Goal: Task Accomplishment & Management: Manage account settings

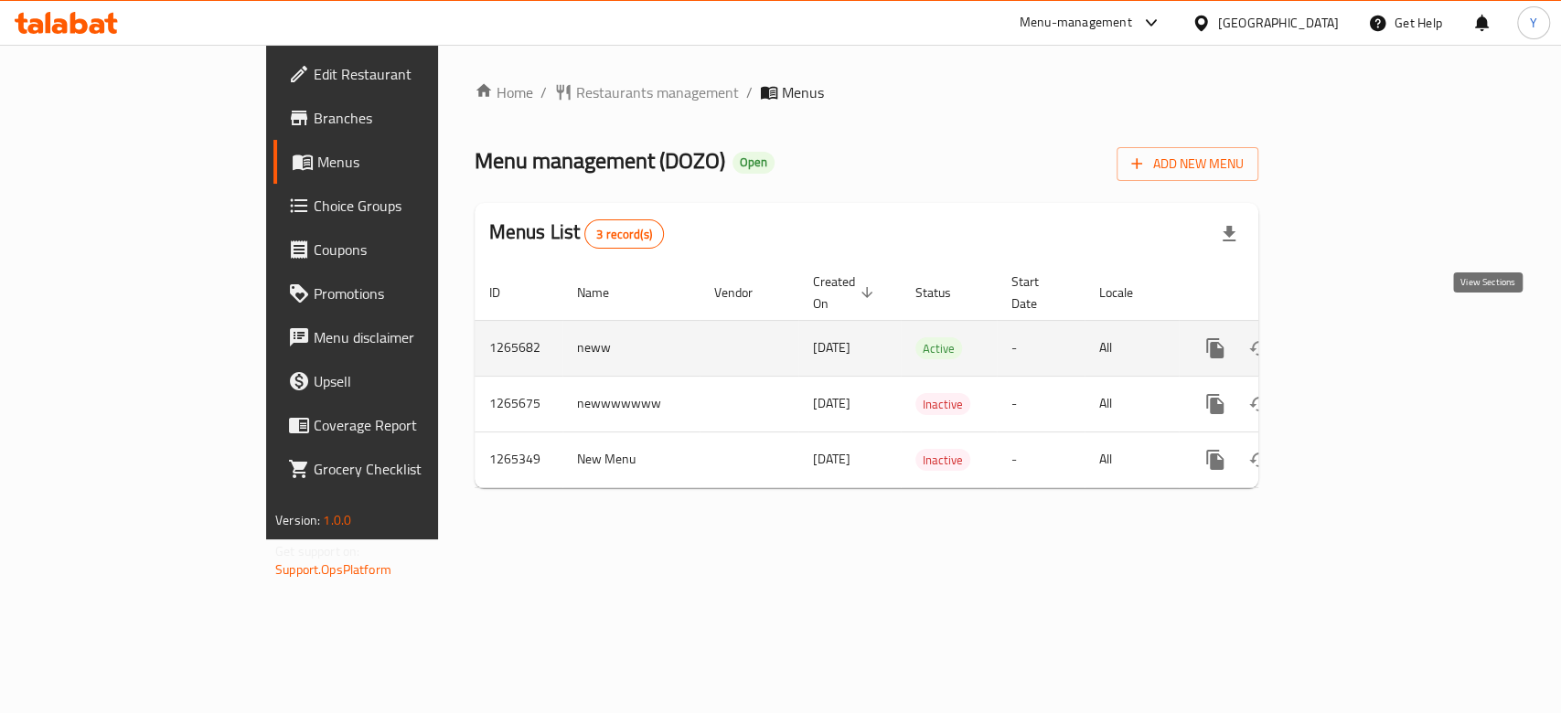
click at [1355, 340] on icon "enhanced table" at bounding box center [1347, 348] width 16 height 16
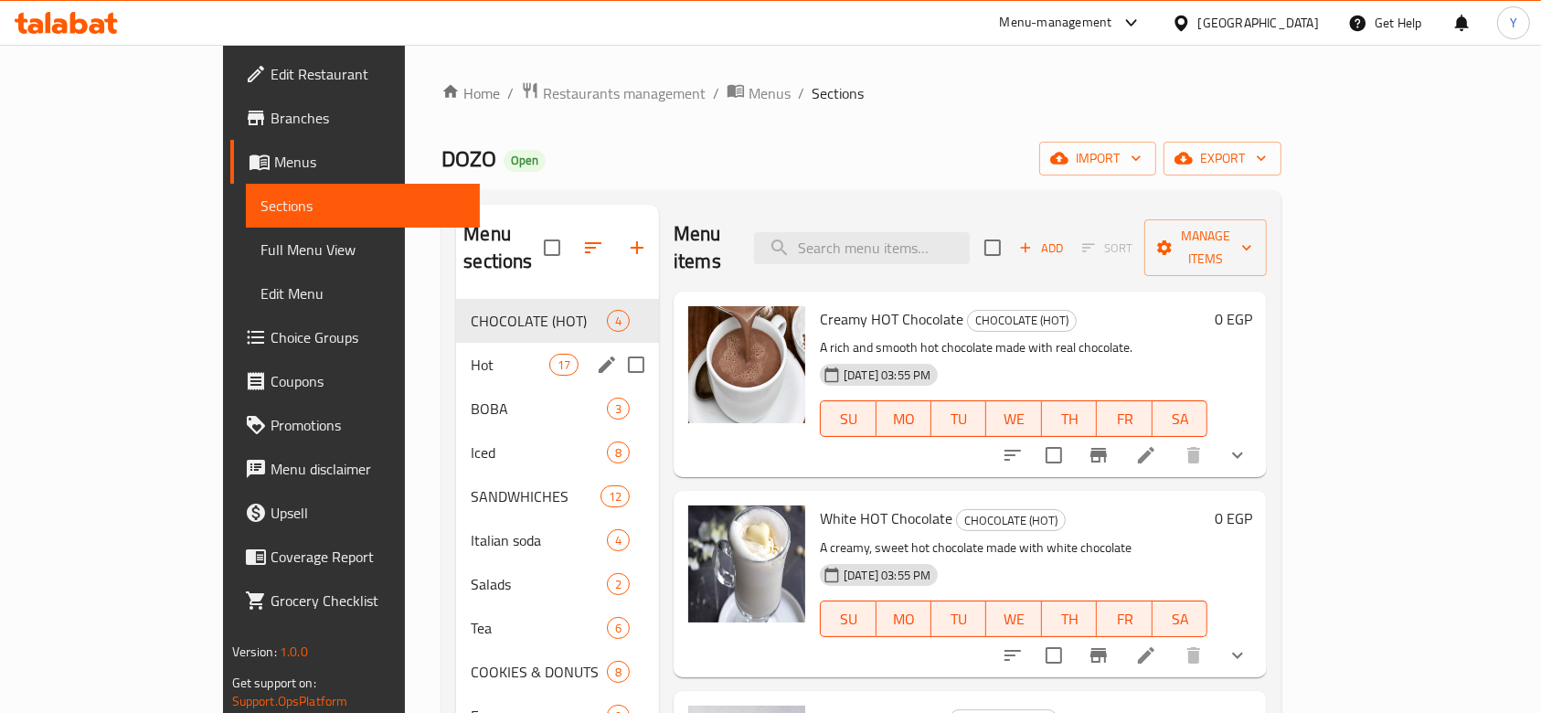
click at [456, 348] on div "Hot 17" at bounding box center [557, 365] width 203 height 44
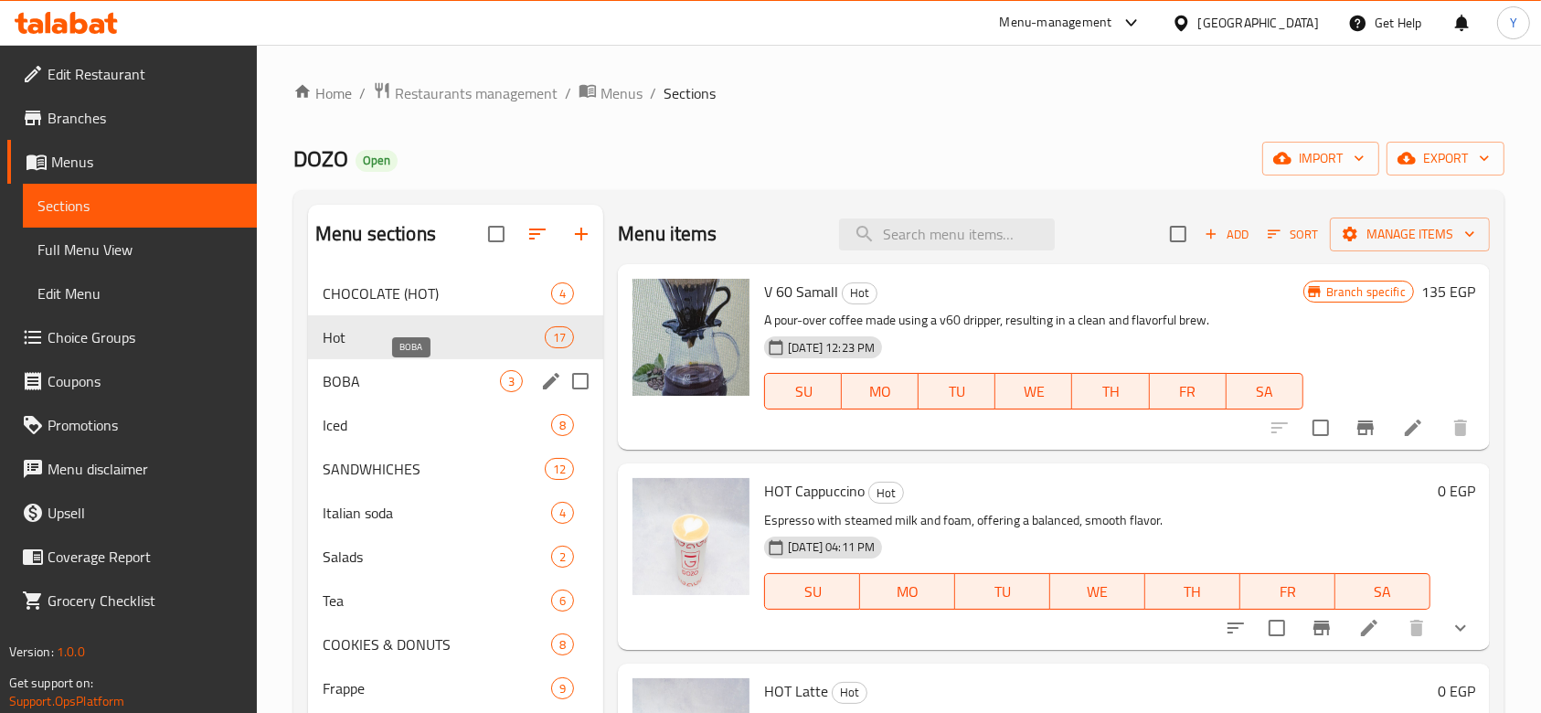
click at [384, 384] on span "BOBA" at bounding box center [411, 381] width 177 height 22
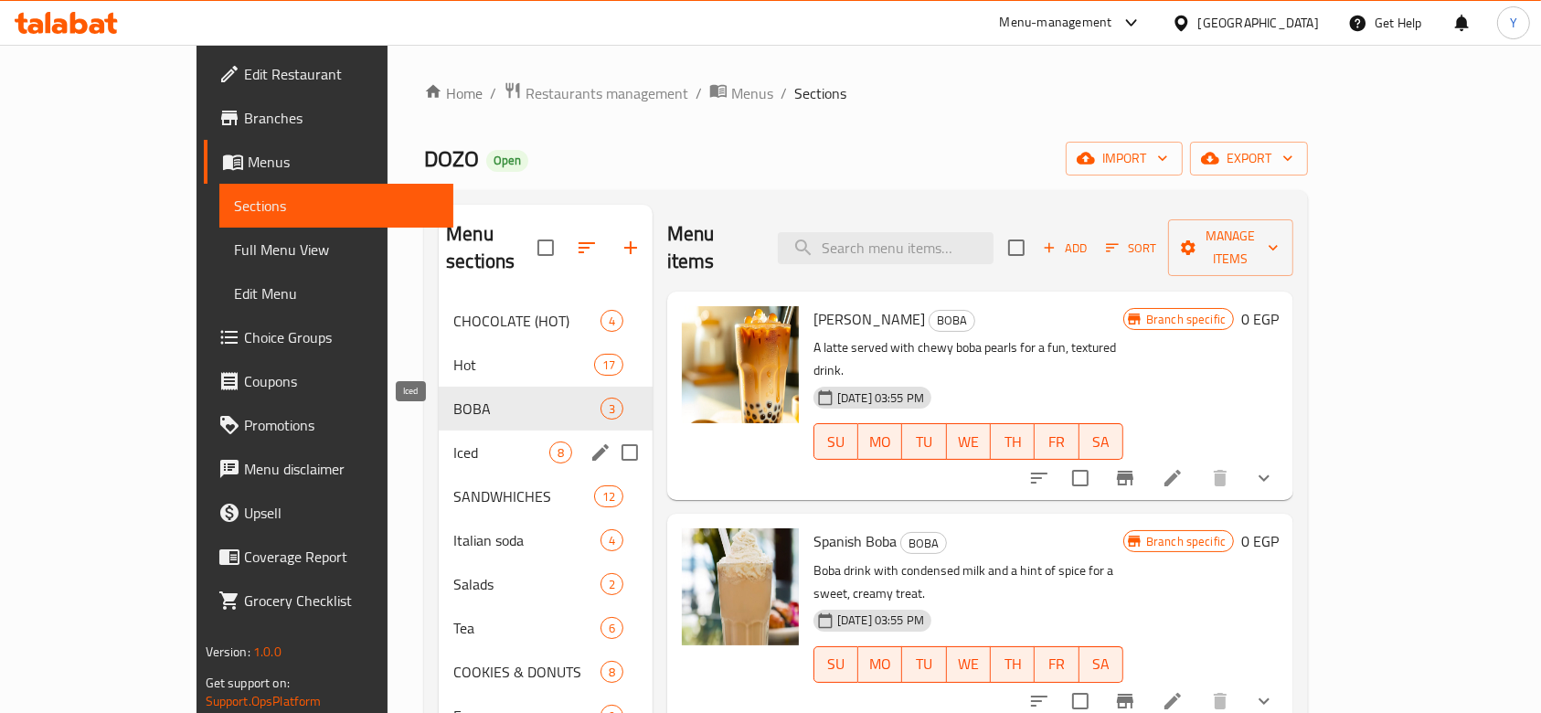
click at [453, 442] on span "Iced" at bounding box center [501, 453] width 96 height 22
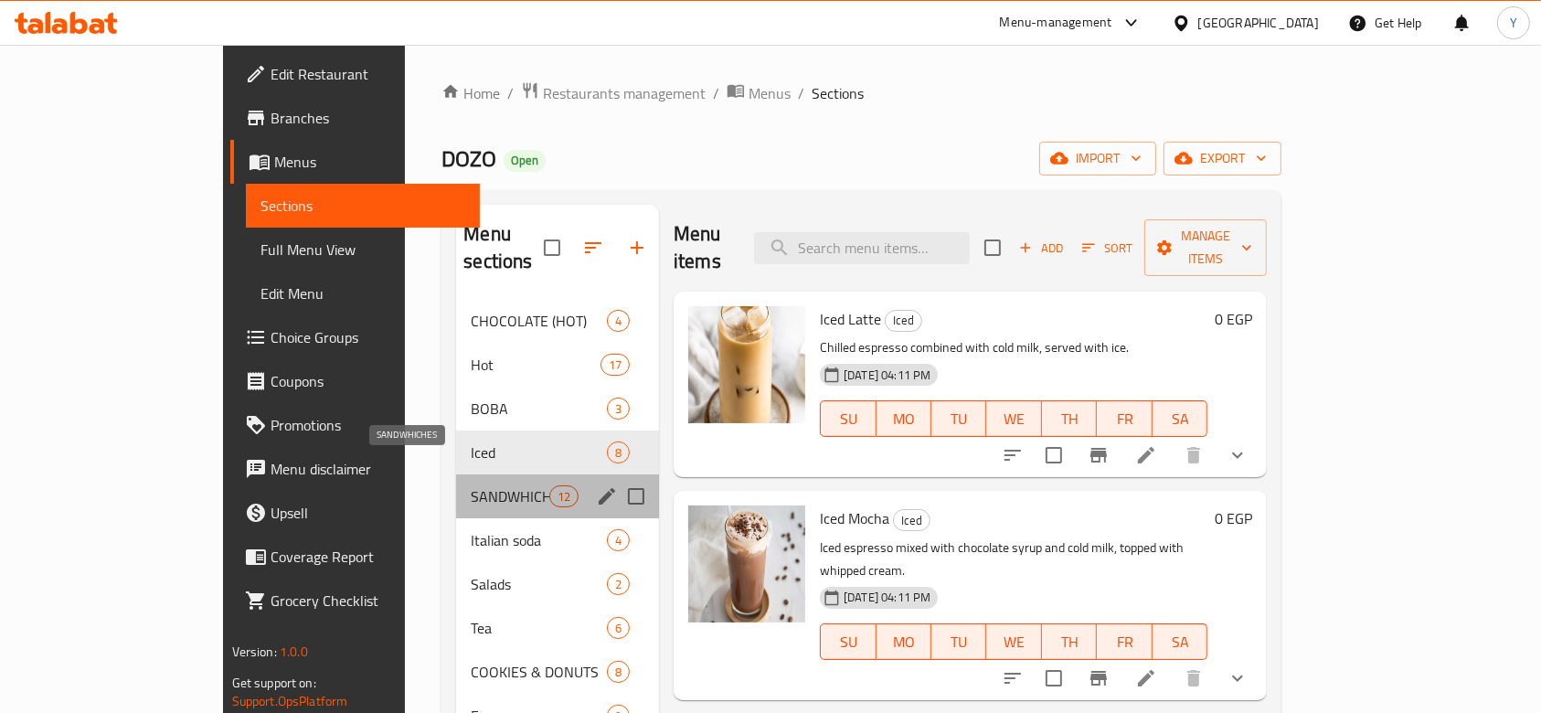
click at [471, 485] on span "SANDWHICHES" at bounding box center [510, 496] width 78 height 22
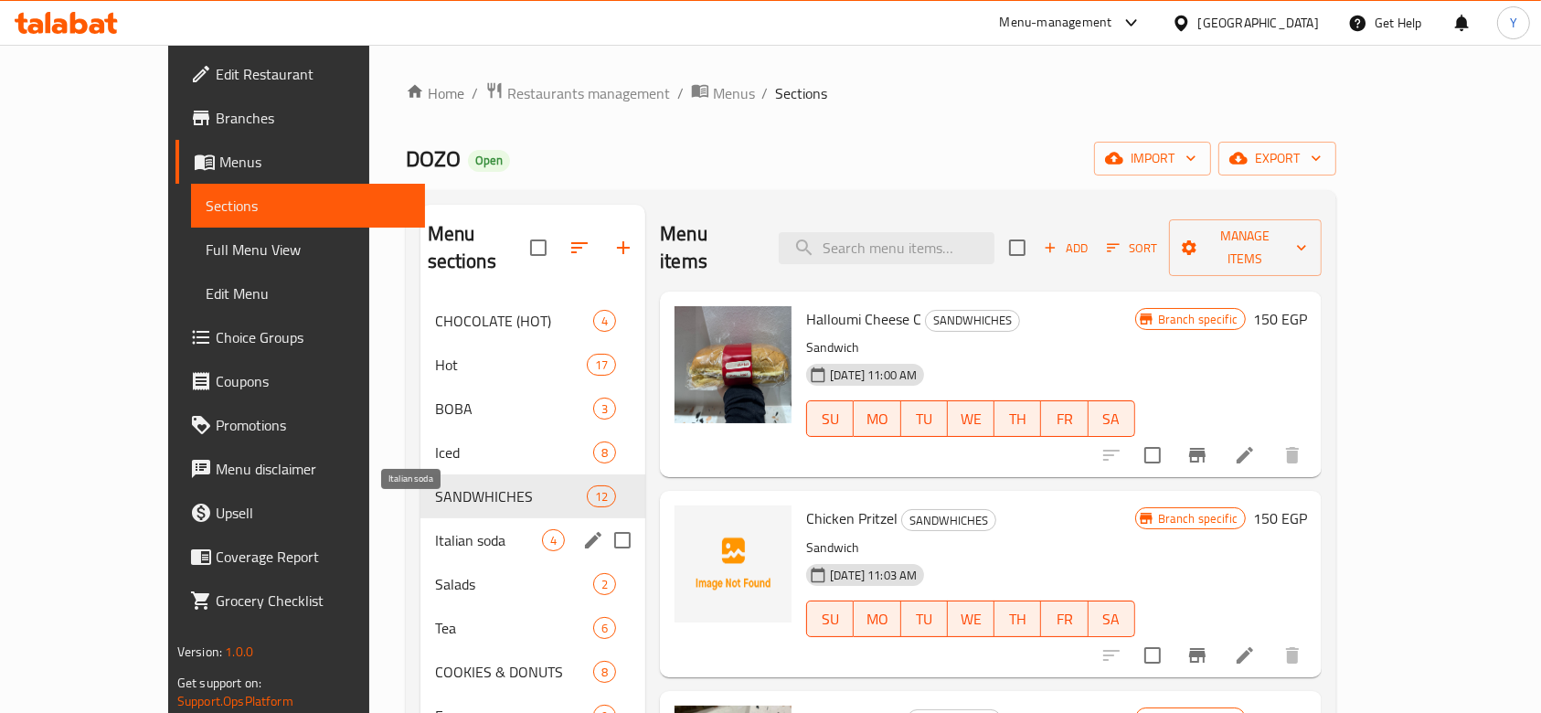
click at [435, 529] on span "Italian soda" at bounding box center [488, 540] width 107 height 22
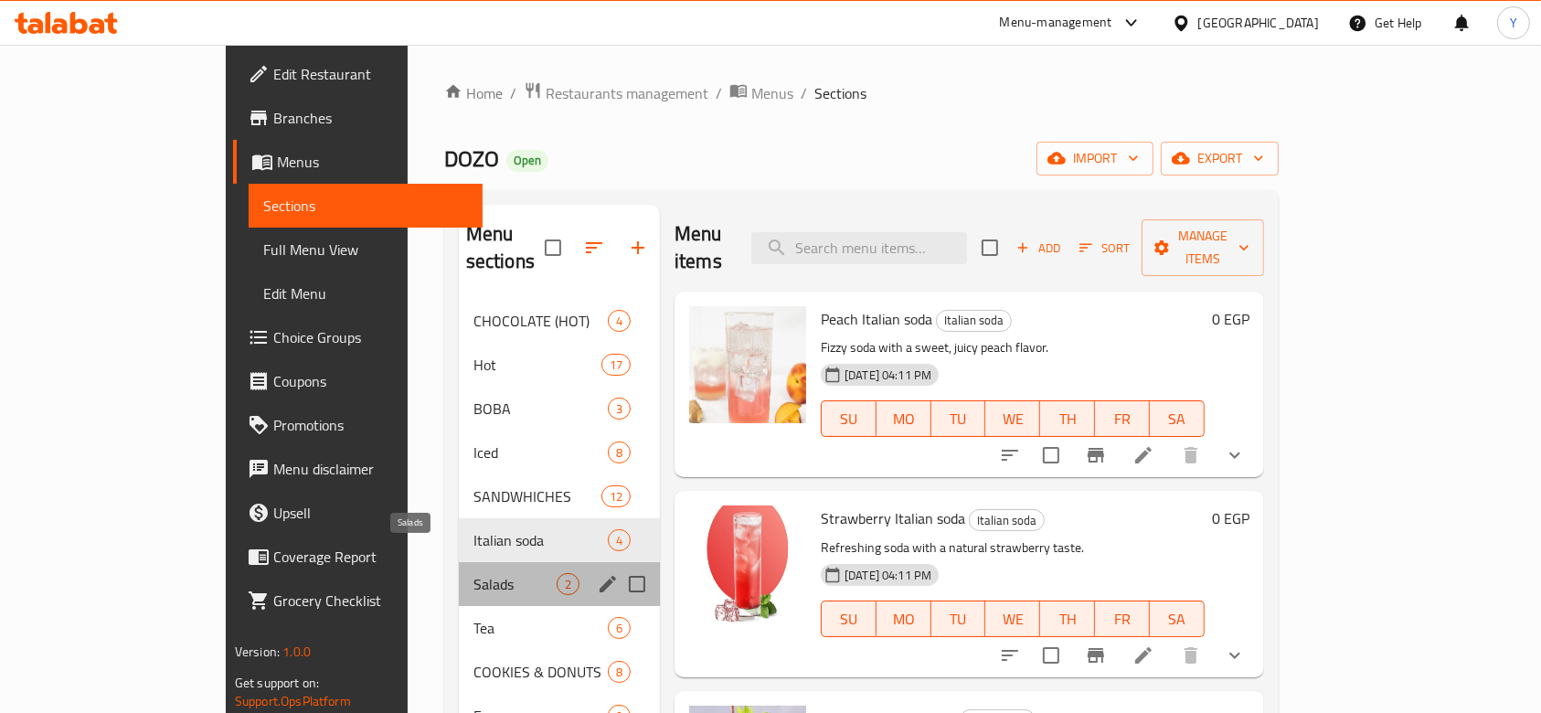
click at [474, 573] on span "Salads" at bounding box center [515, 584] width 83 height 22
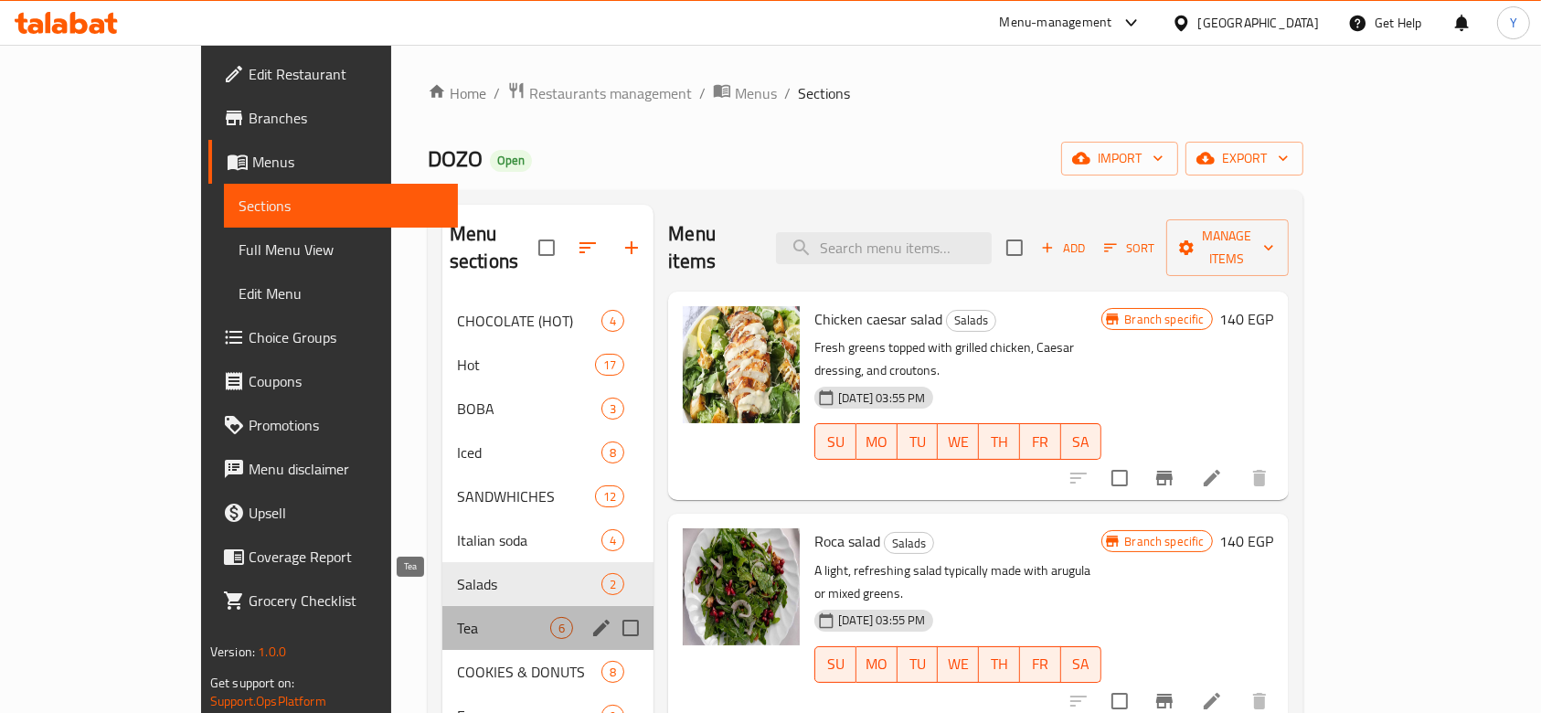
click at [457, 617] on span "Tea" at bounding box center [503, 628] width 93 height 22
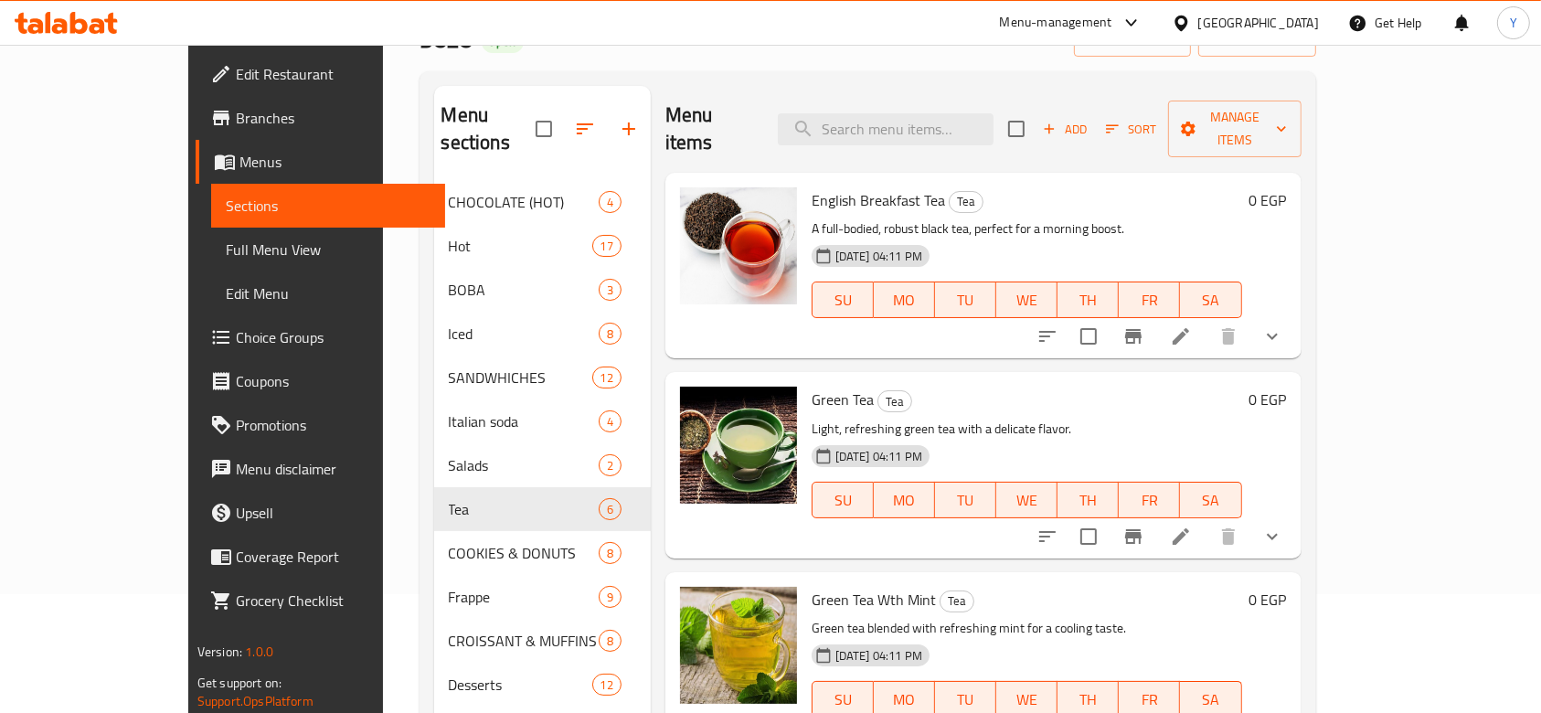
scroll to position [197, 0]
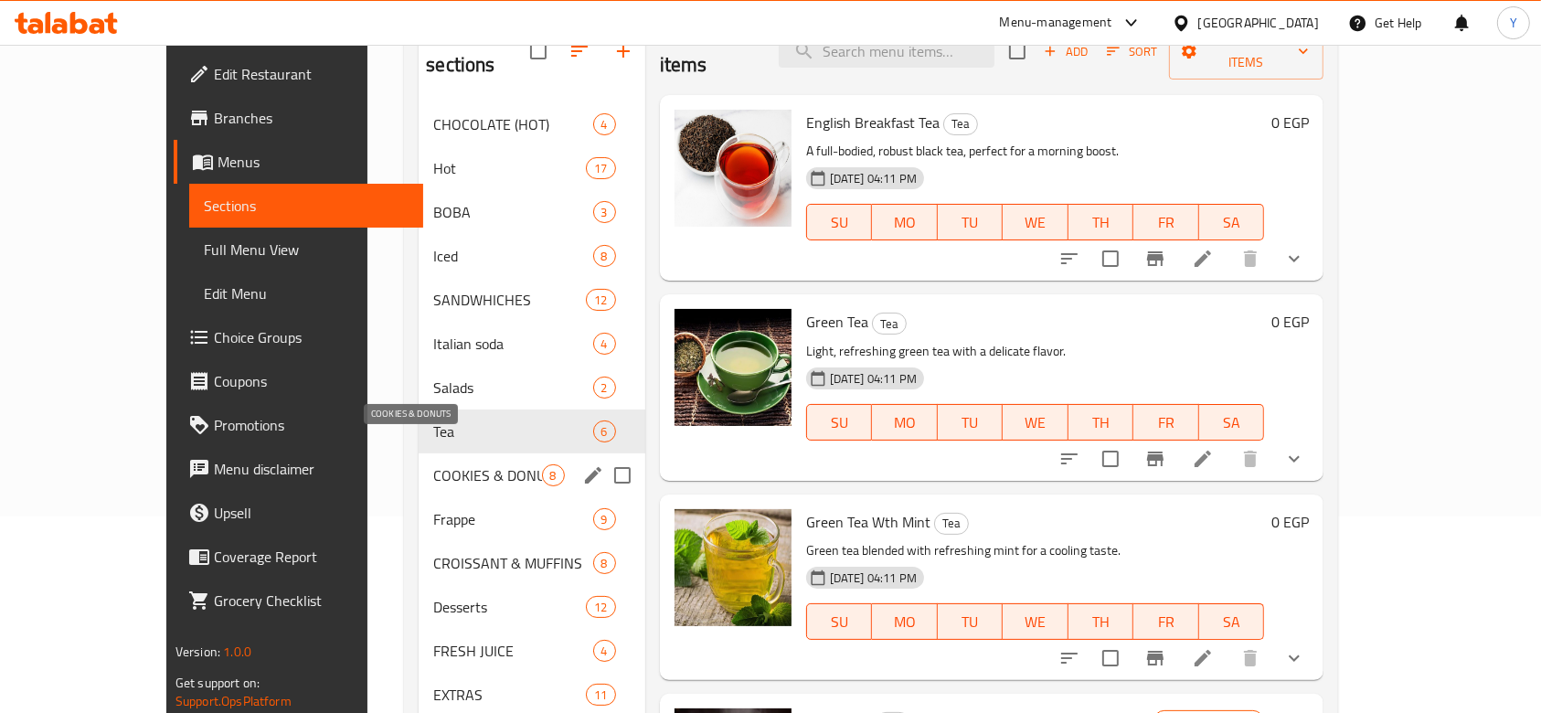
click at [433, 464] on span "COOKIES & DONUTS" at bounding box center [487, 475] width 108 height 22
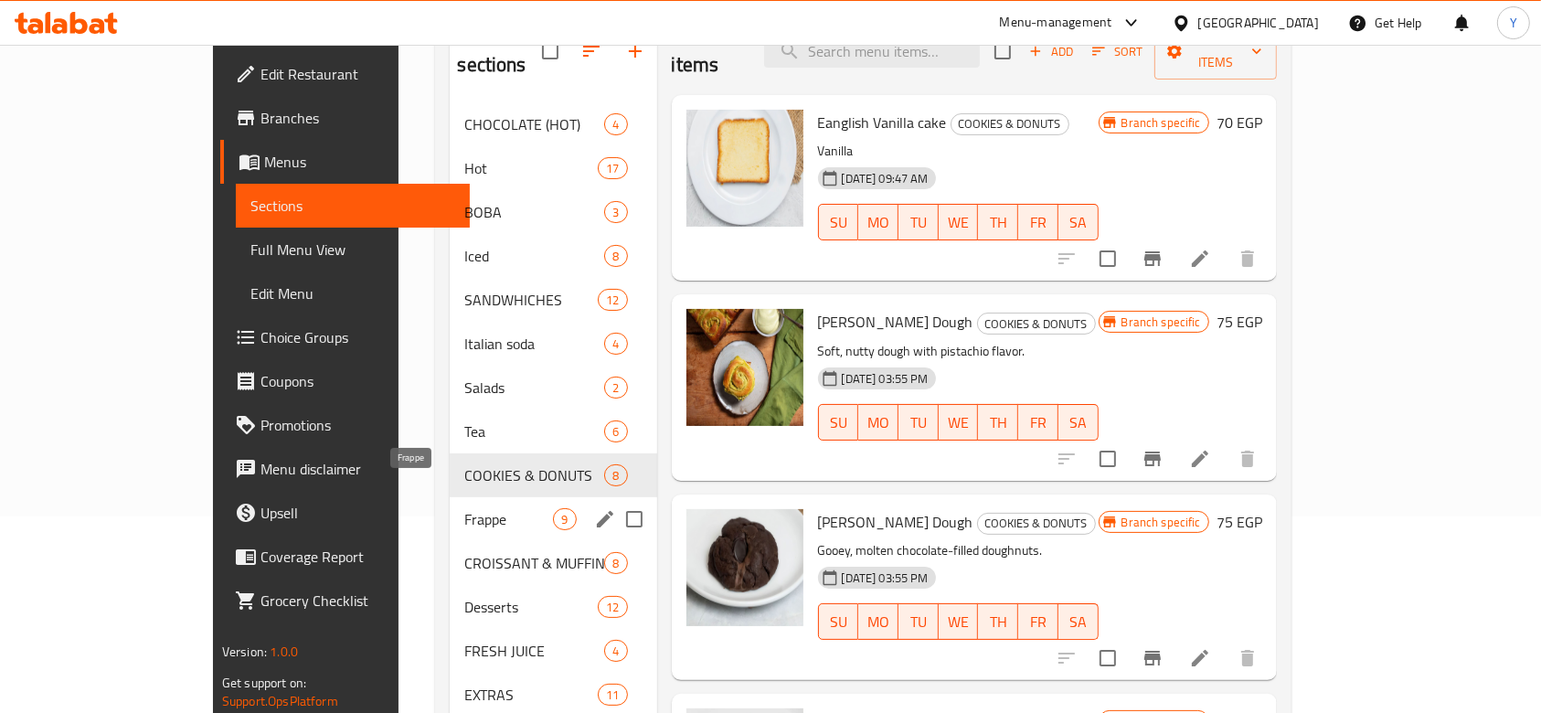
click at [464, 508] on span "Frappe" at bounding box center [508, 519] width 89 height 22
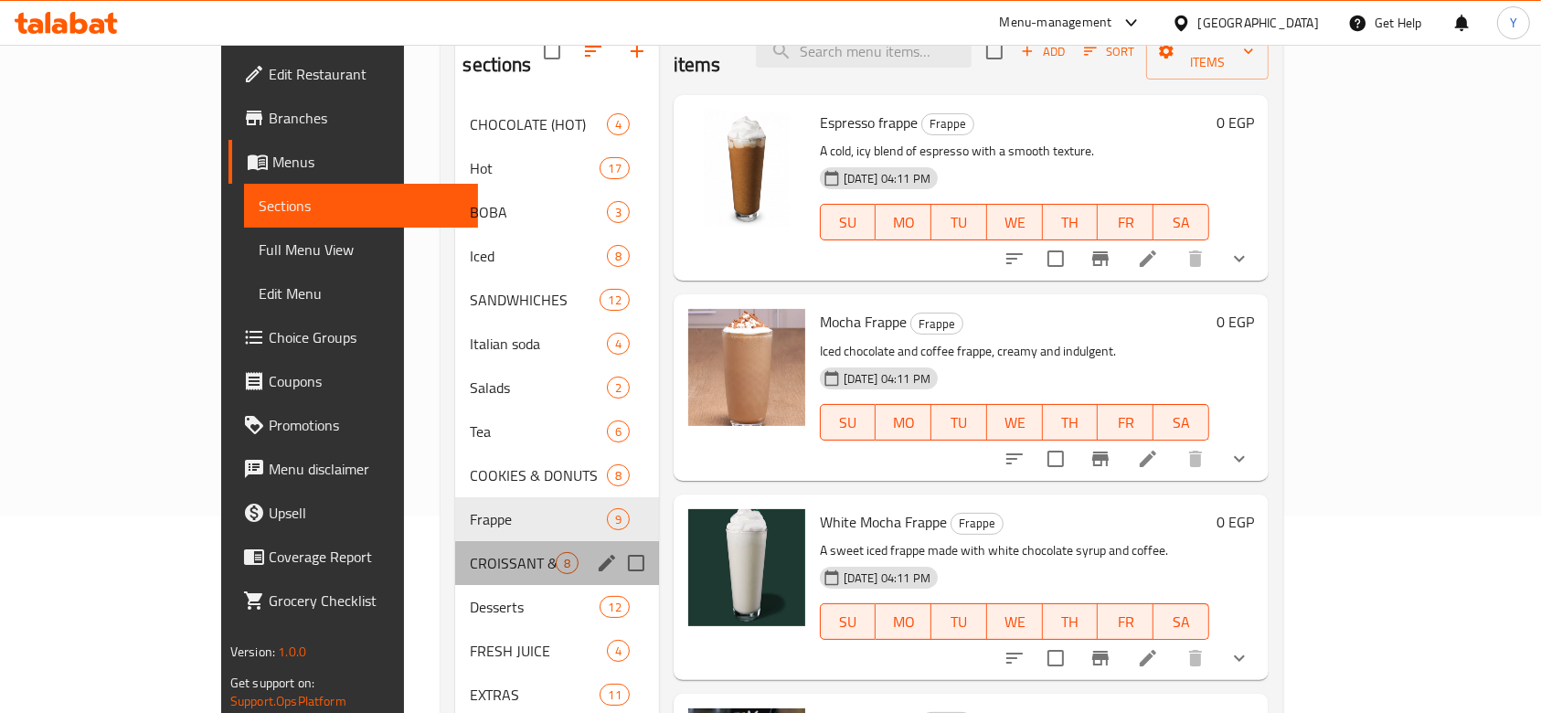
click at [455, 550] on div "CROISSANT & MUFFINS 8" at bounding box center [556, 563] width 203 height 44
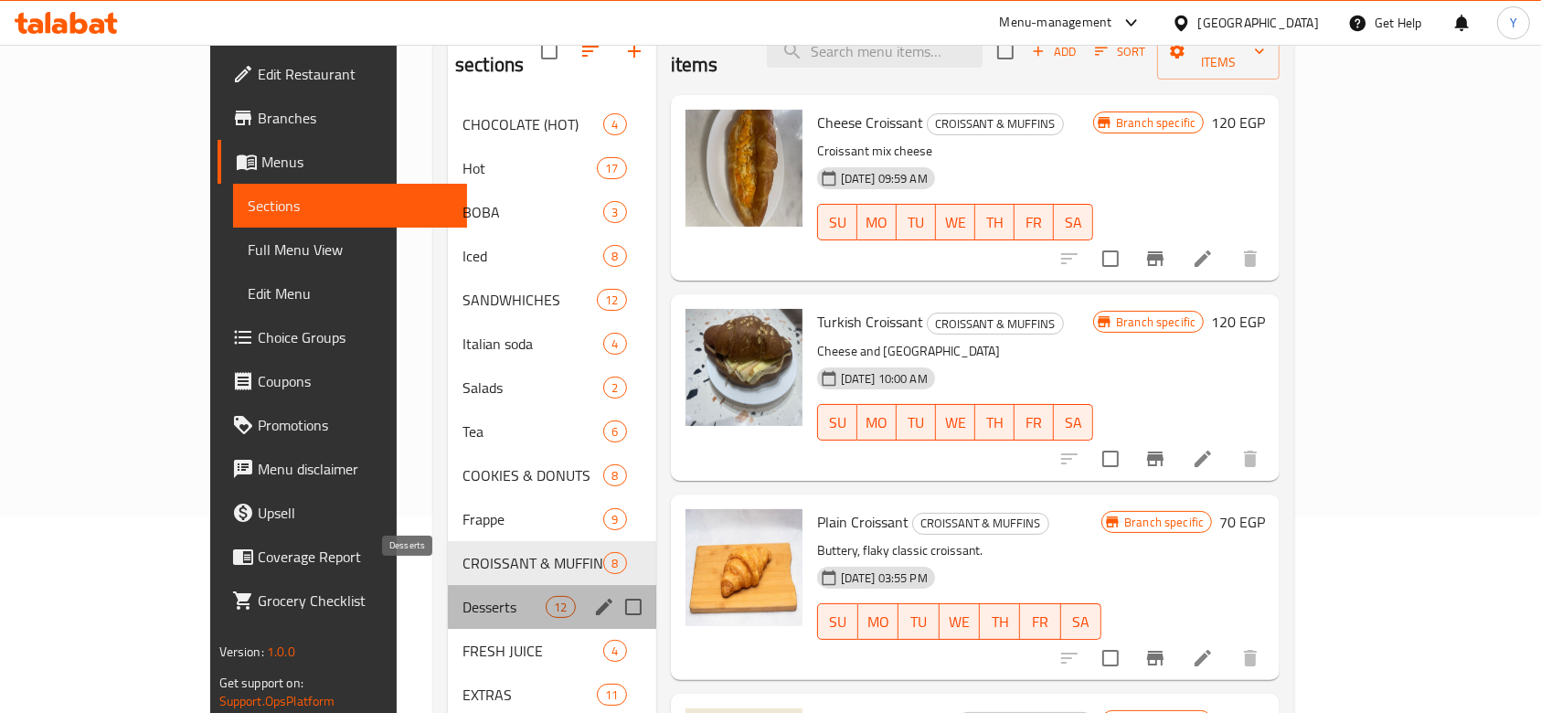
click at [463, 596] on span "Desserts" at bounding box center [504, 607] width 83 height 22
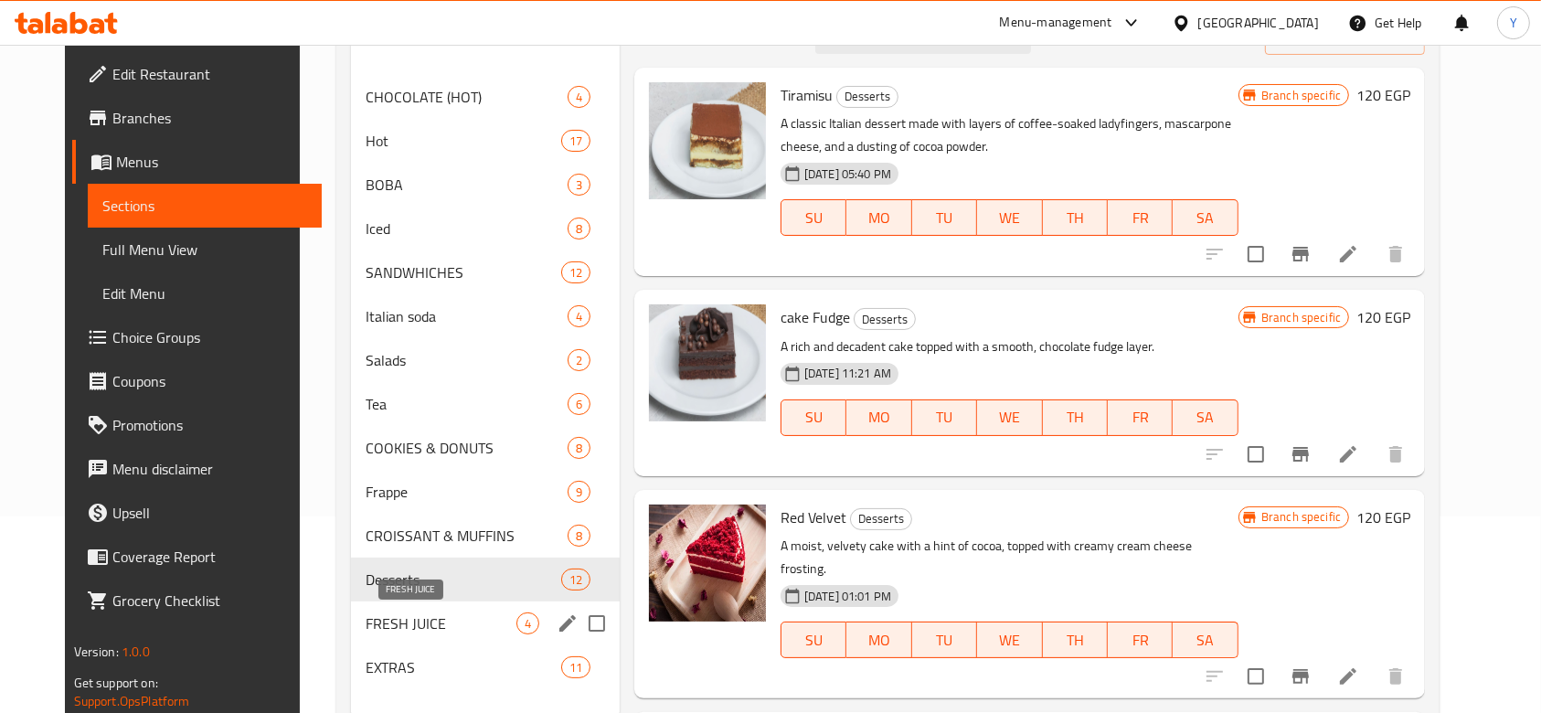
click at [421, 619] on span "FRESH JUICE" at bounding box center [441, 624] width 151 height 22
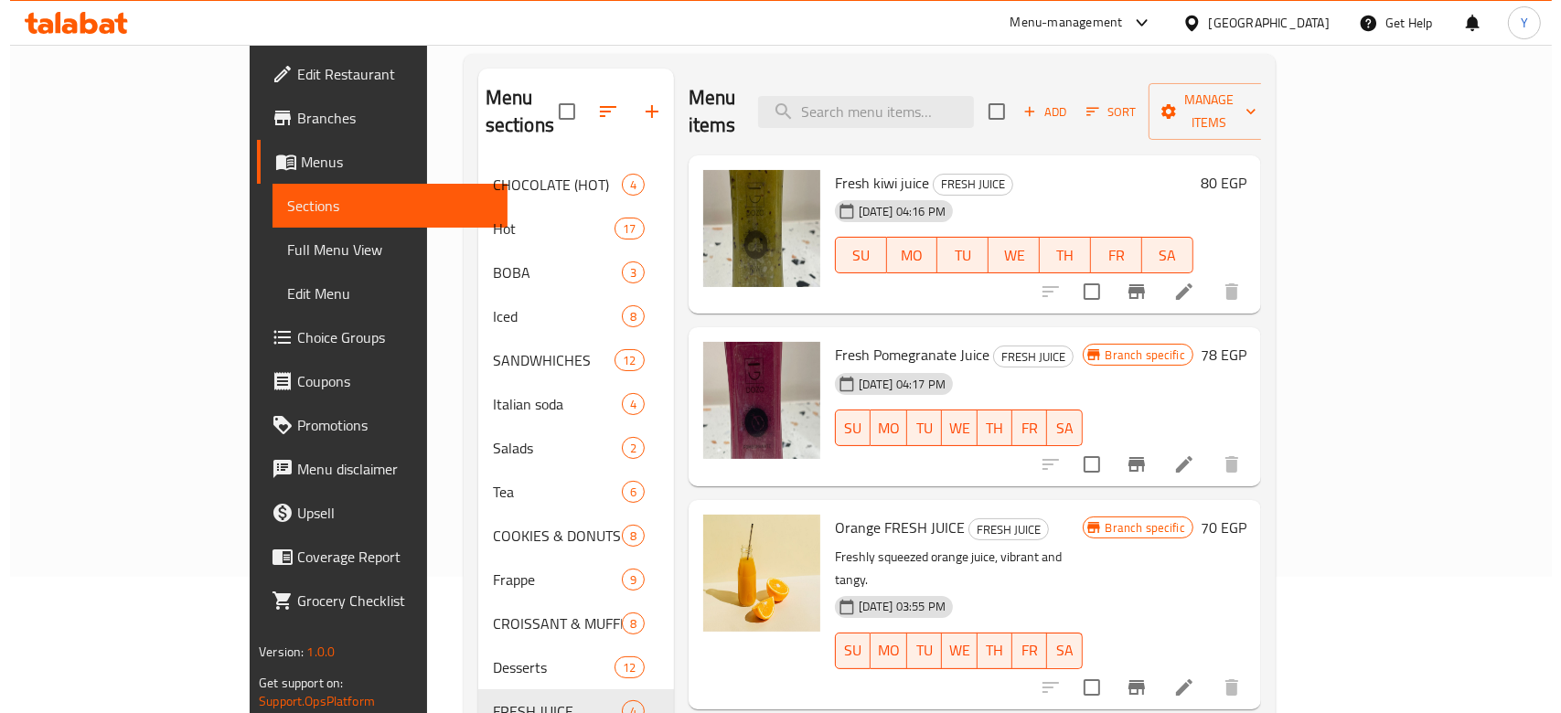
scroll to position [137, 0]
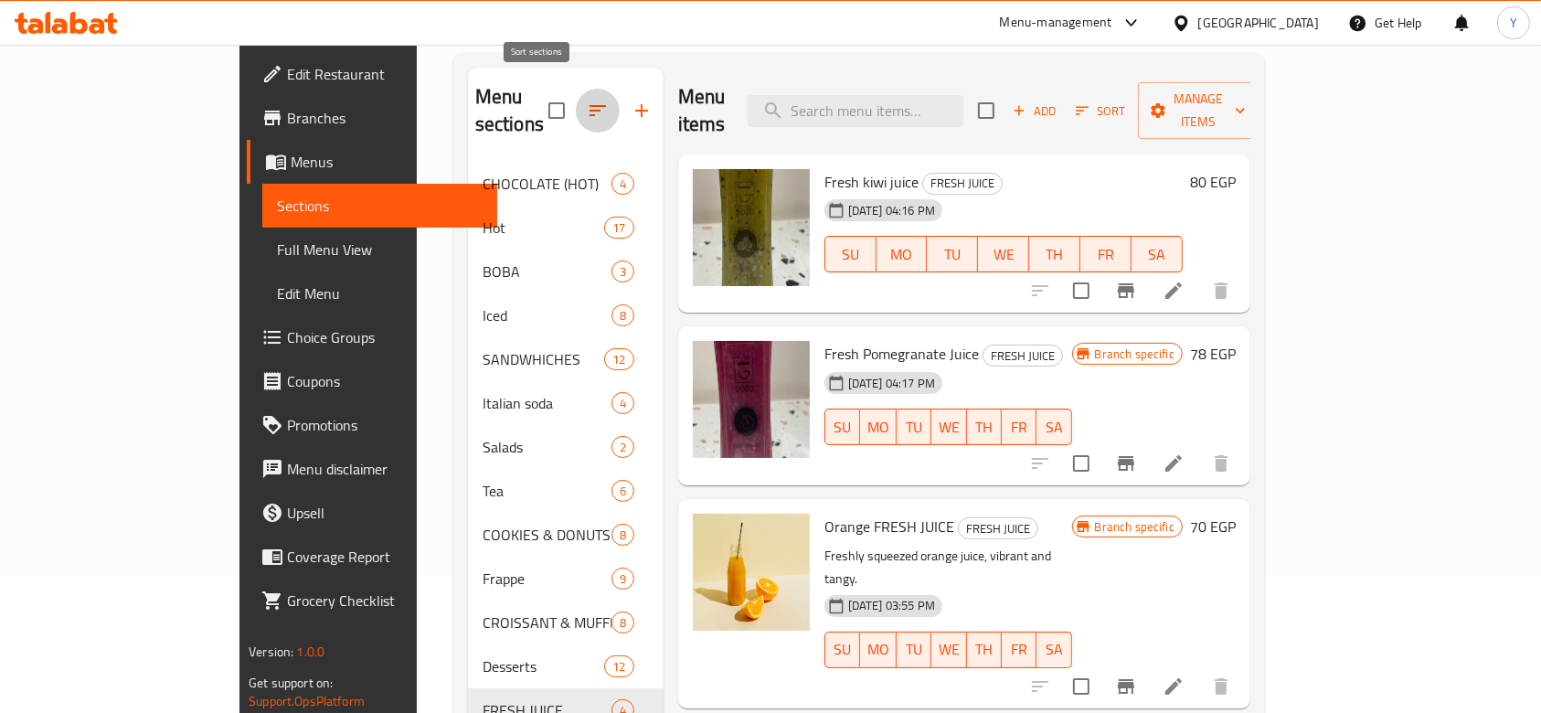
click at [587, 100] on icon "button" at bounding box center [598, 111] width 22 height 22
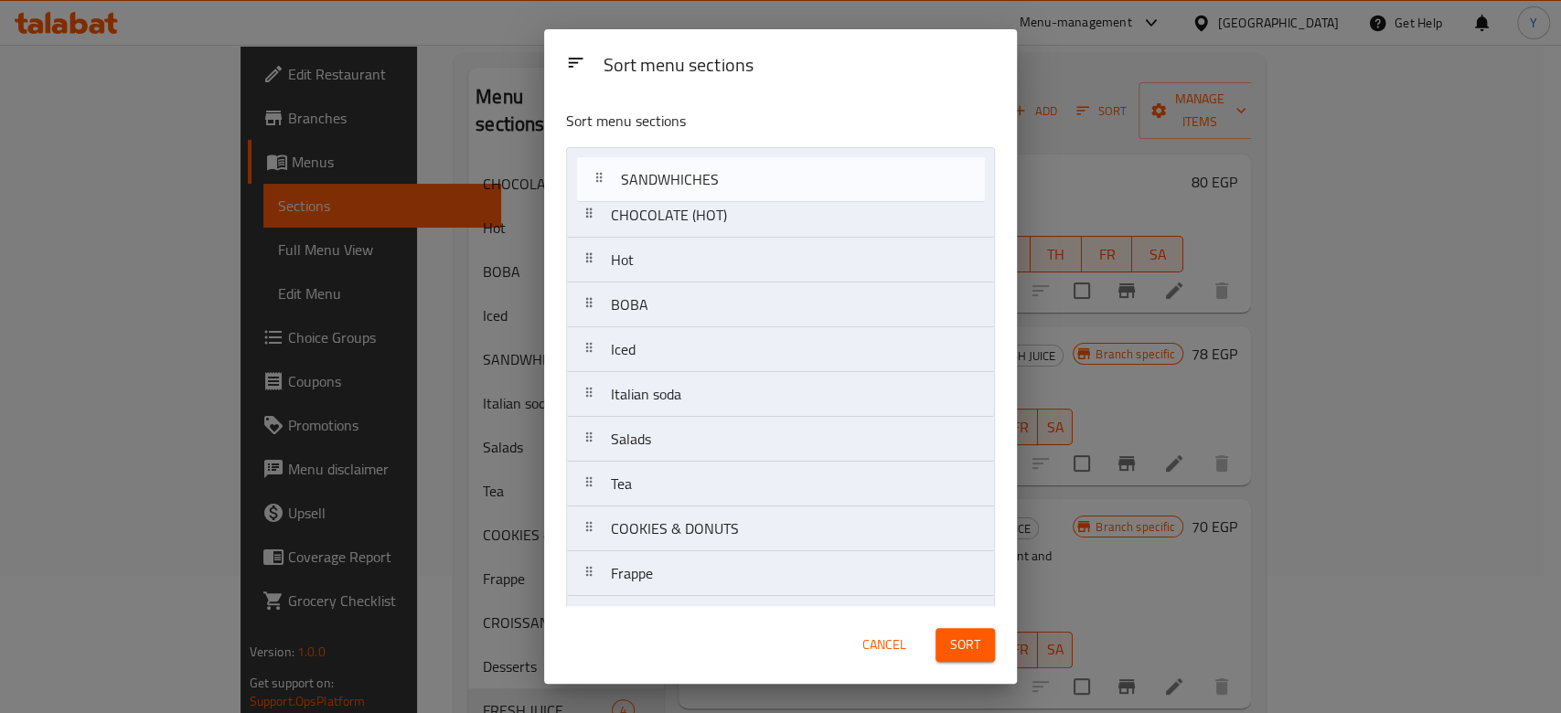
drag, startPoint x: 731, startPoint y: 356, endPoint x: 736, endPoint y: 155, distance: 201.2
click at [736, 155] on nav "CHOCOLATE (HOT) Hot BOBA Iced SANDWHICHES Italian soda Salads Tea COOKIES & DON…" at bounding box center [780, 461] width 429 height 629
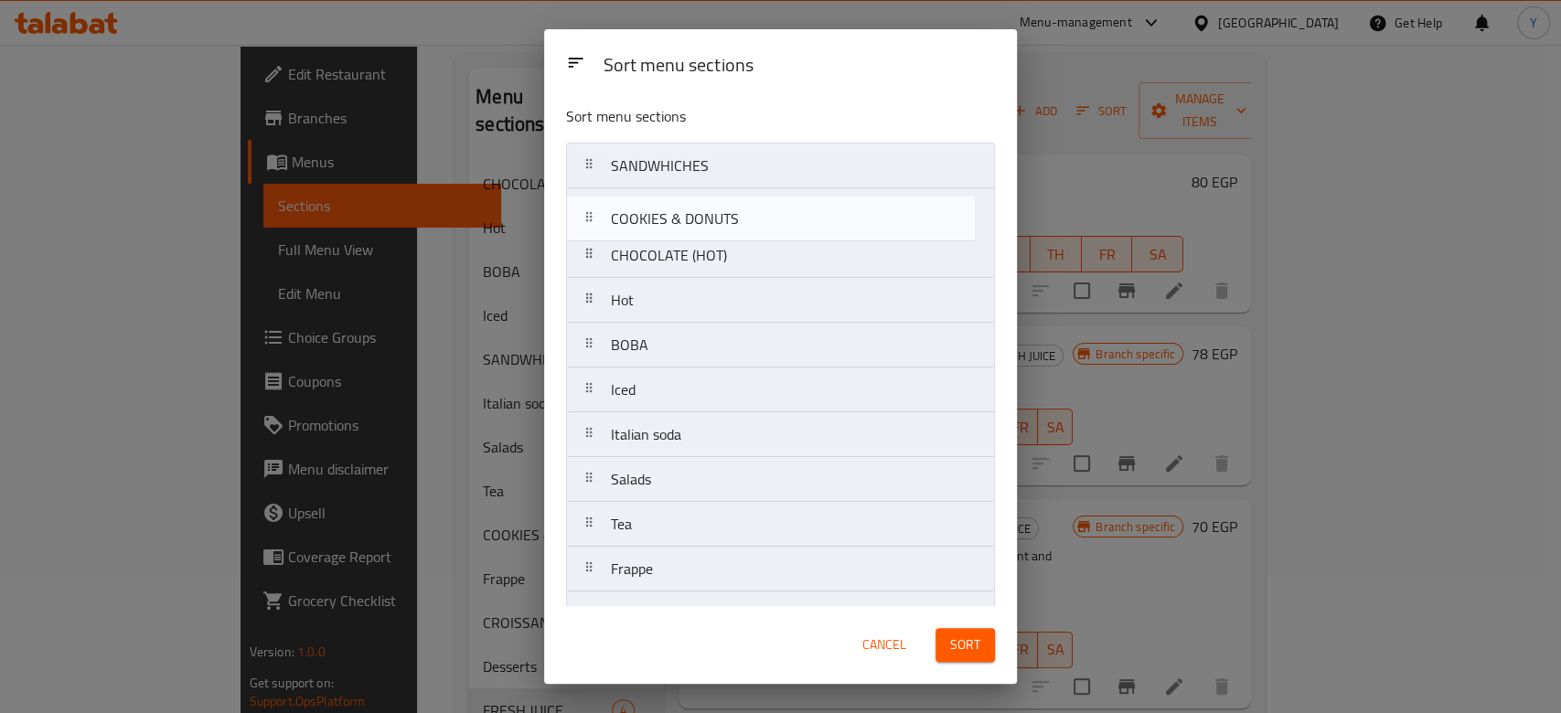
scroll to position [0, 0]
drag, startPoint x: 702, startPoint y: 529, endPoint x: 702, endPoint y: 209, distance: 320.0
click at [702, 209] on nav "SANDWHICHES CHOCOLATE (HOT) Hot BOBA Iced Italian soda Salads Tea COOKIES & DON…" at bounding box center [780, 461] width 429 height 629
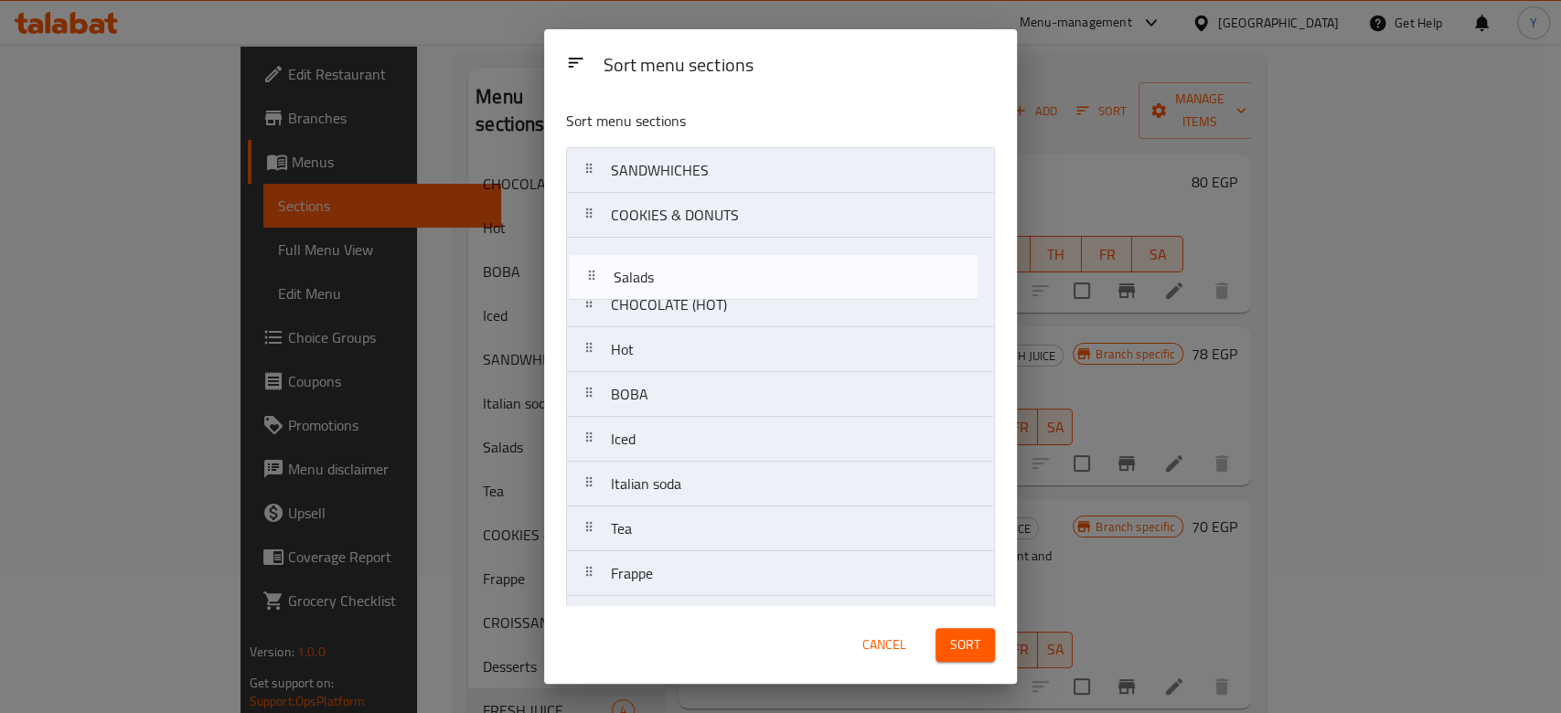
drag, startPoint x: 685, startPoint y: 494, endPoint x: 683, endPoint y: 272, distance: 221.3
click at [683, 272] on nav "SANDWHICHES COOKIES & DONUTS CHOCOLATE (HOT) Hot BOBA Iced Italian soda Salads …" at bounding box center [780, 461] width 429 height 629
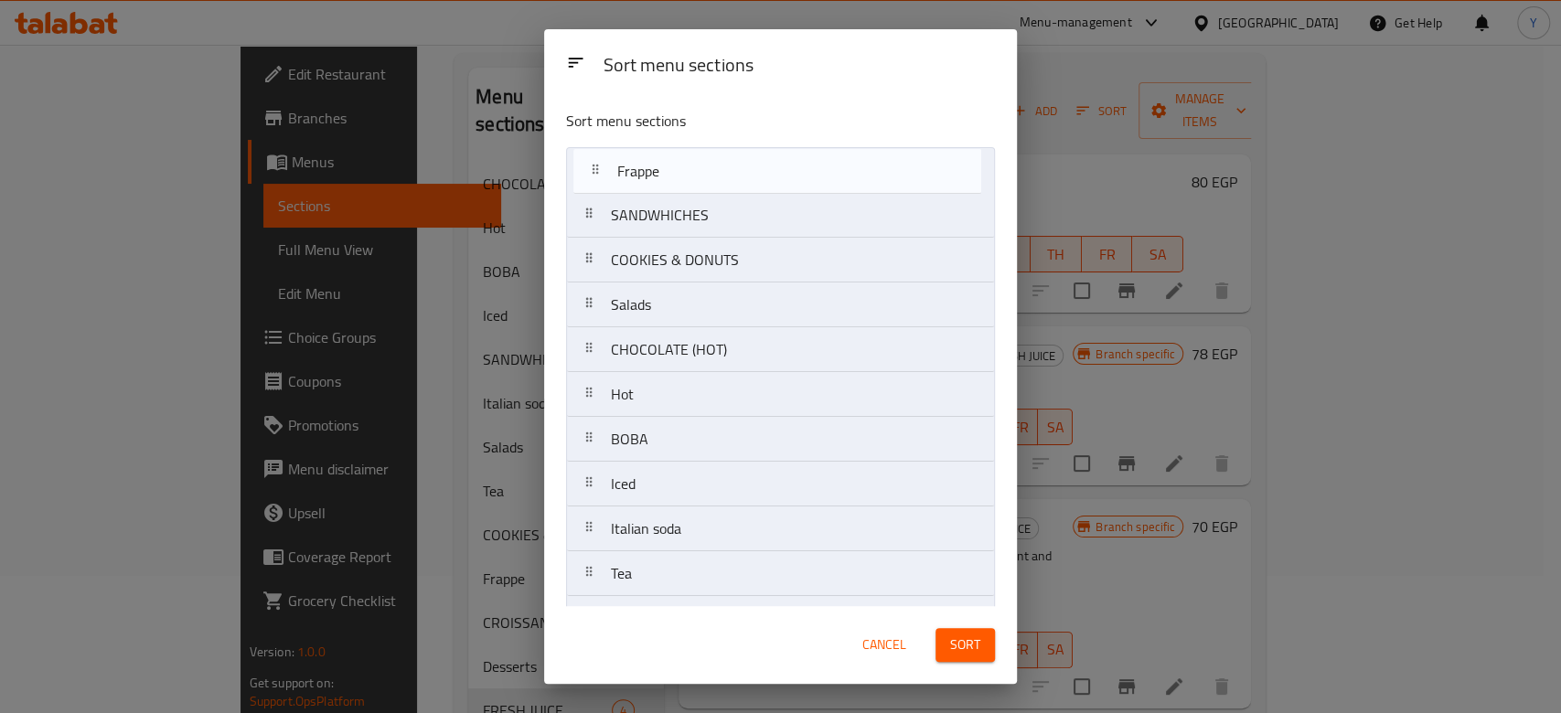
drag, startPoint x: 675, startPoint y: 580, endPoint x: 680, endPoint y: 169, distance: 410.5
click at [680, 169] on nav "SANDWHICHES COOKIES & DONUTS Salads CHOCOLATE (HOT) Hot BOBA Iced Italian soda …" at bounding box center [780, 461] width 429 height 629
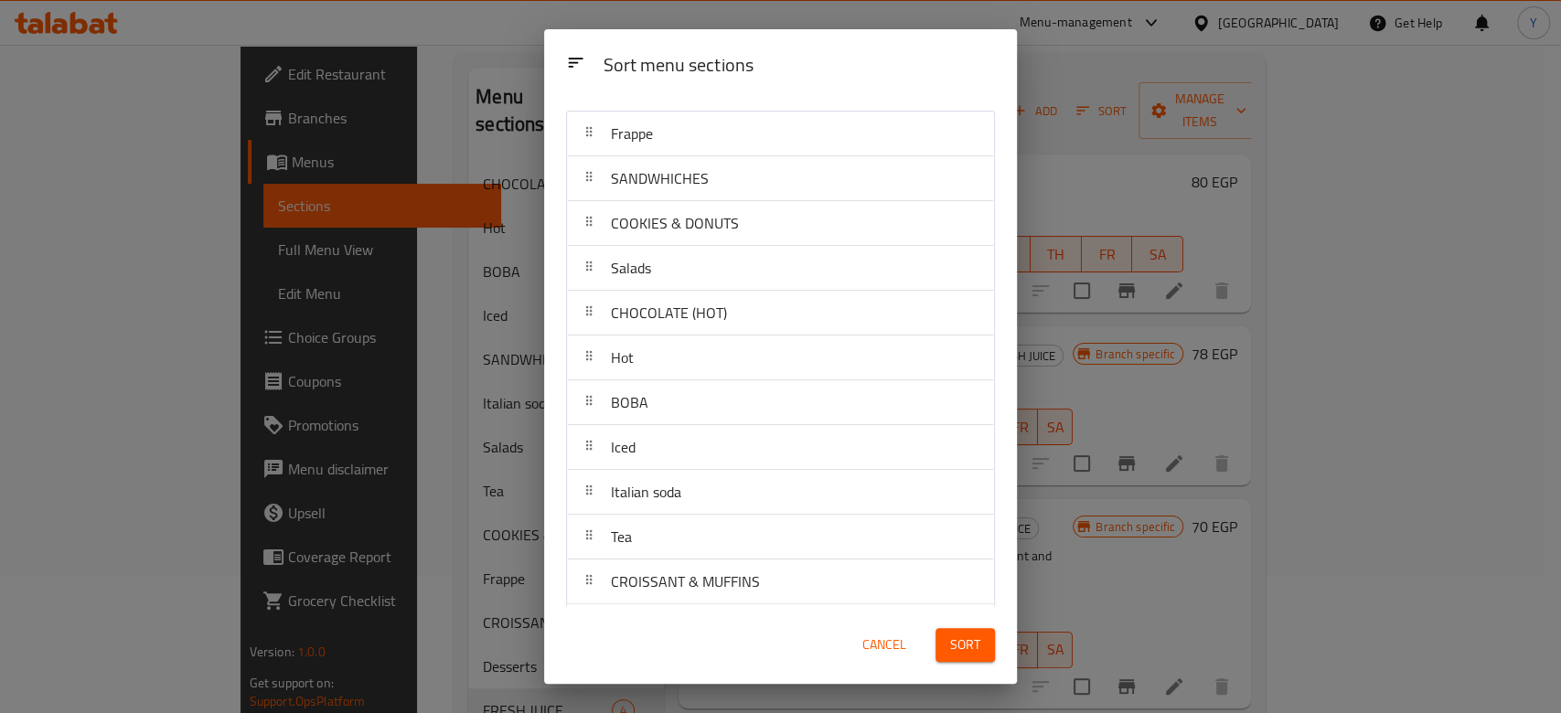
scroll to position [176, 0]
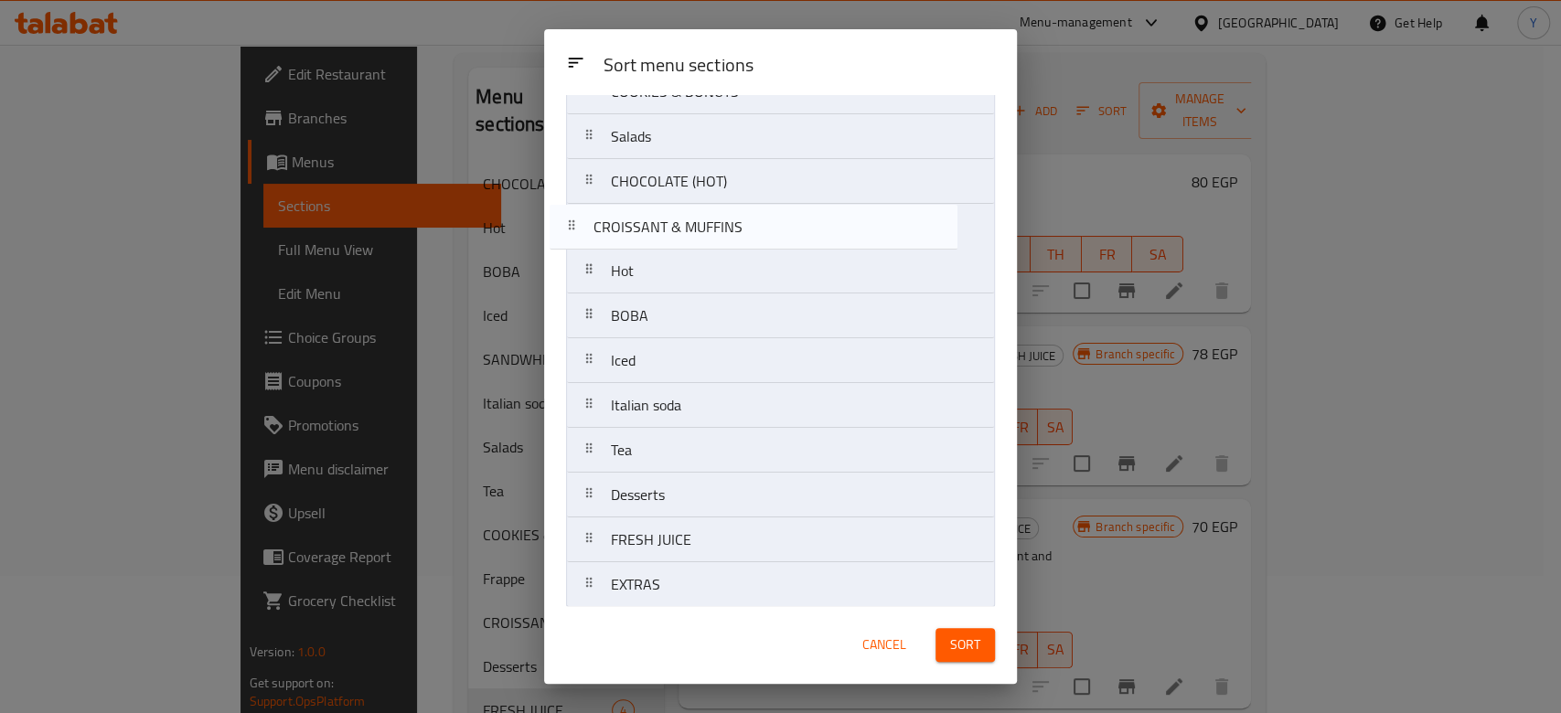
drag, startPoint x: 754, startPoint y: 433, endPoint x: 731, endPoint y: 204, distance: 230.6
click at [731, 204] on nav "Frappe SANDWHICHES COOKIES & DONUTS Salads CHOCOLATE (HOT) Hot BOBA Iced Italia…" at bounding box center [780, 293] width 429 height 629
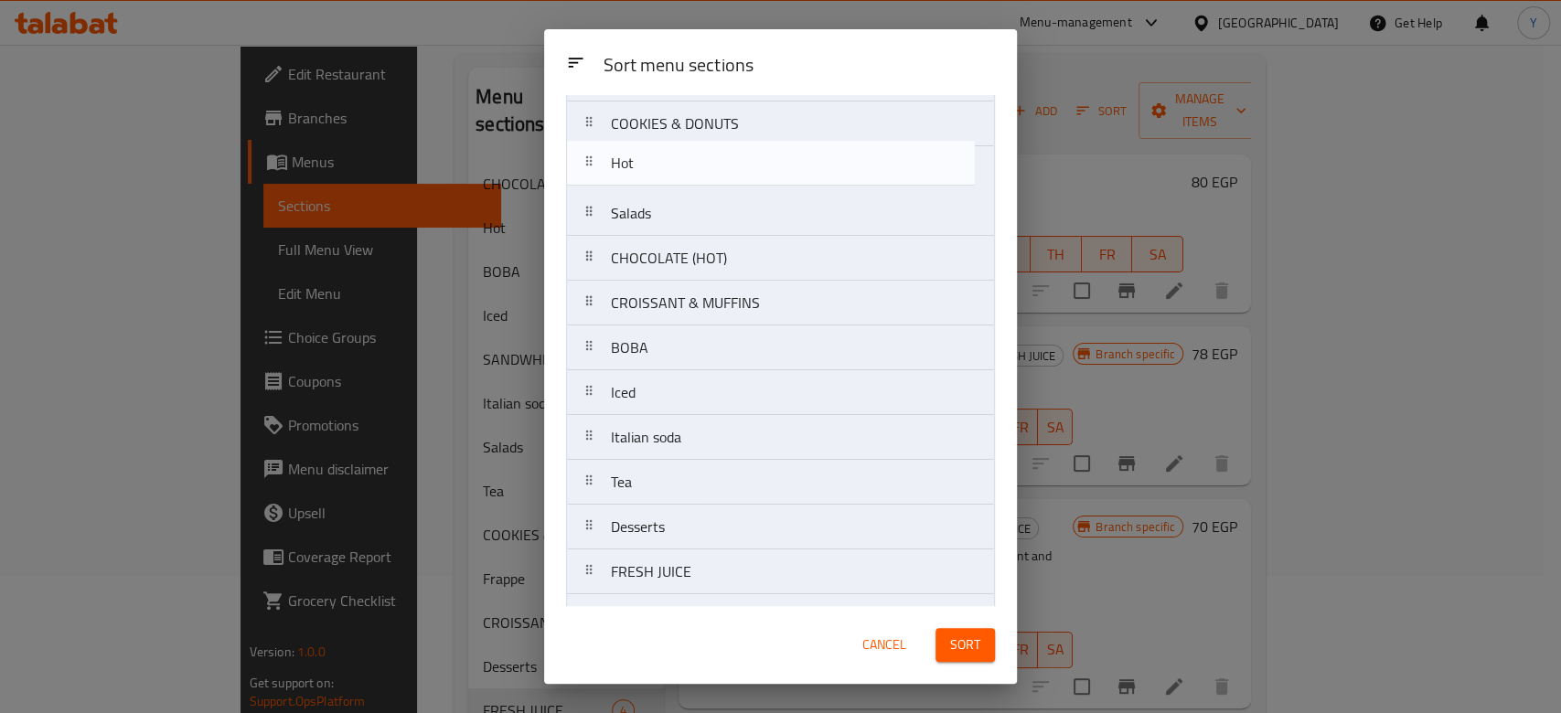
scroll to position [0, 0]
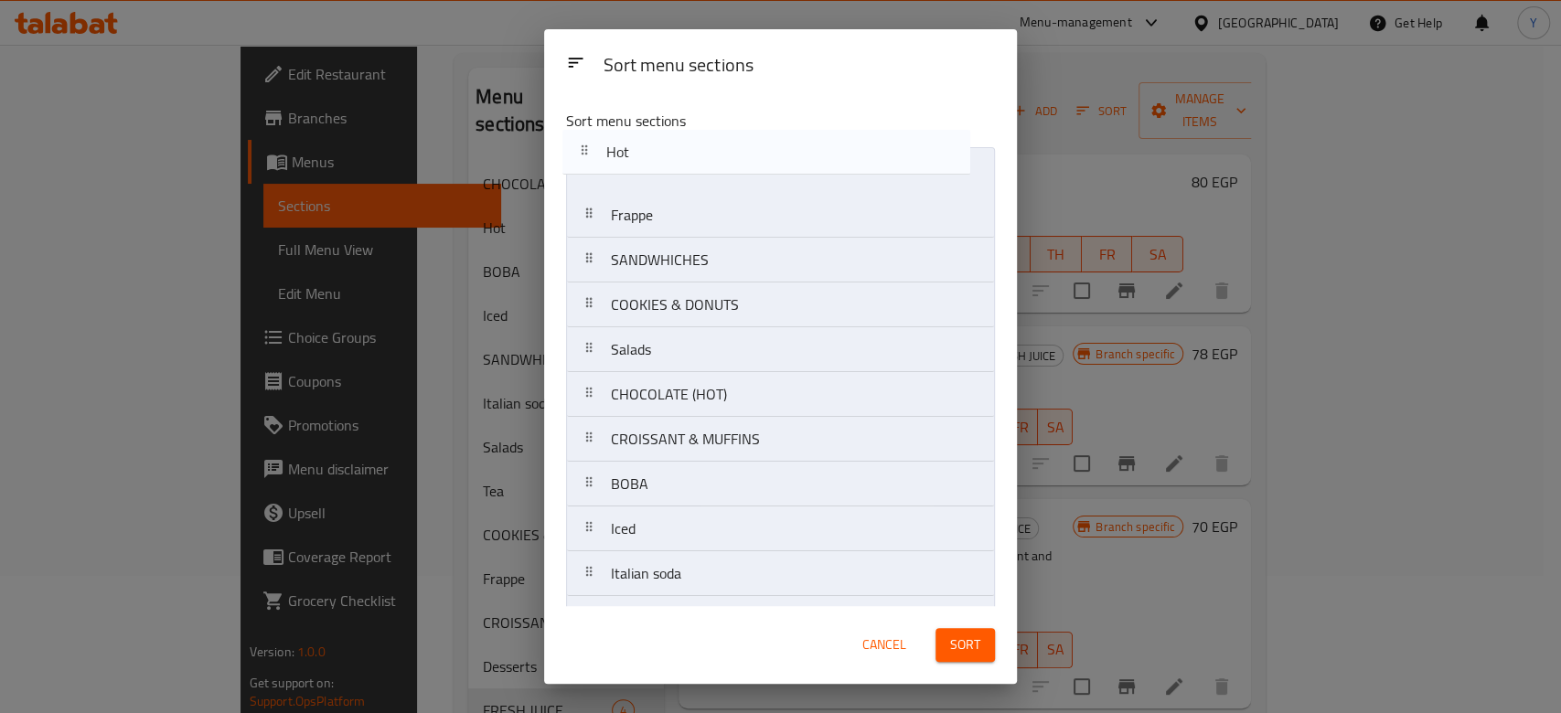
drag, startPoint x: 715, startPoint y: 261, endPoint x: 702, endPoint y: 155, distance: 106.8
click at [702, 155] on nav "Frappe SANDWHICHES COOKIES & DONUTS Salads CHOCOLATE (HOT) CROISSANT & MUFFINS …" at bounding box center [780, 461] width 429 height 629
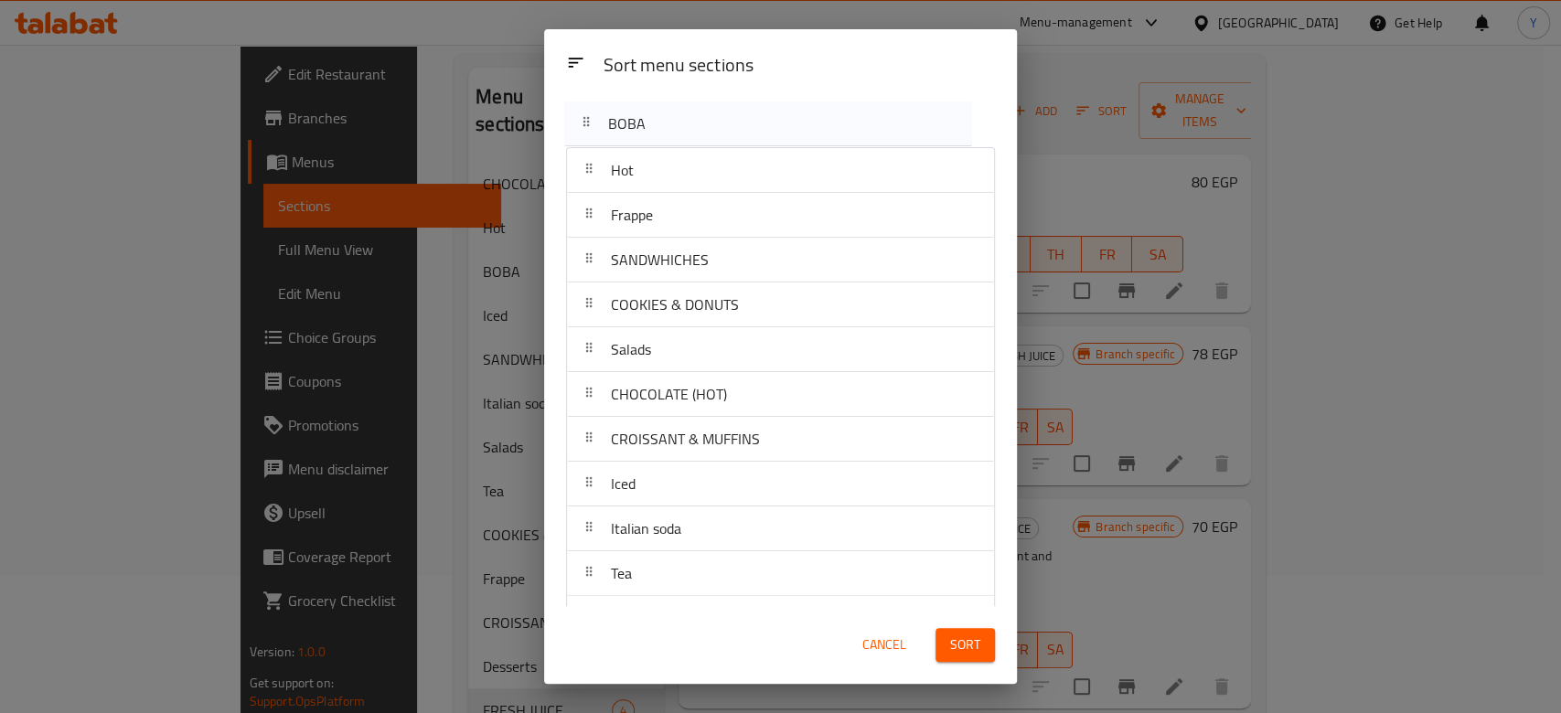
drag, startPoint x: 724, startPoint y: 359, endPoint x: 720, endPoint y: 117, distance: 242.3
click at [720, 117] on div "Sort menu sections Hot Frappe SANDWHICHES COOKIES & DONUTS Salads CHOCOLATE (HO…" at bounding box center [780, 350] width 473 height 511
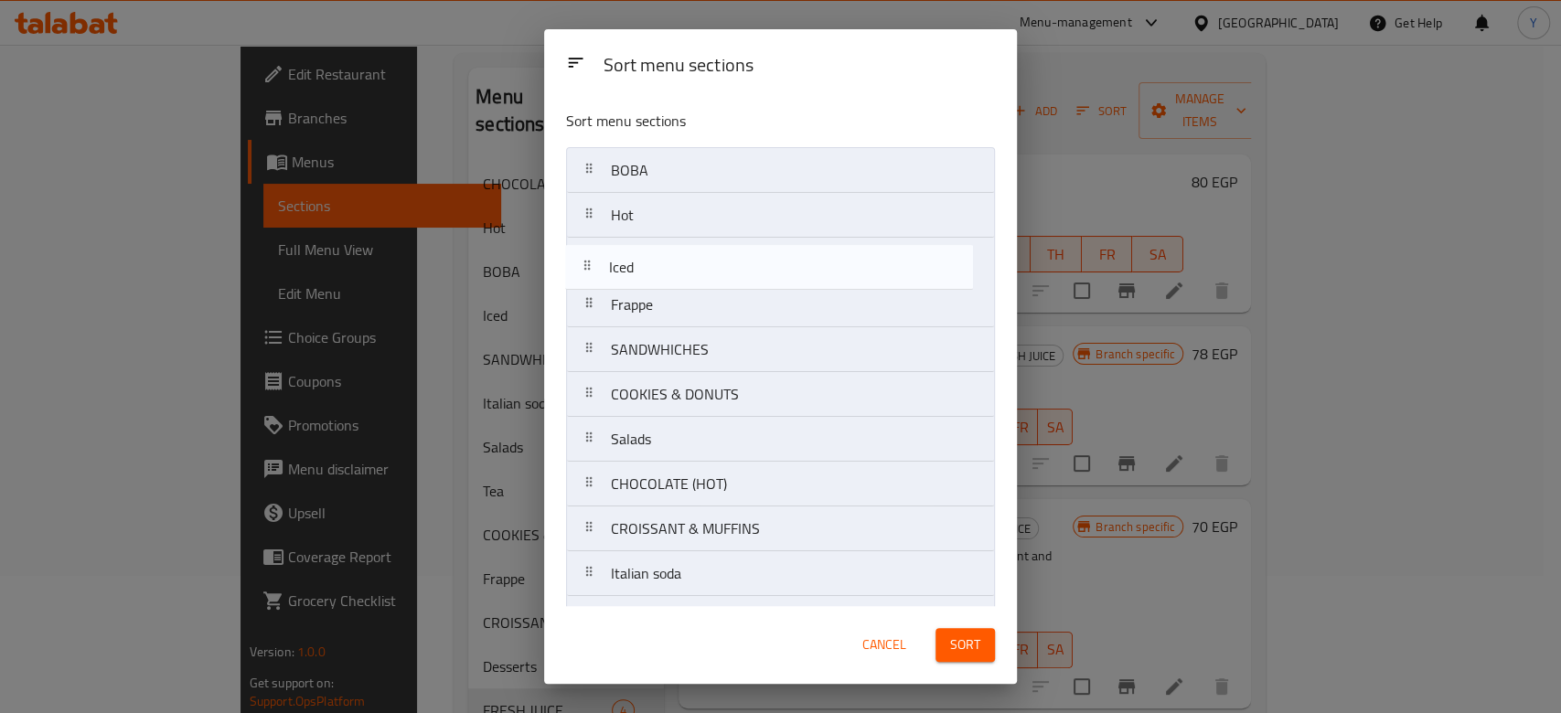
drag, startPoint x: 753, startPoint y: 358, endPoint x: 748, endPoint y: 261, distance: 98.0
click at [748, 261] on nav "BOBA Hot Frappe SANDWHICHES COOKIES & DONUTS Salads CHOCOLATE (HOT) CROISSANT &…" at bounding box center [780, 461] width 429 height 629
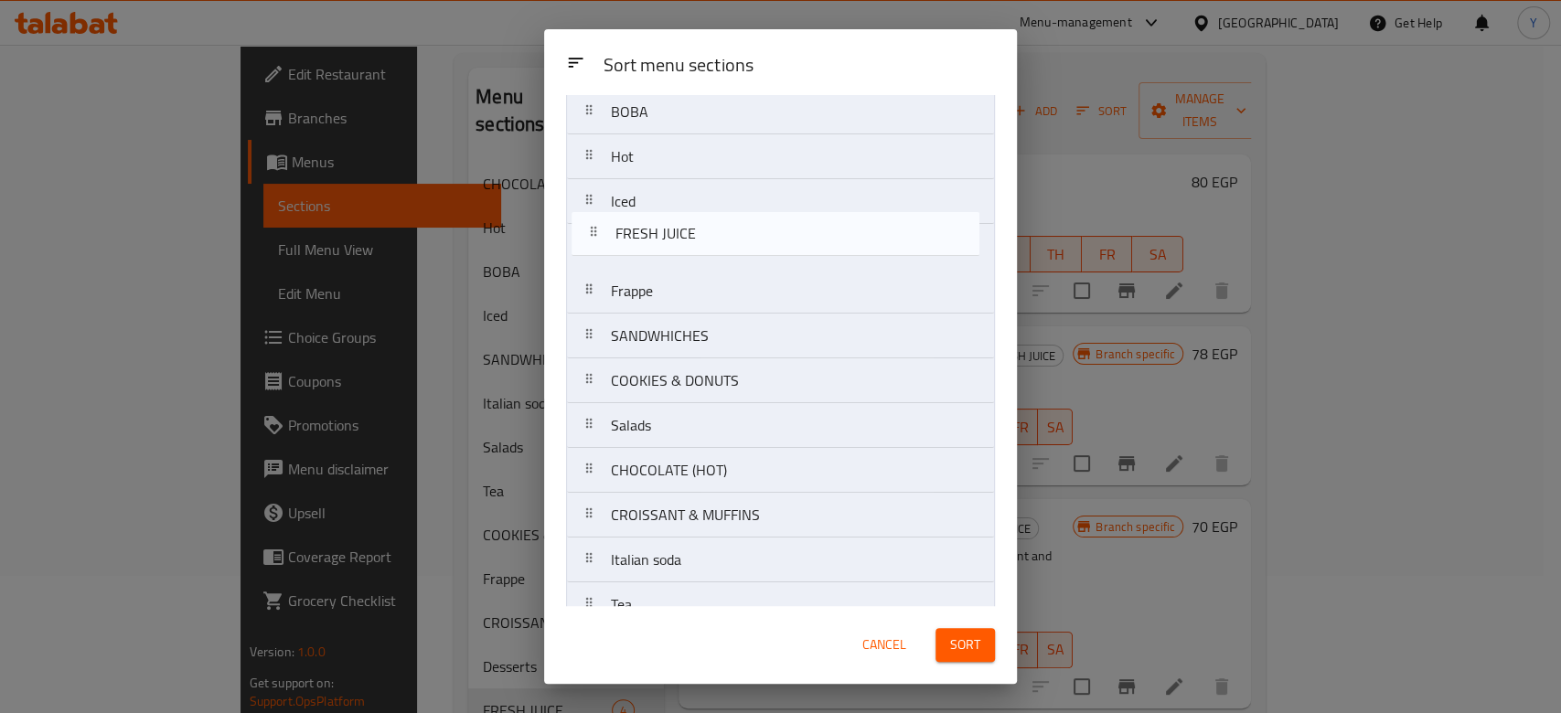
scroll to position [56, 0]
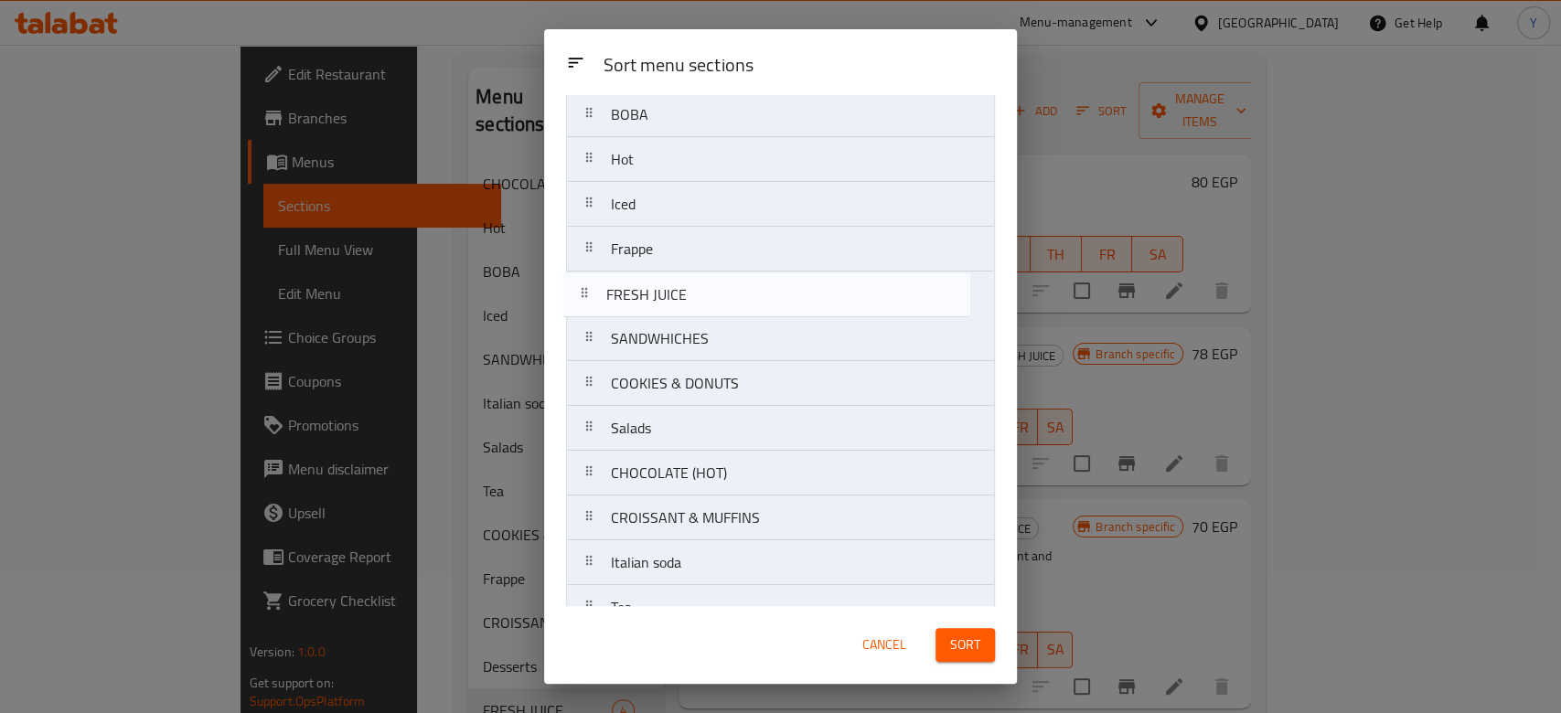
drag, startPoint x: 706, startPoint y: 521, endPoint x: 700, endPoint y: 274, distance: 246.9
click at [700, 274] on nav "BOBA Hot Iced Frappe SANDWHICHES COOKIES & DONUTS Salads CHOCOLATE (HOT) CROISS…" at bounding box center [780, 405] width 429 height 629
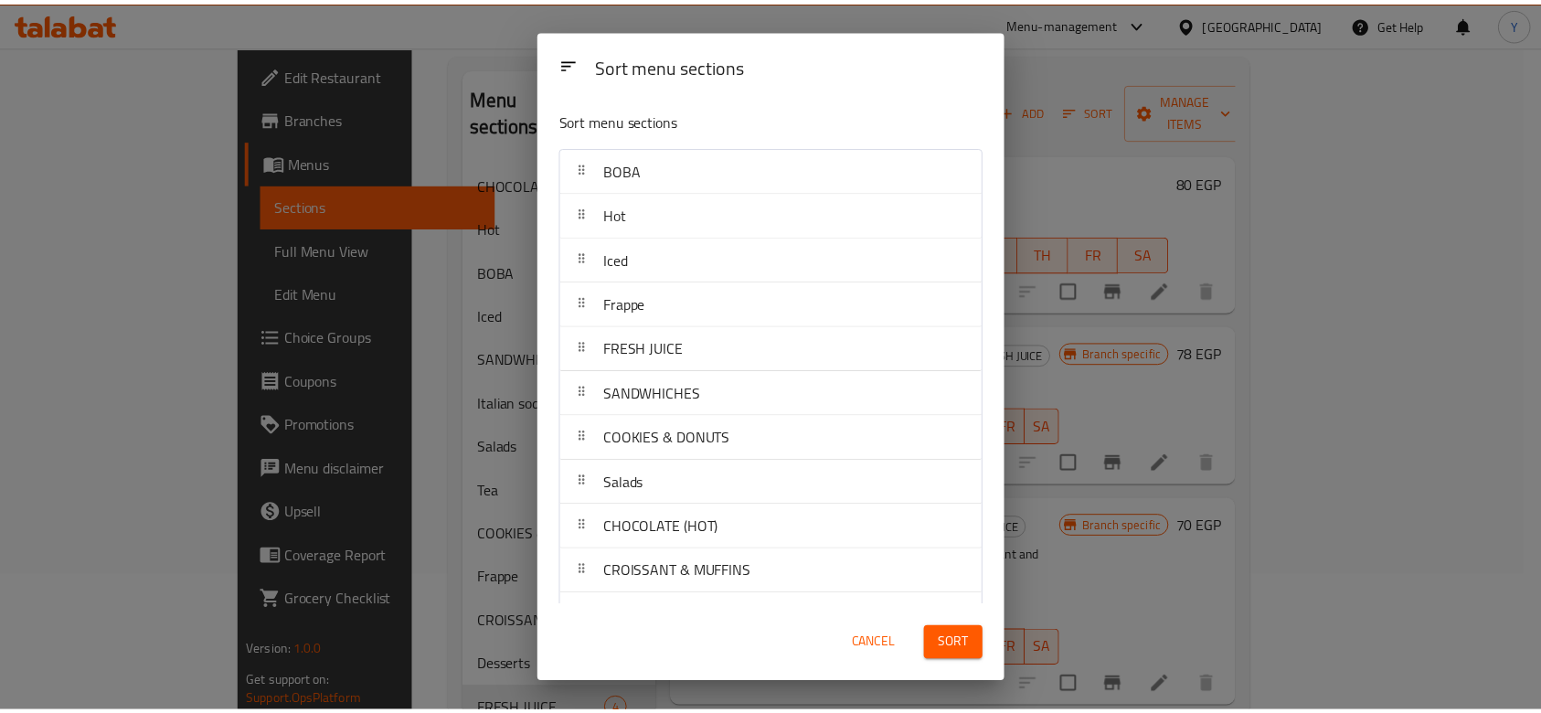
scroll to position [0, 0]
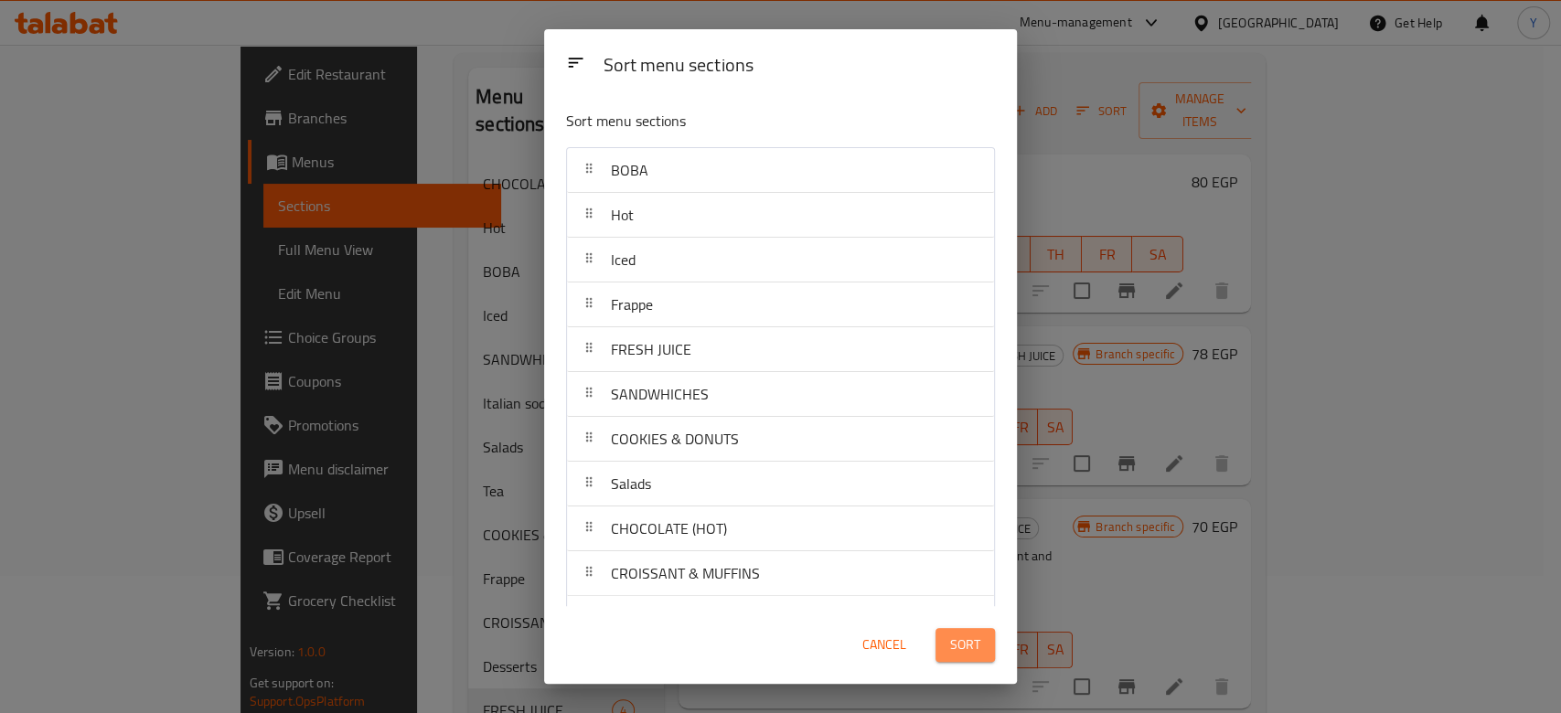
click at [968, 647] on span "Sort" at bounding box center [965, 645] width 30 height 23
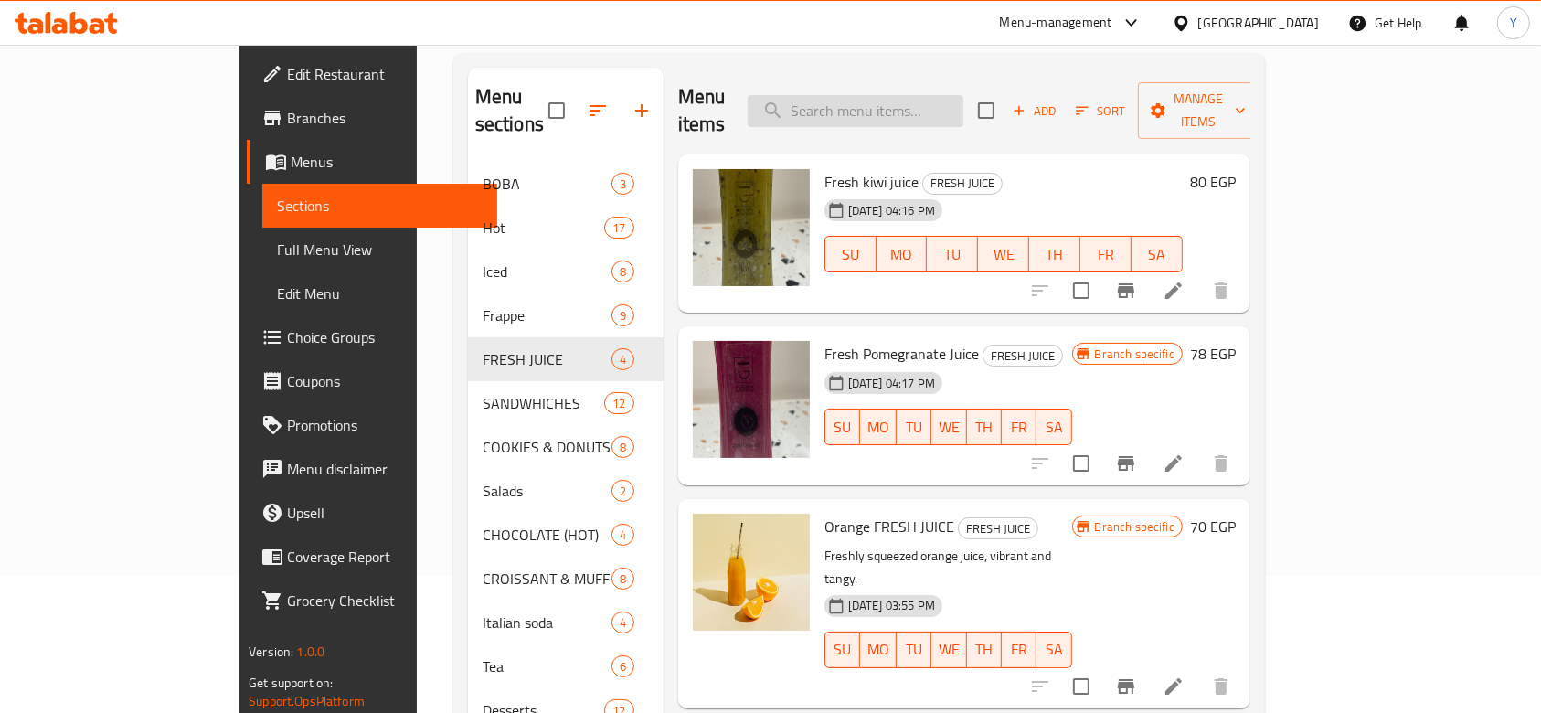
click at [911, 104] on input "search" at bounding box center [856, 111] width 216 height 32
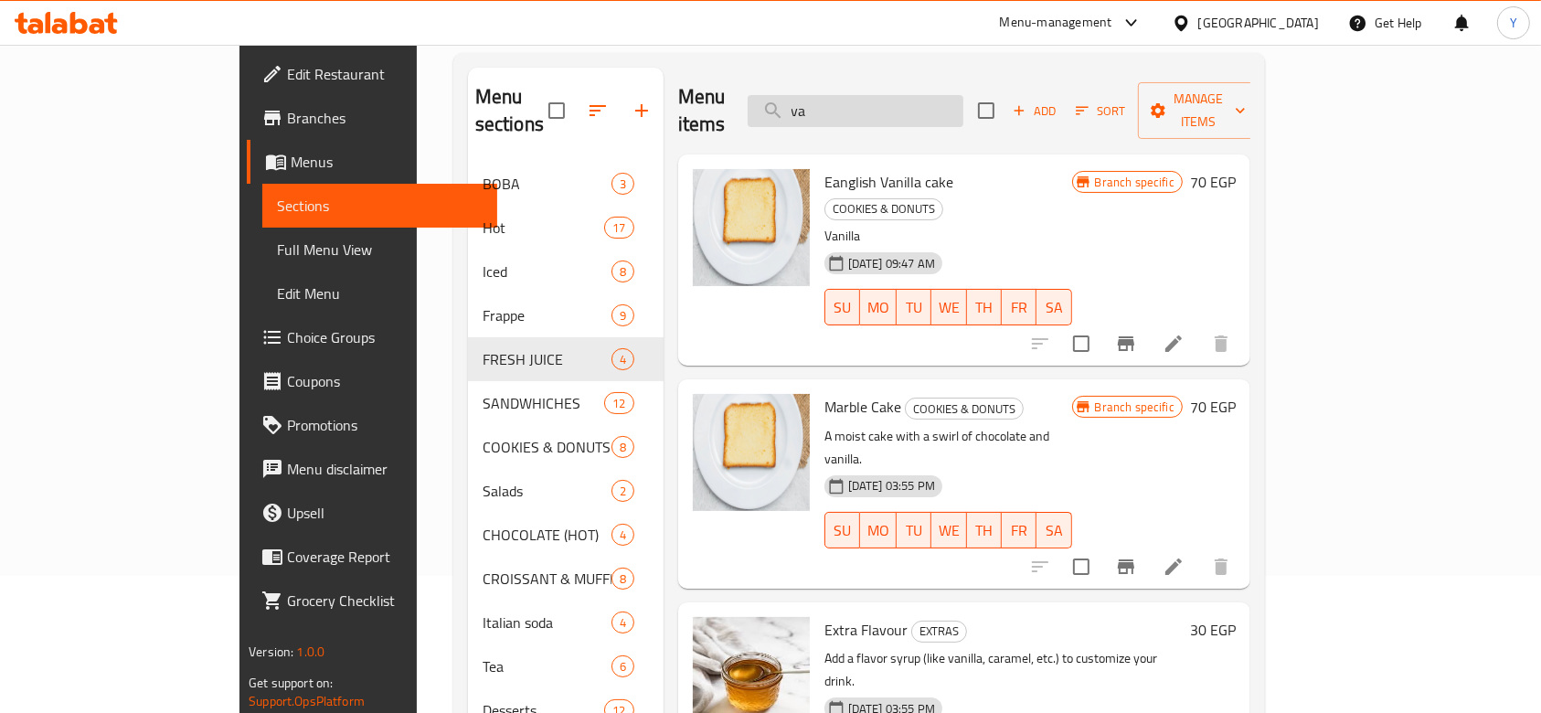
type input "v"
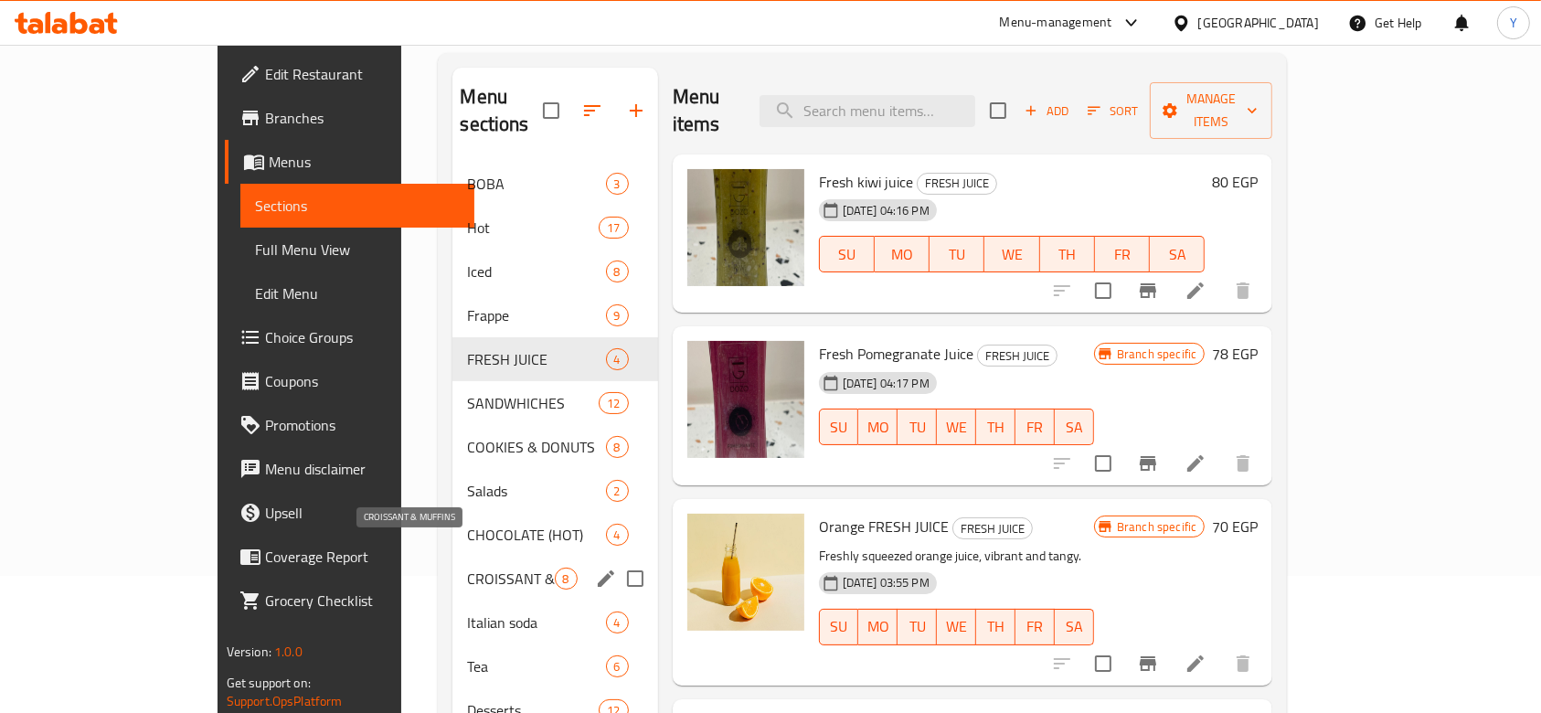
click at [467, 568] on span "CROISSANT & MUFFINS" at bounding box center [510, 579] width 87 height 22
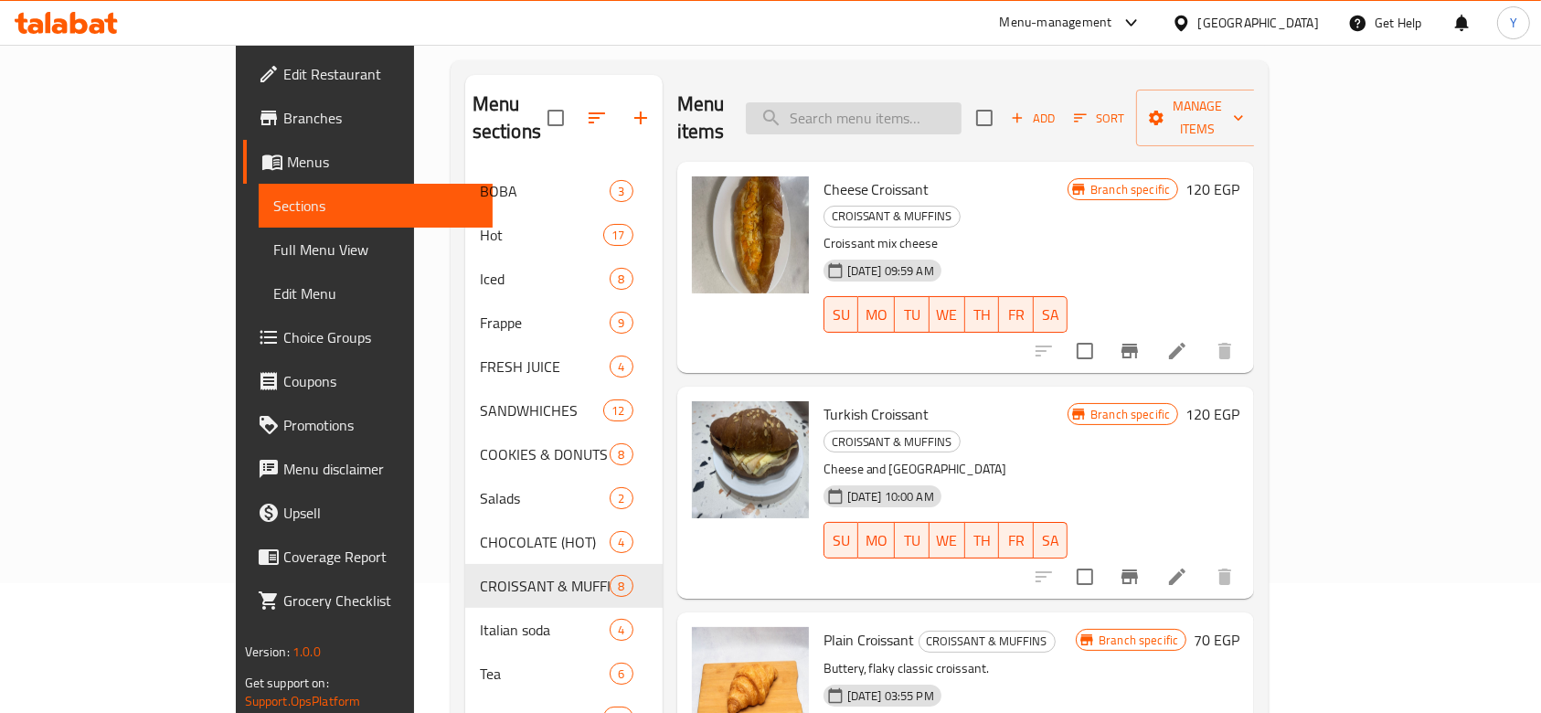
click at [929, 102] on input "search" at bounding box center [854, 118] width 216 height 32
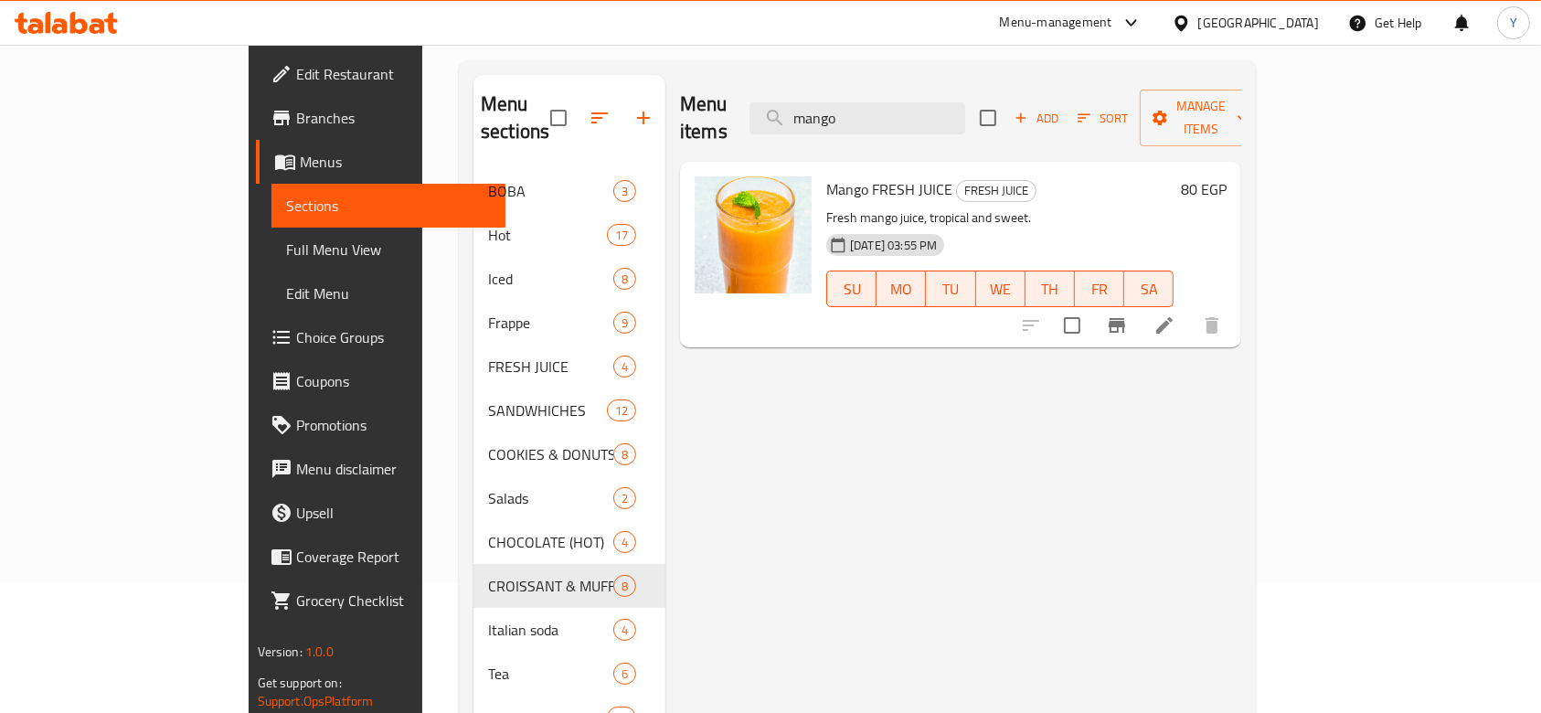
type input "mango"
click at [1293, 199] on div "Home / Restaurants management / Menus / Sections DOZO Open import export Menu s…" at bounding box center [857, 378] width 870 height 927
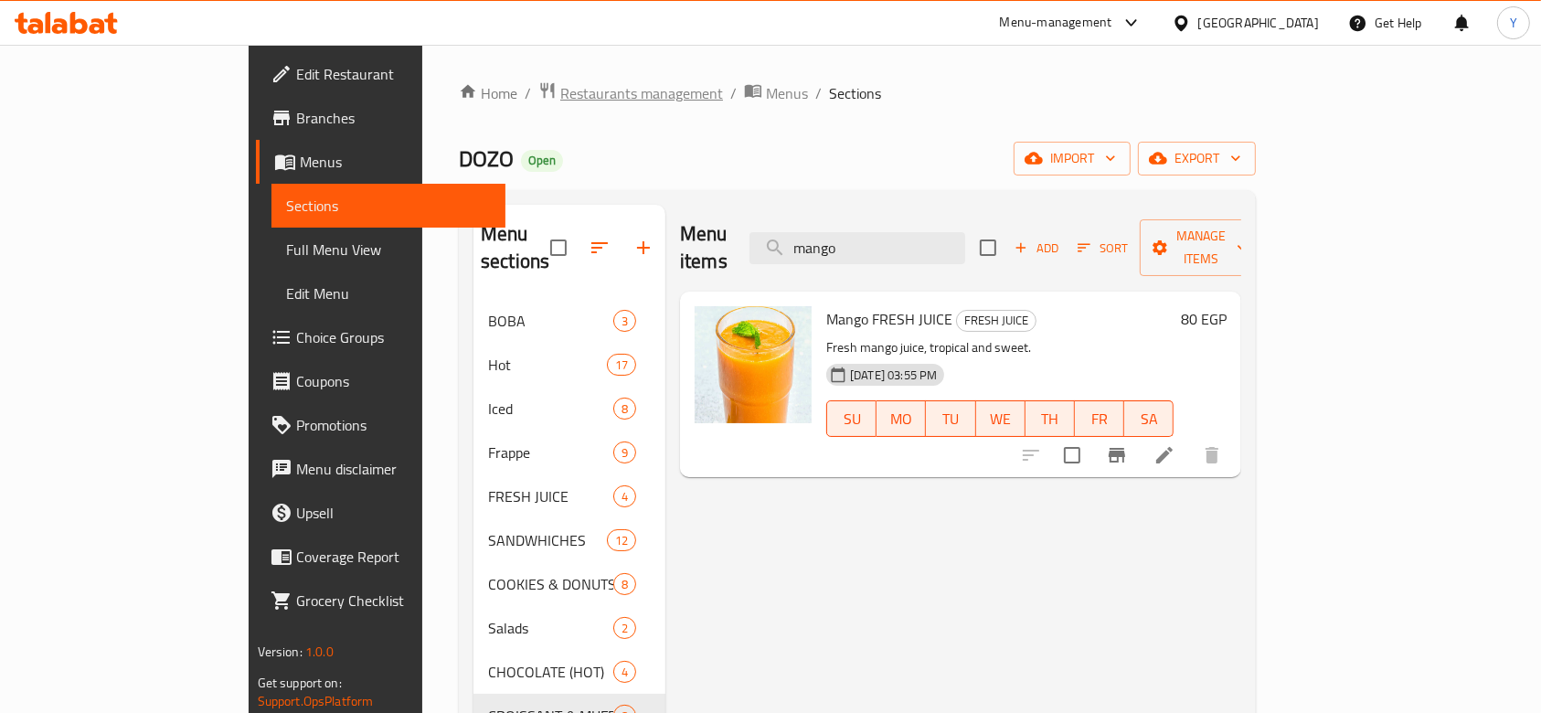
click at [560, 95] on span "Restaurants management" at bounding box center [641, 93] width 163 height 22
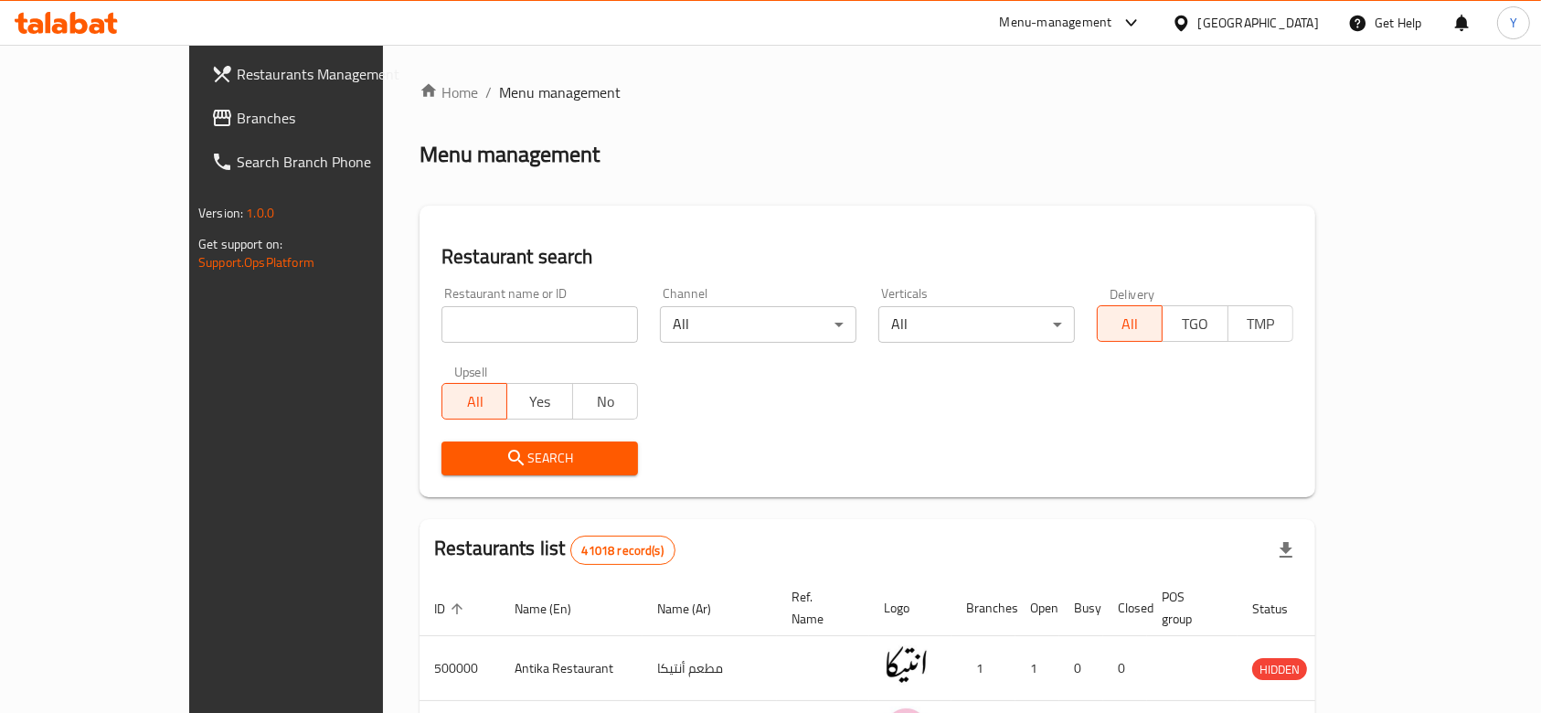
click at [237, 109] on span "Branches" at bounding box center [335, 118] width 196 height 22
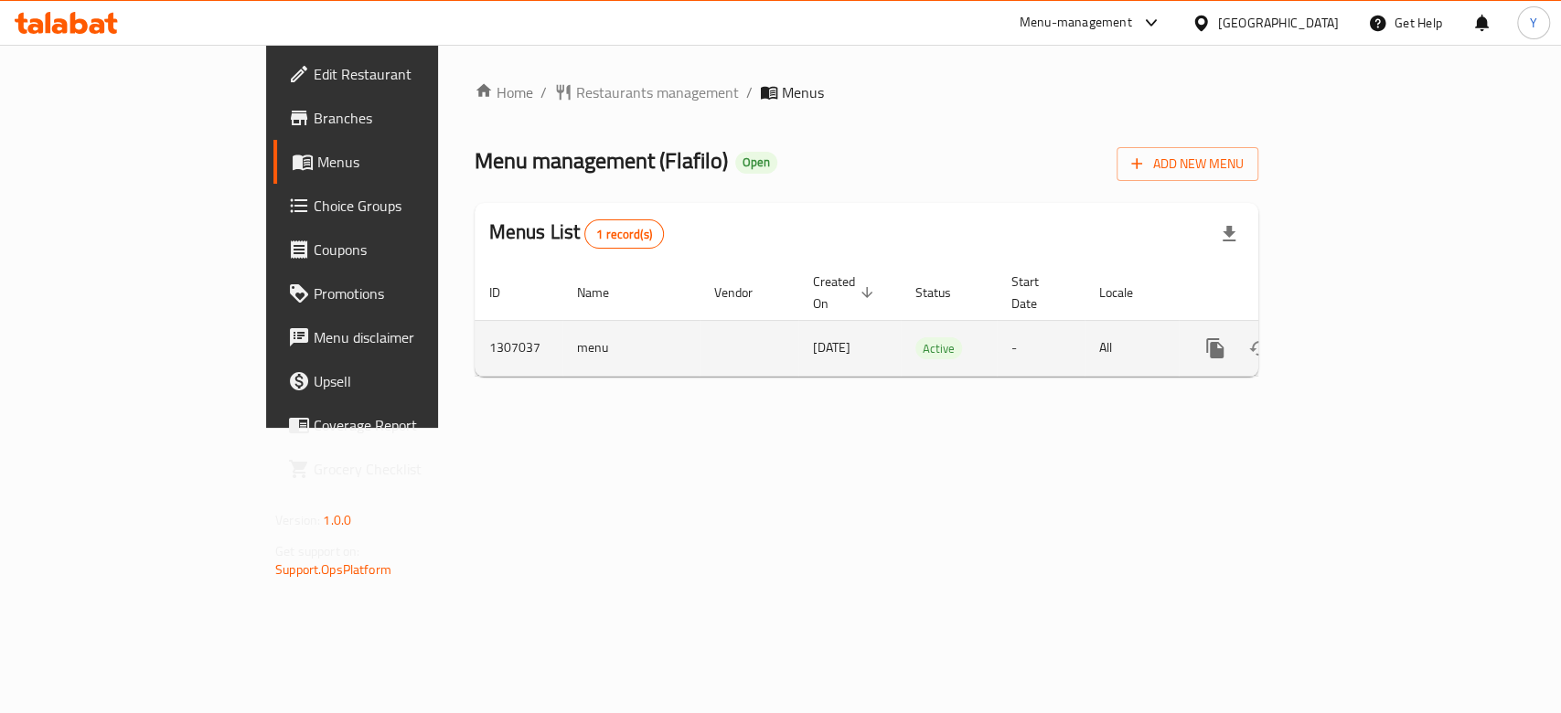
click at [1358, 337] on icon "enhanced table" at bounding box center [1347, 348] width 22 height 22
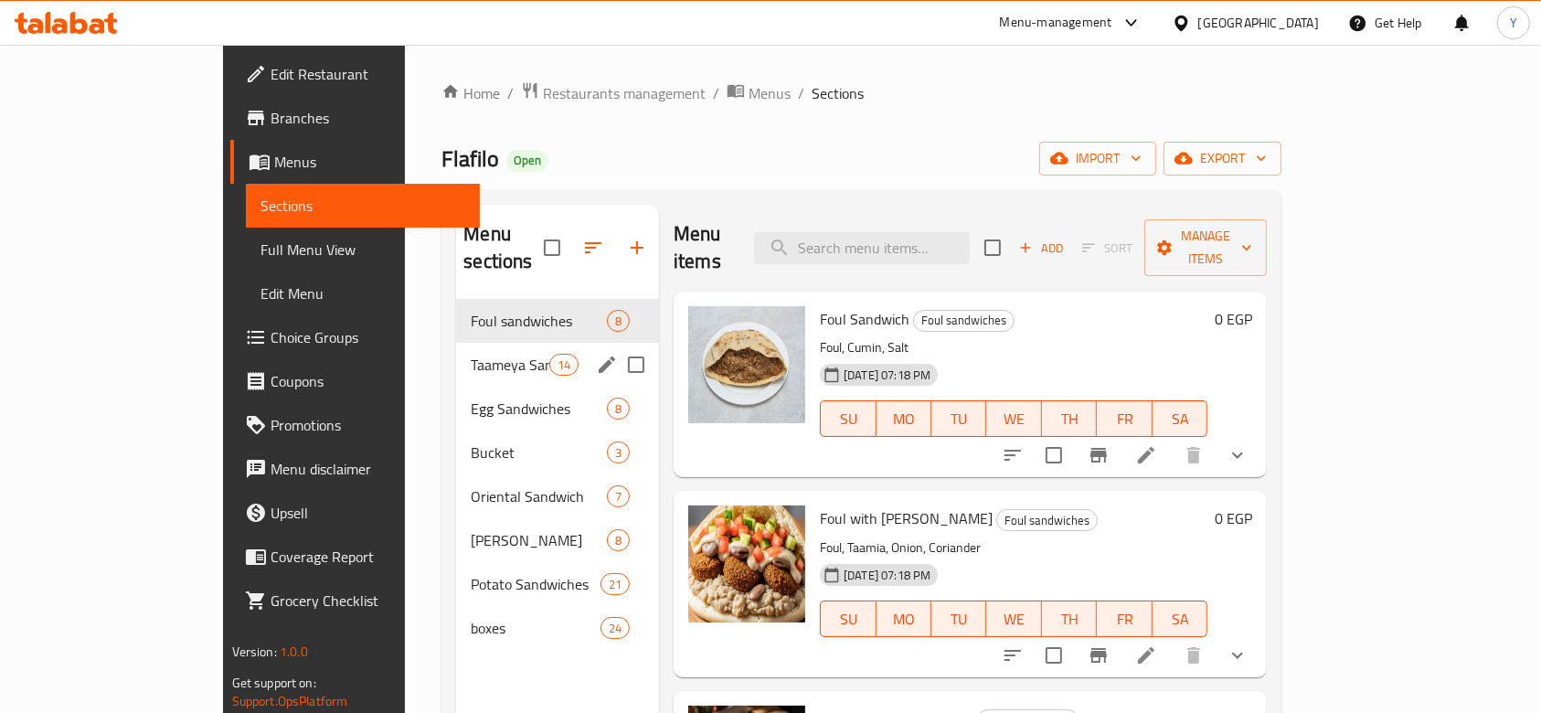
click at [456, 348] on div "Taameya Sandwiches 14" at bounding box center [557, 365] width 203 height 44
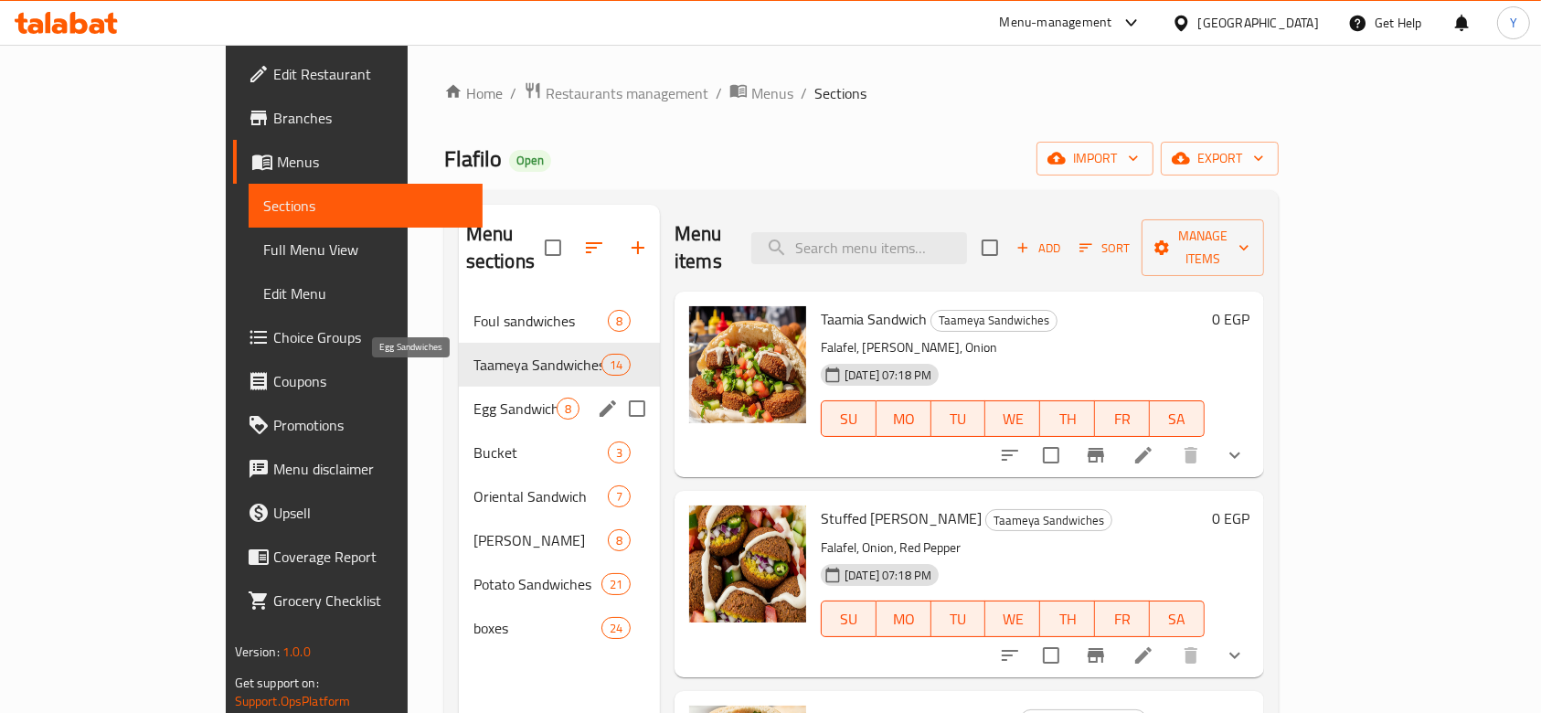
click at [474, 398] on span "Egg Sandwiches" at bounding box center [515, 409] width 83 height 22
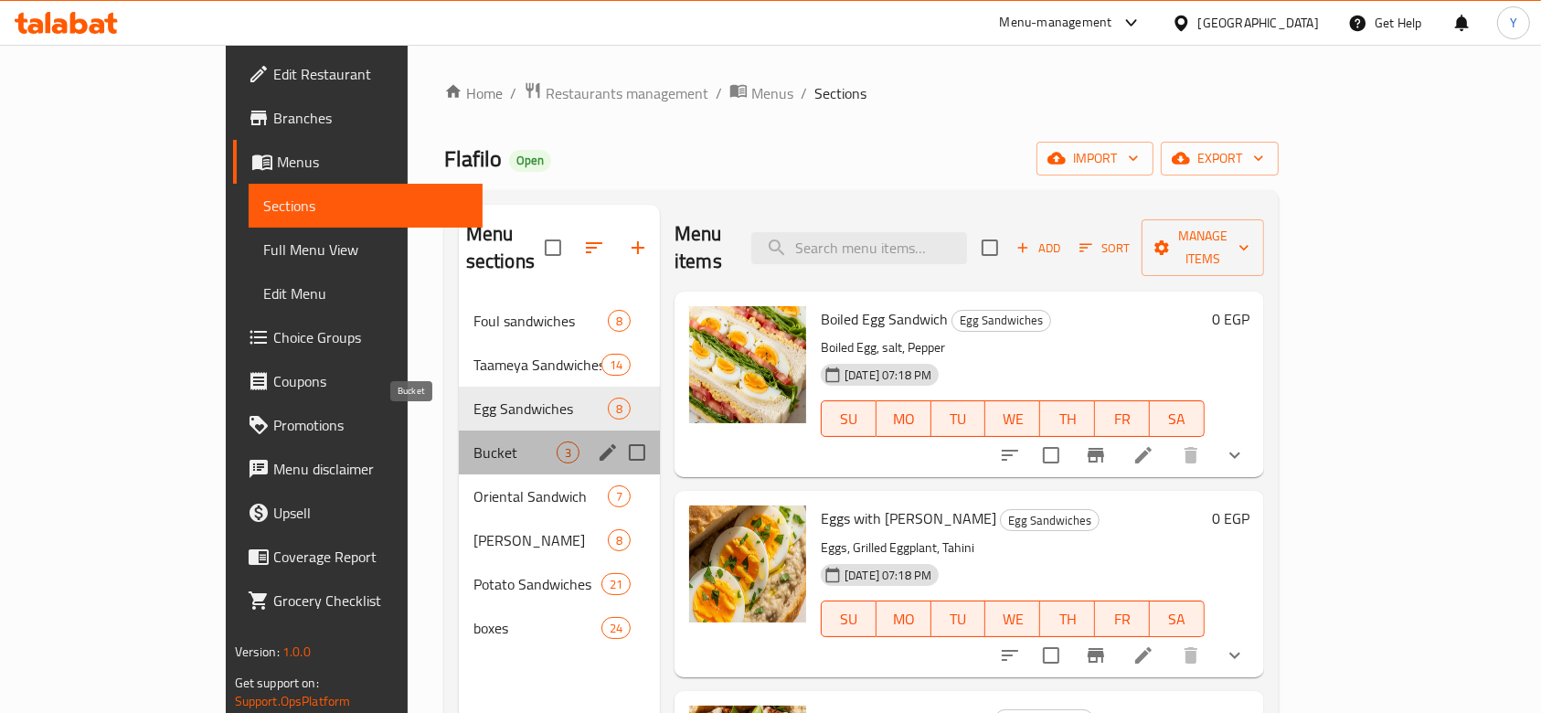
click at [474, 442] on span "Bucket" at bounding box center [515, 453] width 83 height 22
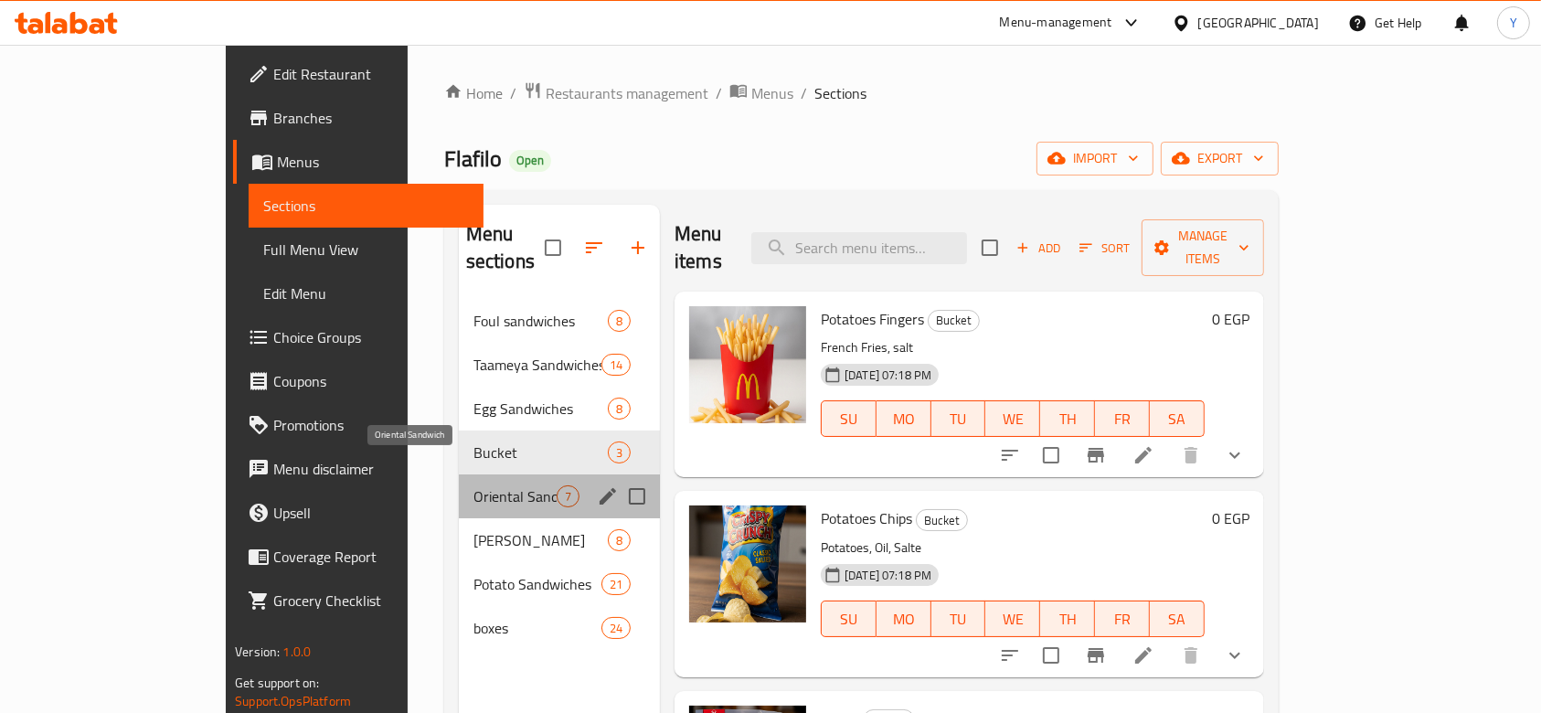
click at [474, 485] on span "Oriental Sandwich" at bounding box center [515, 496] width 83 height 22
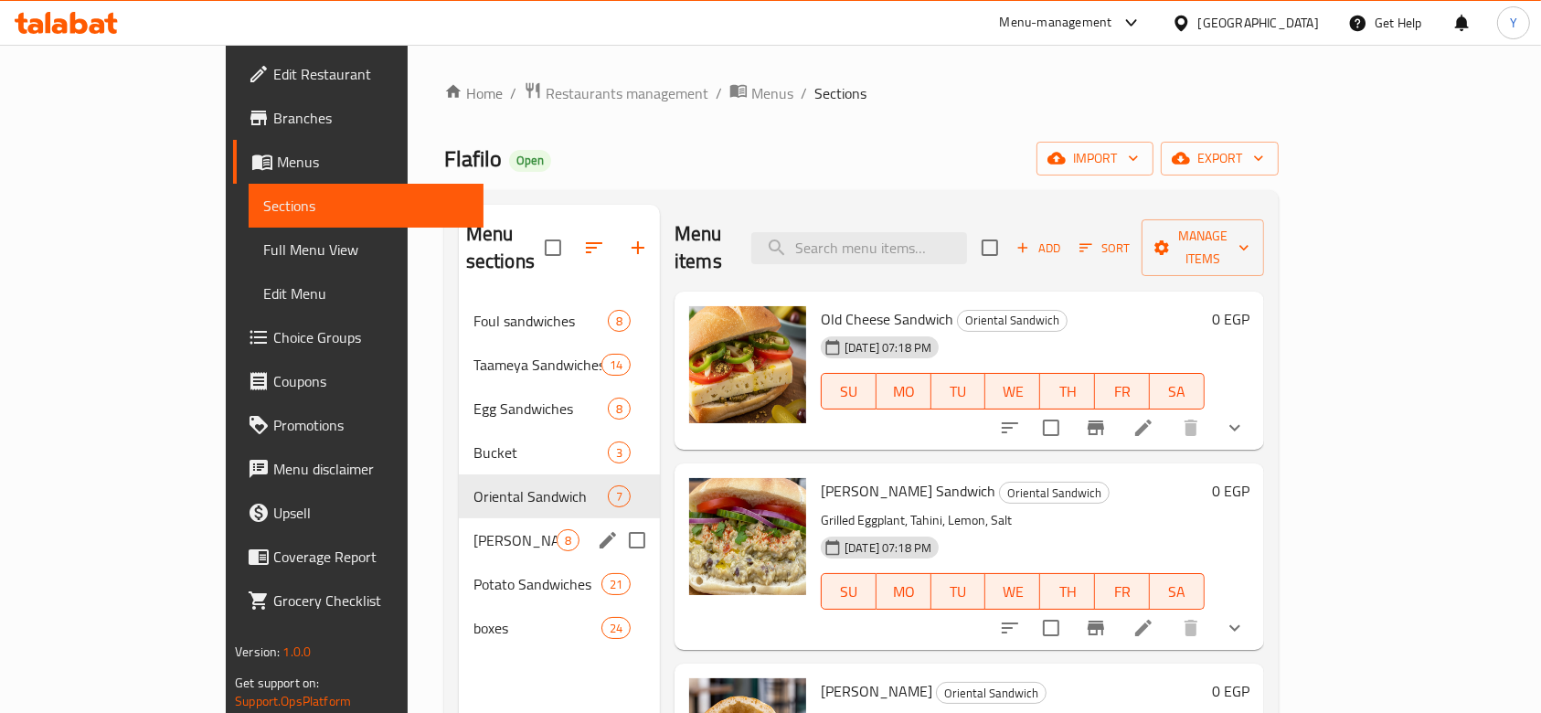
click at [459, 524] on div "Taamiya Patty 8" at bounding box center [559, 540] width 201 height 44
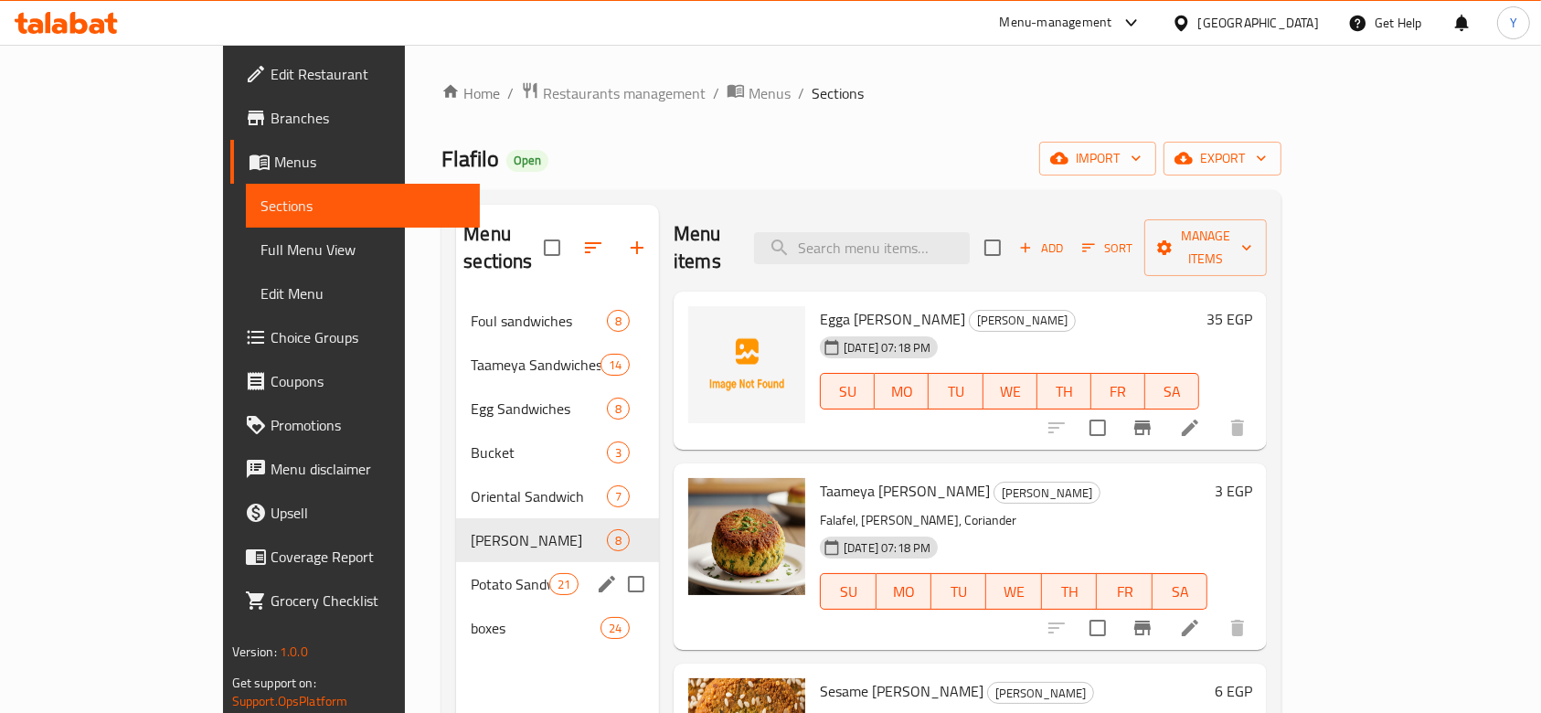
click at [456, 570] on div "Potato Sandwiches 21" at bounding box center [557, 584] width 203 height 44
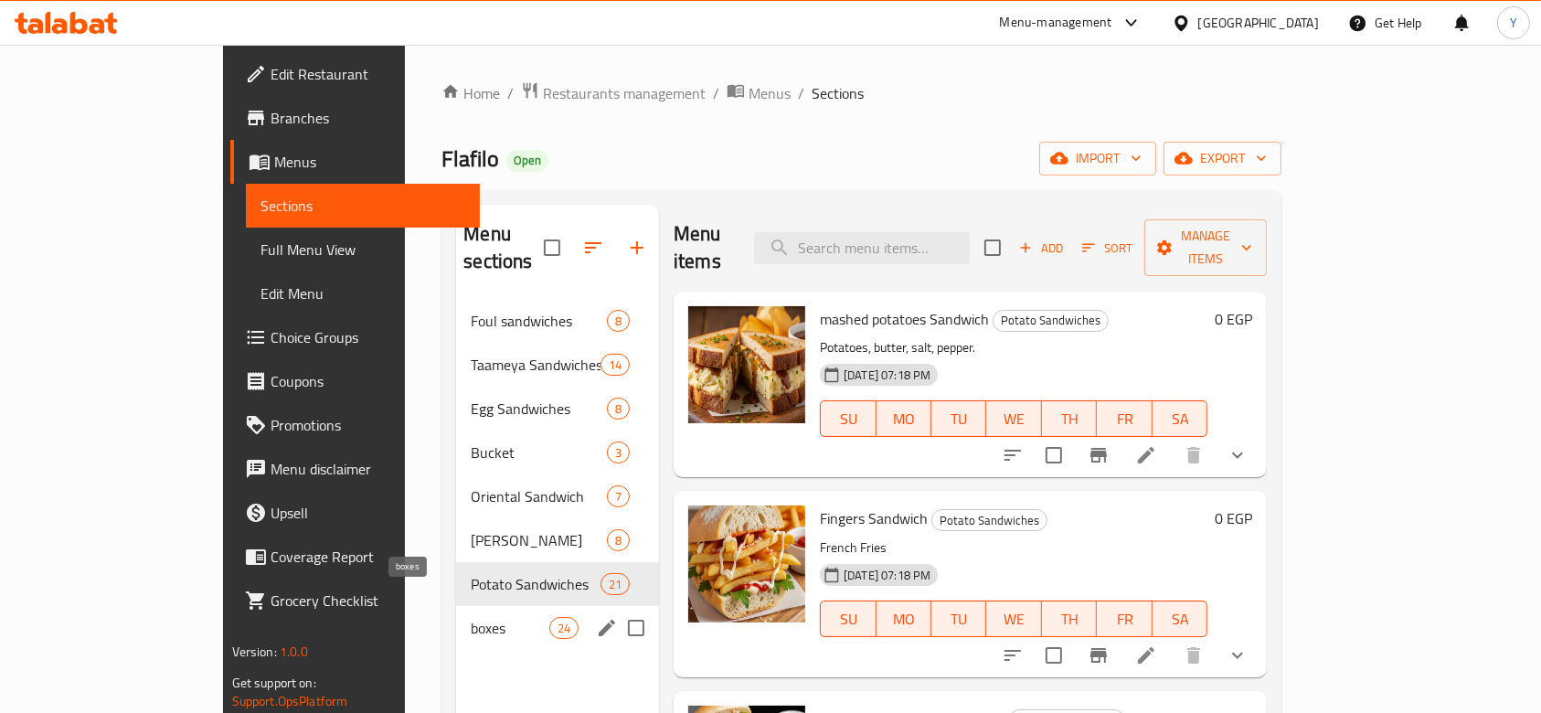
click at [471, 617] on span "boxes" at bounding box center [510, 628] width 78 height 22
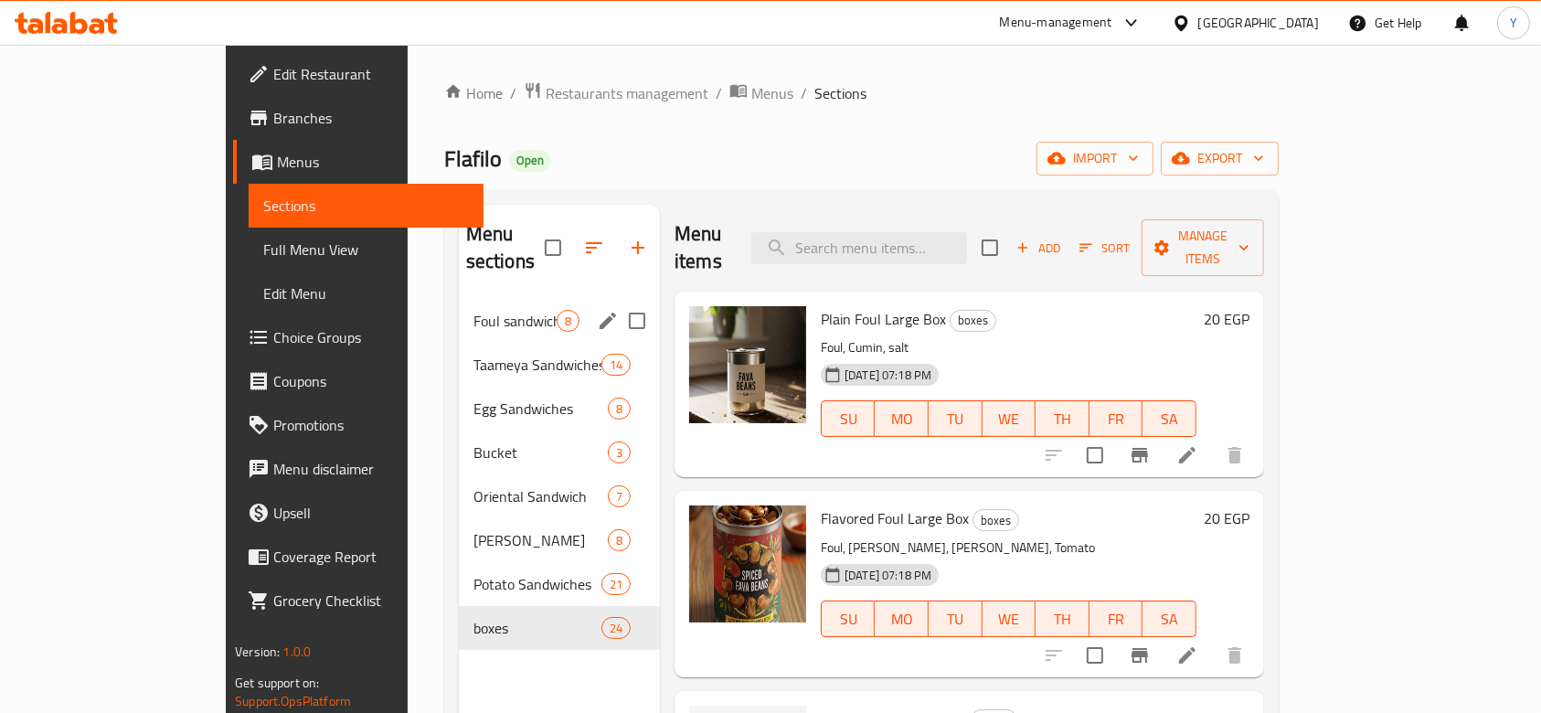
click at [459, 299] on div "Foul sandwiches 8" at bounding box center [559, 321] width 201 height 44
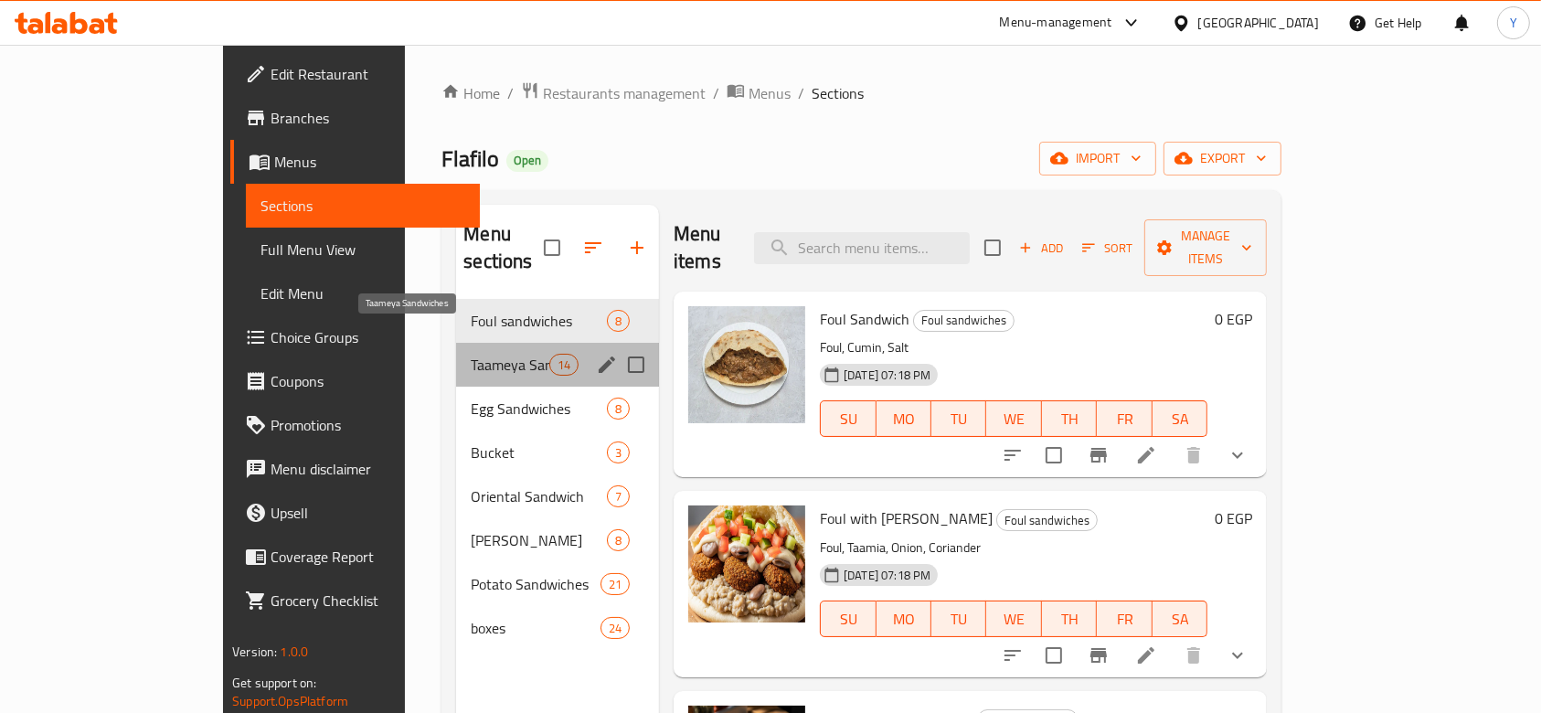
click at [471, 354] on span "Taameya Sandwiches" at bounding box center [510, 365] width 78 height 22
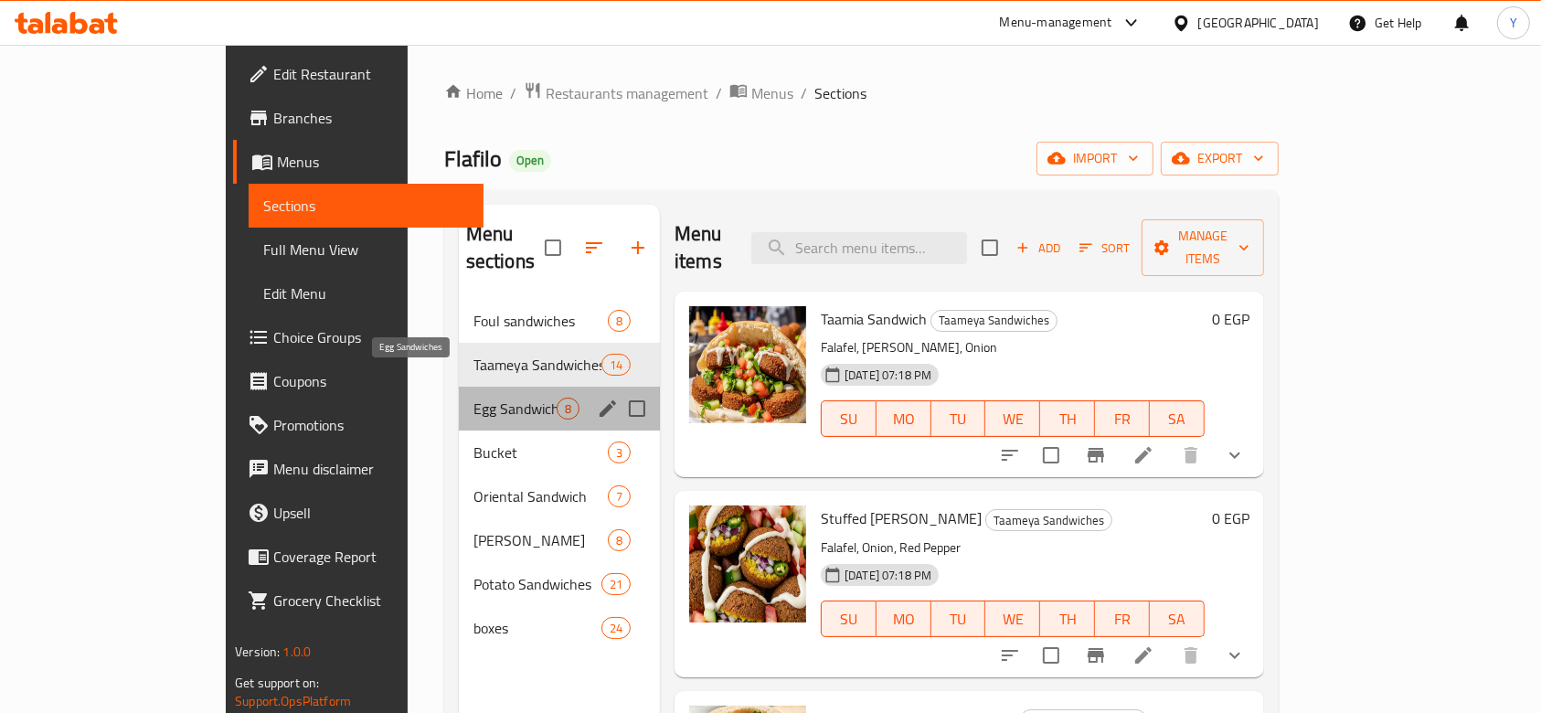
click at [474, 398] on span "Egg Sandwiches" at bounding box center [515, 409] width 83 height 22
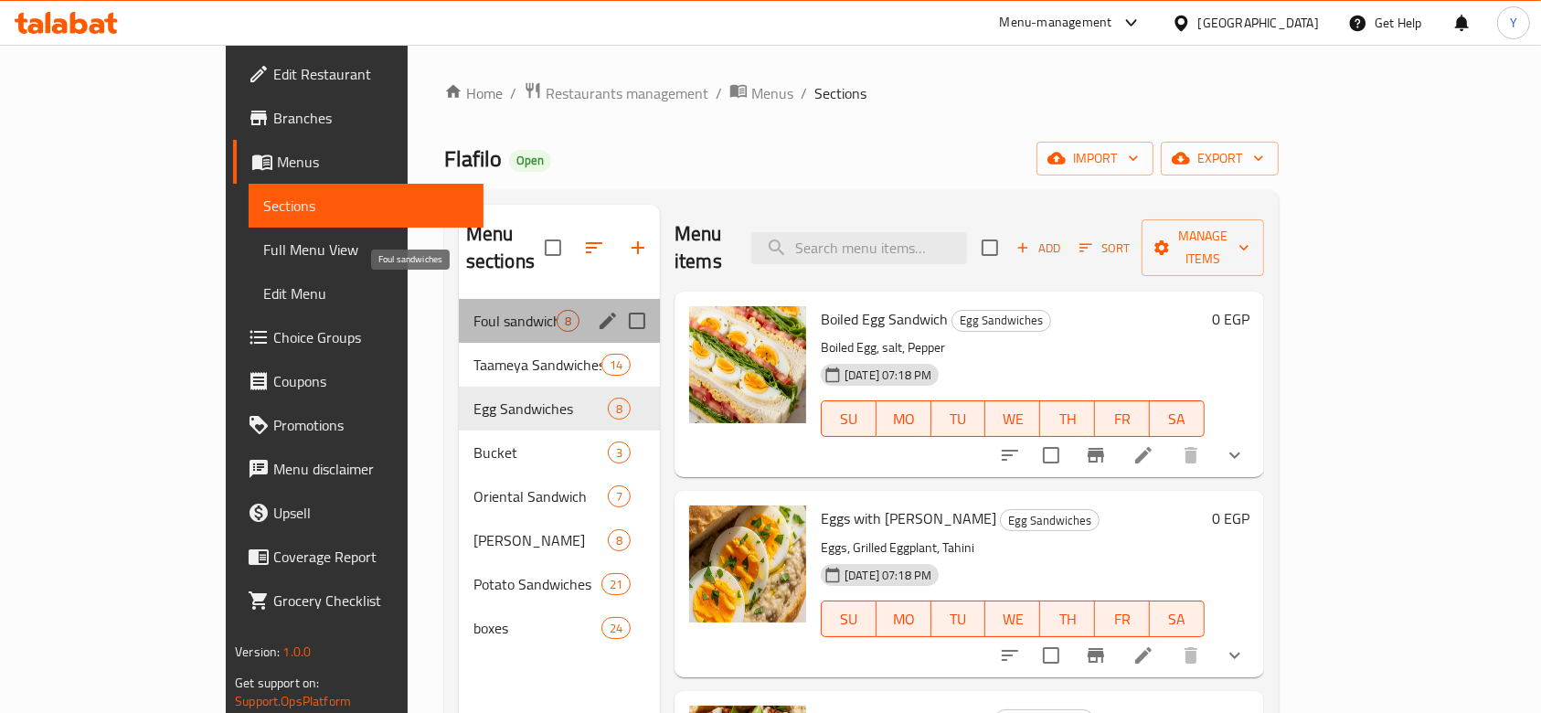
click at [474, 310] on span "Foul sandwiches" at bounding box center [515, 321] width 83 height 22
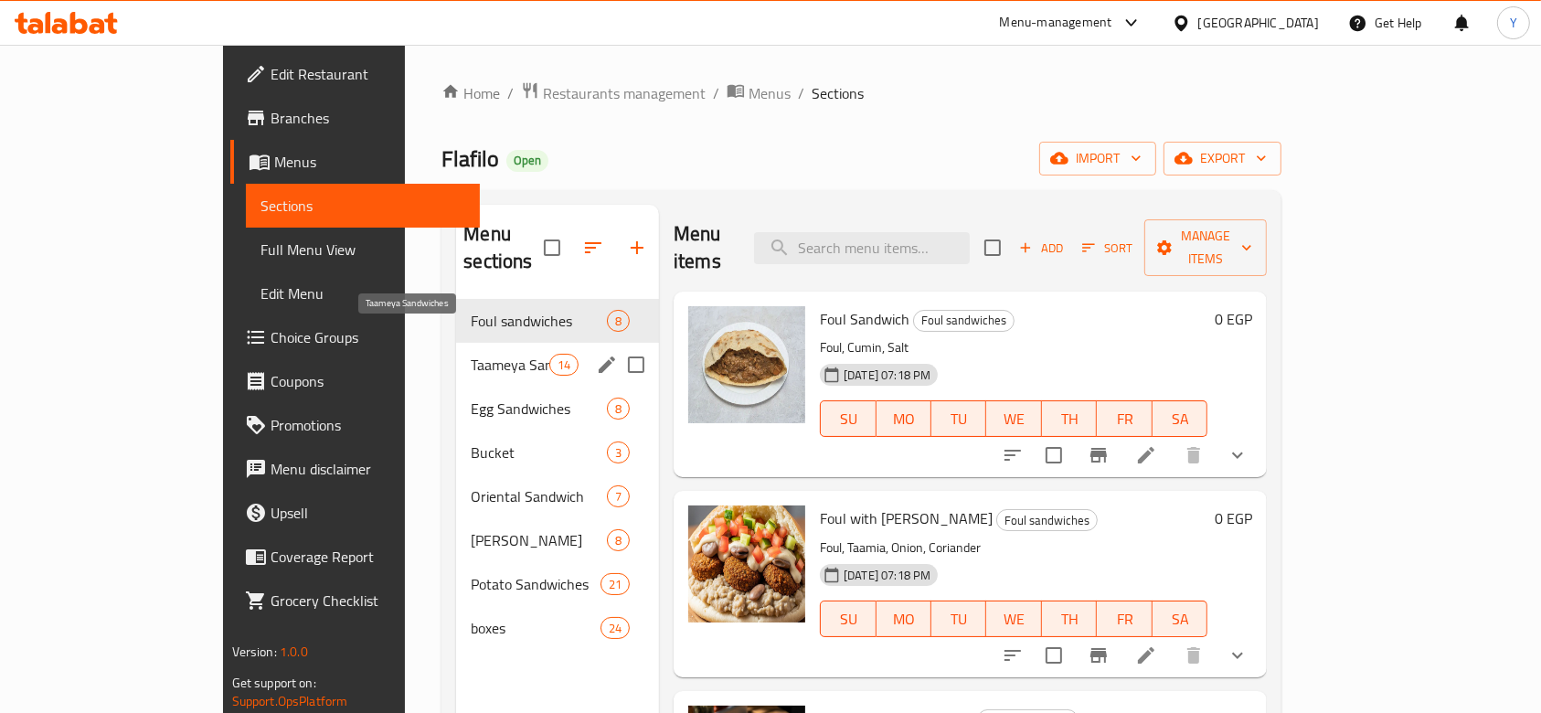
click at [471, 354] on span "Taameya Sandwiches" at bounding box center [510, 365] width 78 height 22
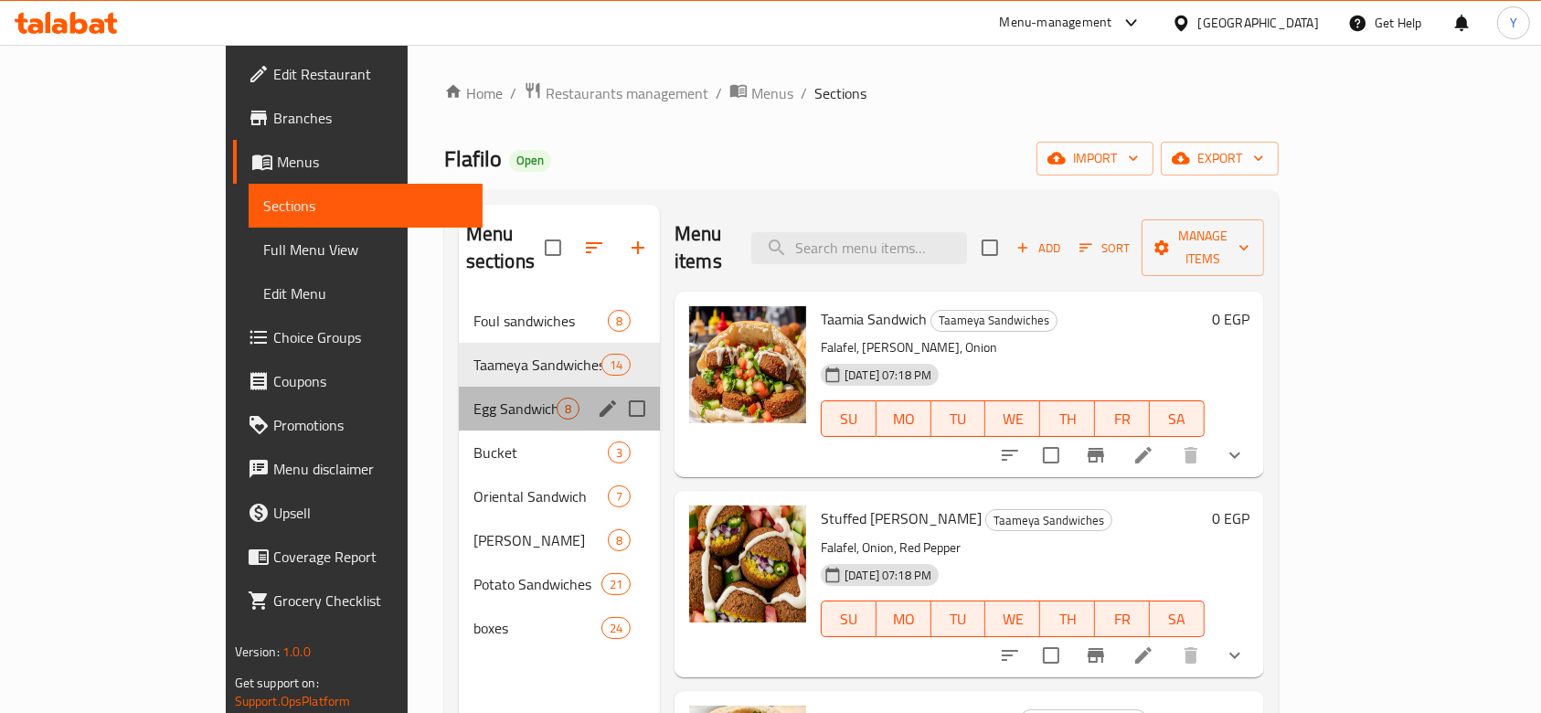
click at [459, 387] on div "Egg Sandwiches 8" at bounding box center [559, 409] width 201 height 44
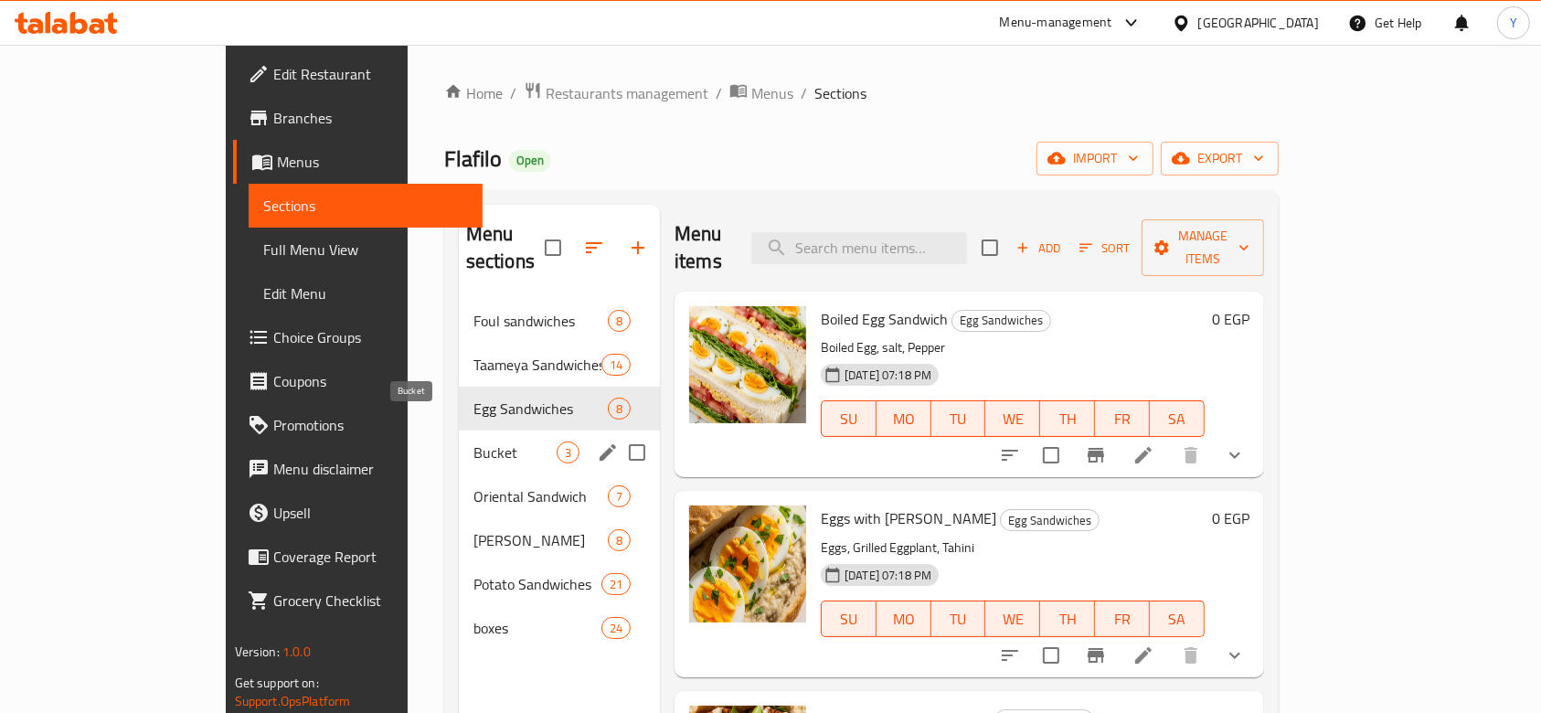
click at [474, 442] on span "Bucket" at bounding box center [515, 453] width 83 height 22
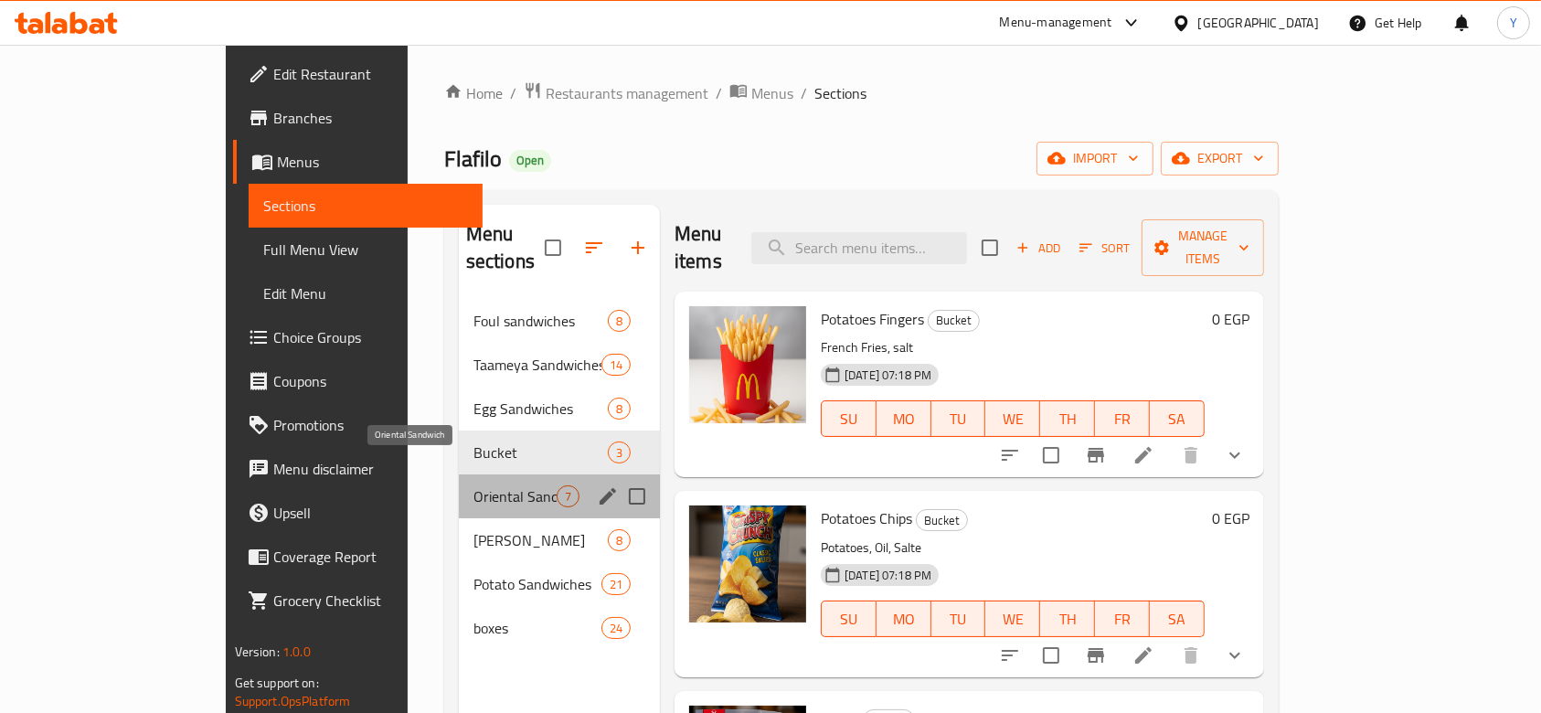
click at [474, 485] on span "Oriental Sandwich" at bounding box center [515, 496] width 83 height 22
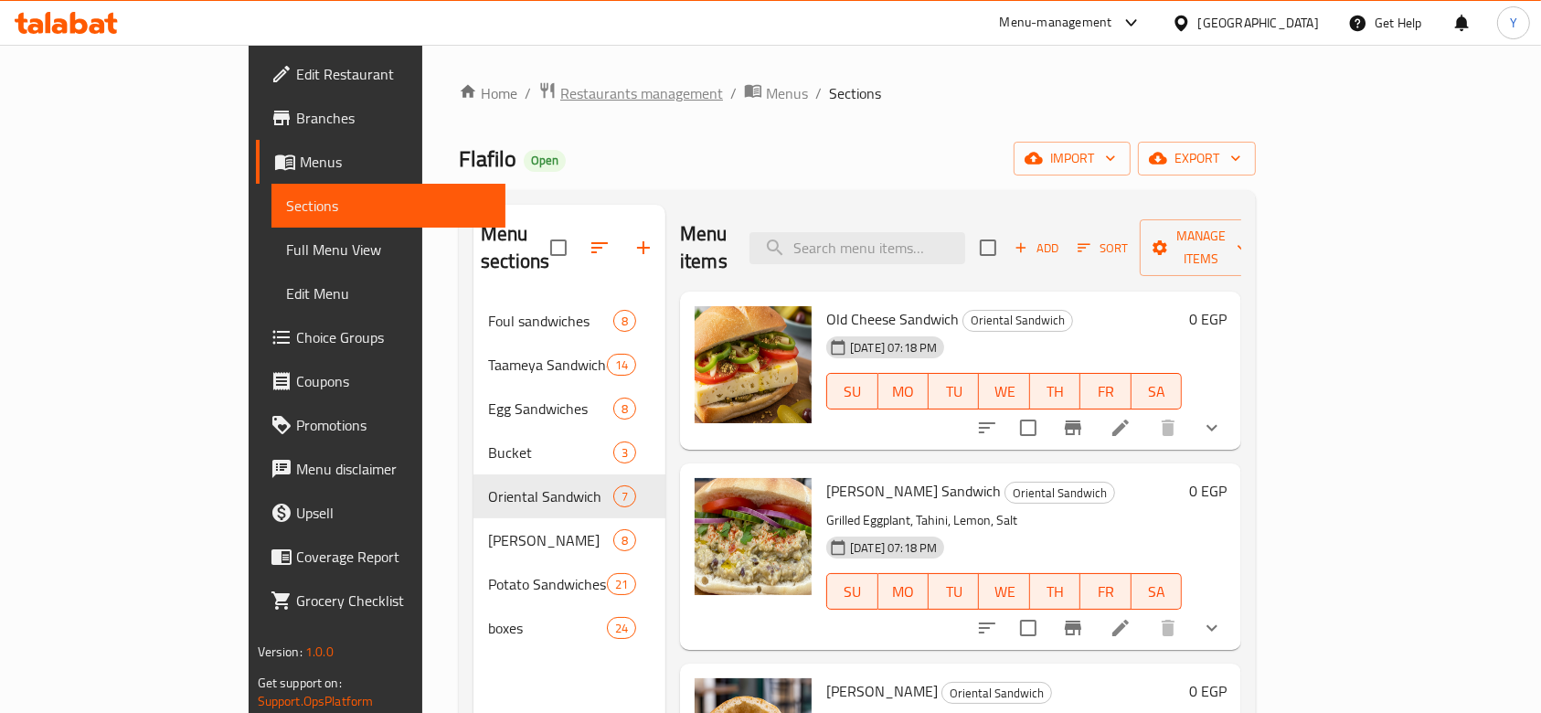
click at [560, 89] on span "Restaurants management" at bounding box center [641, 93] width 163 height 22
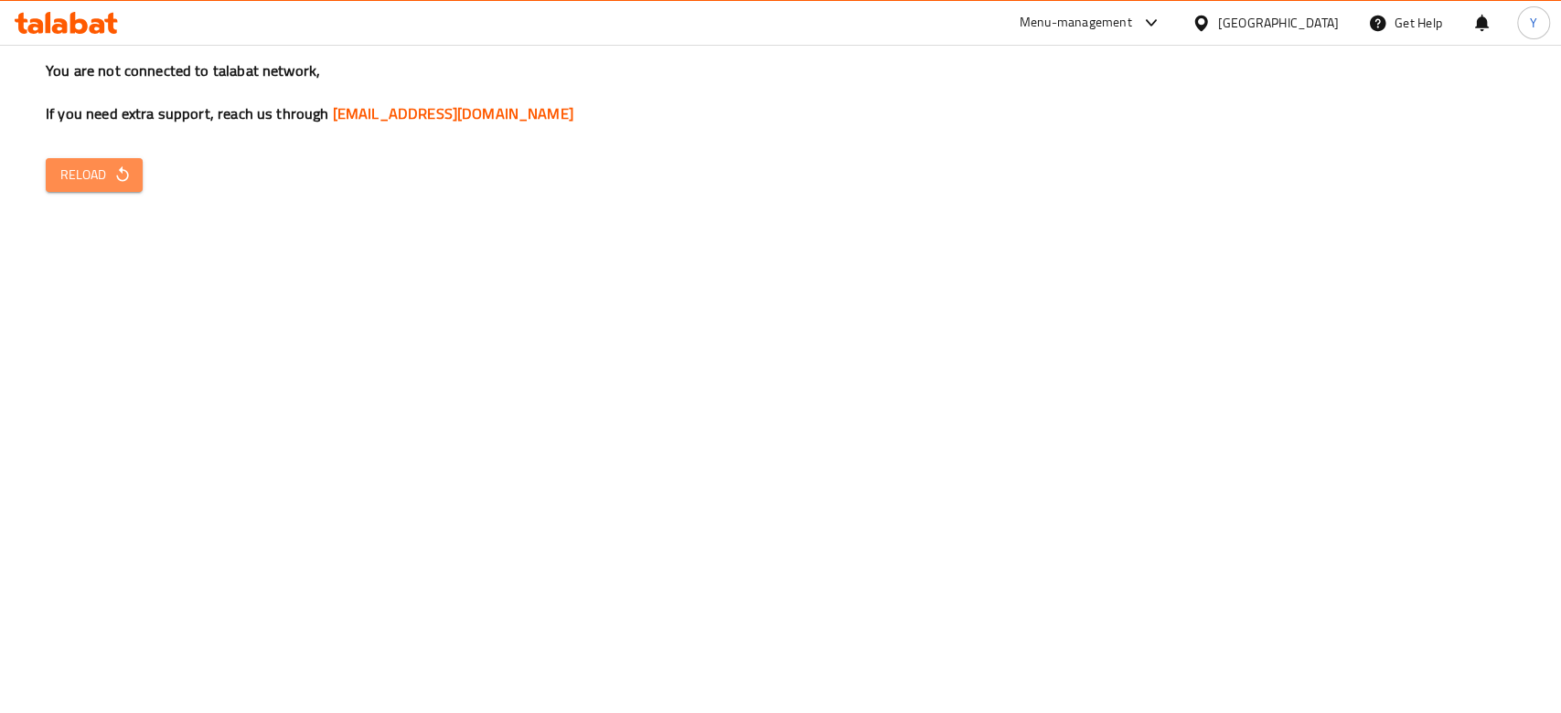
click at [101, 167] on span "Reload" at bounding box center [94, 175] width 68 height 23
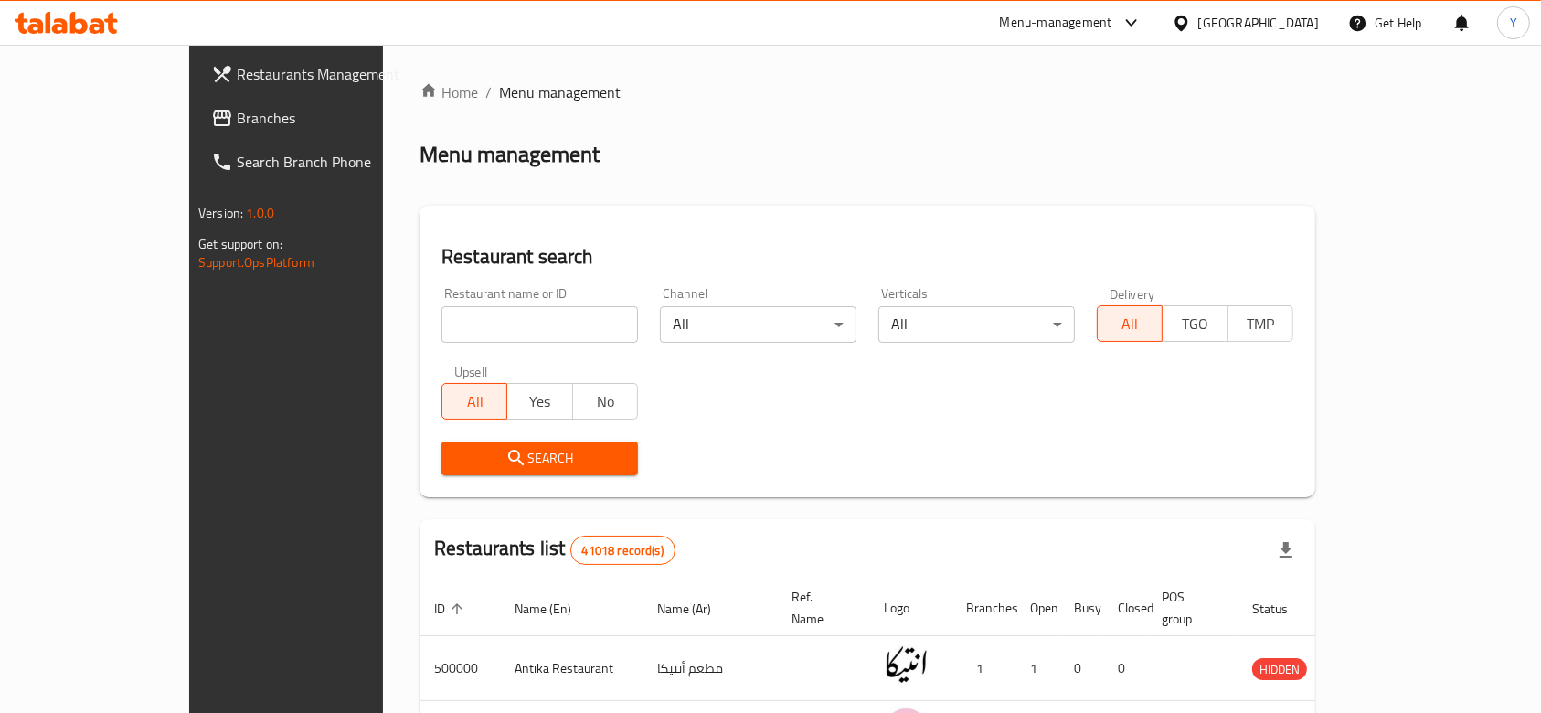
click at [237, 108] on span "Branches" at bounding box center [335, 118] width 196 height 22
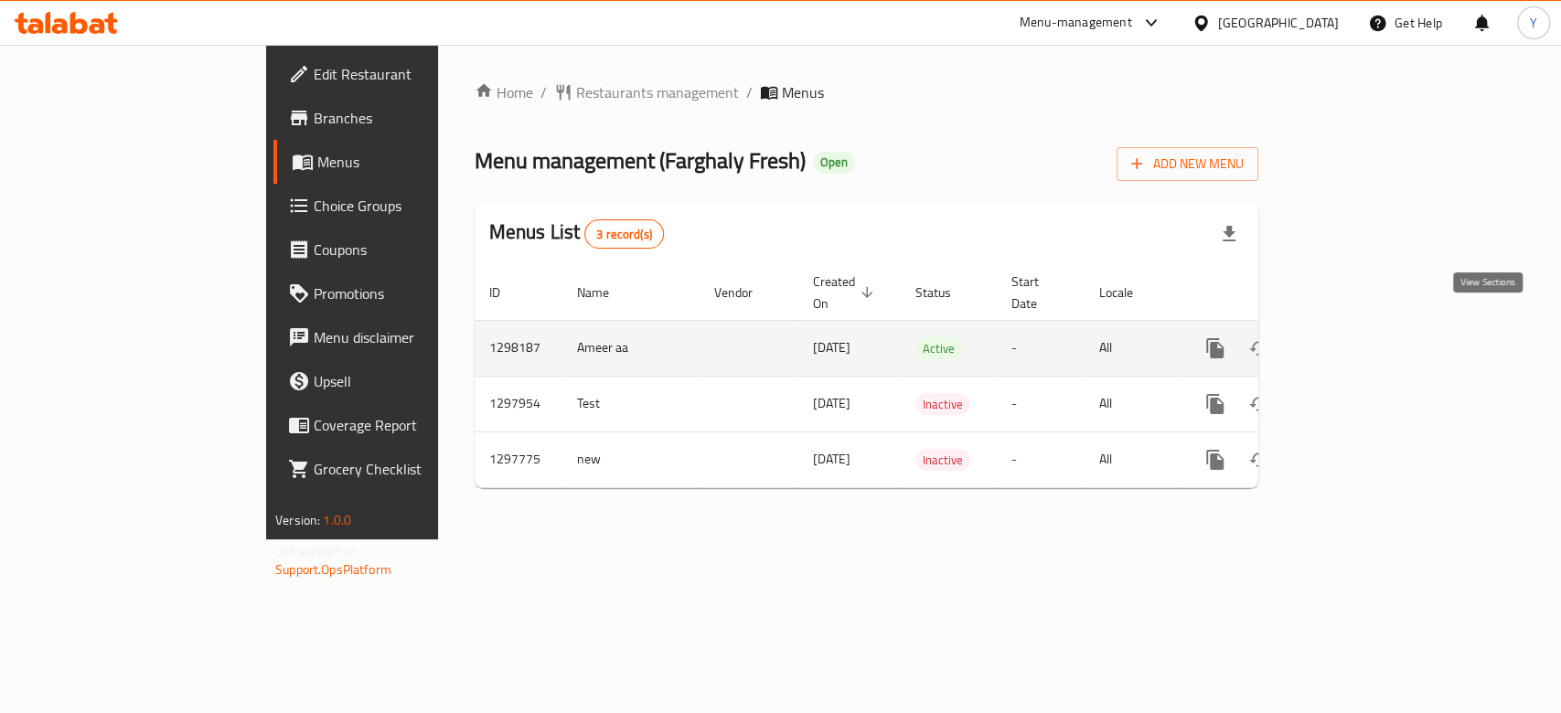
click at [1358, 337] on icon "enhanced table" at bounding box center [1347, 348] width 22 height 22
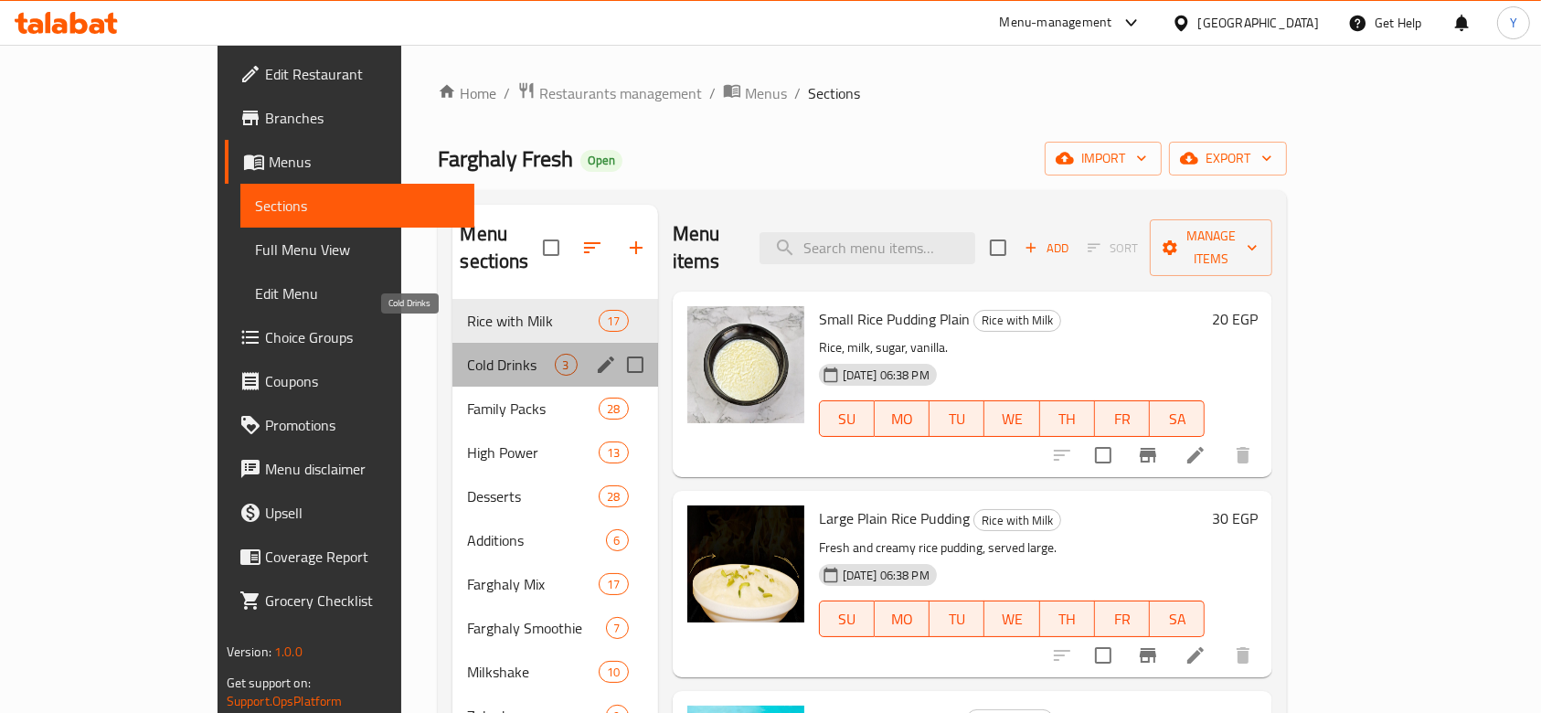
click at [467, 354] on span "Cold Drinks" at bounding box center [510, 365] width 87 height 22
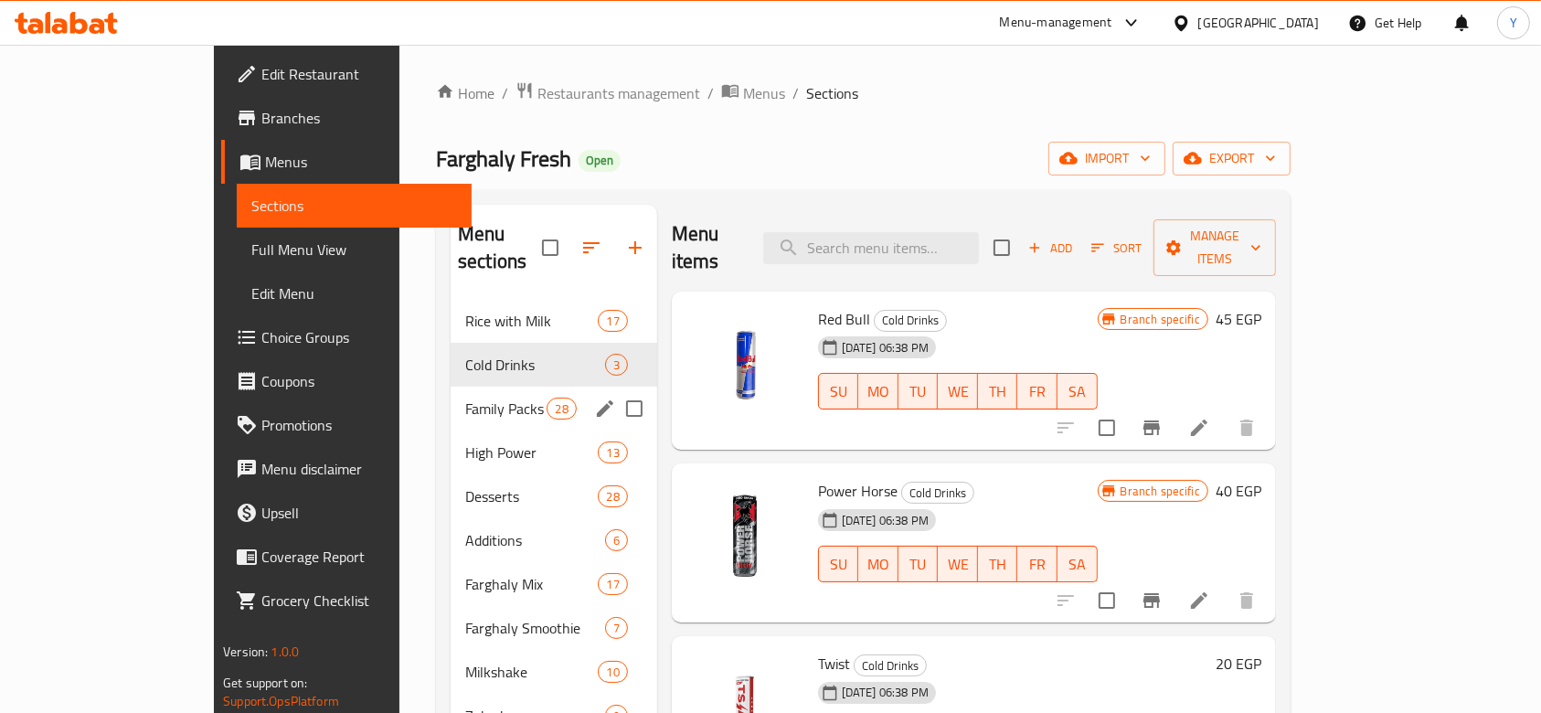
click at [465, 398] on span "Family Packs" at bounding box center [505, 409] width 81 height 22
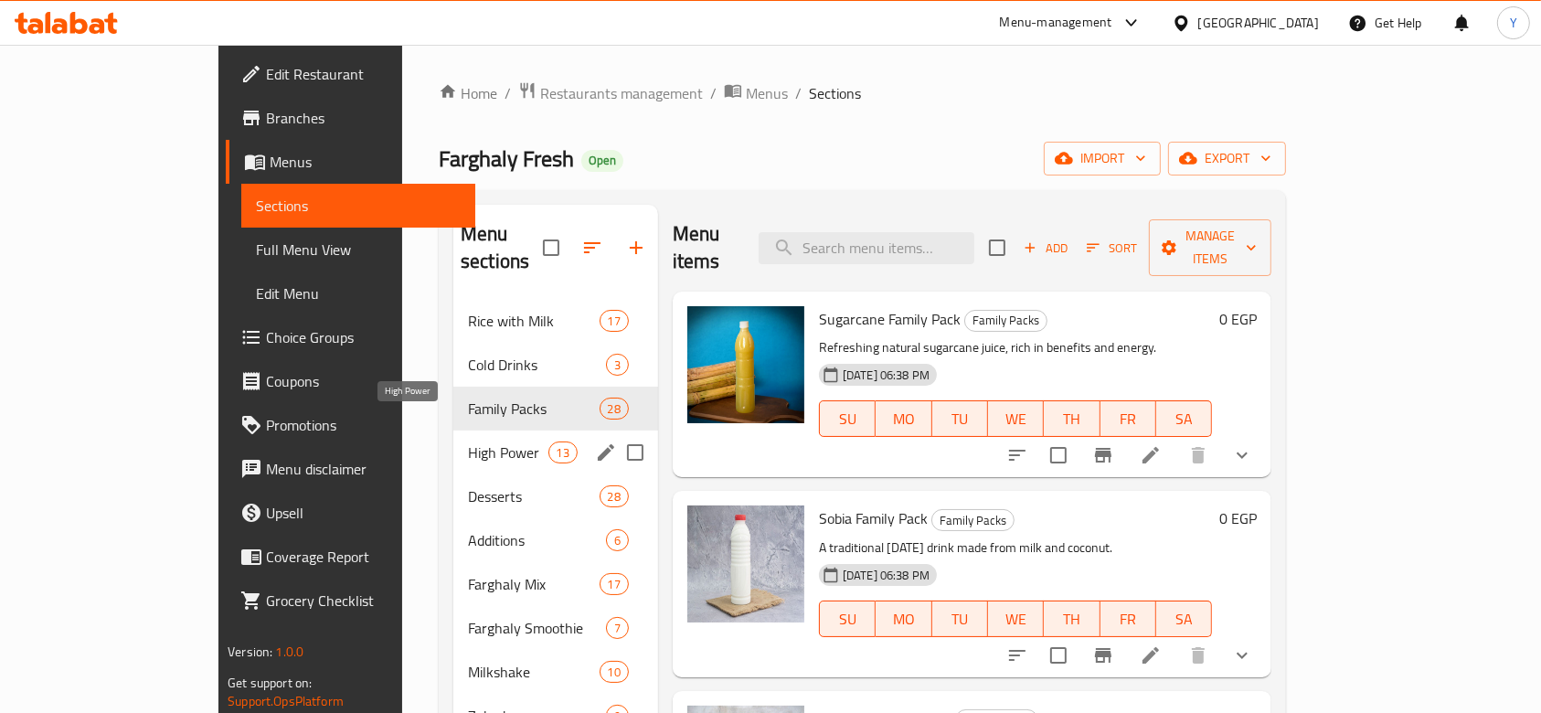
click at [468, 442] on span "High Power" at bounding box center [508, 453] width 80 height 22
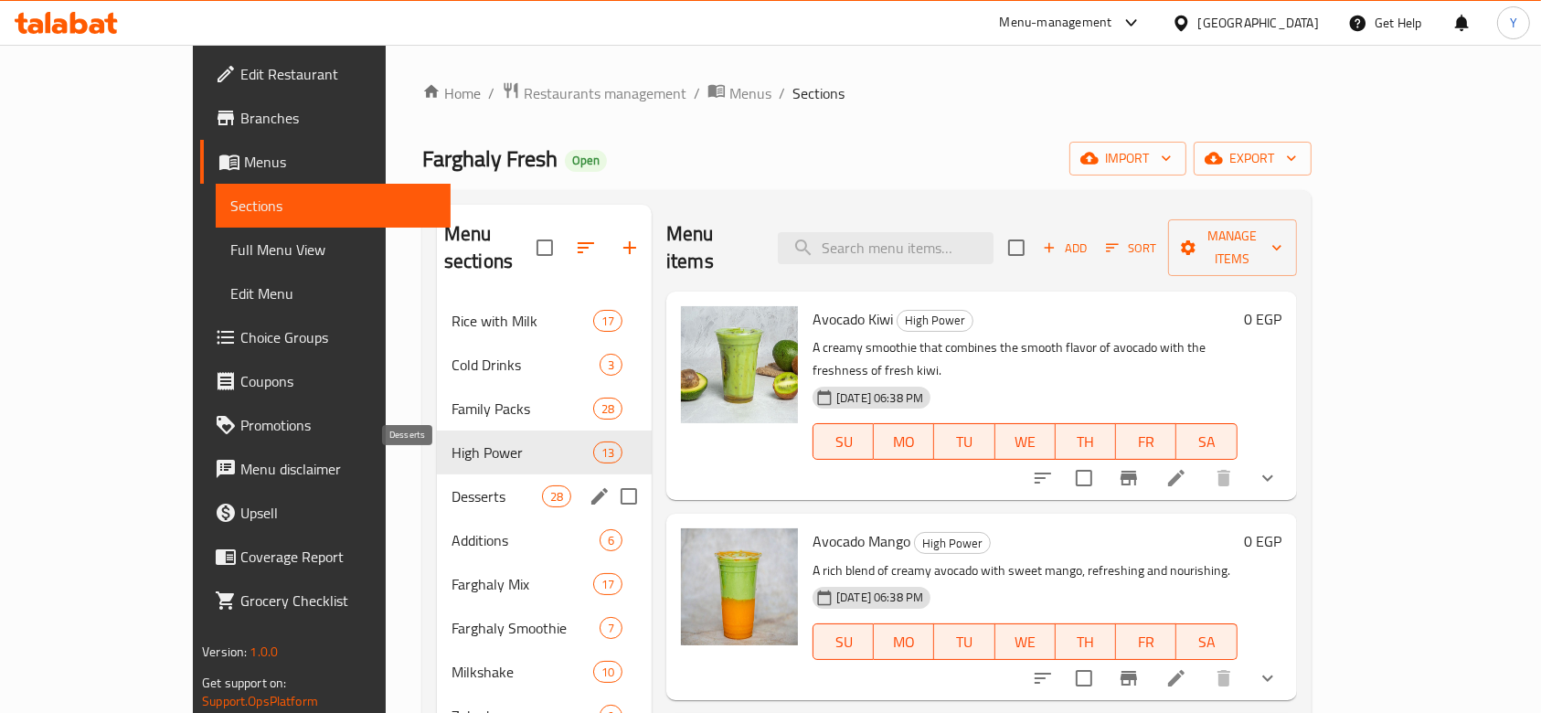
click at [452, 485] on span "Desserts" at bounding box center [497, 496] width 91 height 22
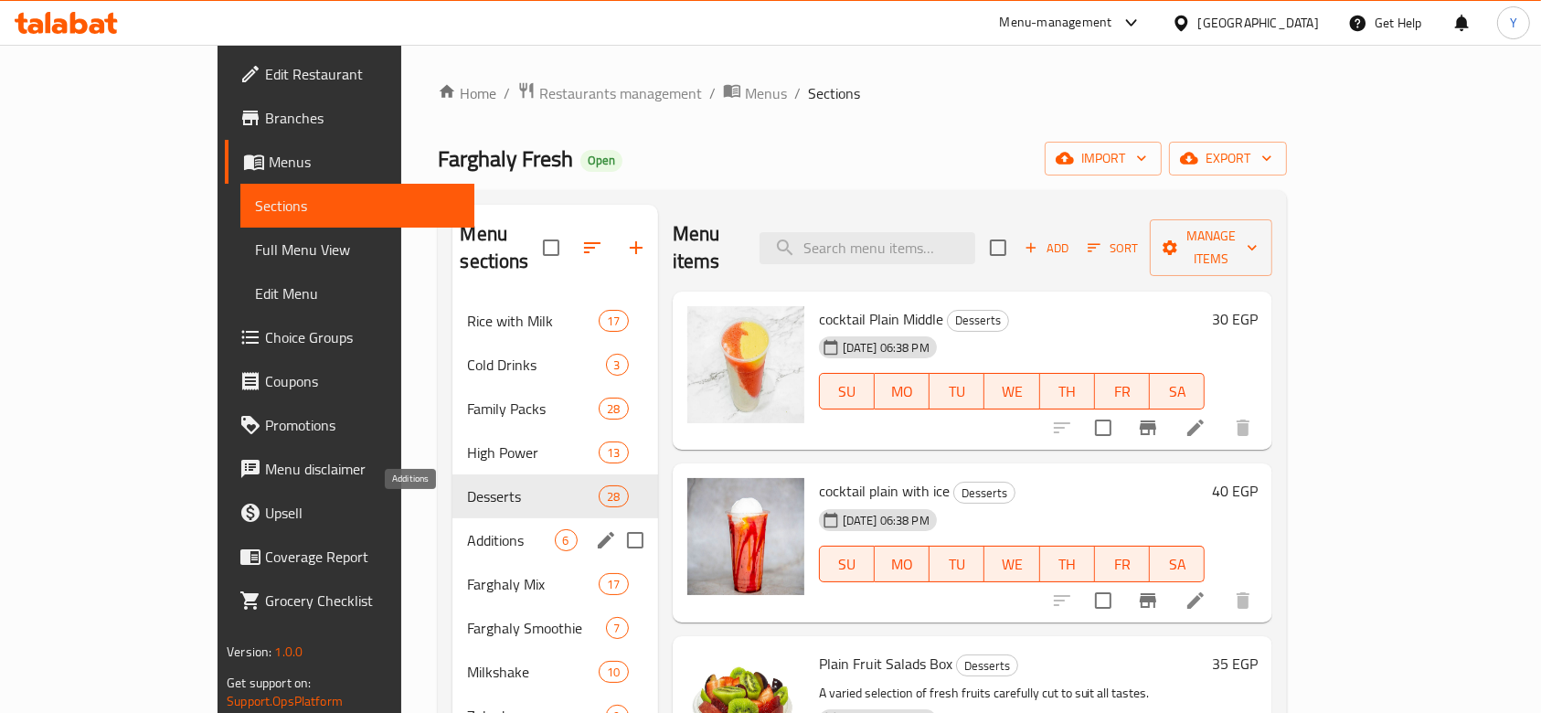
click at [467, 529] on span "Additions" at bounding box center [510, 540] width 87 height 22
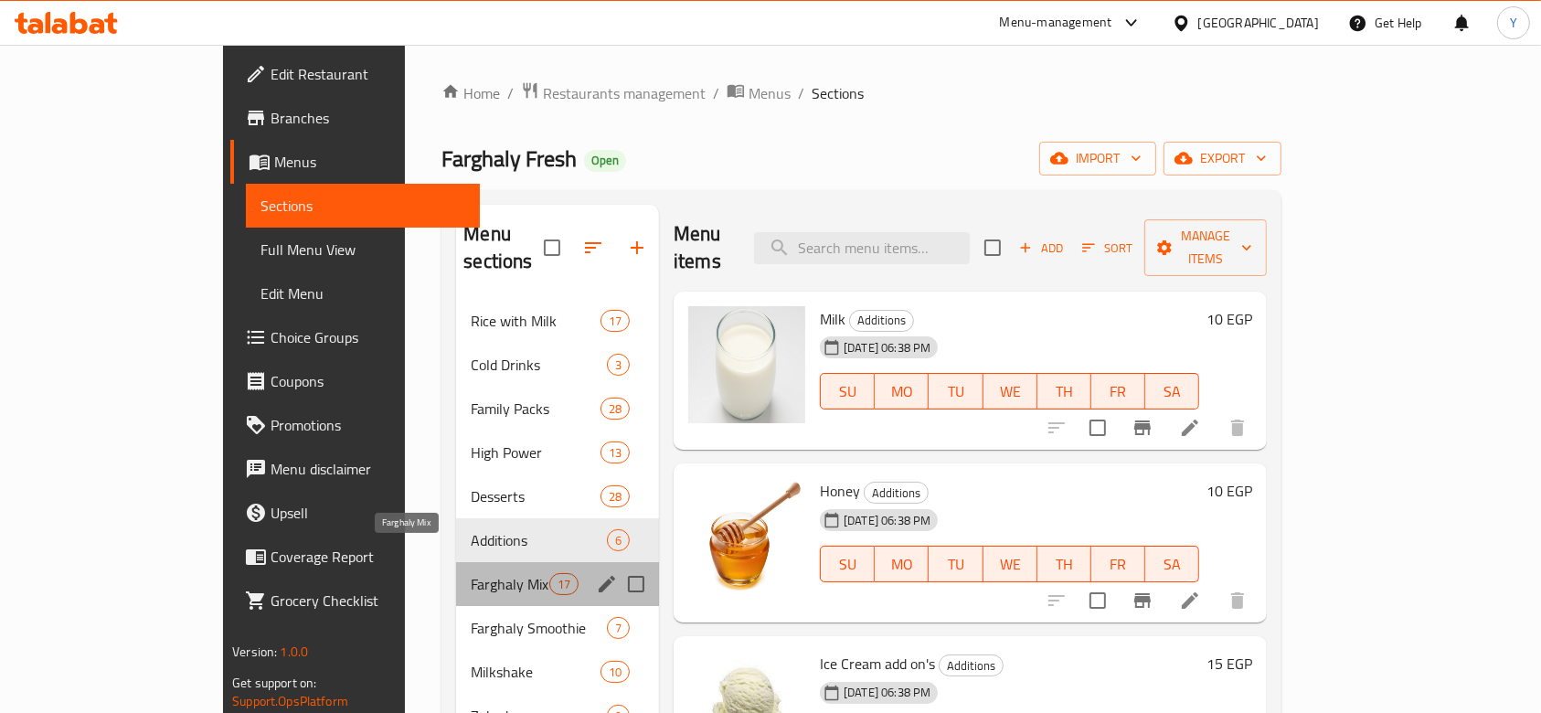
click at [471, 573] on span "Farghaly Mix" at bounding box center [510, 584] width 78 height 22
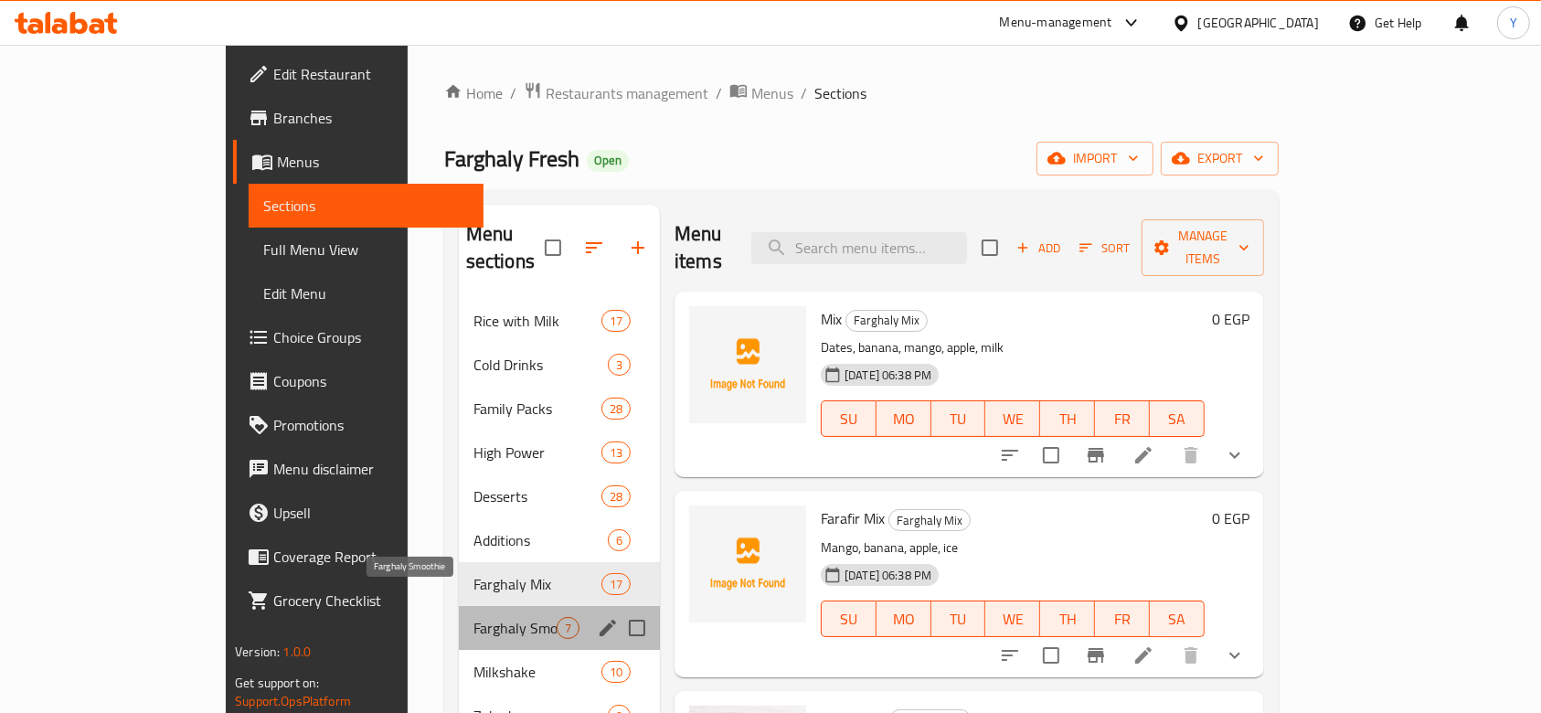
click at [474, 617] on span "Farghaly Smoothie" at bounding box center [515, 628] width 83 height 22
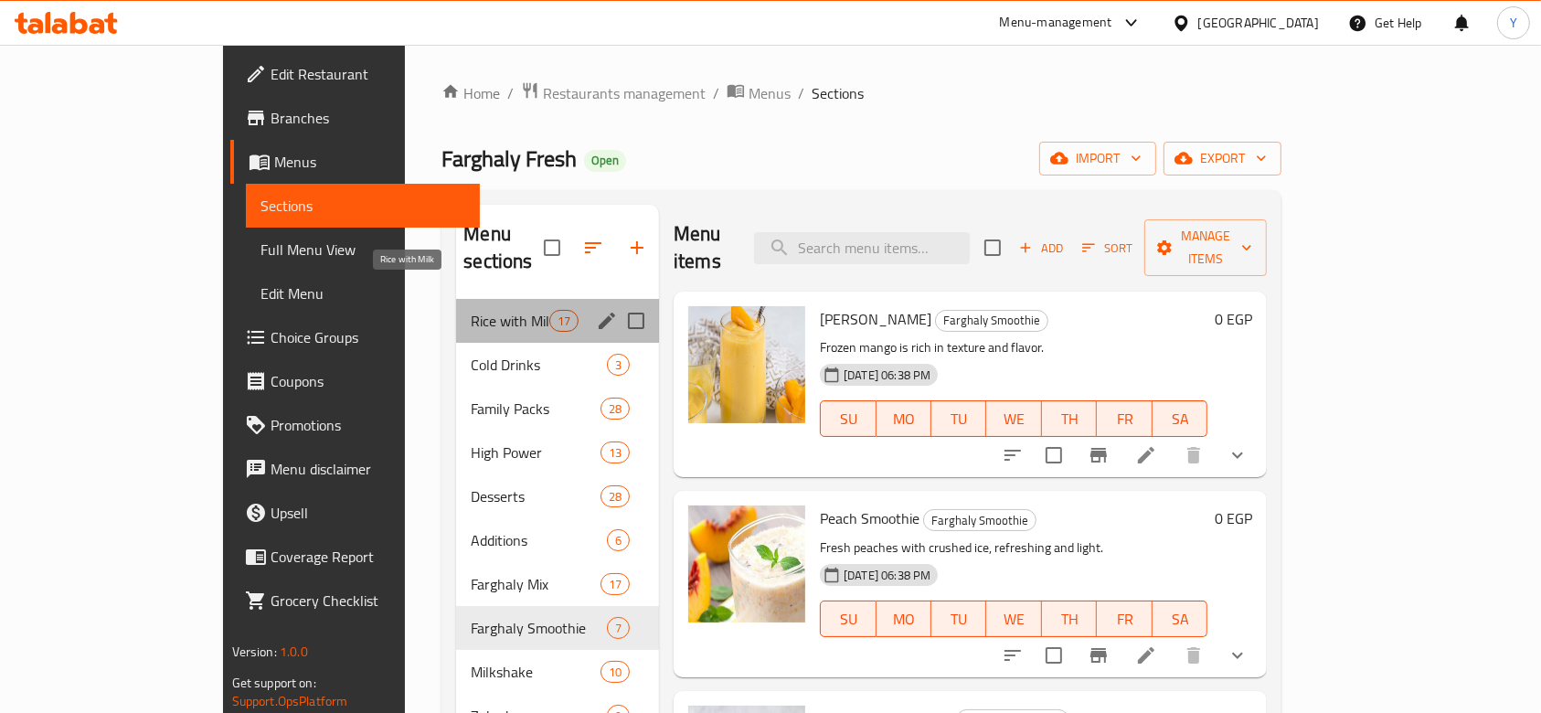
click at [471, 310] on span "Rice with Milk" at bounding box center [510, 321] width 78 height 22
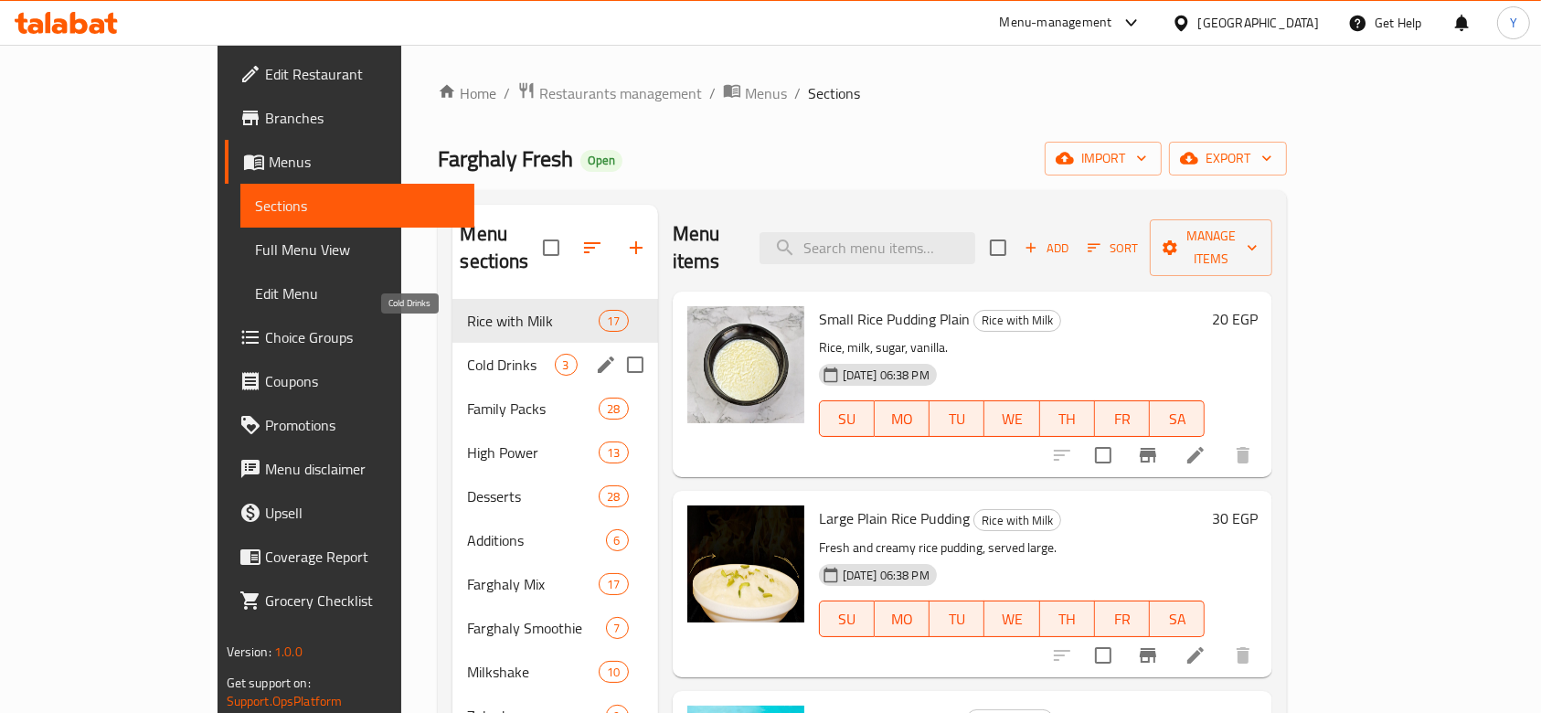
click at [467, 354] on span "Cold Drinks" at bounding box center [510, 365] width 87 height 22
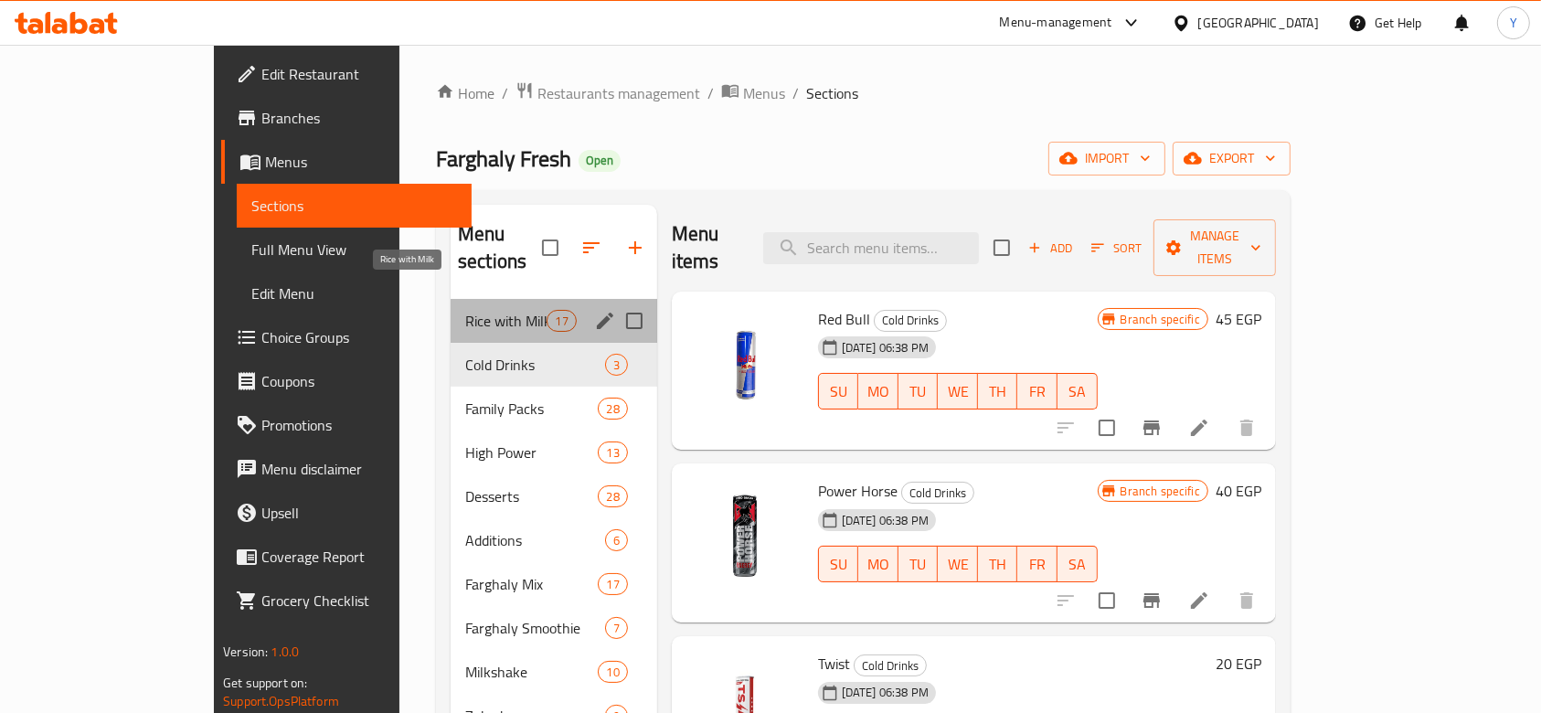
click at [465, 310] on span "Rice with Milk" at bounding box center [505, 321] width 81 height 22
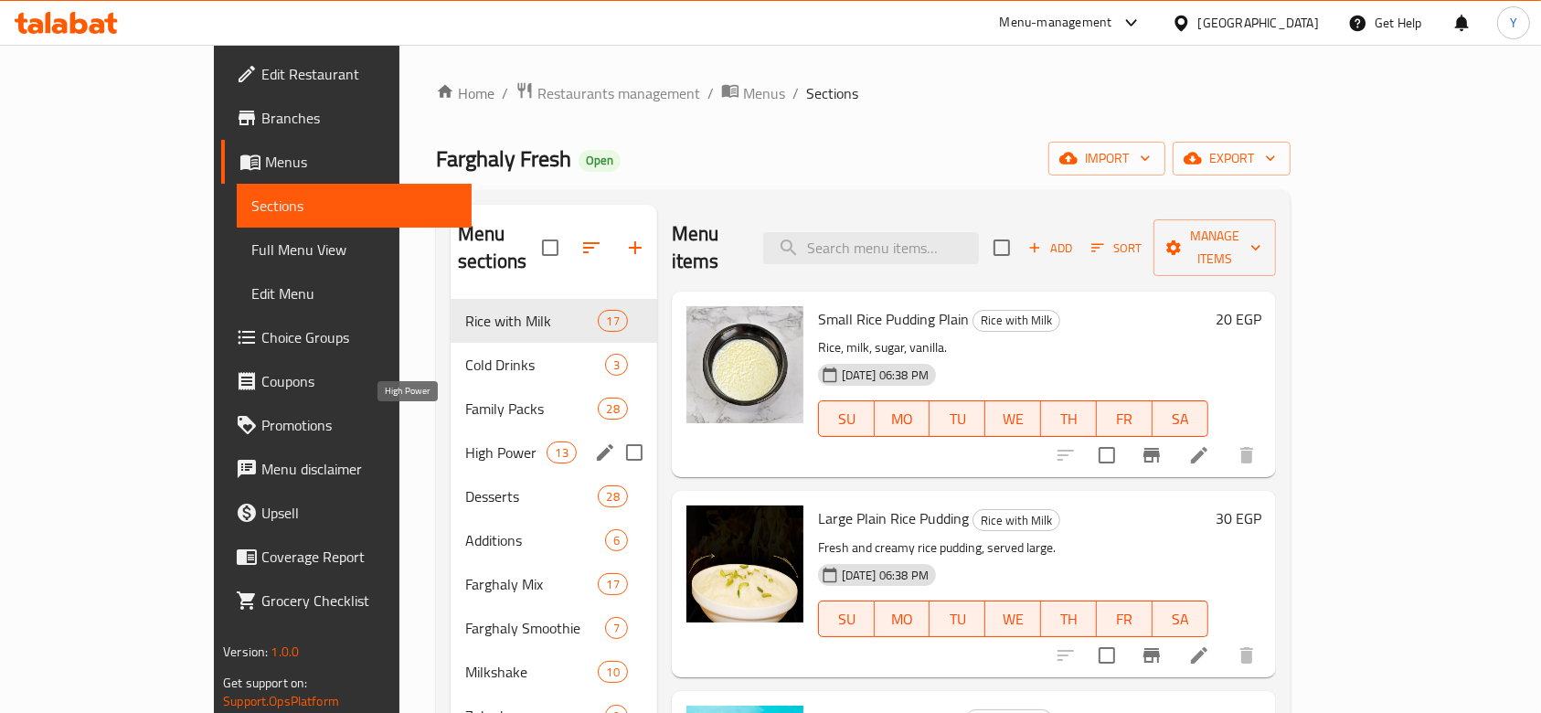
click at [465, 442] on span "High Power" at bounding box center [505, 453] width 81 height 22
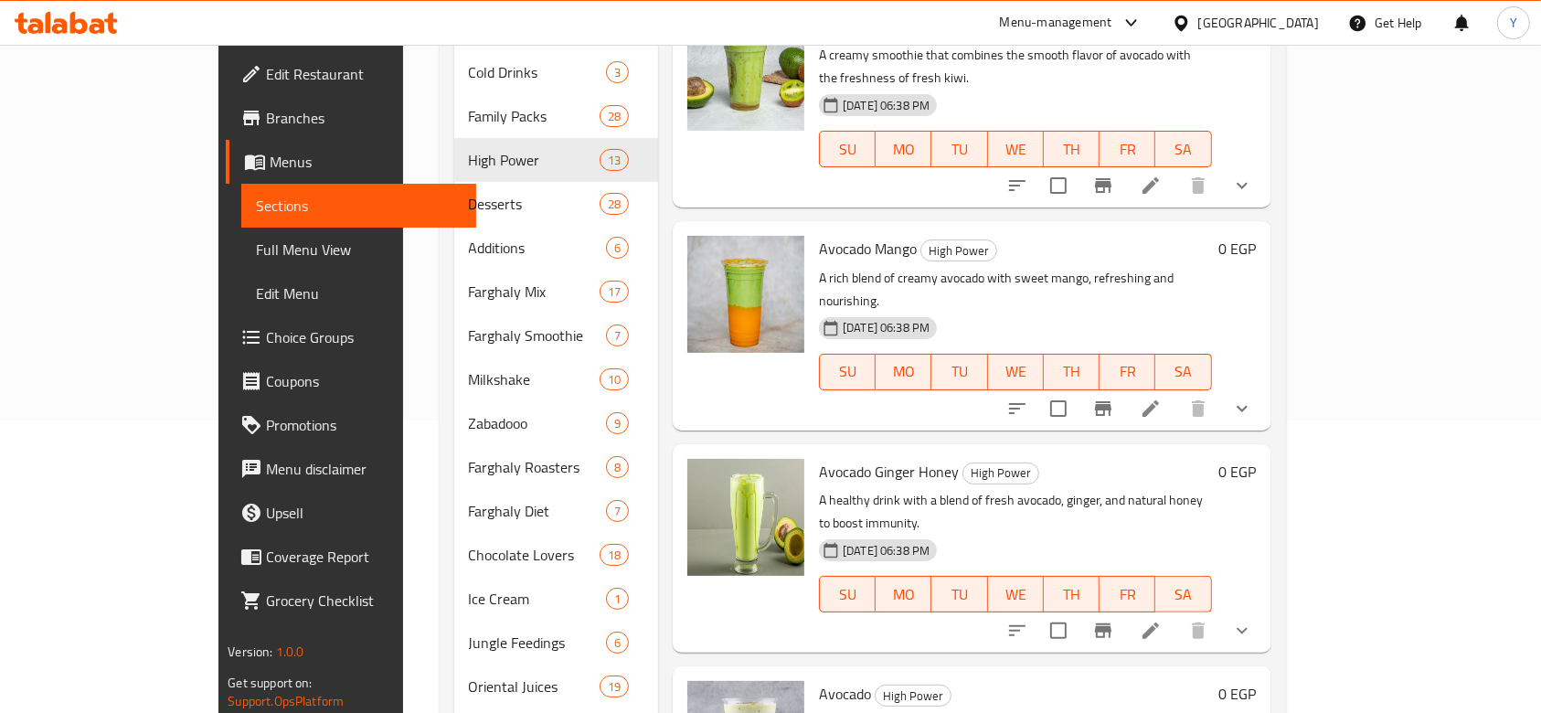
scroll to position [362, 0]
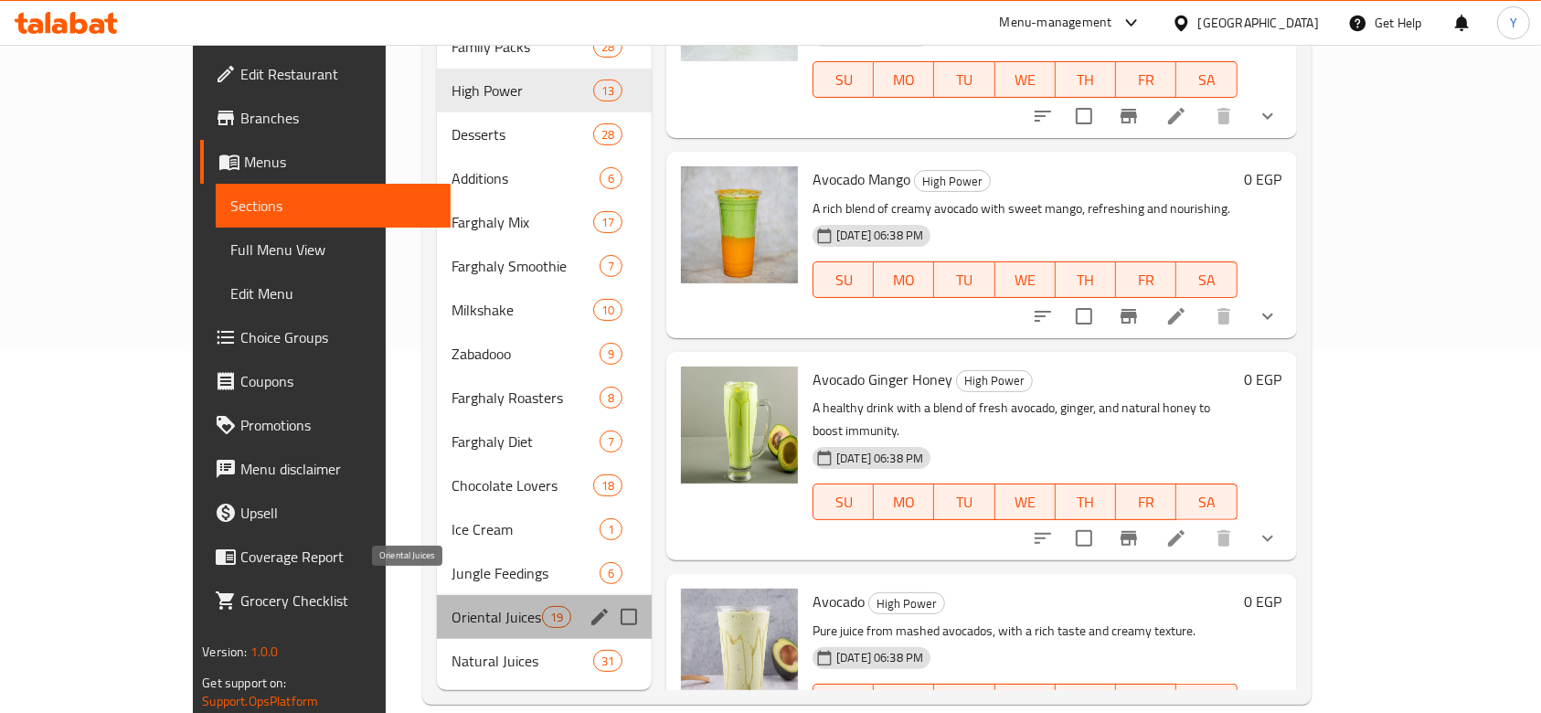
click at [452, 606] on span "Oriental Juices" at bounding box center [497, 617] width 91 height 22
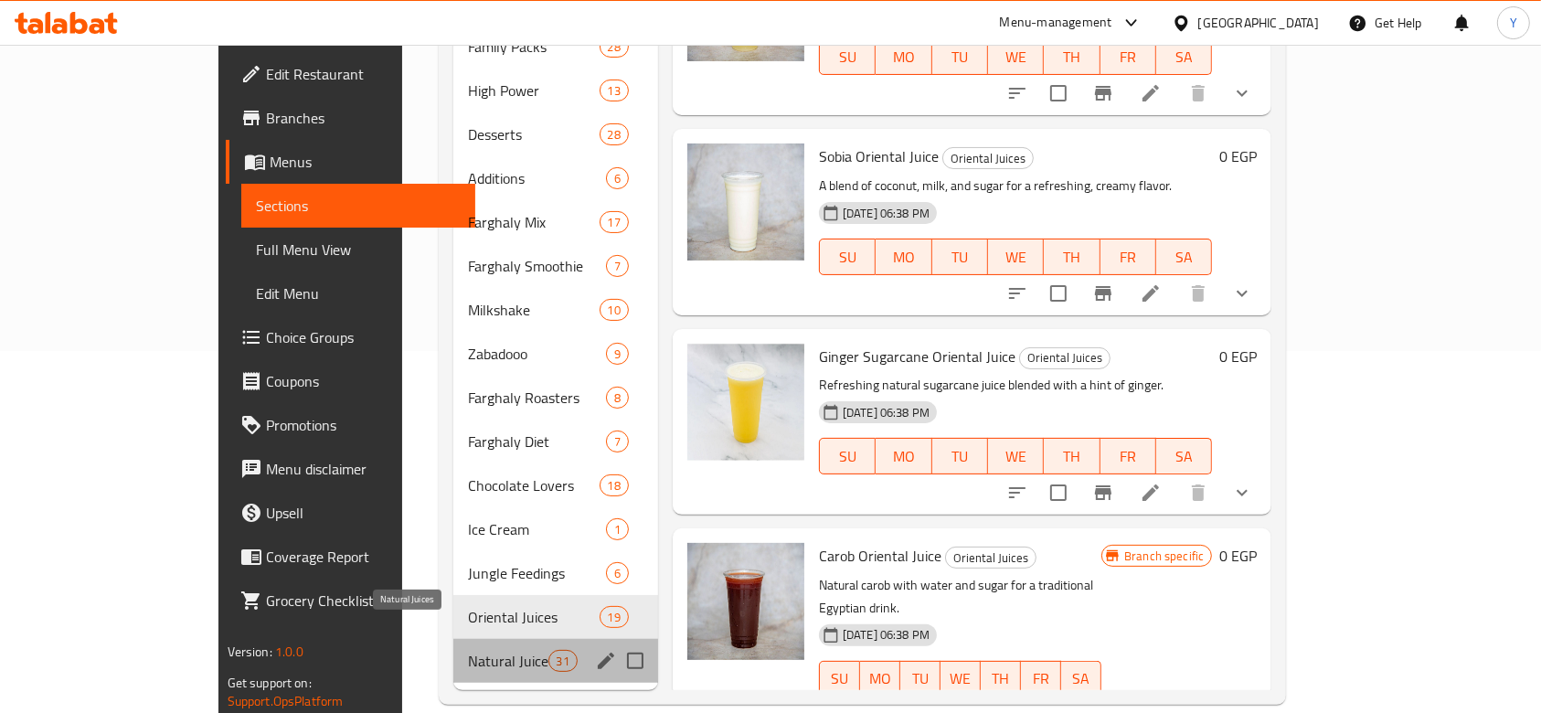
click at [468, 650] on span "Natural Juices" at bounding box center [508, 661] width 80 height 22
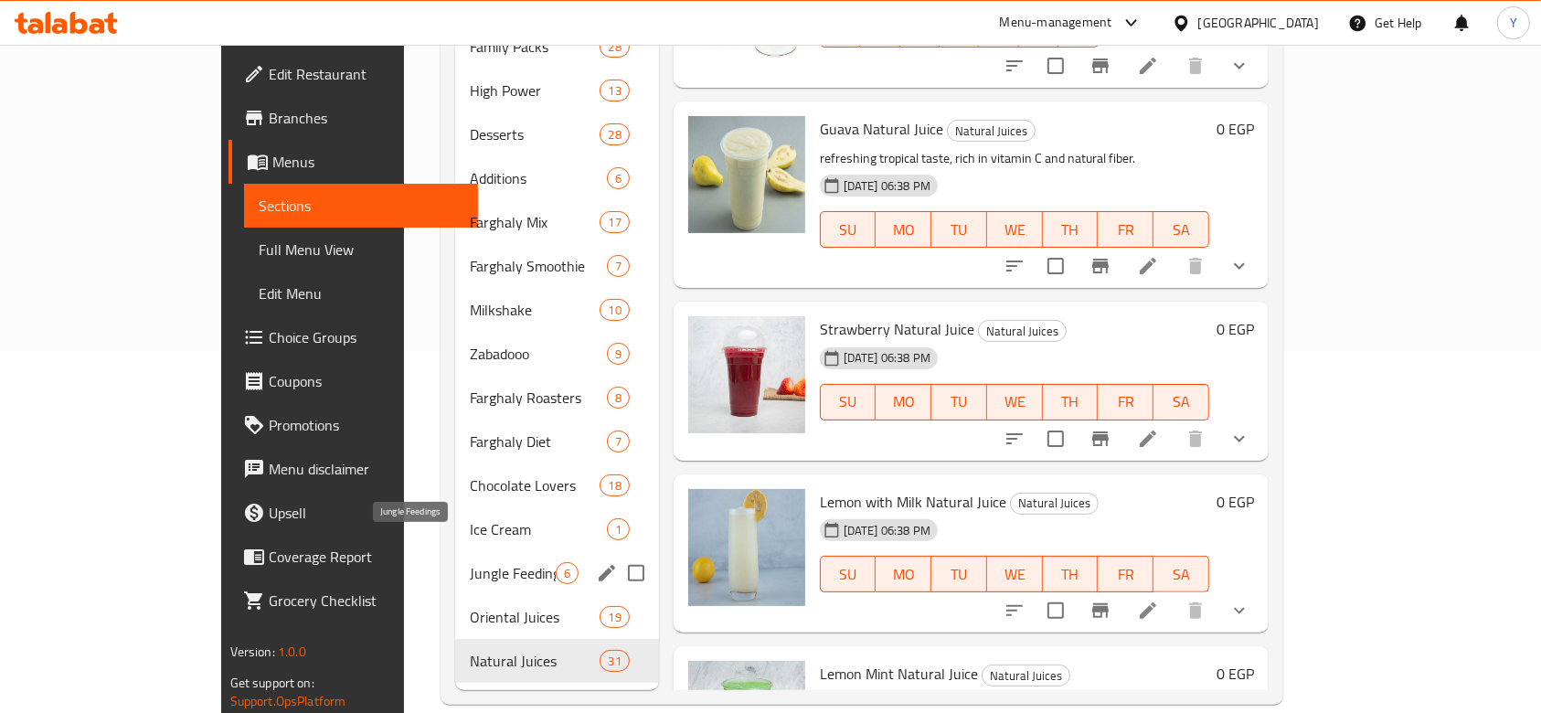
click at [470, 562] on span "Jungle Feedings" at bounding box center [512, 573] width 85 height 22
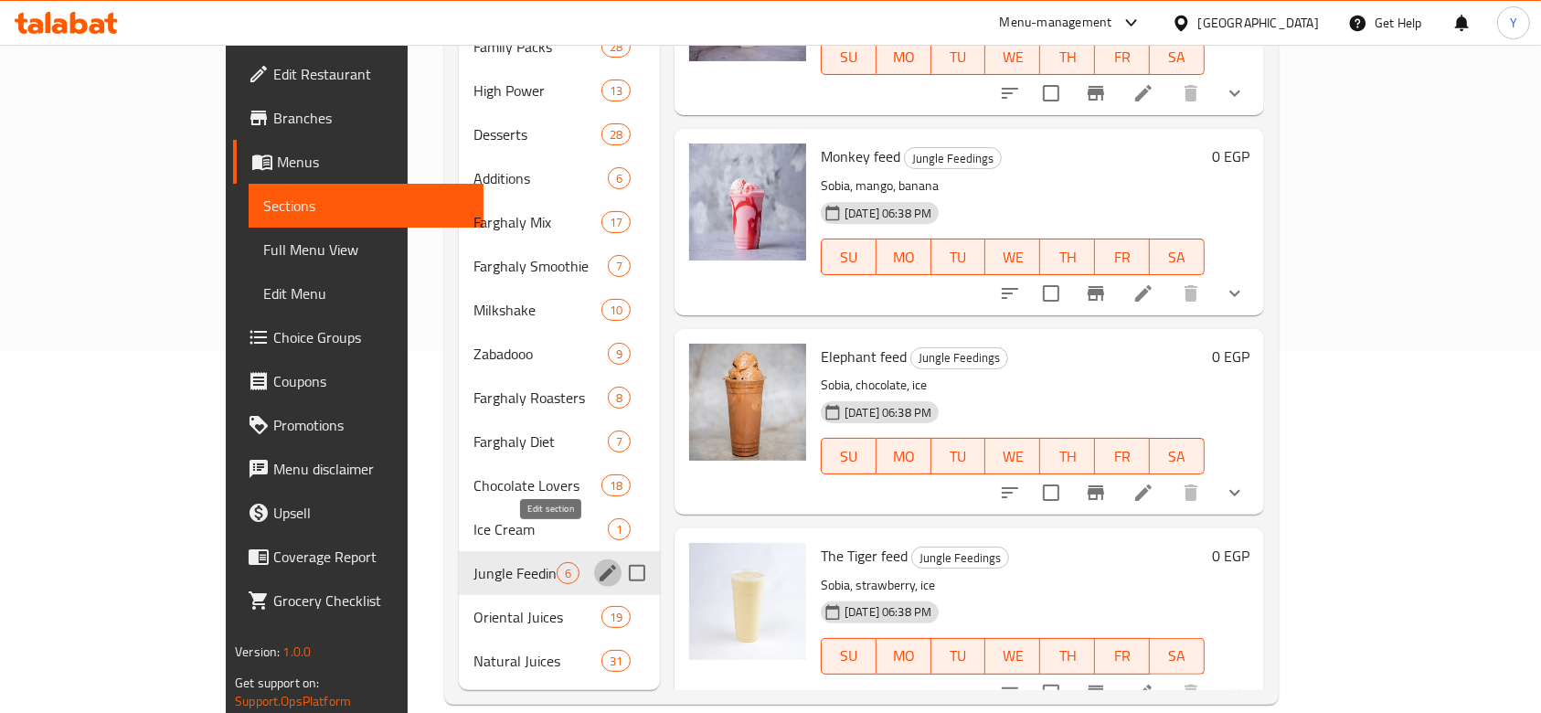
click at [600, 565] on icon "edit" at bounding box center [608, 573] width 16 height 16
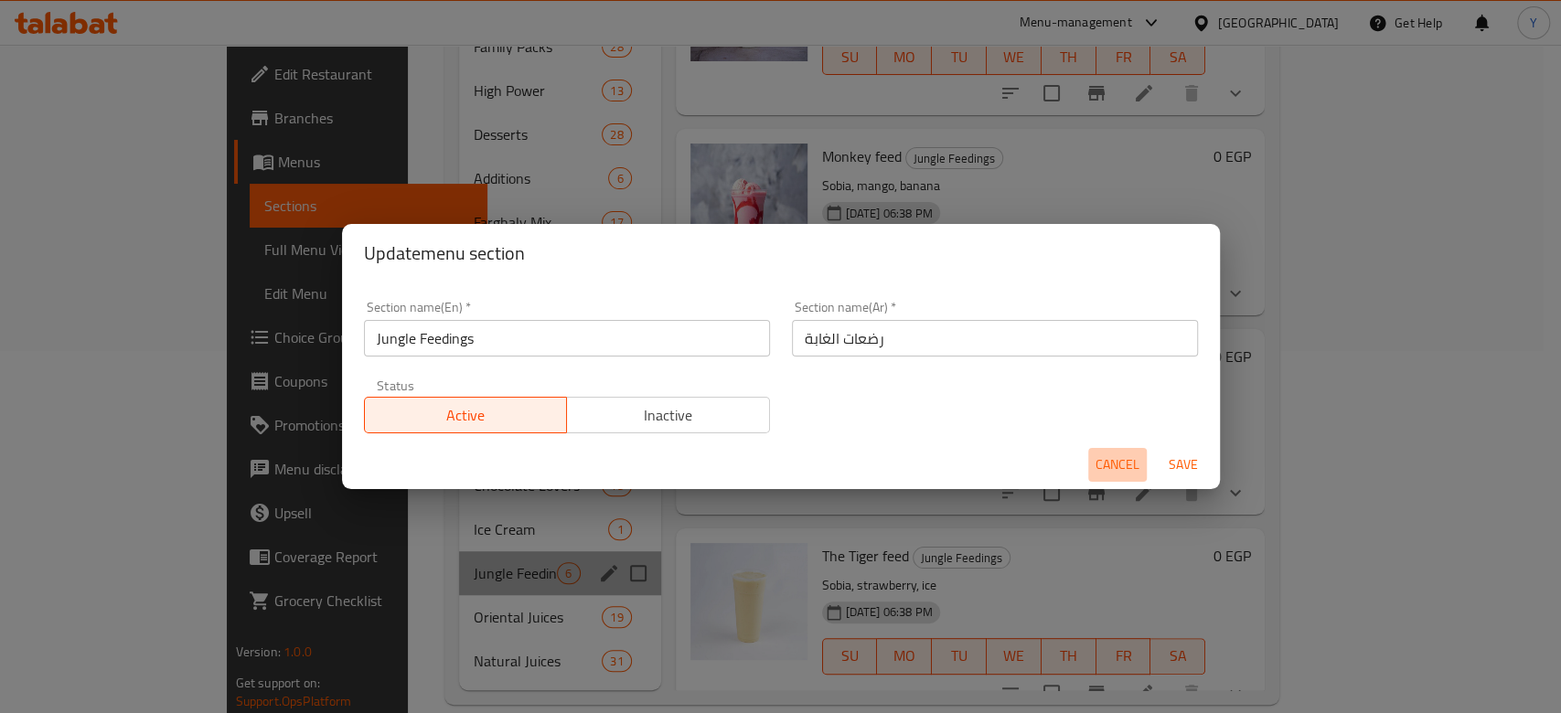
click at [1106, 464] on span "Cancel" at bounding box center [1117, 464] width 44 height 23
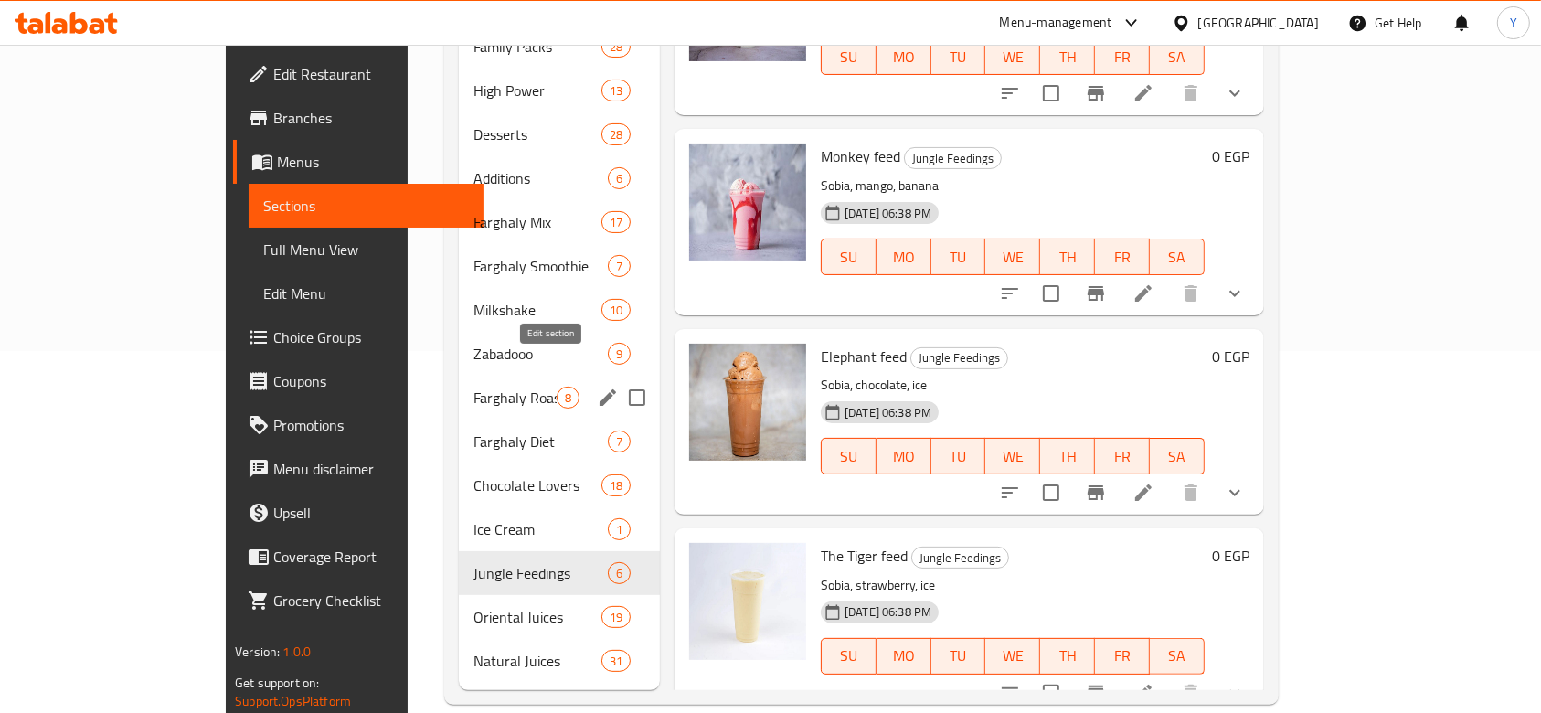
click at [600, 389] on icon "edit" at bounding box center [608, 397] width 16 height 16
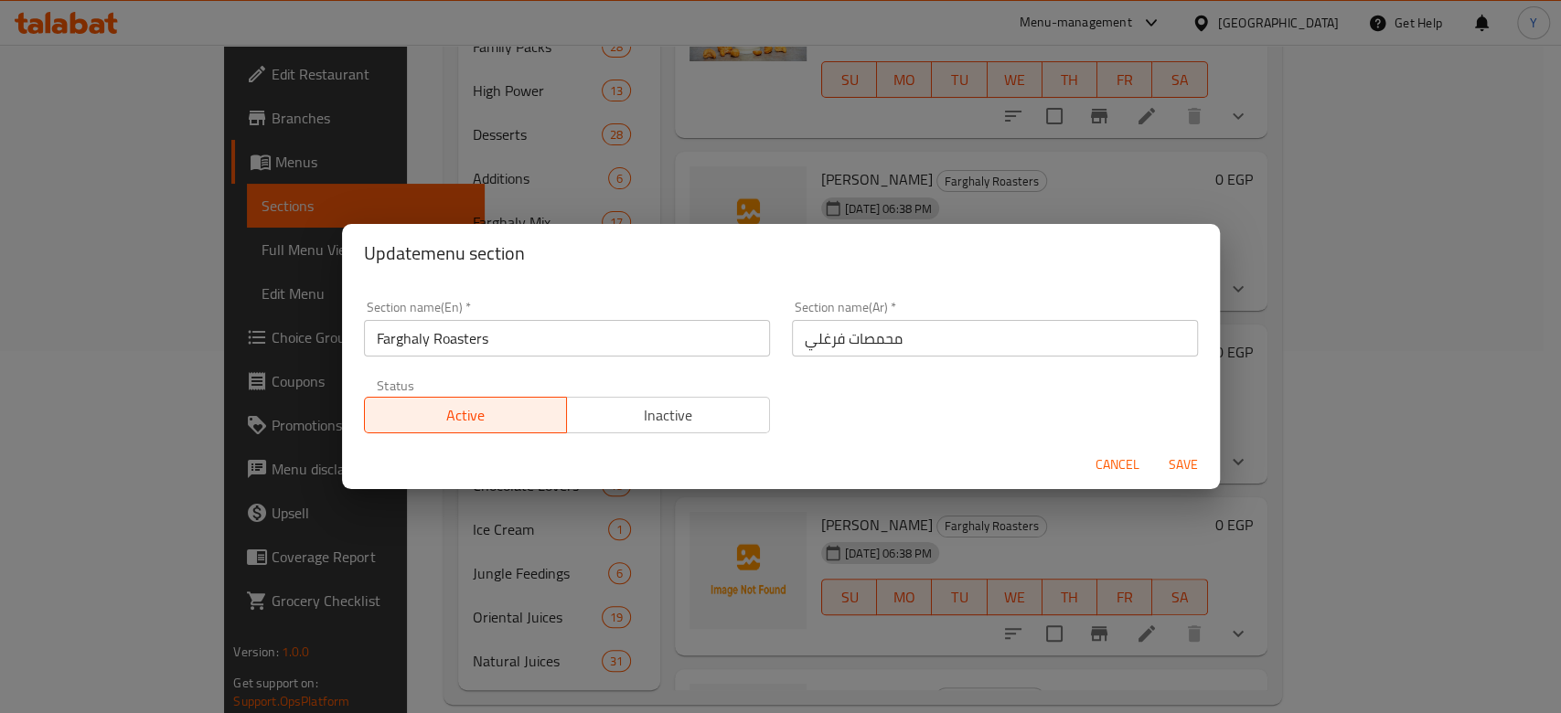
click at [1099, 459] on span "Cancel" at bounding box center [1117, 464] width 44 height 23
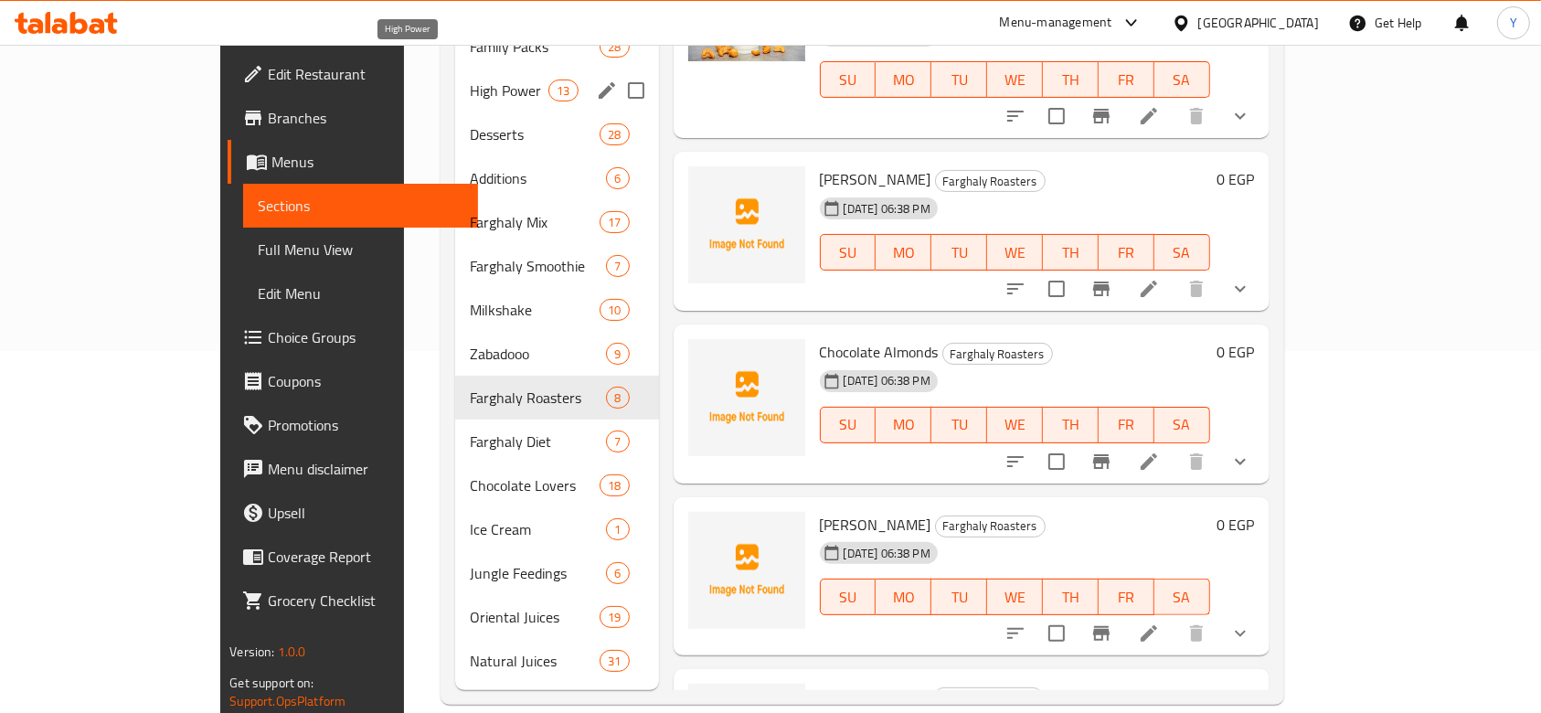
click at [470, 80] on span "High Power" at bounding box center [509, 91] width 79 height 22
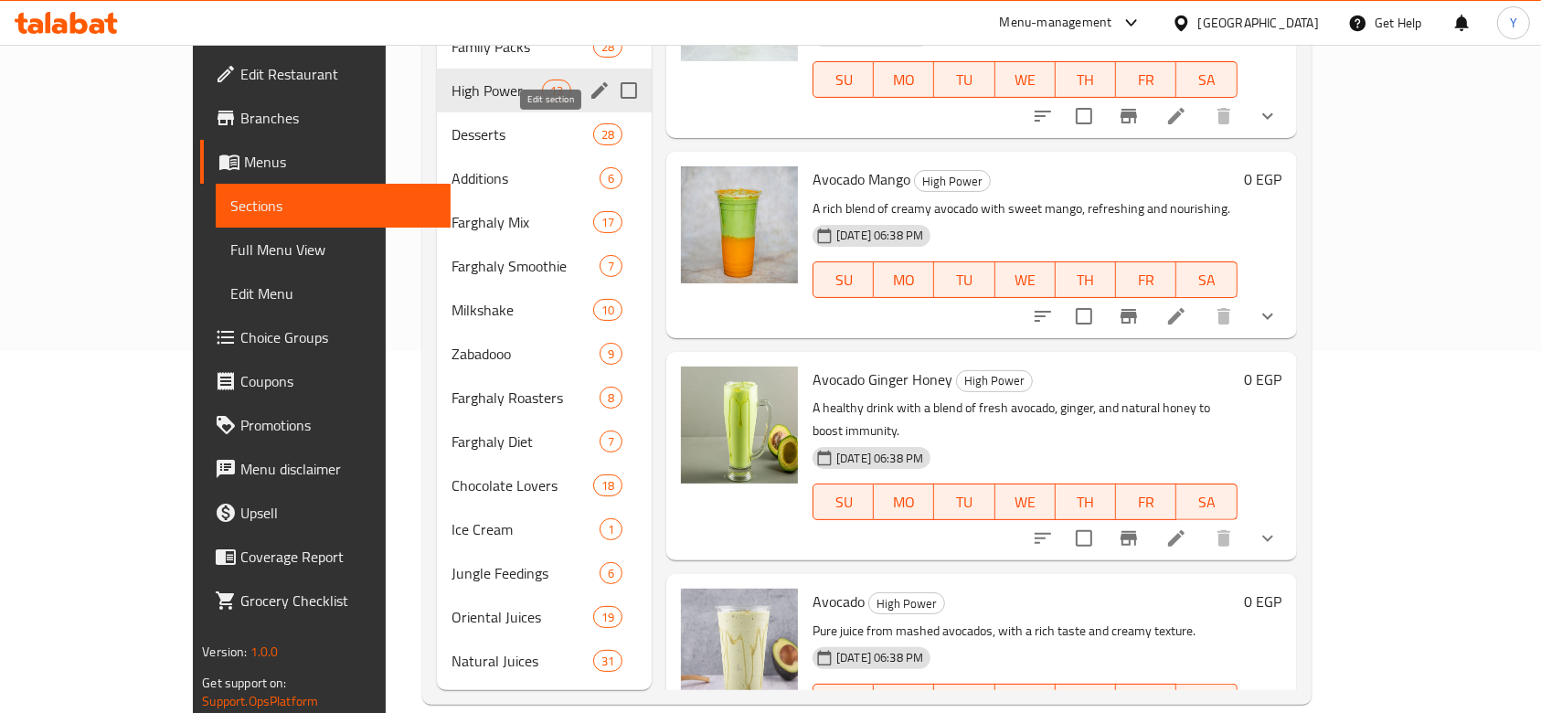
click at [589, 80] on icon "edit" at bounding box center [600, 91] width 22 height 22
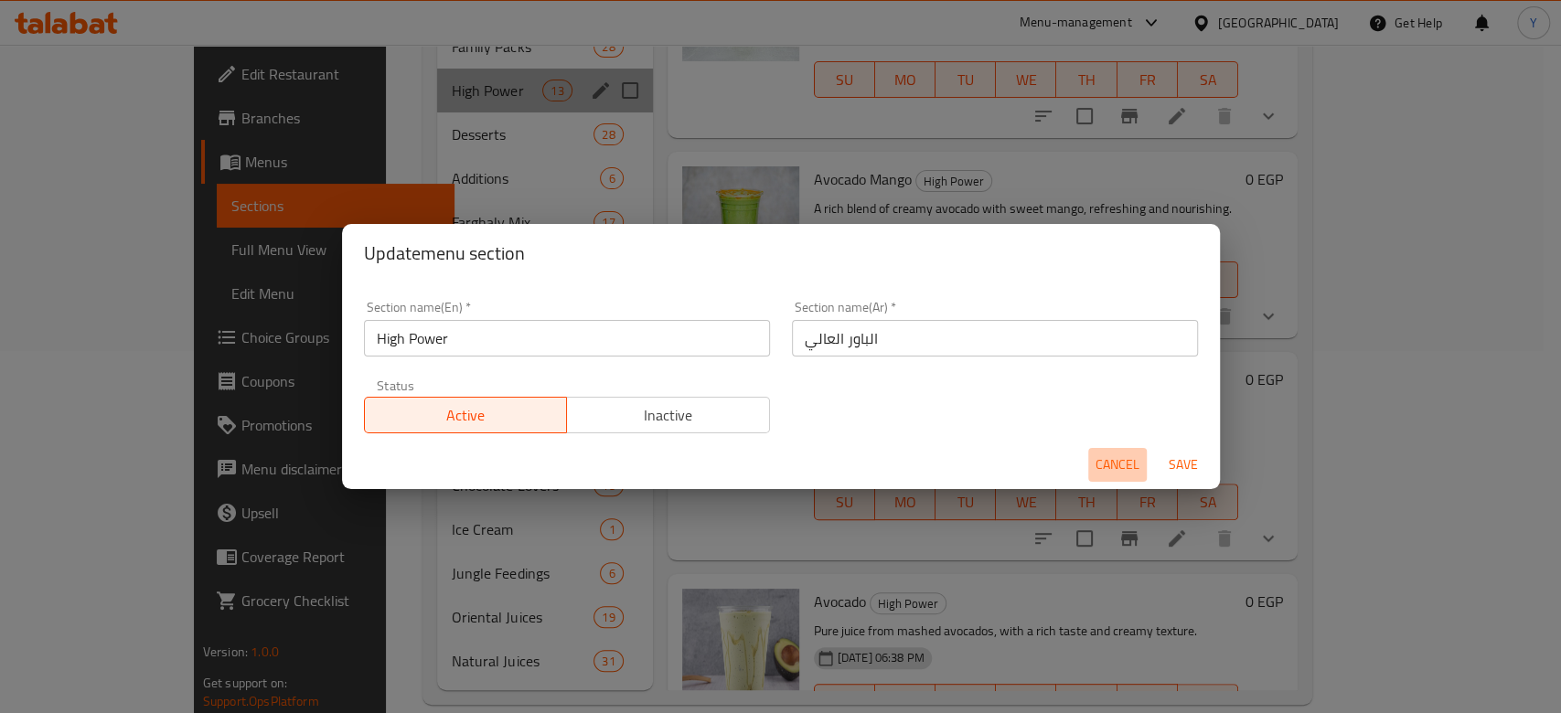
click at [1115, 466] on span "Cancel" at bounding box center [1117, 464] width 44 height 23
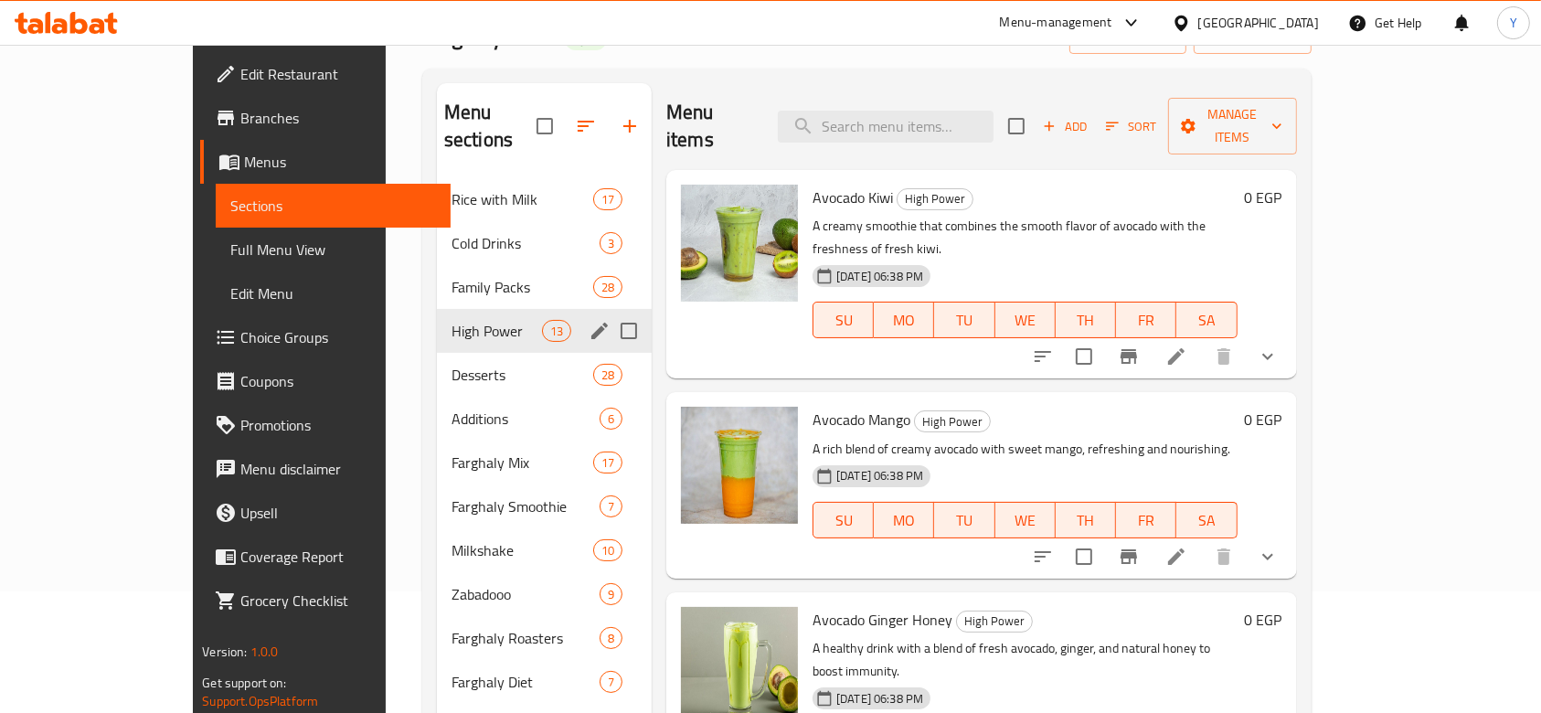
scroll to position [107, 0]
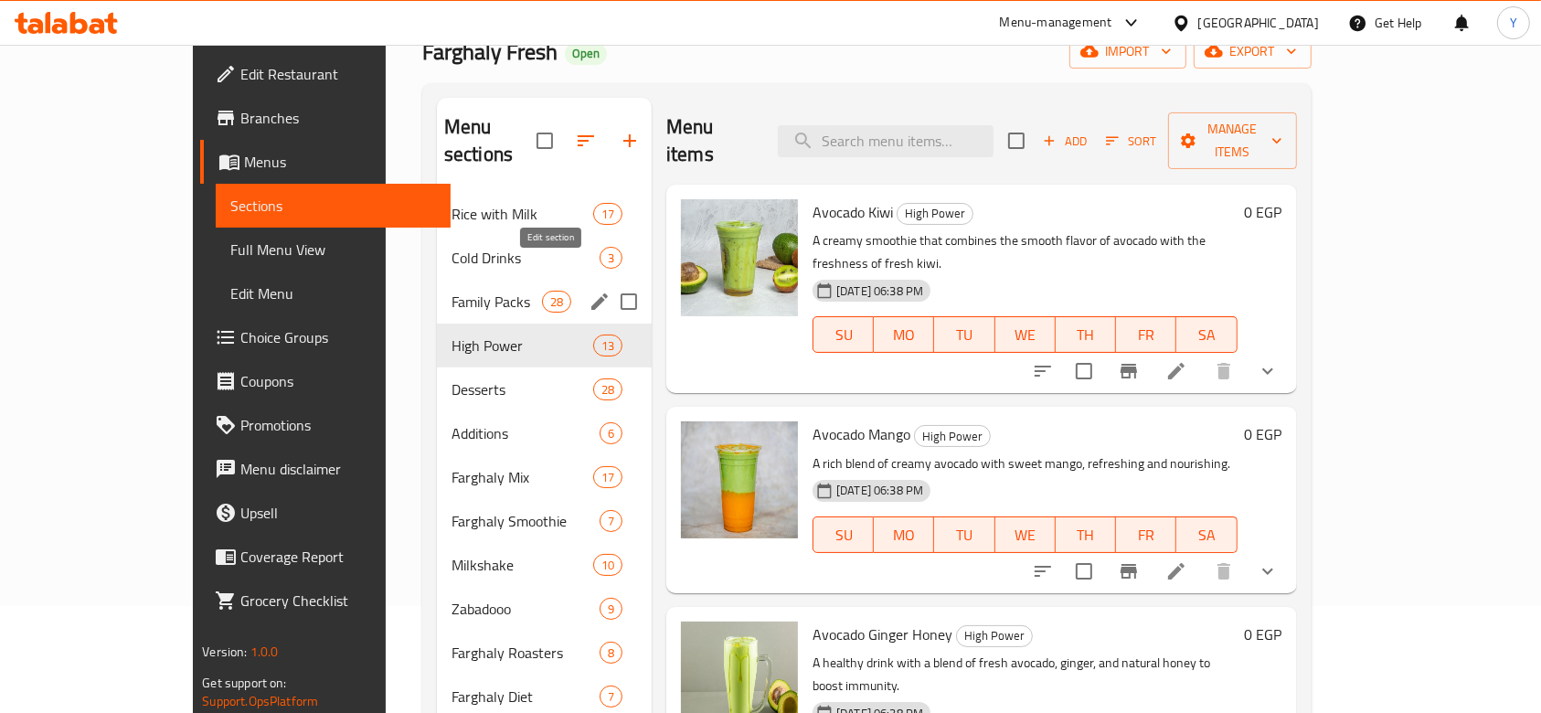
click at [589, 291] on icon "edit" at bounding box center [600, 302] width 22 height 22
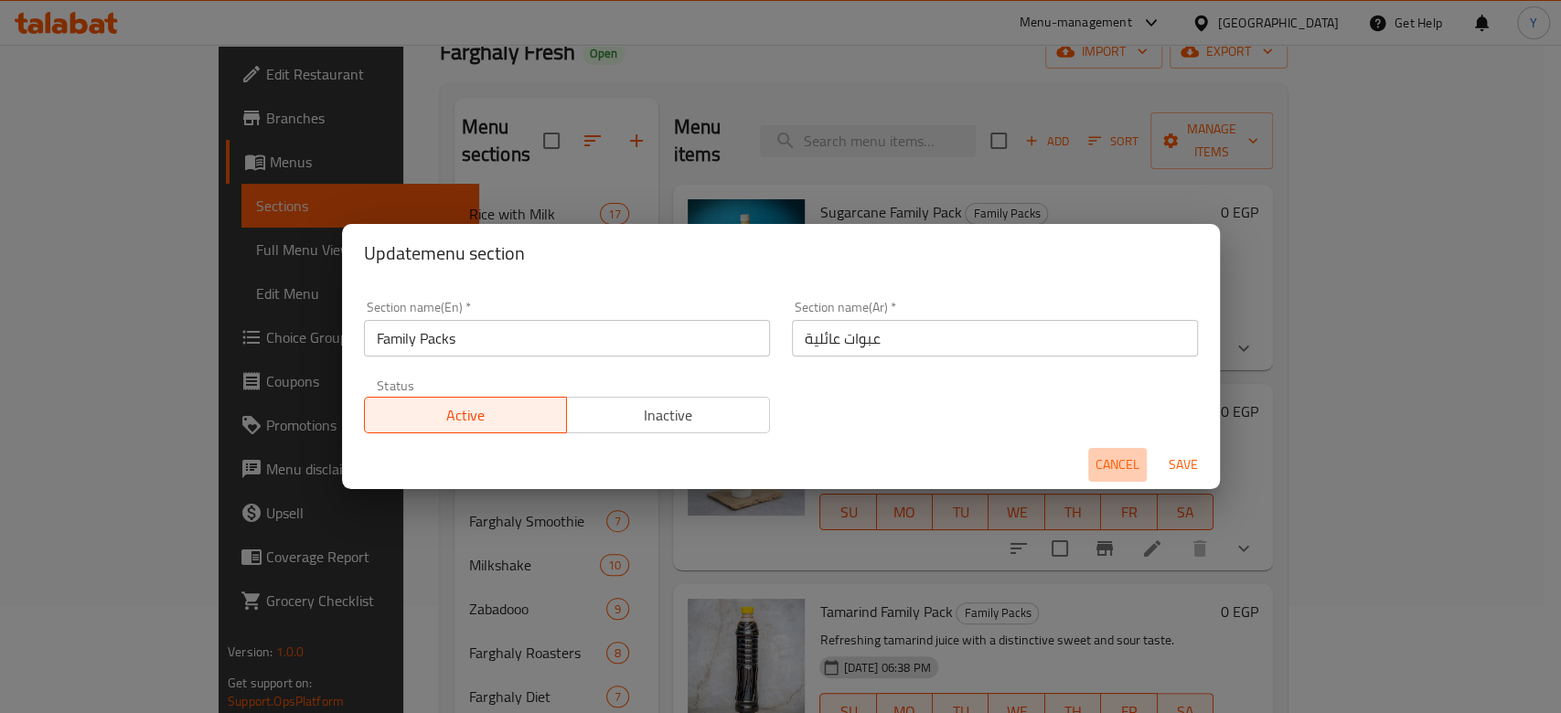
click at [1109, 457] on span "Cancel" at bounding box center [1117, 464] width 44 height 23
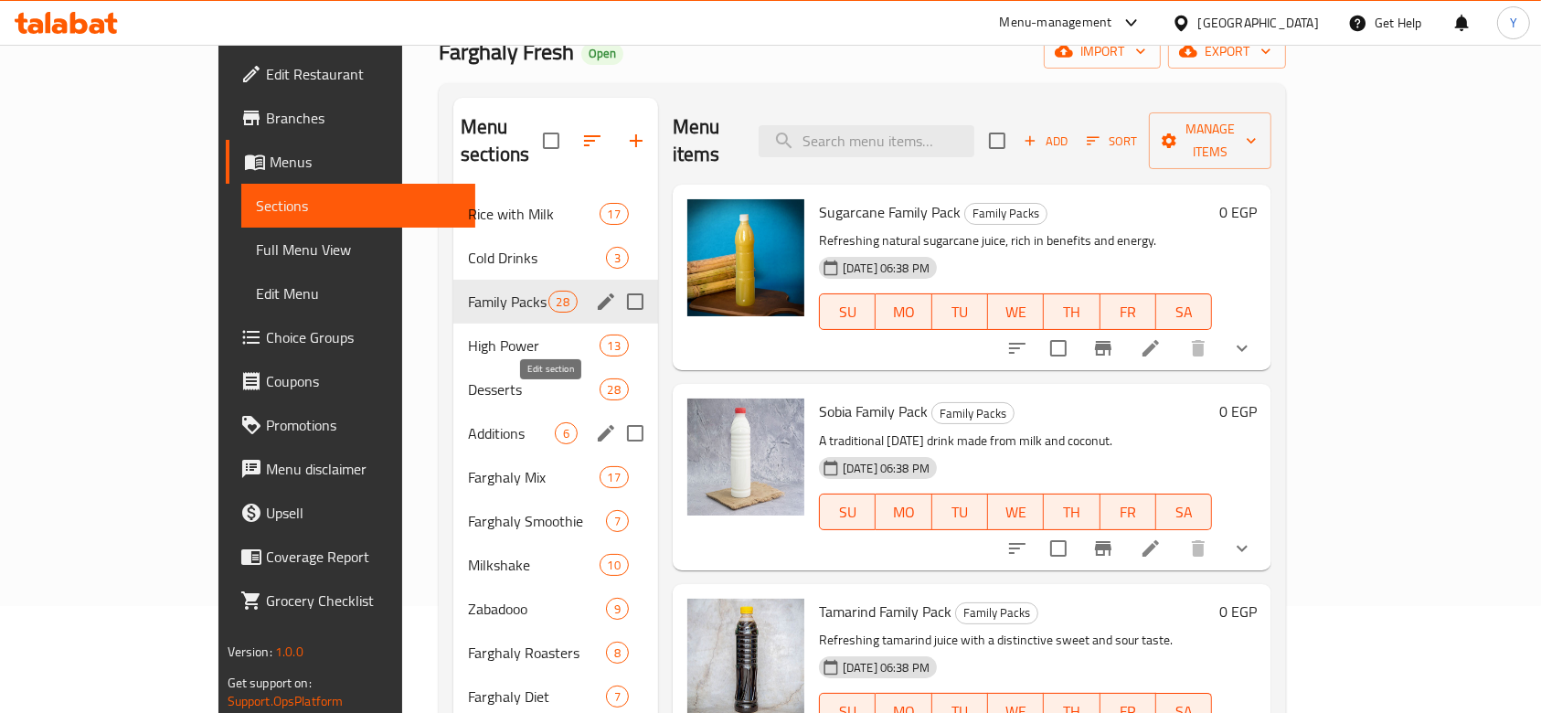
click at [595, 422] on icon "edit" at bounding box center [606, 433] width 22 height 22
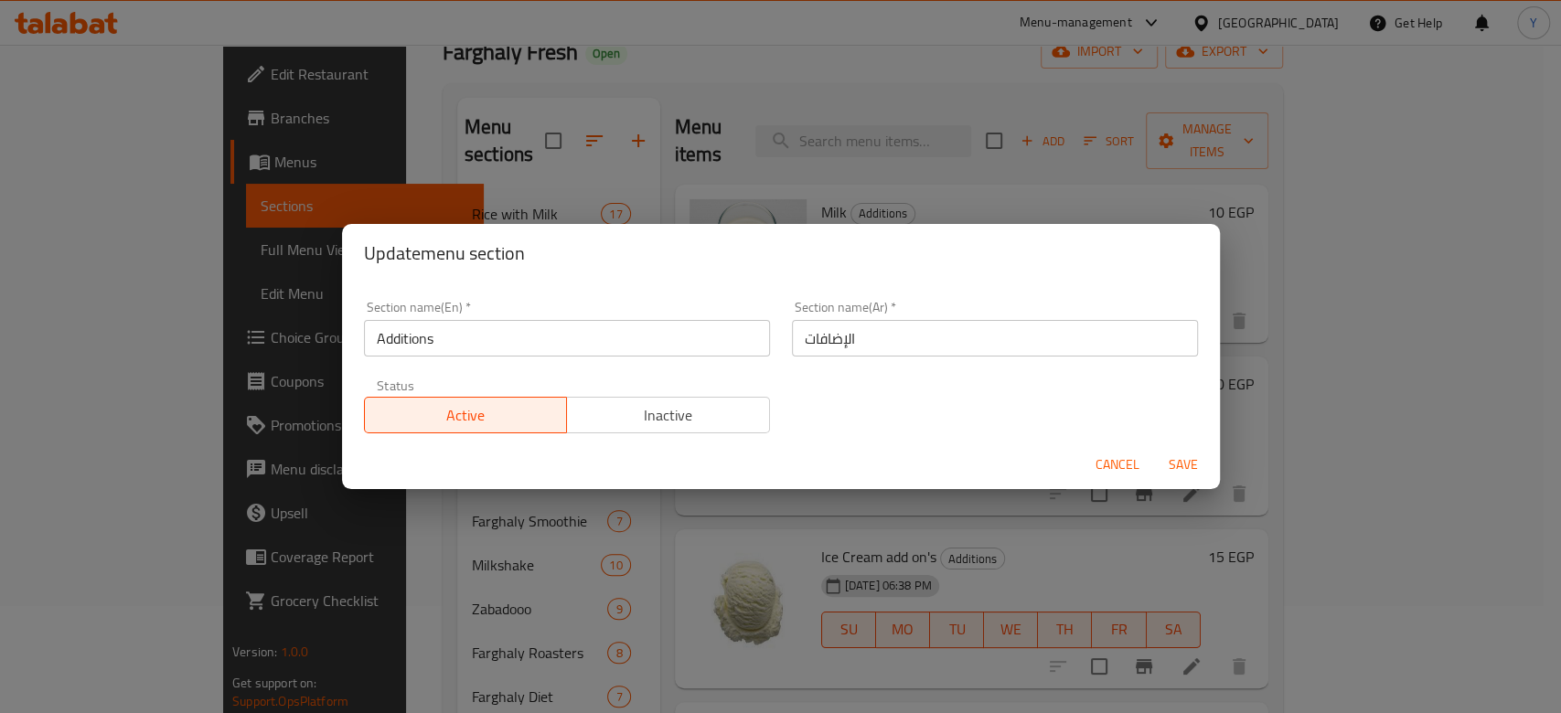
click at [1116, 460] on span "Cancel" at bounding box center [1117, 464] width 44 height 23
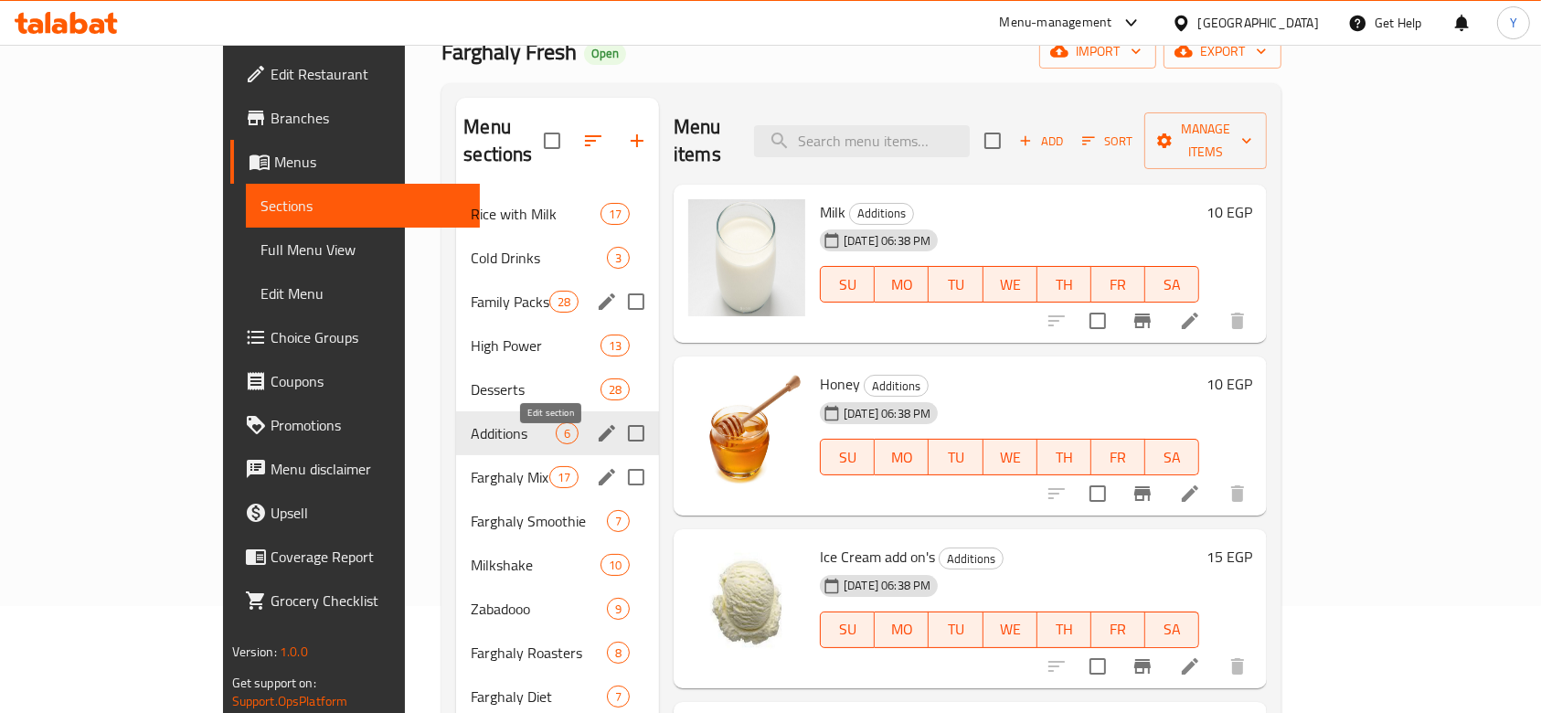
click at [596, 466] on icon "edit" at bounding box center [607, 477] width 22 height 22
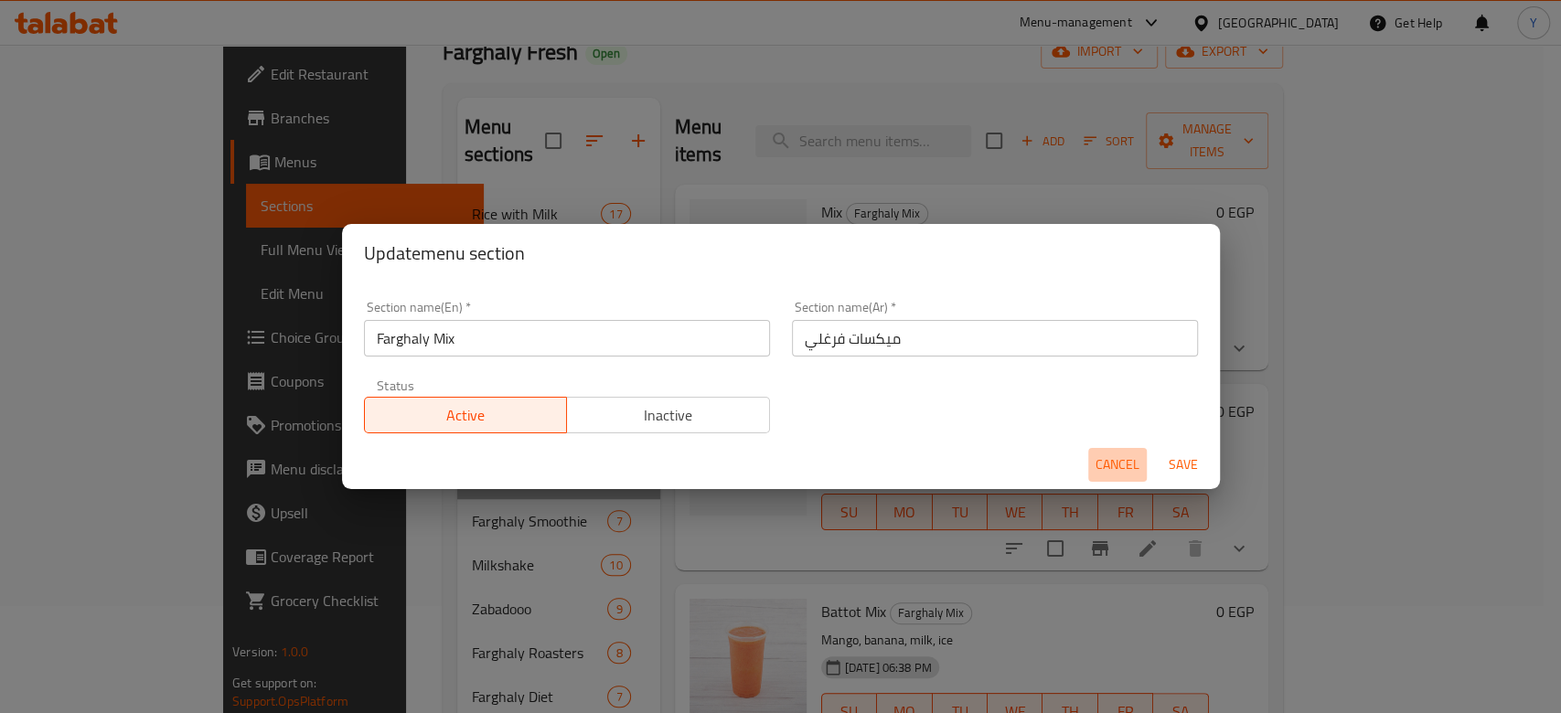
click at [1111, 459] on span "Cancel" at bounding box center [1117, 464] width 44 height 23
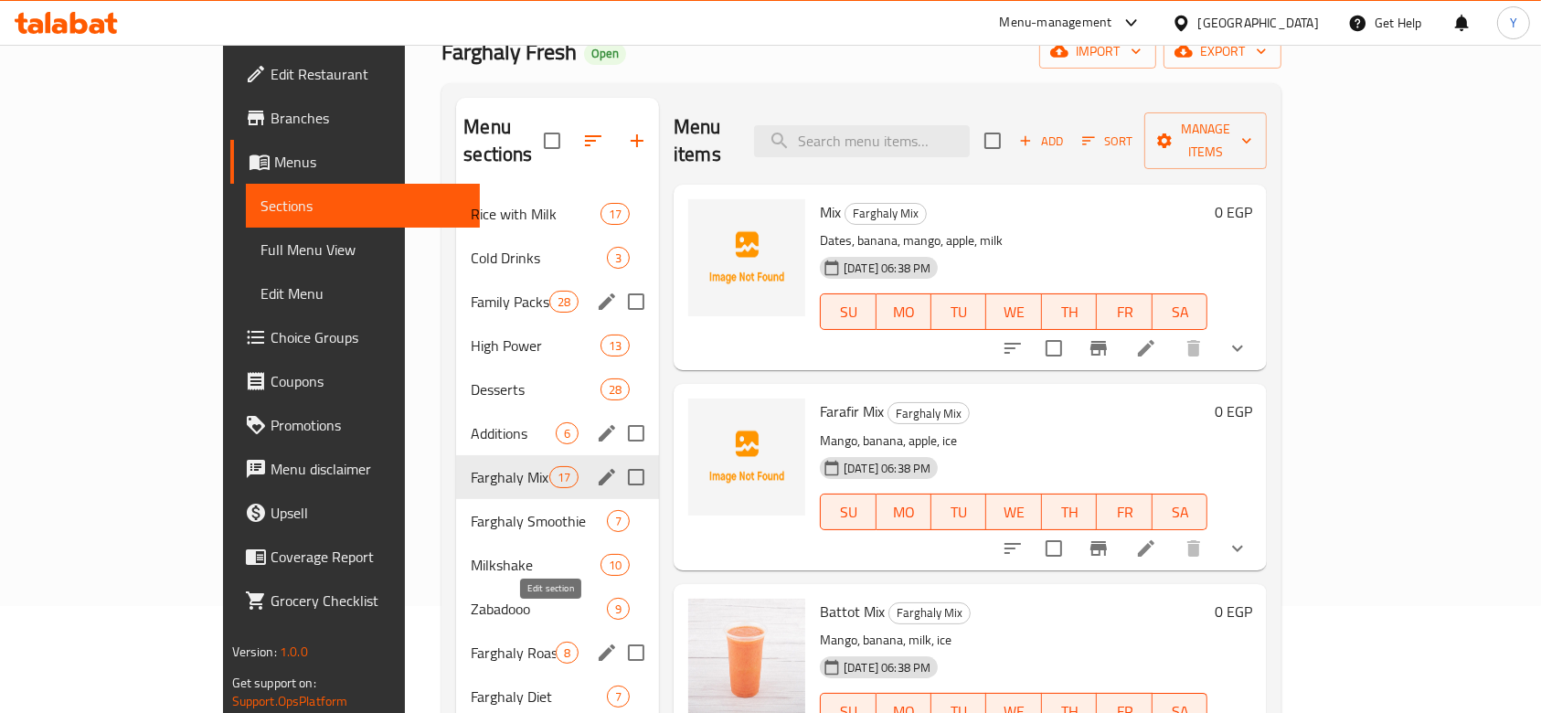
click at [596, 642] on icon "edit" at bounding box center [607, 653] width 22 height 22
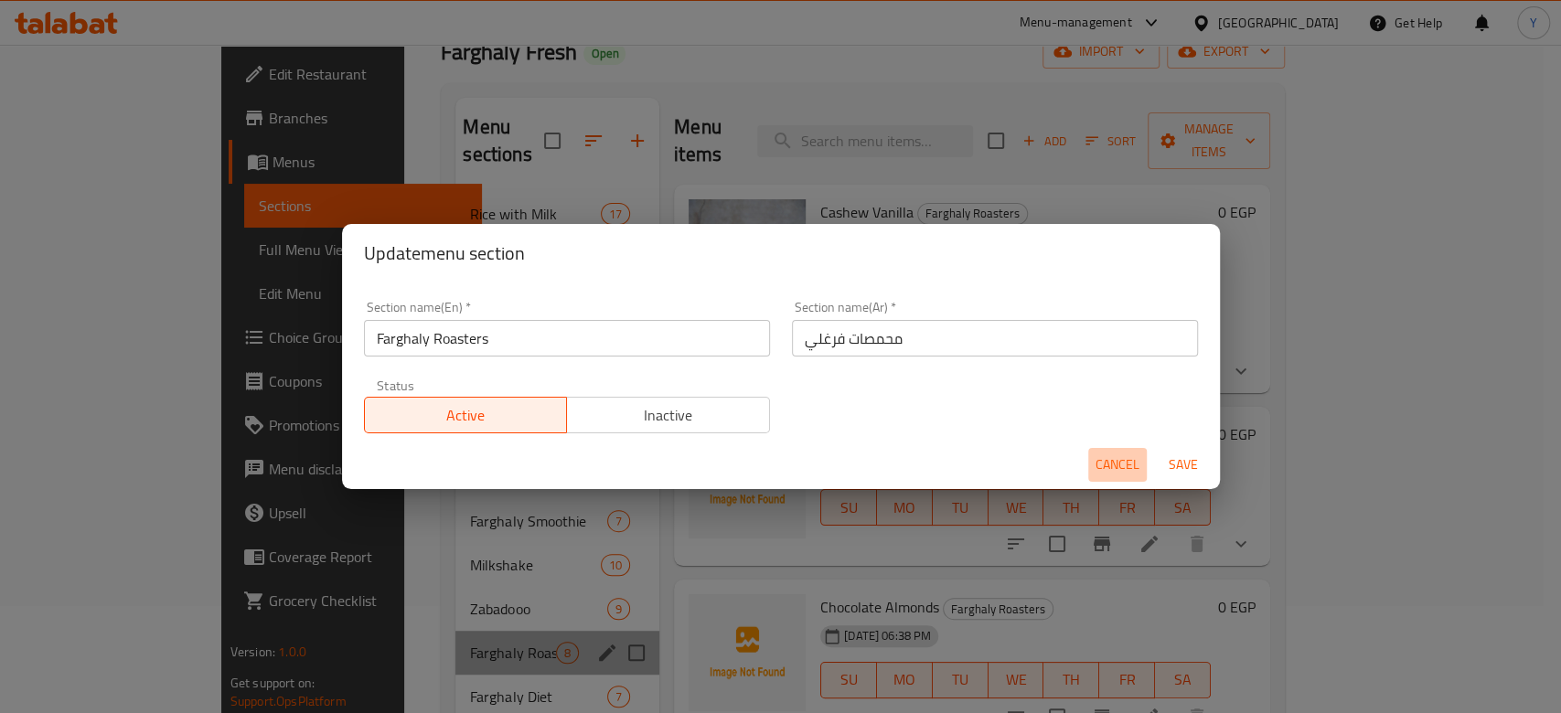
click at [1119, 453] on span "Cancel" at bounding box center [1117, 464] width 44 height 23
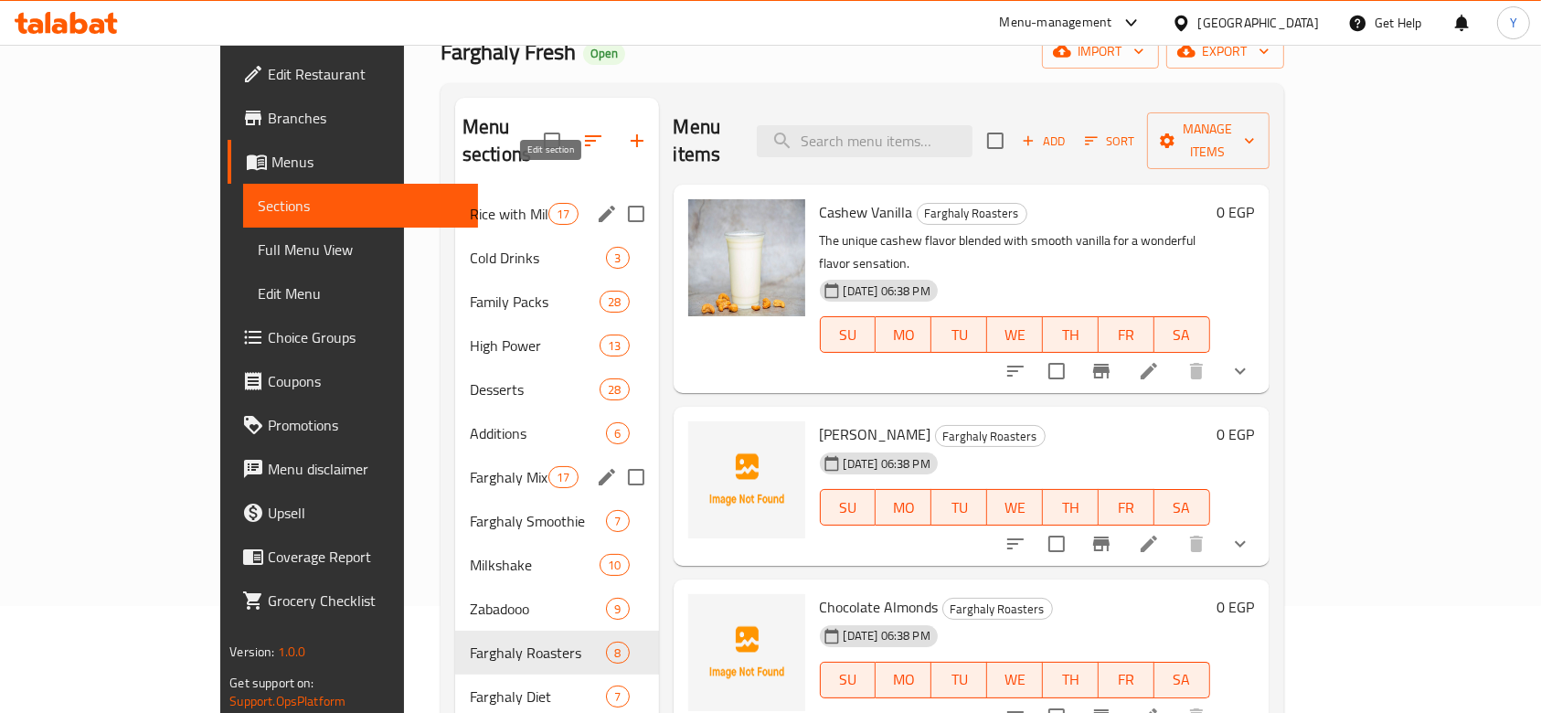
click at [596, 203] on icon "edit" at bounding box center [607, 214] width 22 height 22
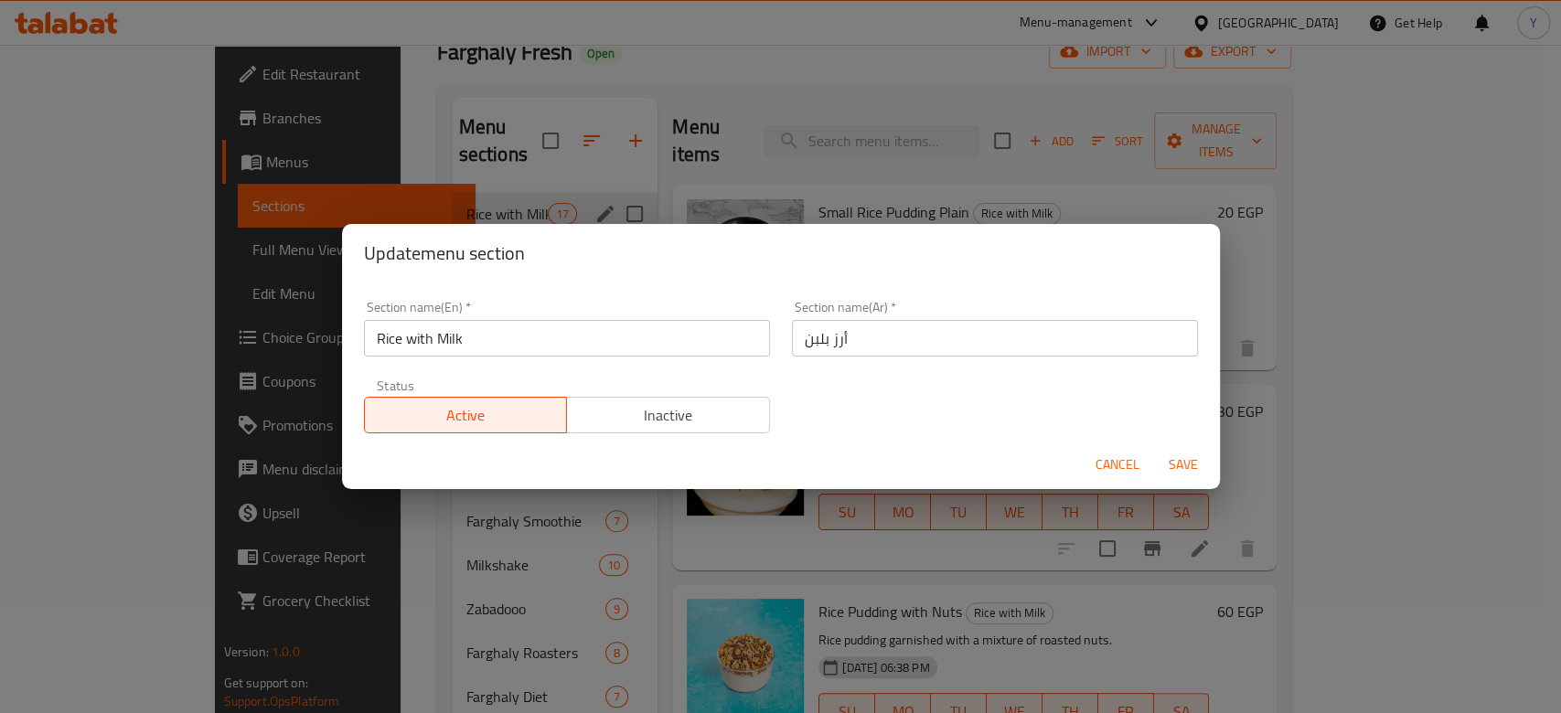
click at [1101, 465] on span "Cancel" at bounding box center [1117, 464] width 44 height 23
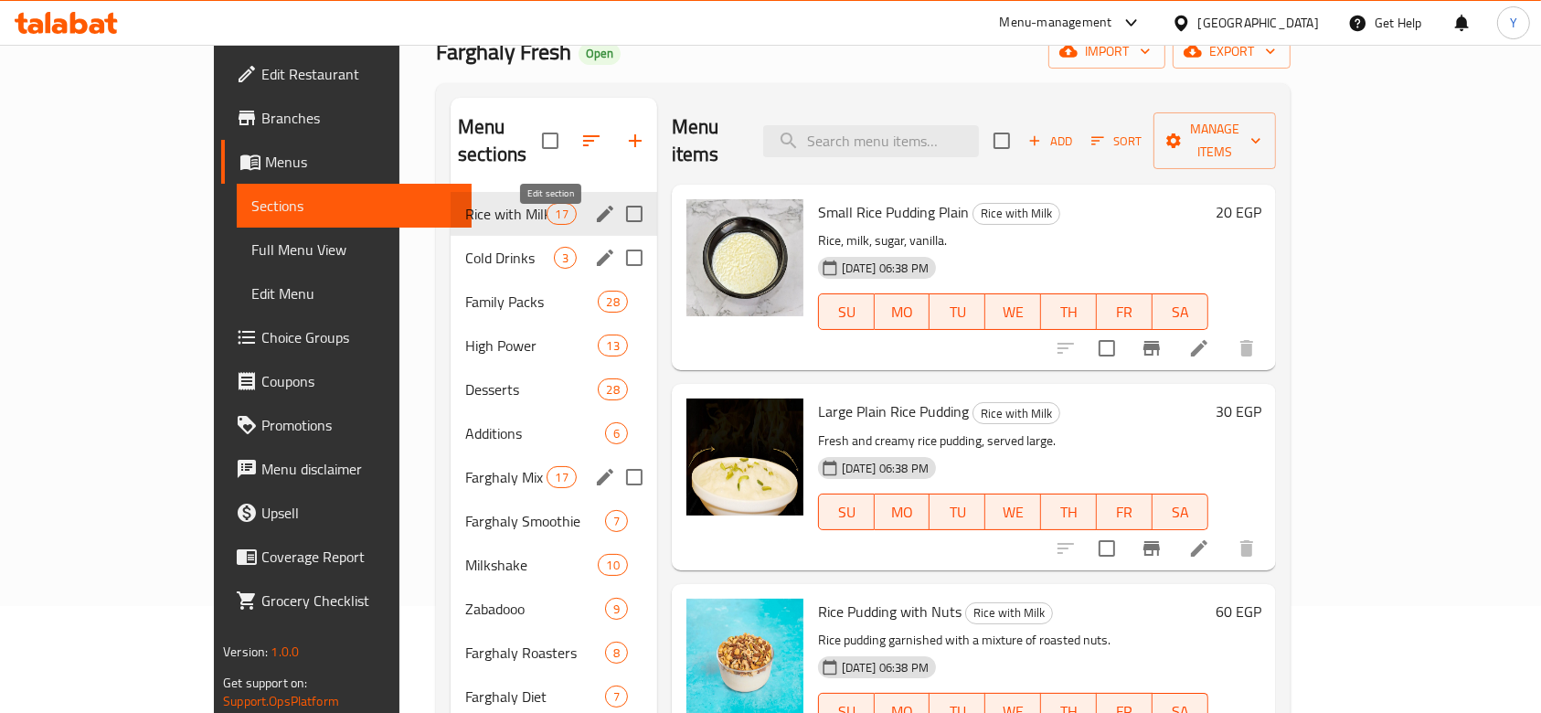
click at [594, 247] on icon "edit" at bounding box center [605, 258] width 22 height 22
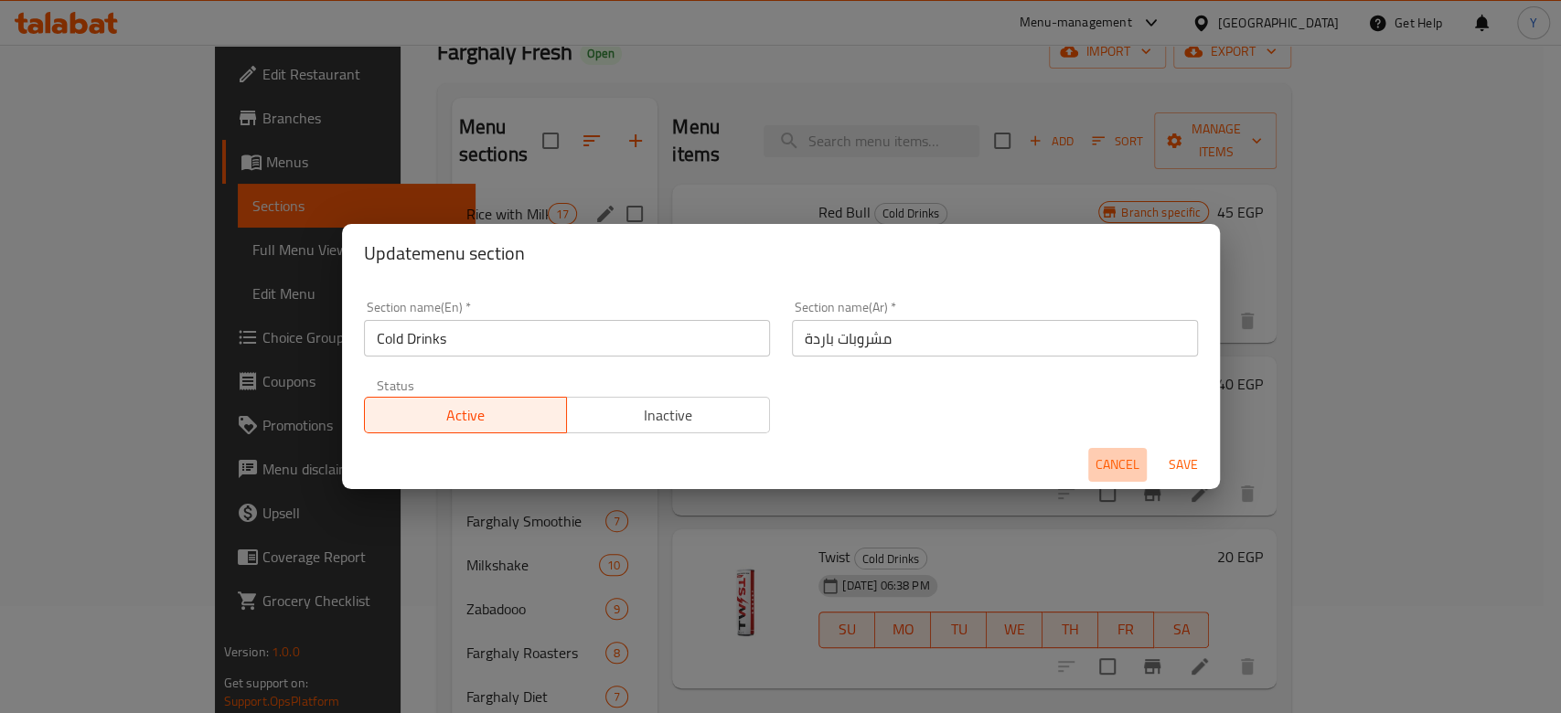
click at [1097, 464] on span "Cancel" at bounding box center [1117, 464] width 44 height 23
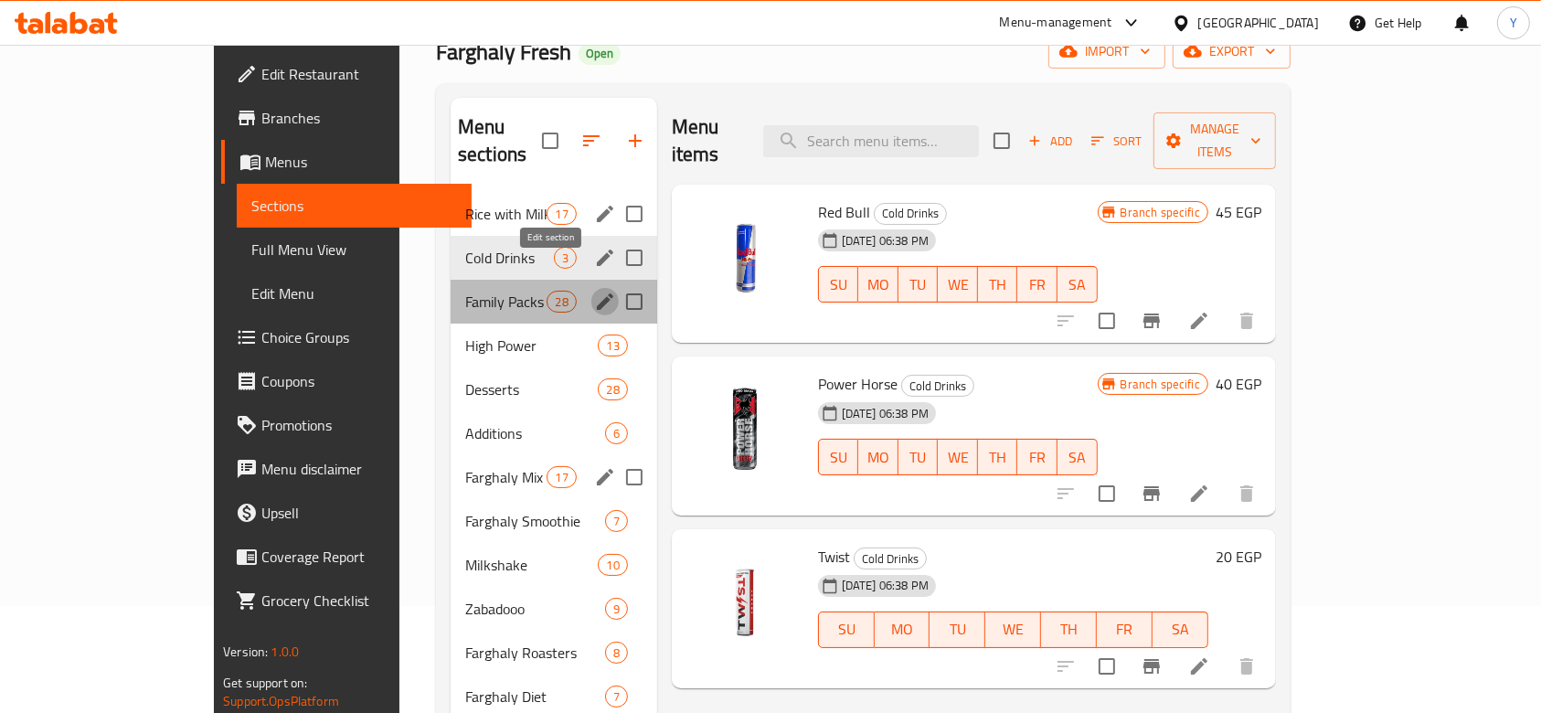
click at [597, 293] on icon "edit" at bounding box center [605, 301] width 16 height 16
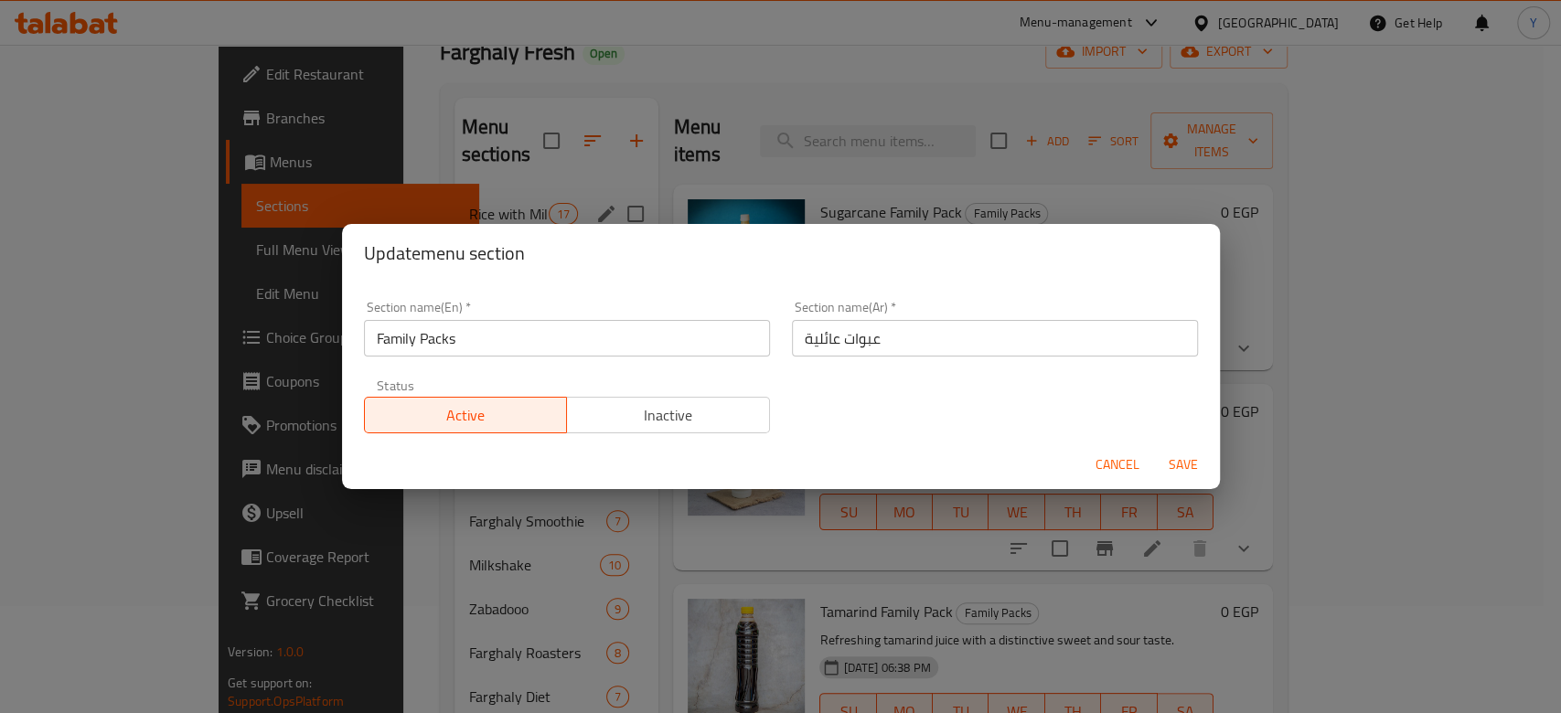
click at [1120, 463] on span "Cancel" at bounding box center [1117, 464] width 44 height 23
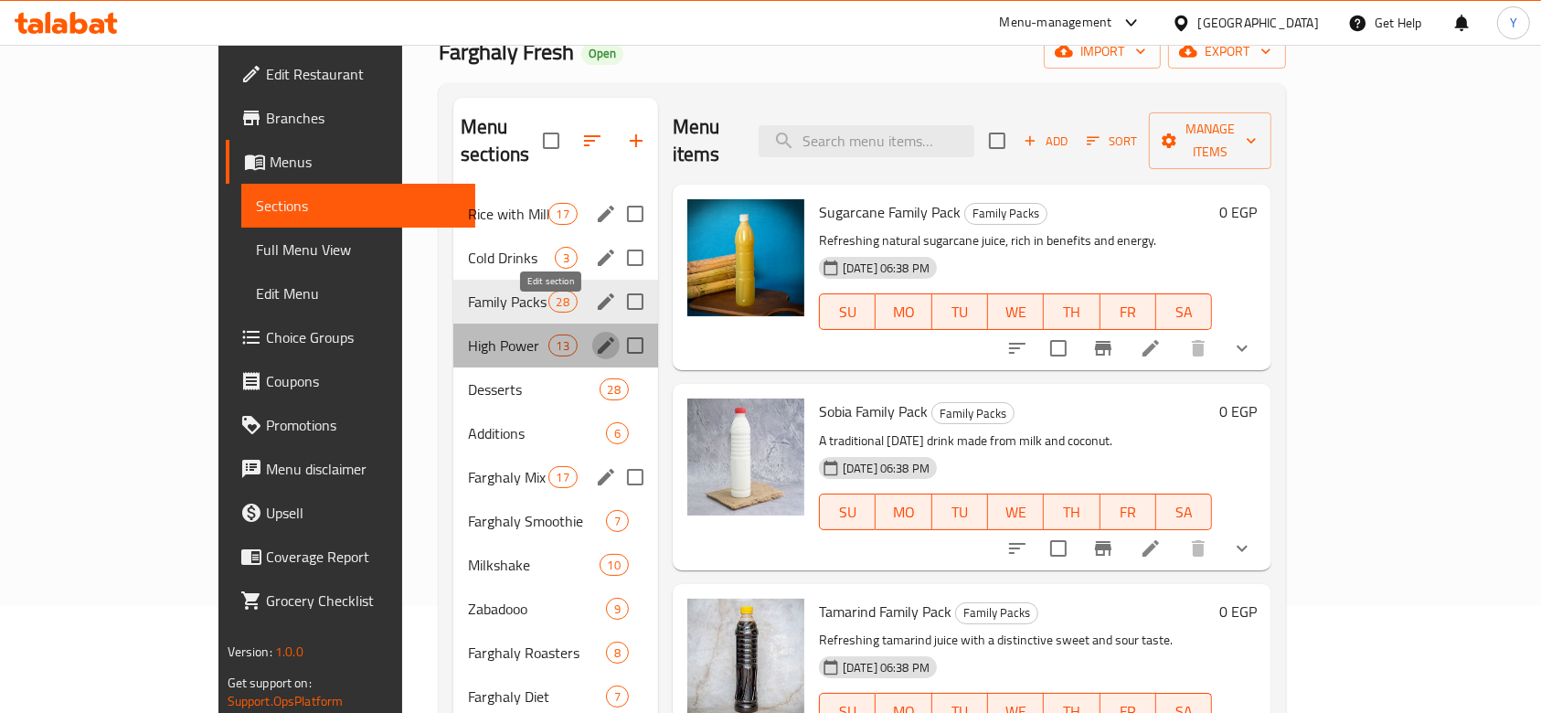
click at [595, 335] on icon "edit" at bounding box center [606, 346] width 22 height 22
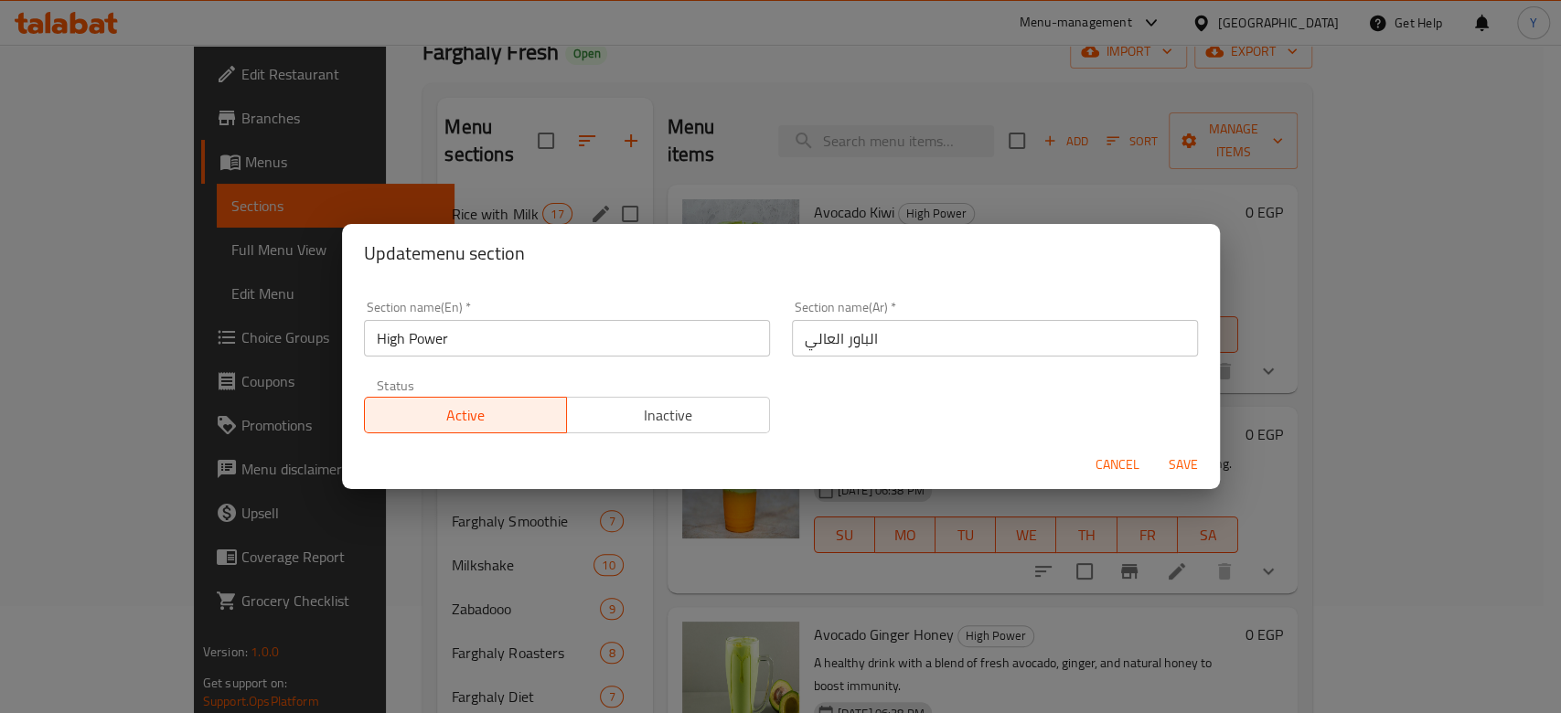
click at [1111, 459] on span "Cancel" at bounding box center [1117, 464] width 44 height 23
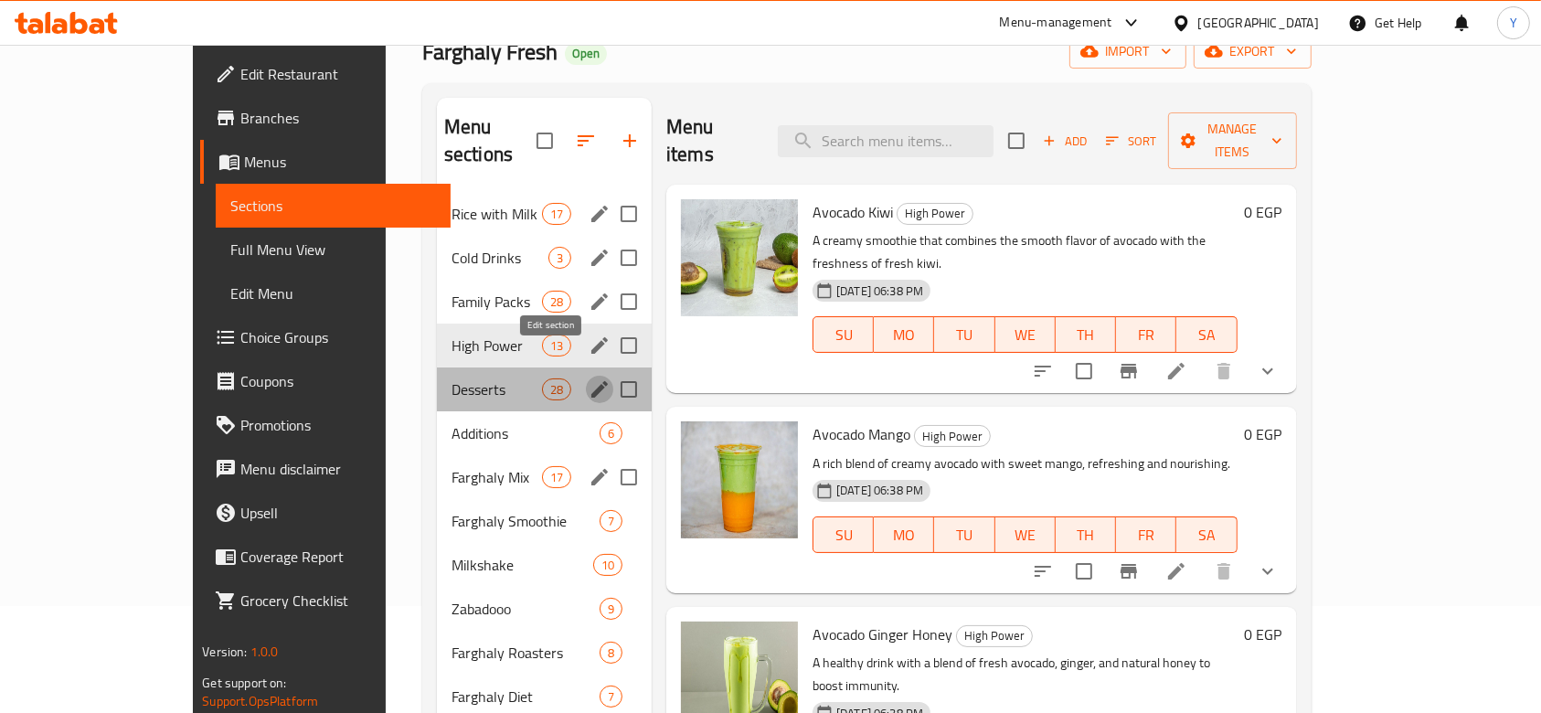
click at [592, 381] on icon "edit" at bounding box center [600, 389] width 16 height 16
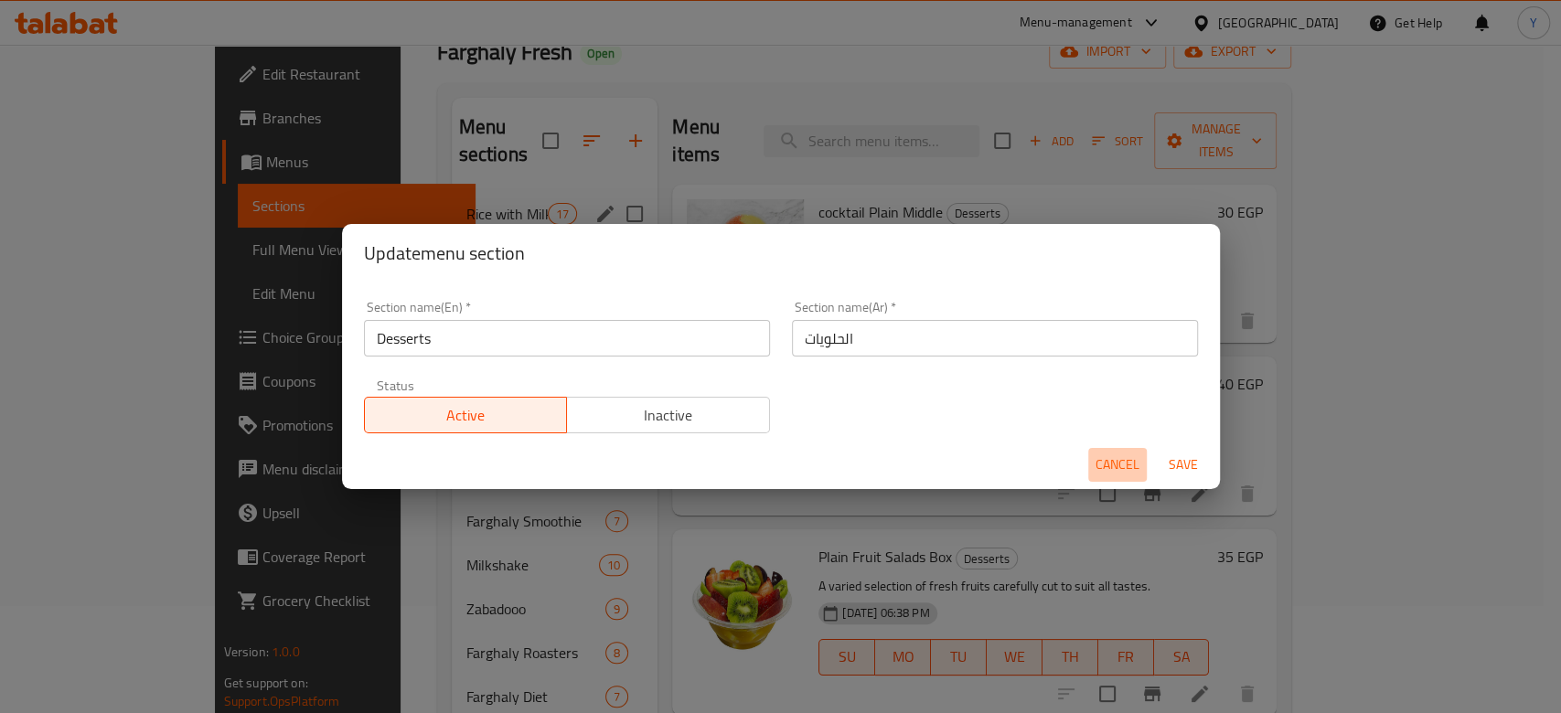
click at [1119, 463] on span "Cancel" at bounding box center [1117, 464] width 44 height 23
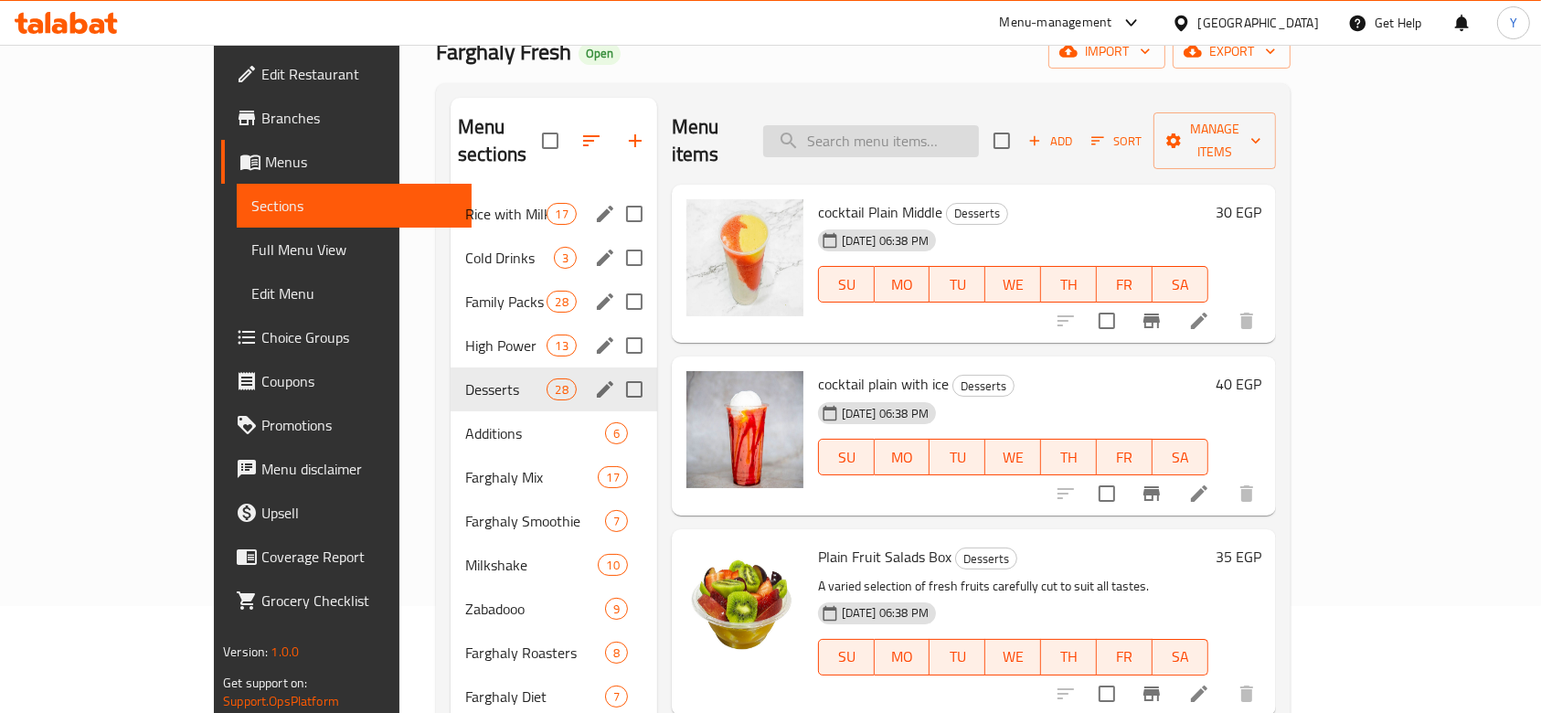
click at [927, 125] on input "search" at bounding box center [871, 141] width 216 height 32
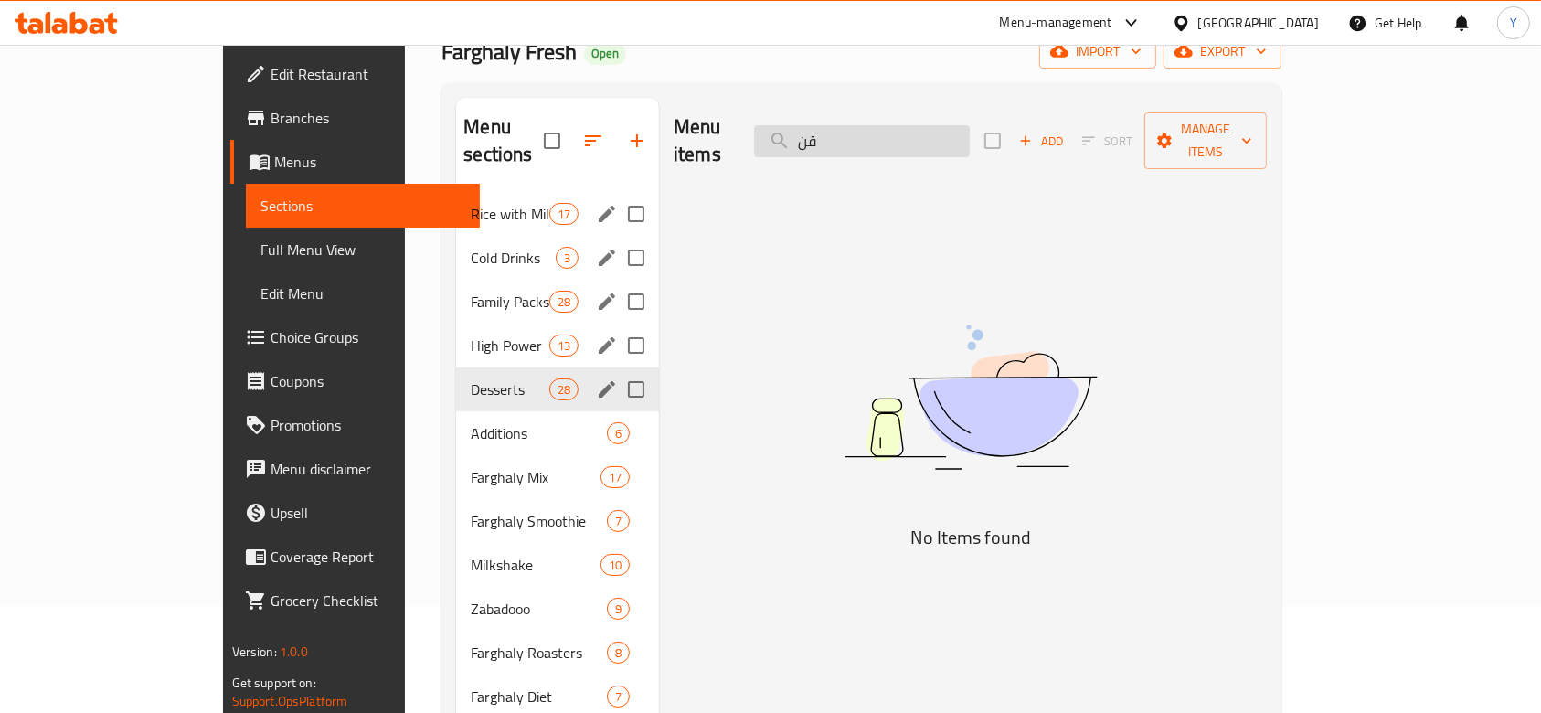
type input "ق"
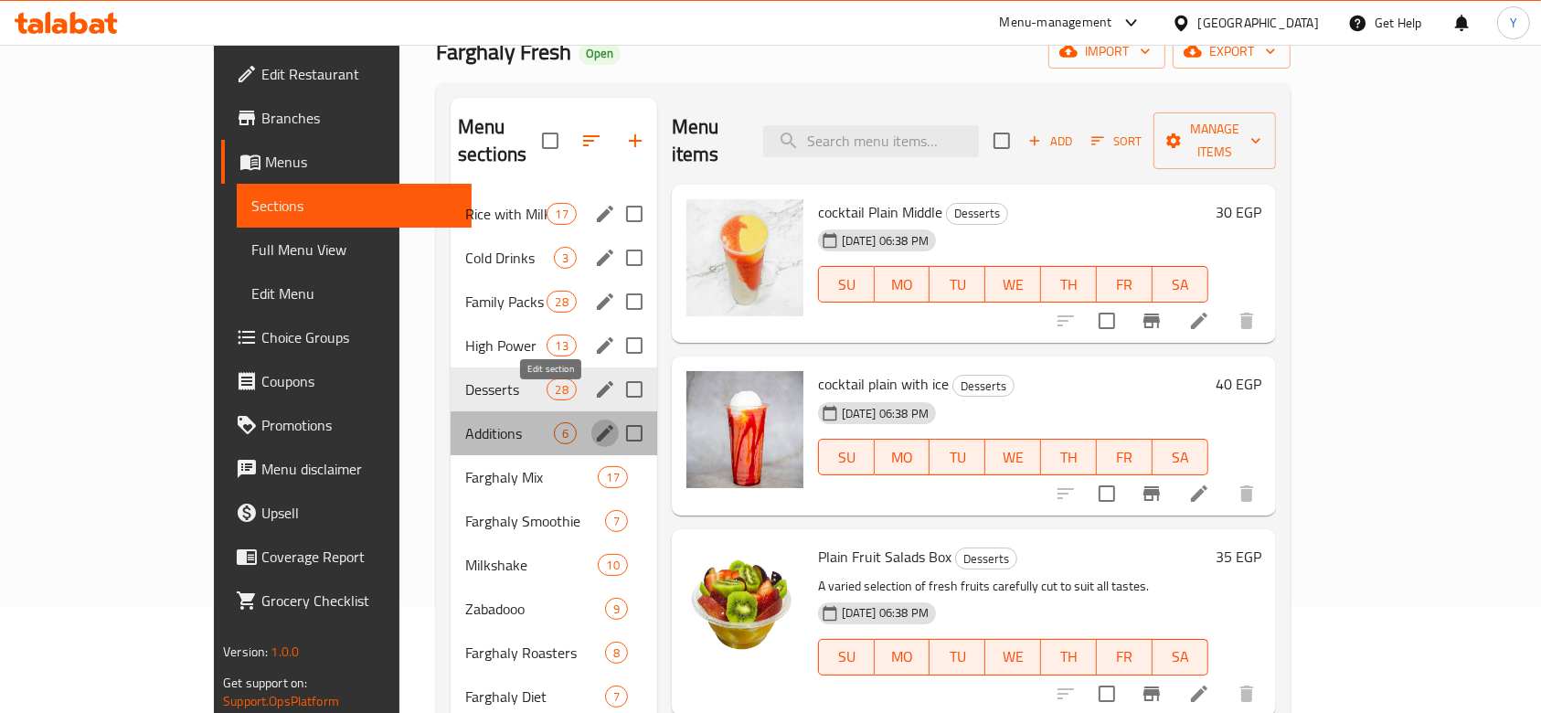
click at [597, 425] on icon "edit" at bounding box center [605, 433] width 16 height 16
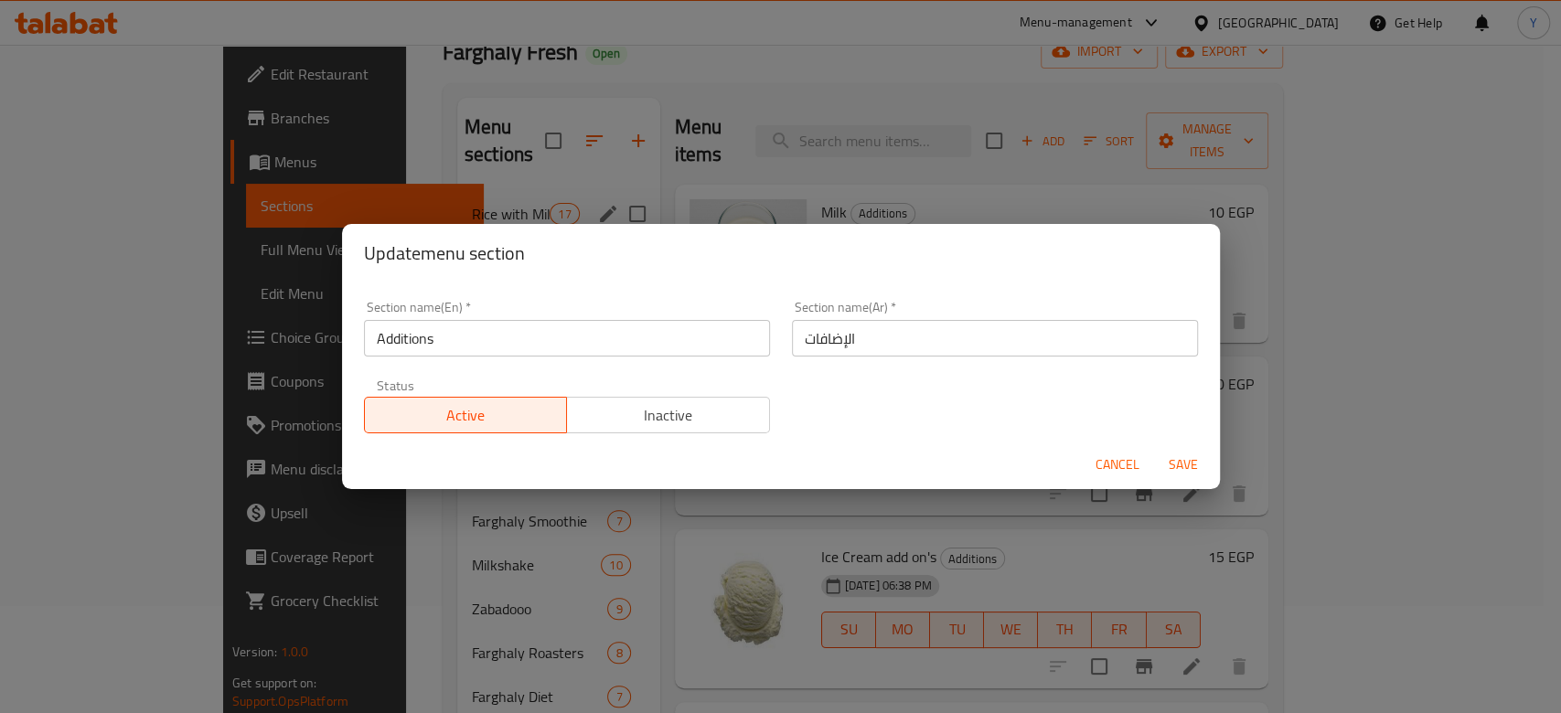
click at [1117, 464] on span "Cancel" at bounding box center [1117, 464] width 44 height 23
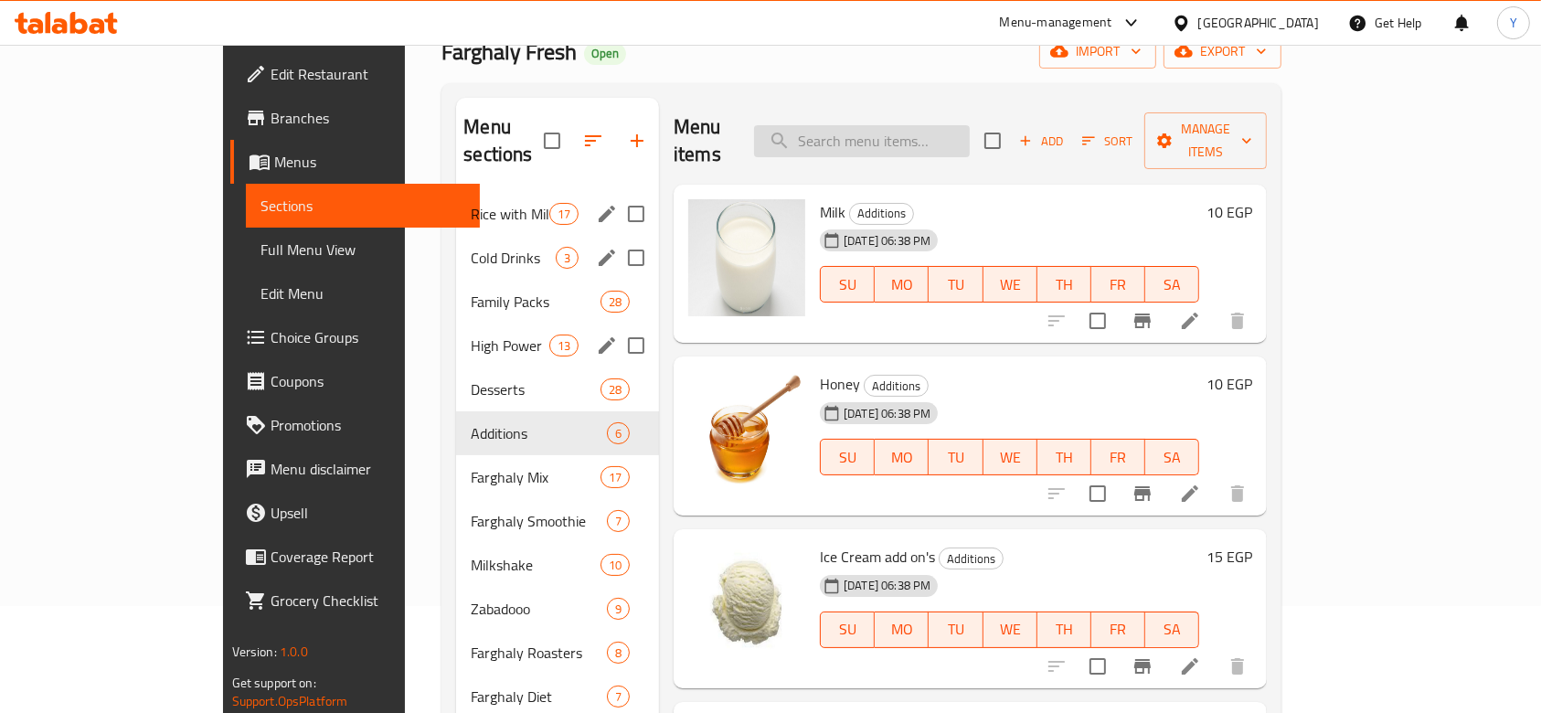
click at [894, 125] on input "search" at bounding box center [862, 141] width 216 height 32
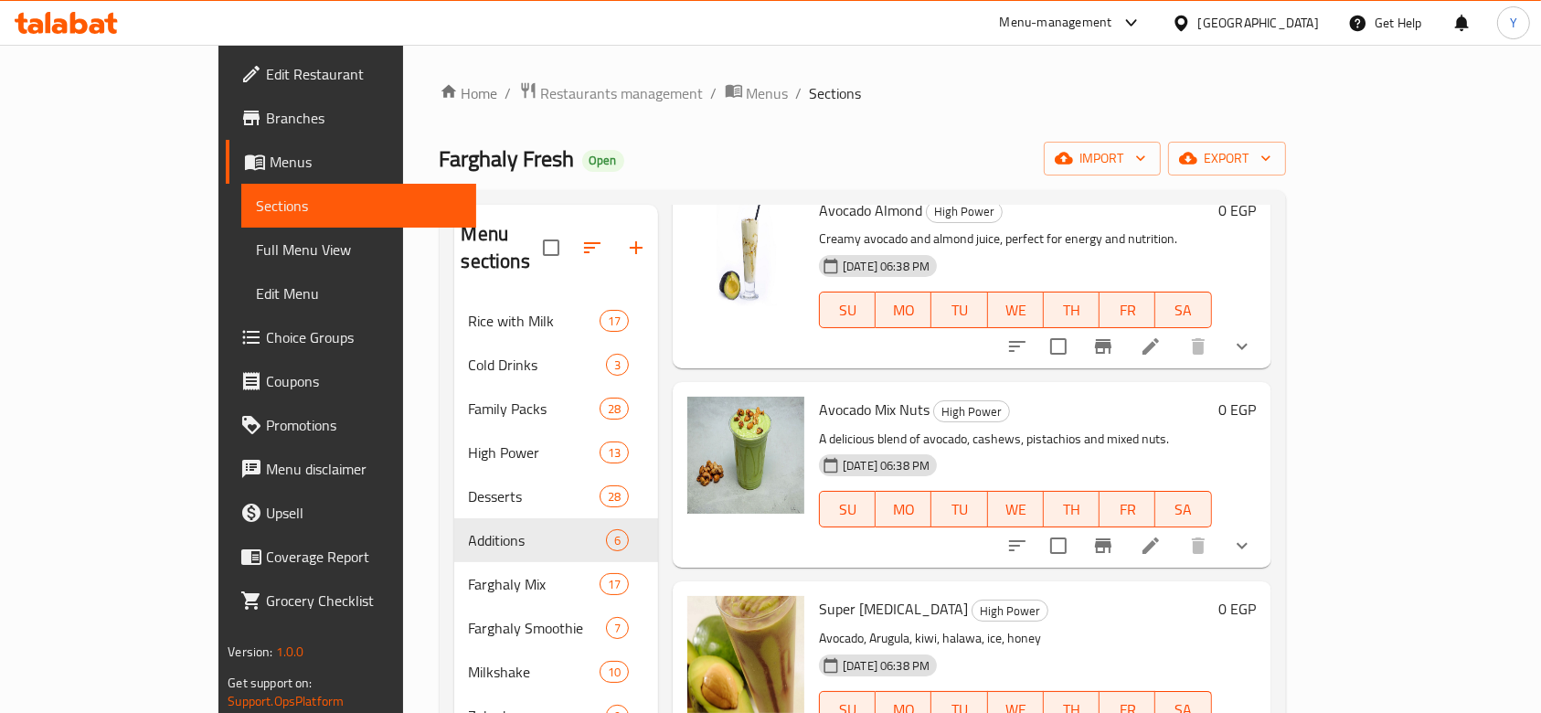
type input "avocado"
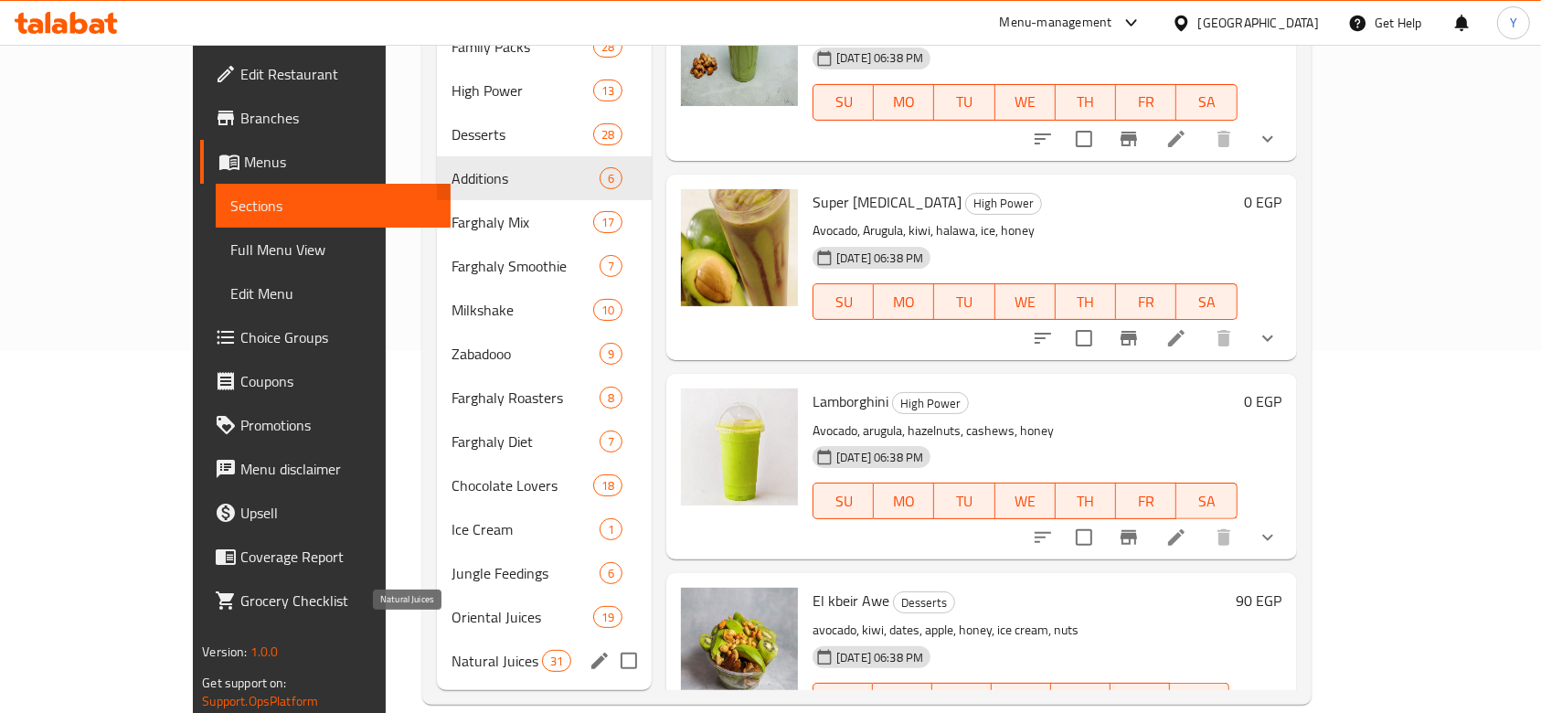
click at [452, 650] on span "Natural Juices" at bounding box center [497, 661] width 91 height 22
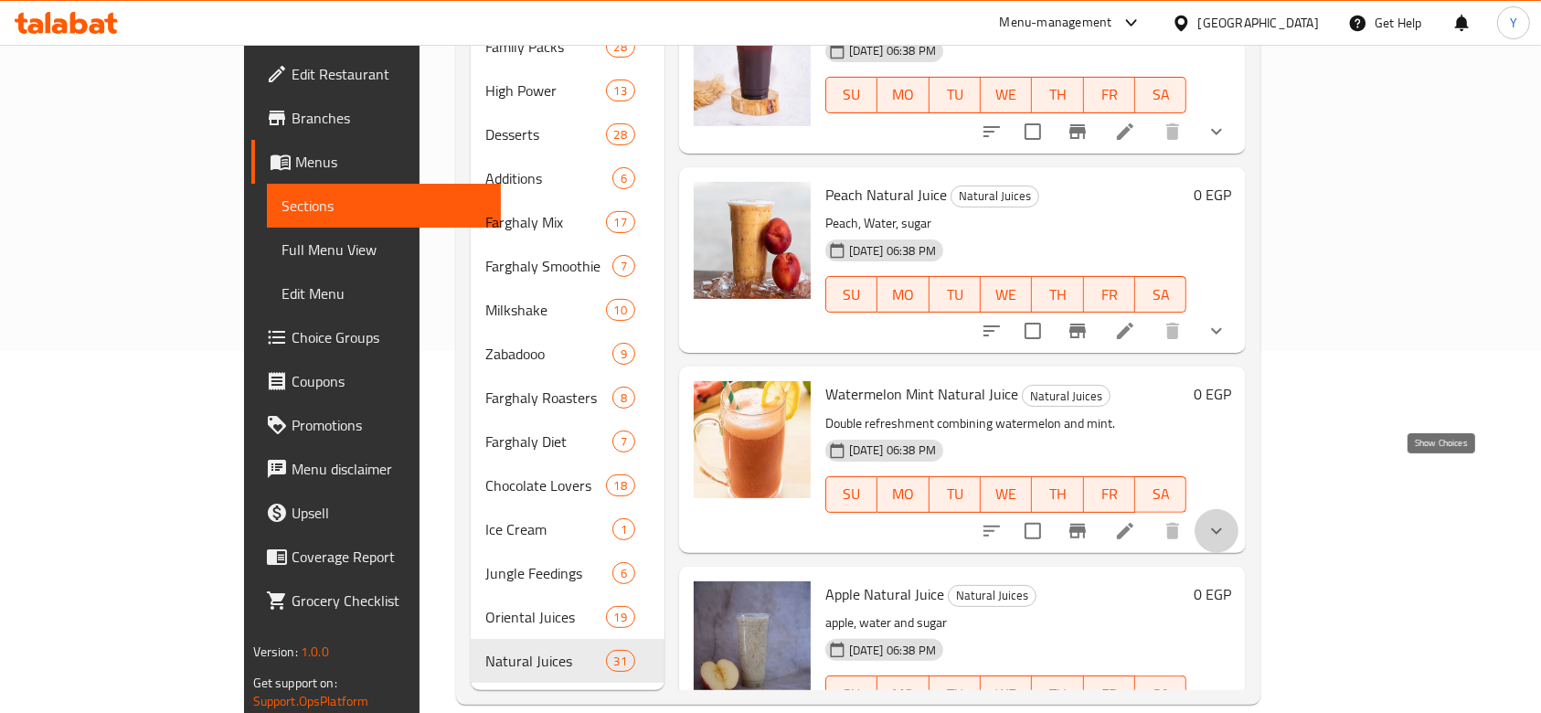
click at [1228, 520] on icon "show more" at bounding box center [1217, 531] width 22 height 22
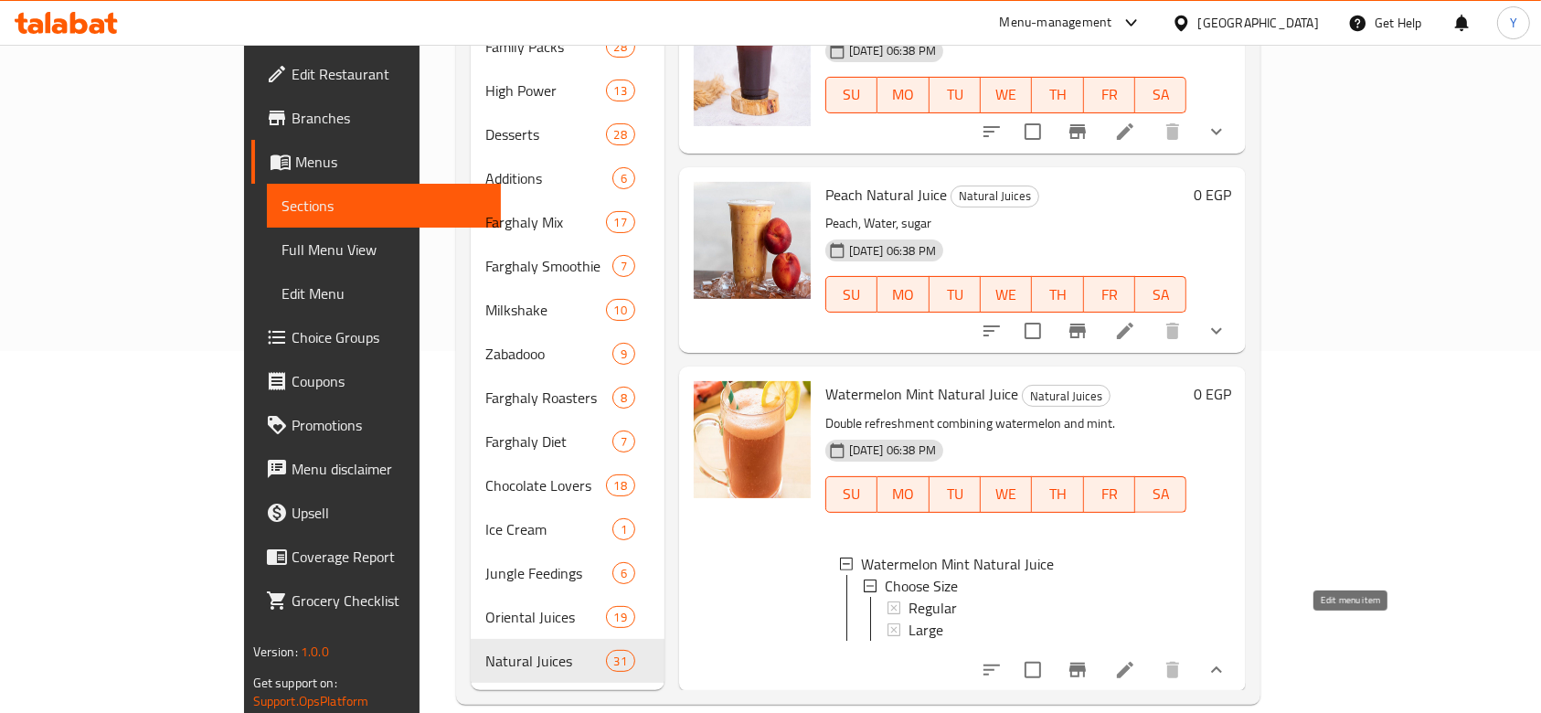
click at [1136, 659] on icon at bounding box center [1126, 670] width 22 height 22
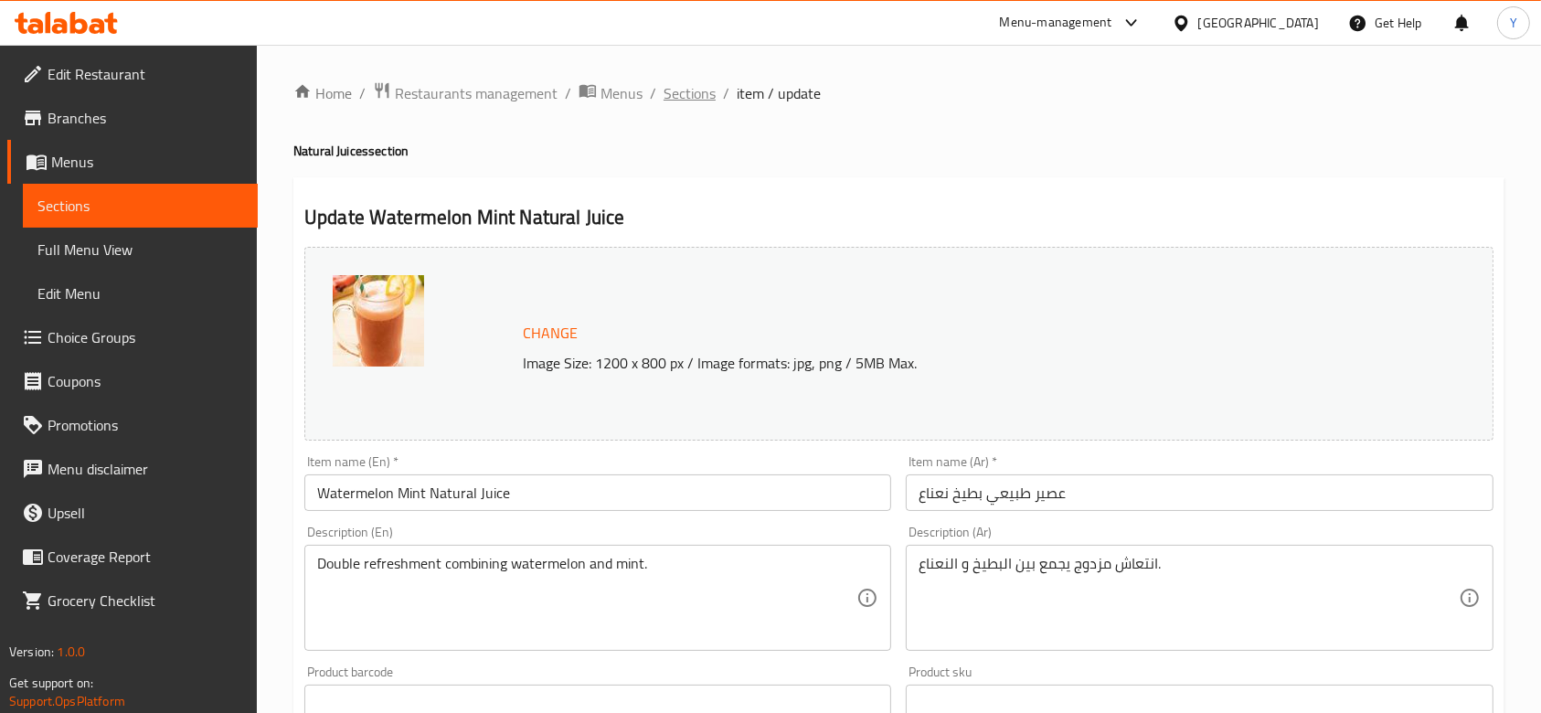
click at [680, 99] on span "Sections" at bounding box center [690, 93] width 52 height 22
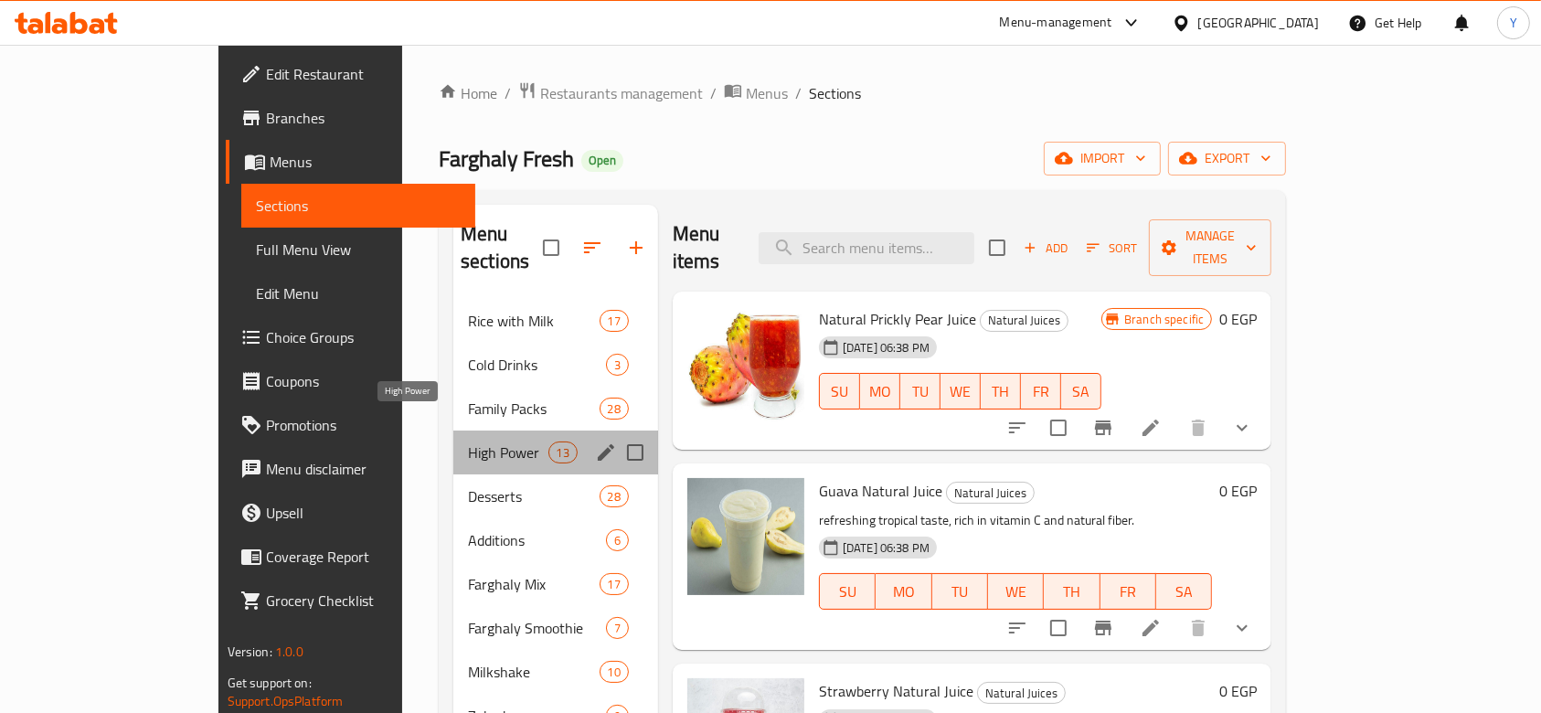
click at [468, 442] on span "High Power" at bounding box center [508, 453] width 80 height 22
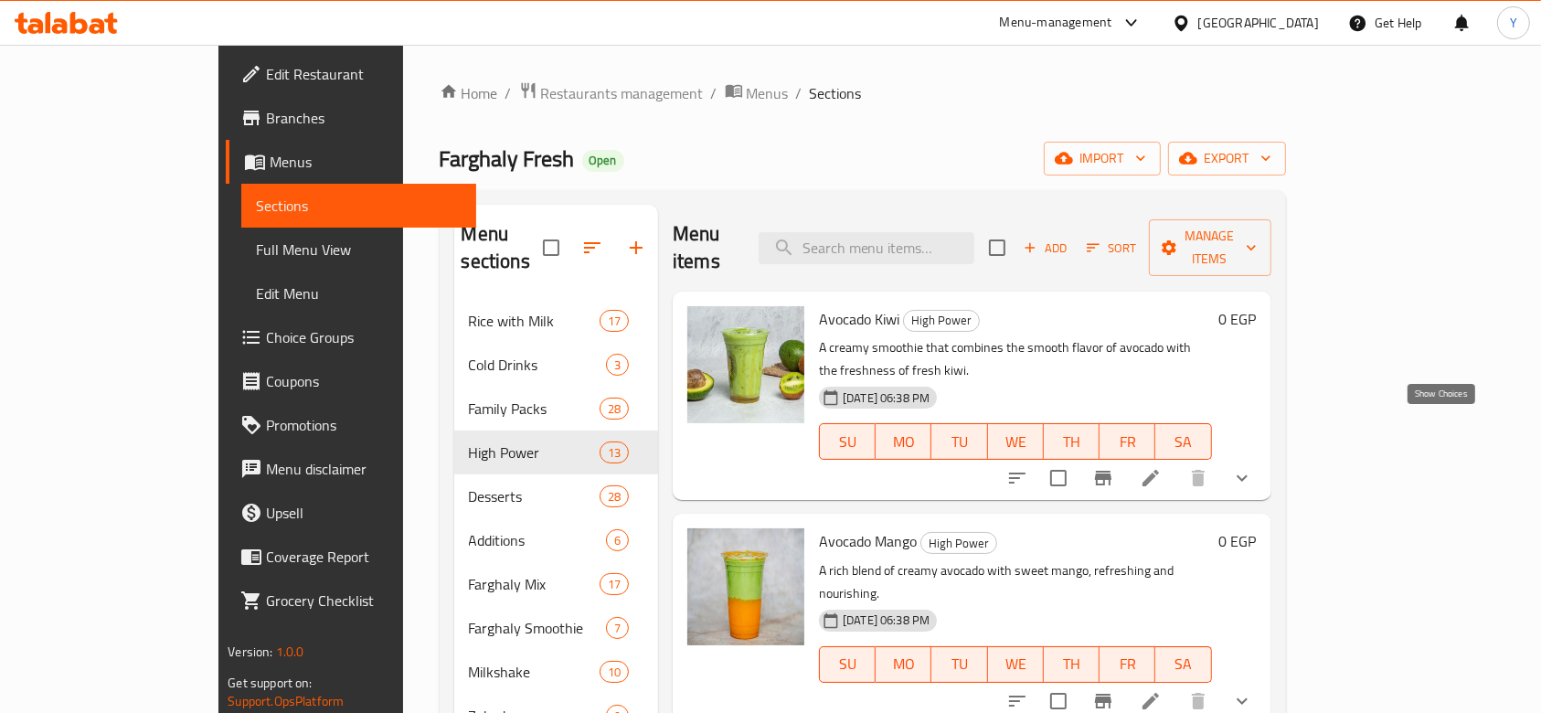
click at [1253, 467] on icon "show more" at bounding box center [1243, 478] width 22 height 22
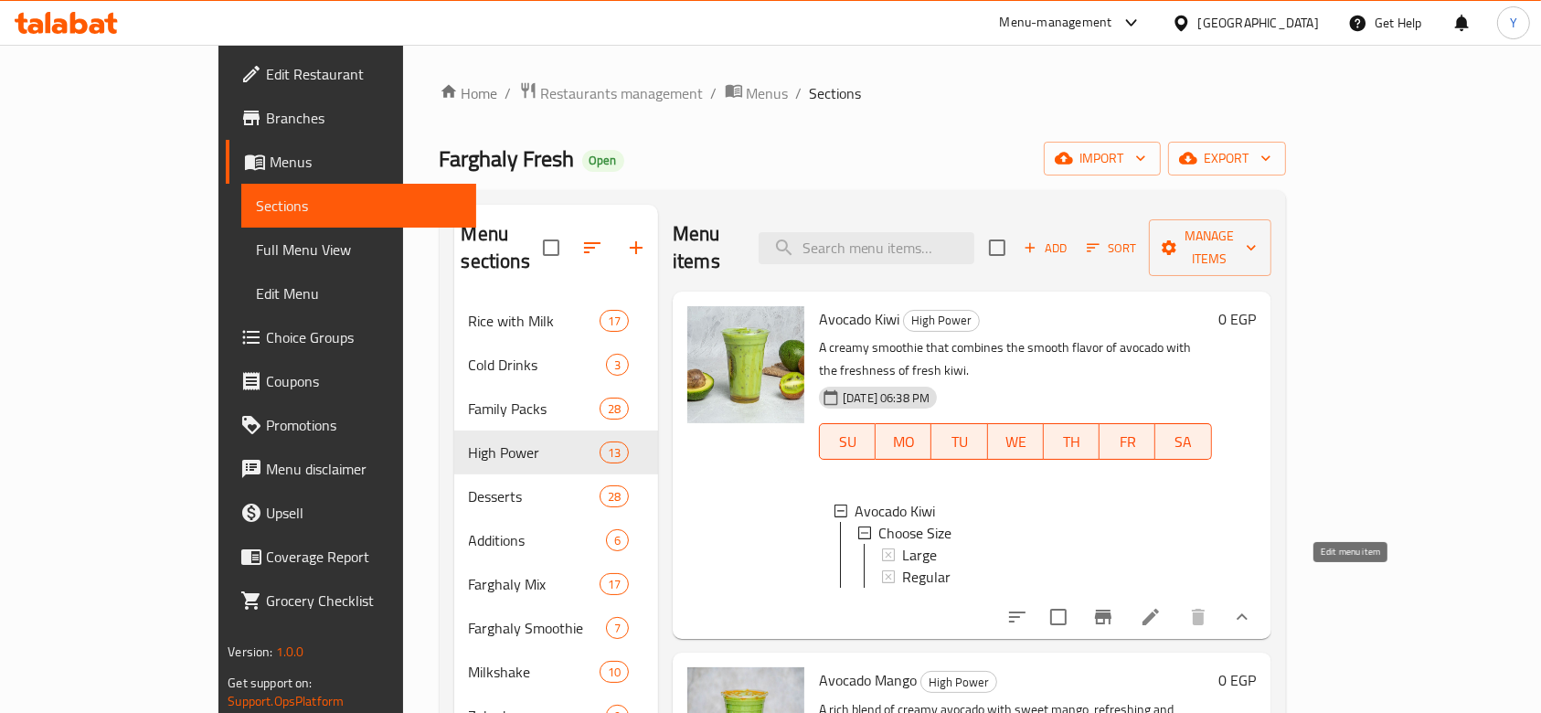
click at [1162, 606] on icon at bounding box center [1151, 617] width 22 height 22
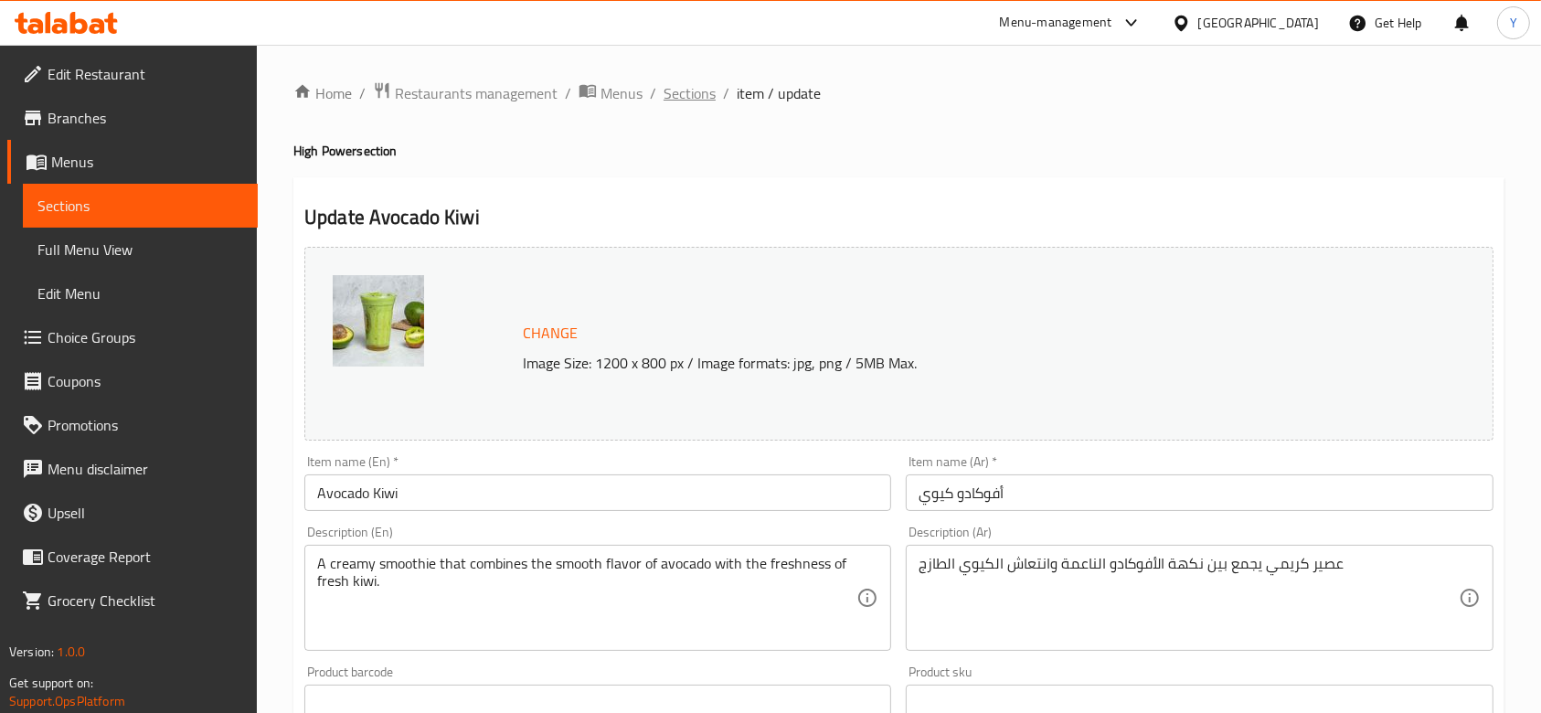
click at [695, 92] on span "Sections" at bounding box center [690, 93] width 52 height 22
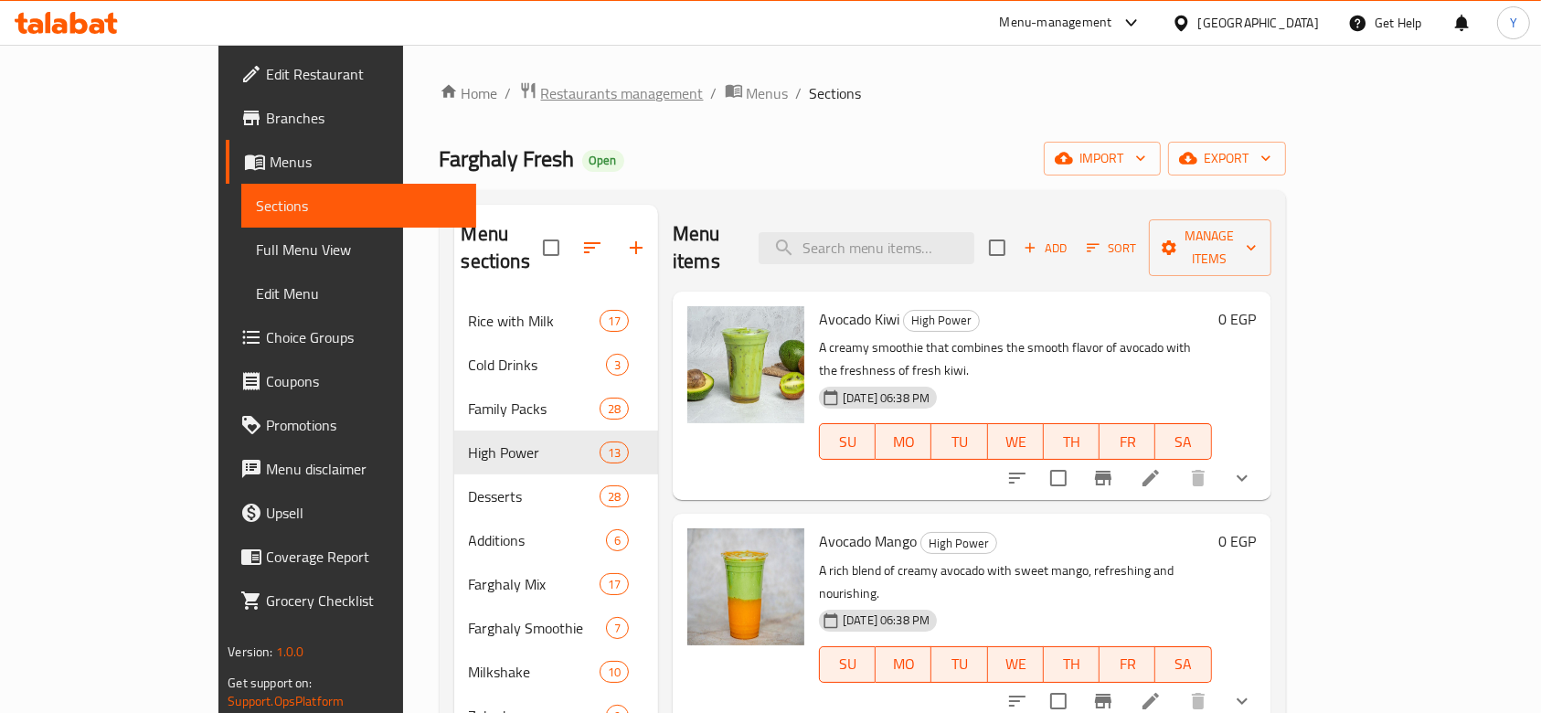
click at [541, 87] on span "Restaurants management" at bounding box center [622, 93] width 163 height 22
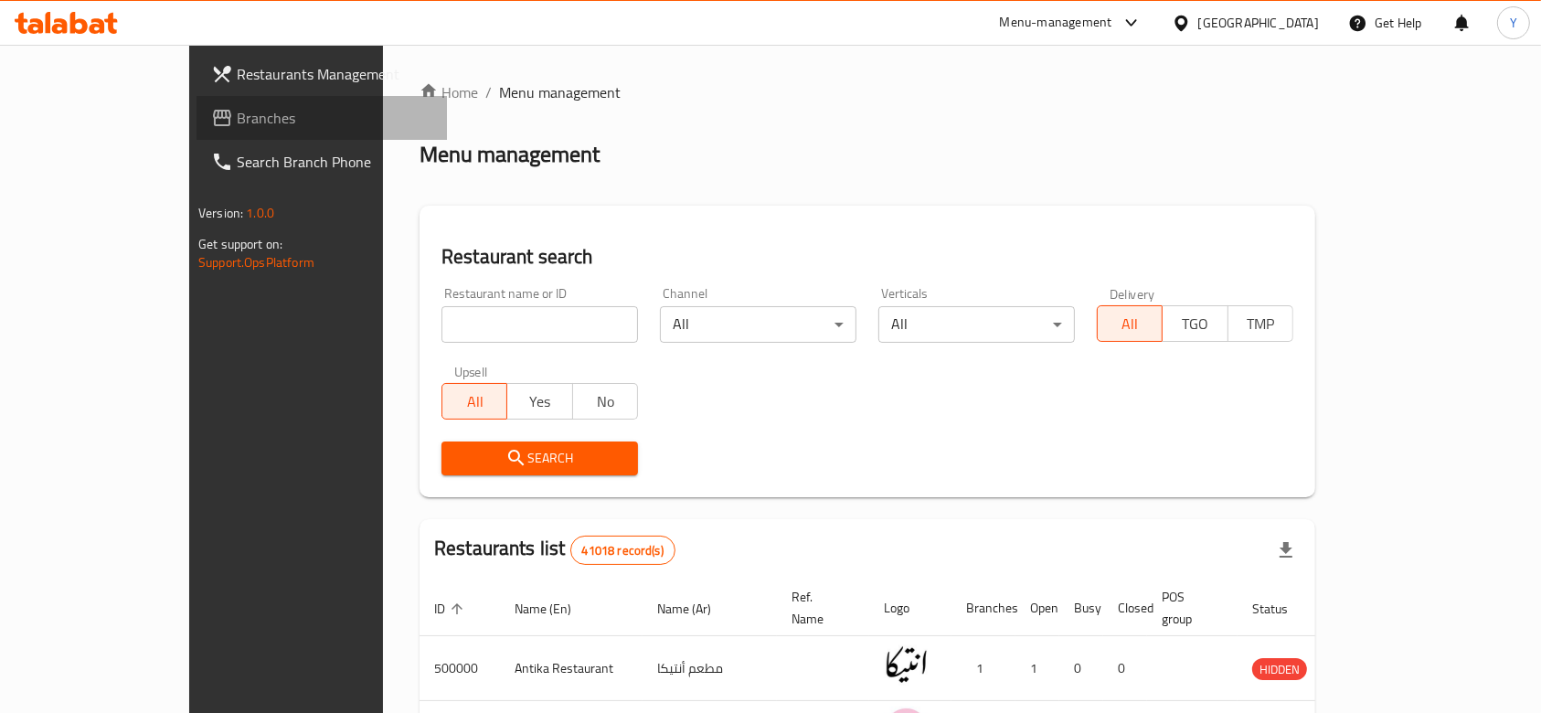
click at [237, 113] on span "Branches" at bounding box center [335, 118] width 196 height 22
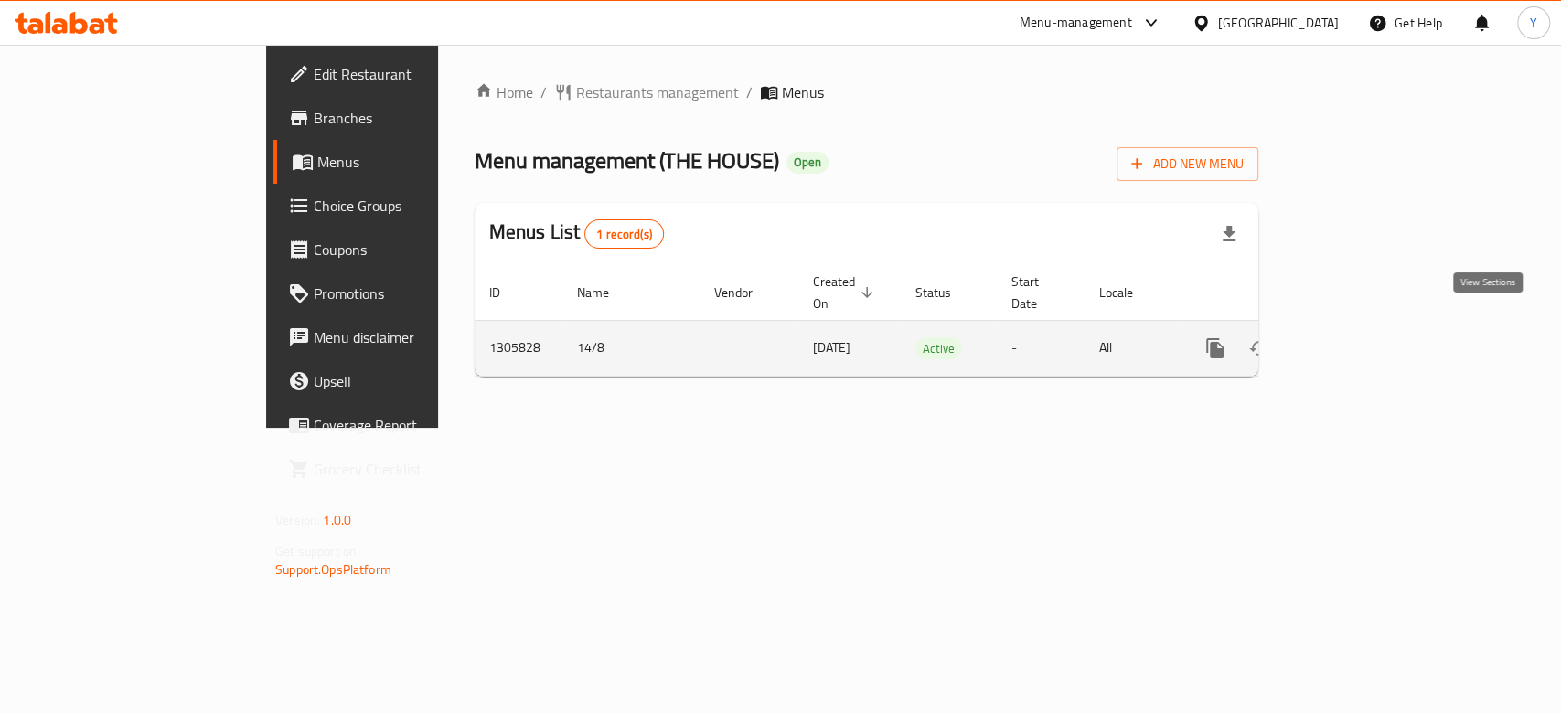
click at [1358, 337] on icon "enhanced table" at bounding box center [1347, 348] width 22 height 22
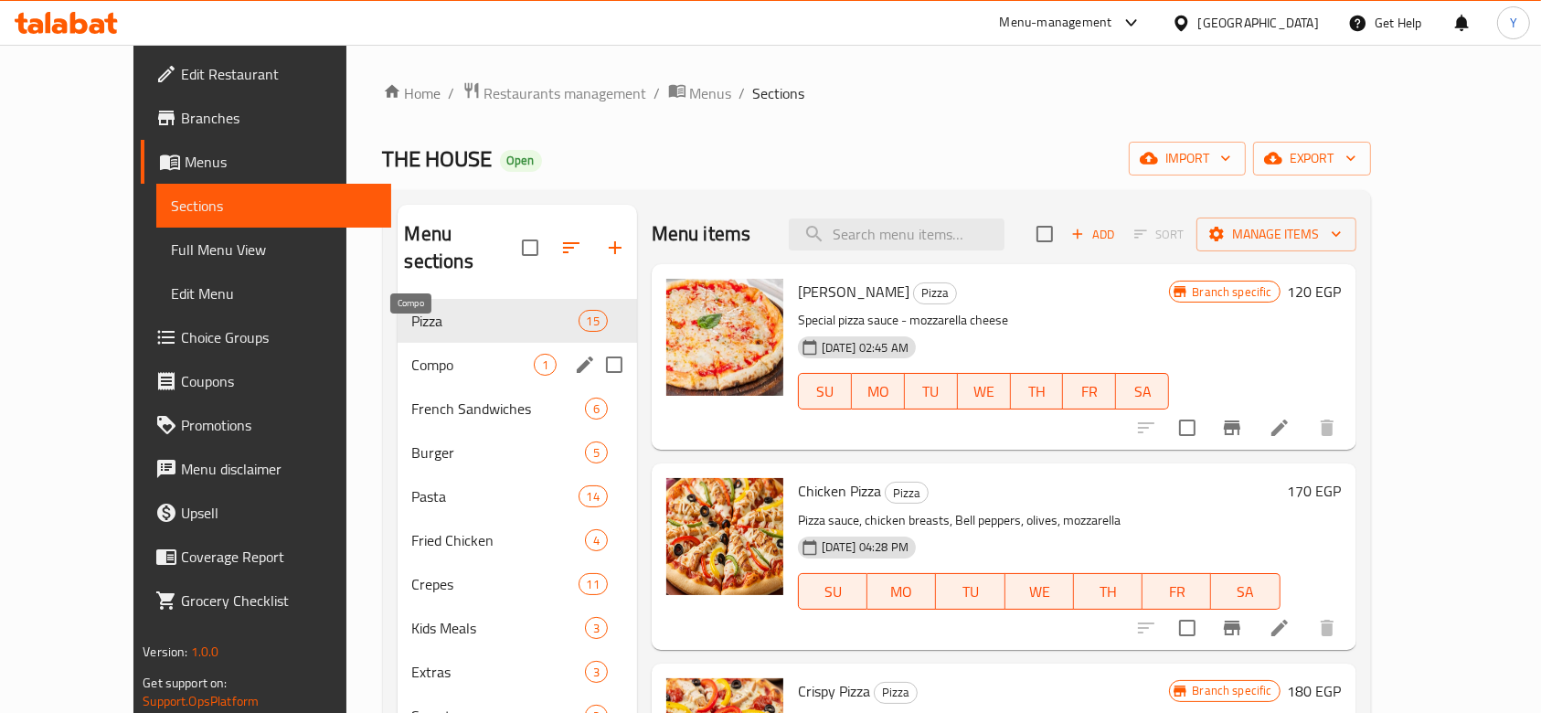
click at [412, 354] on span "Compo" at bounding box center [473, 365] width 122 height 22
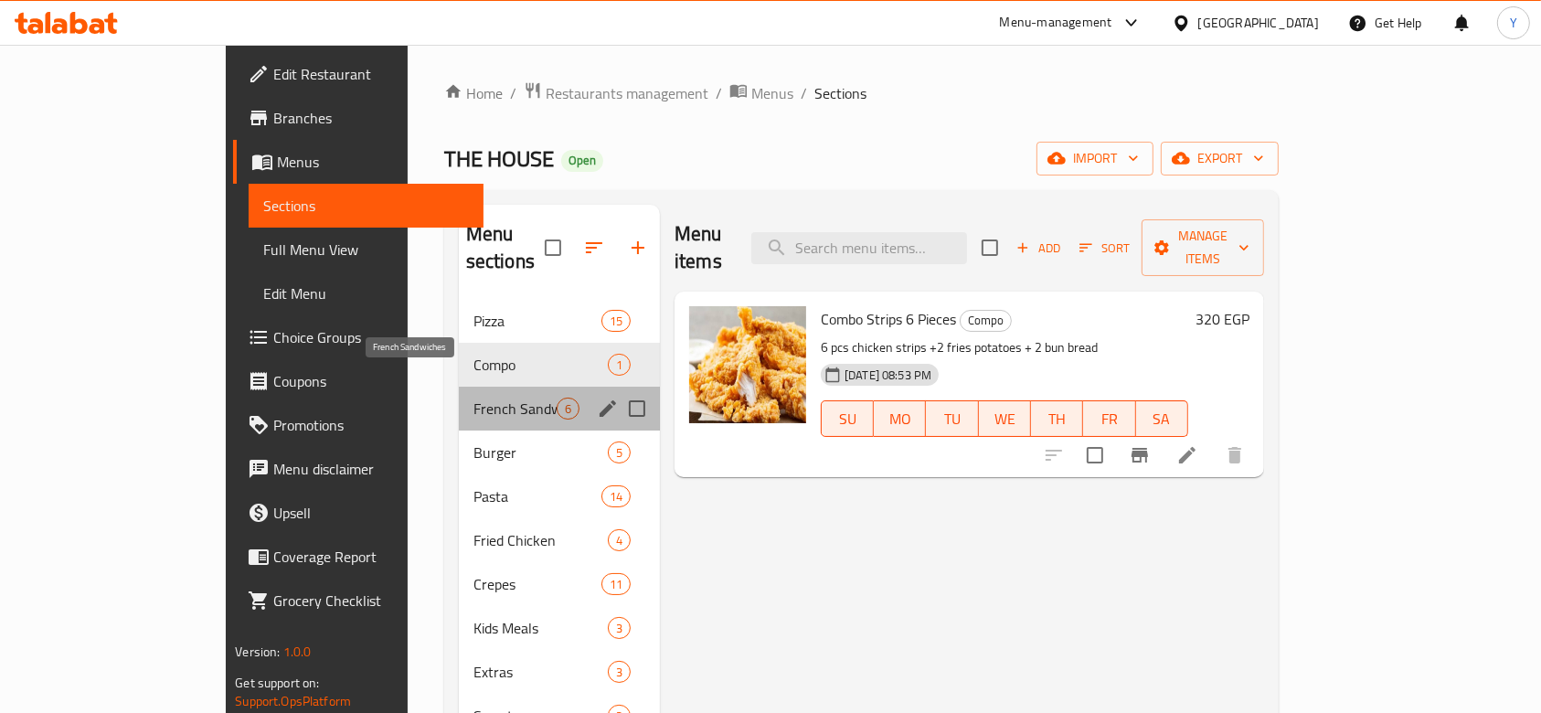
click at [474, 398] on span "French Sandwiches" at bounding box center [515, 409] width 83 height 22
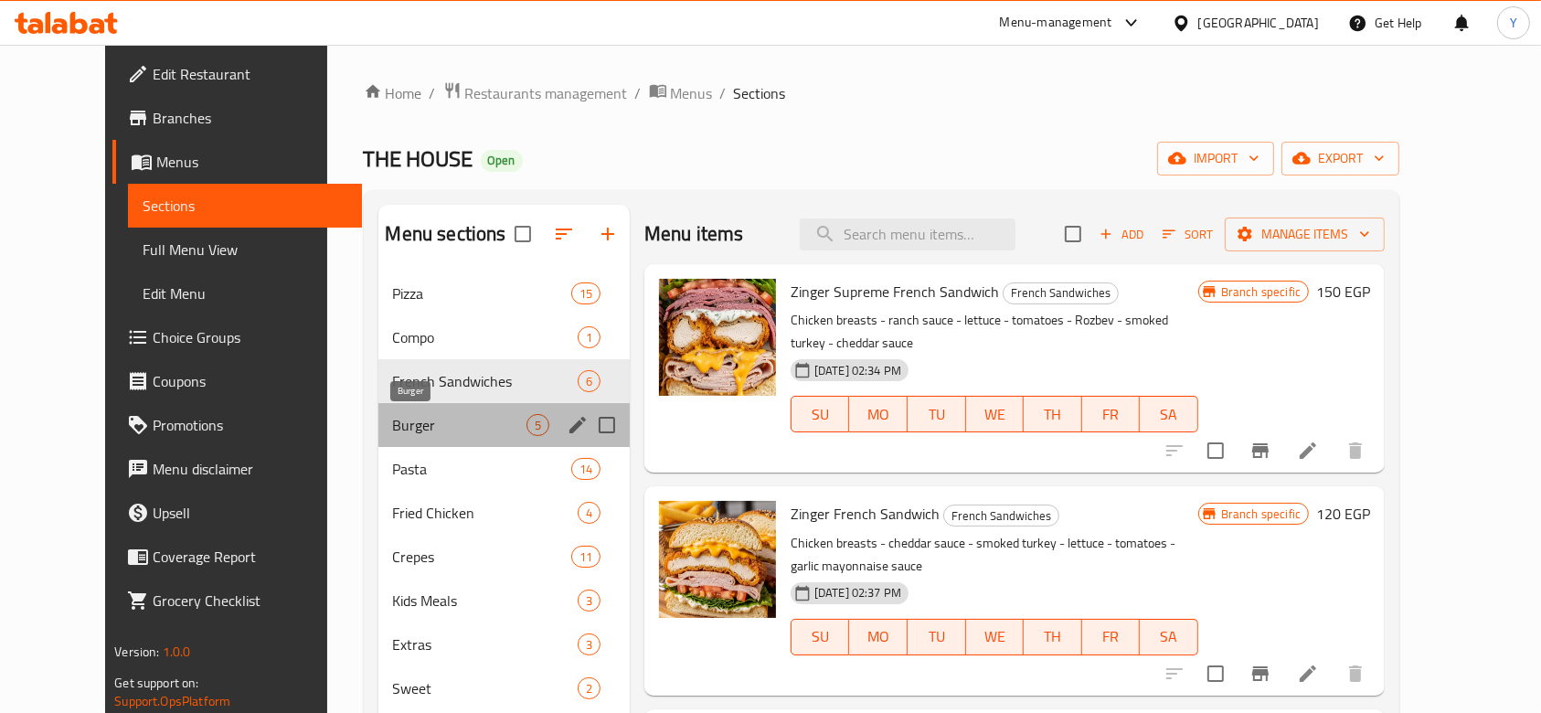
click at [393, 421] on span "Burger" at bounding box center [459, 425] width 133 height 22
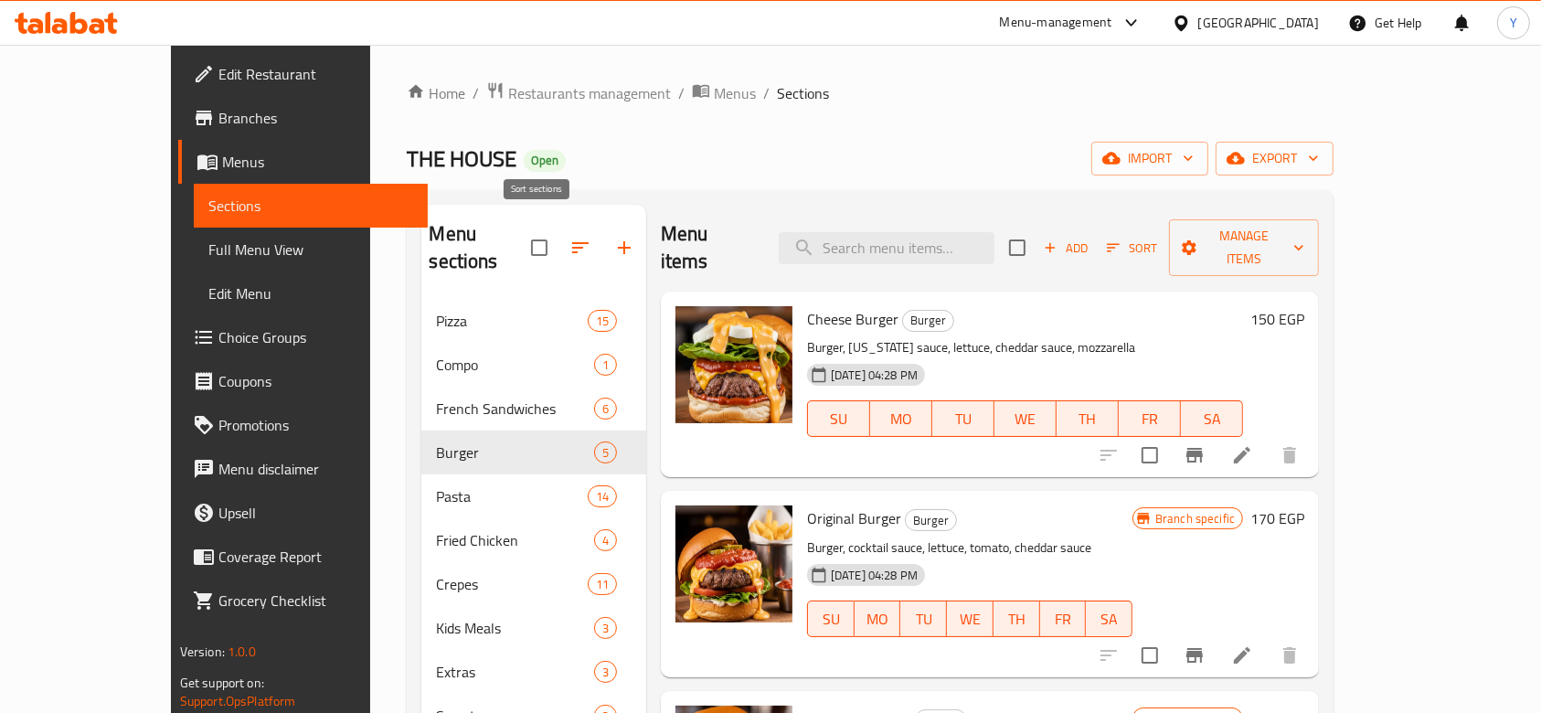
click at [570, 237] on icon "button" at bounding box center [581, 248] width 22 height 22
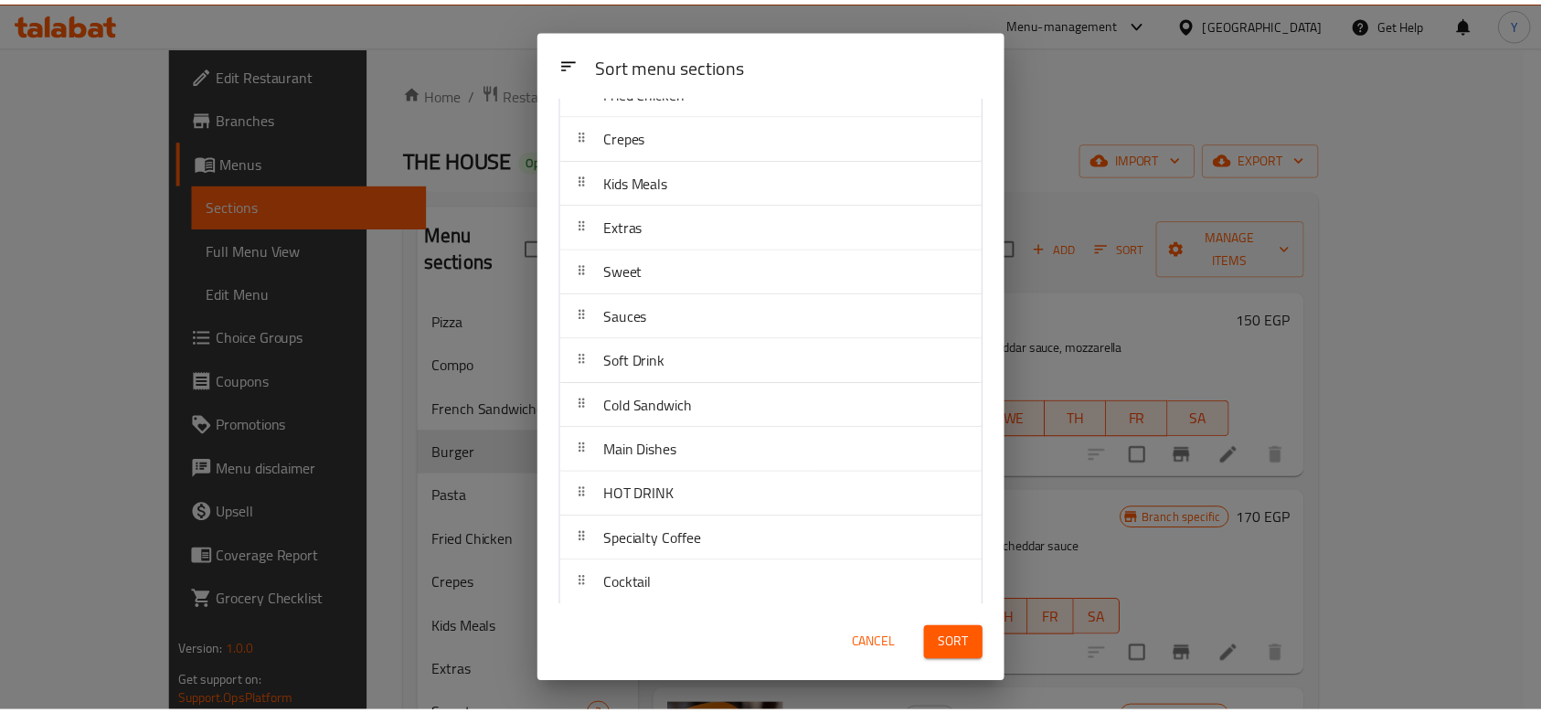
scroll to position [1158, 0]
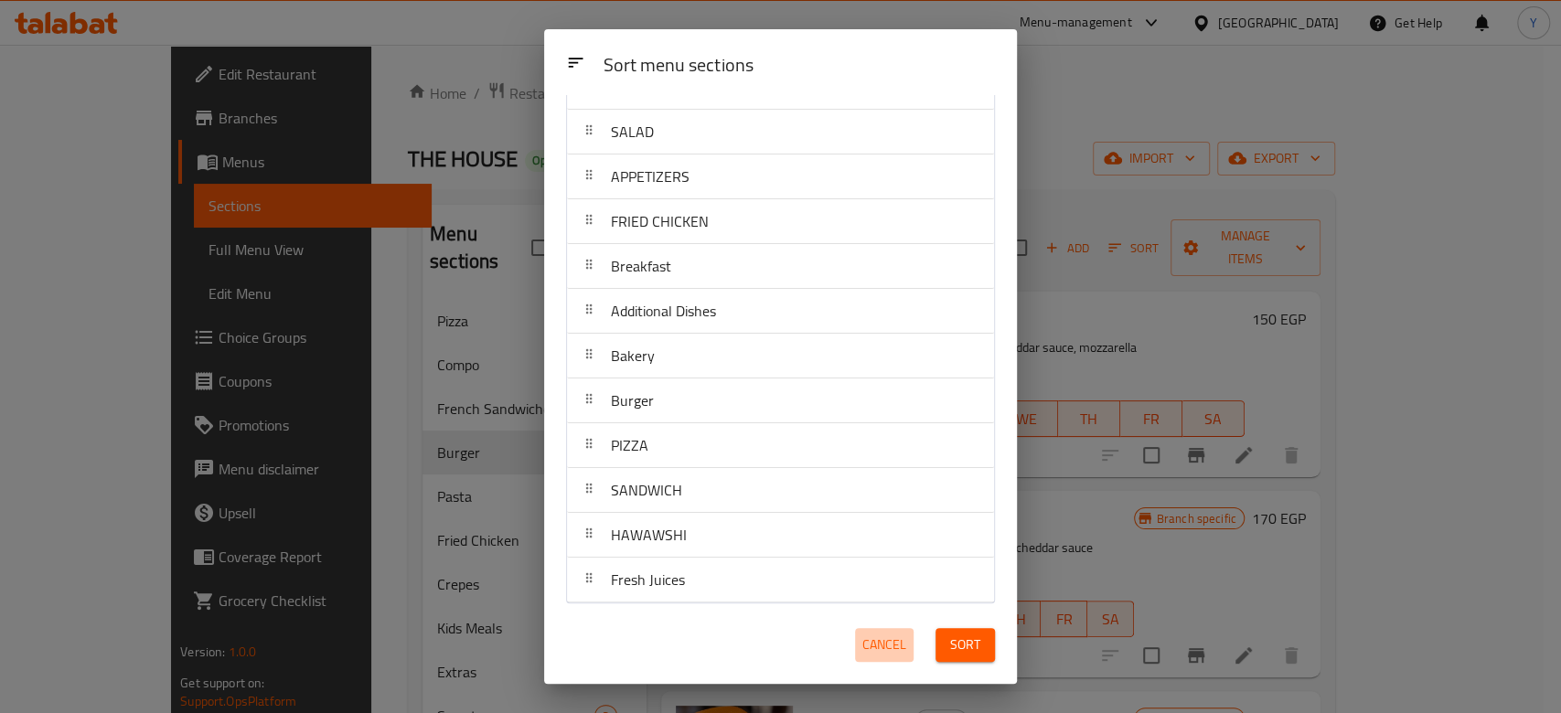
click at [887, 645] on span "Cancel" at bounding box center [884, 645] width 44 height 23
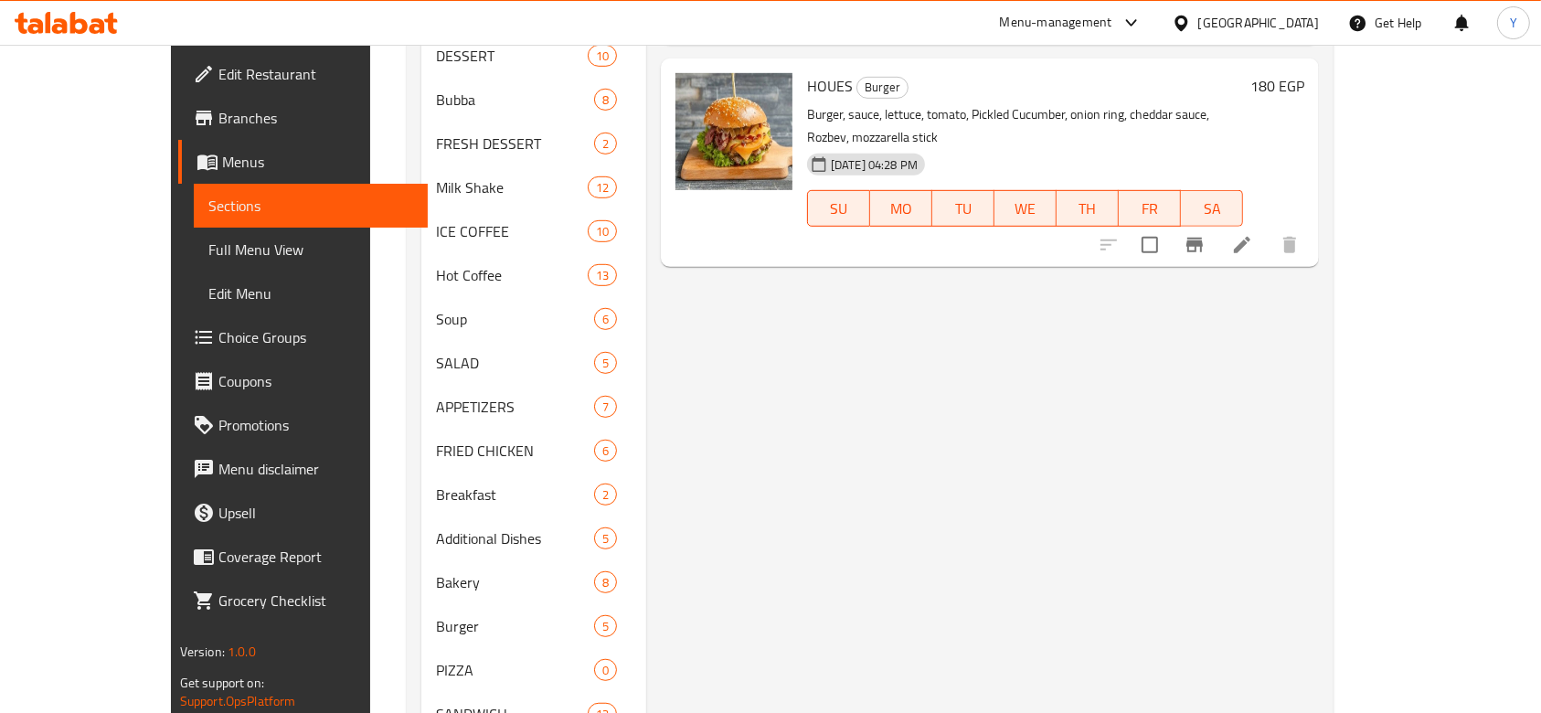
scroll to position [1196, 0]
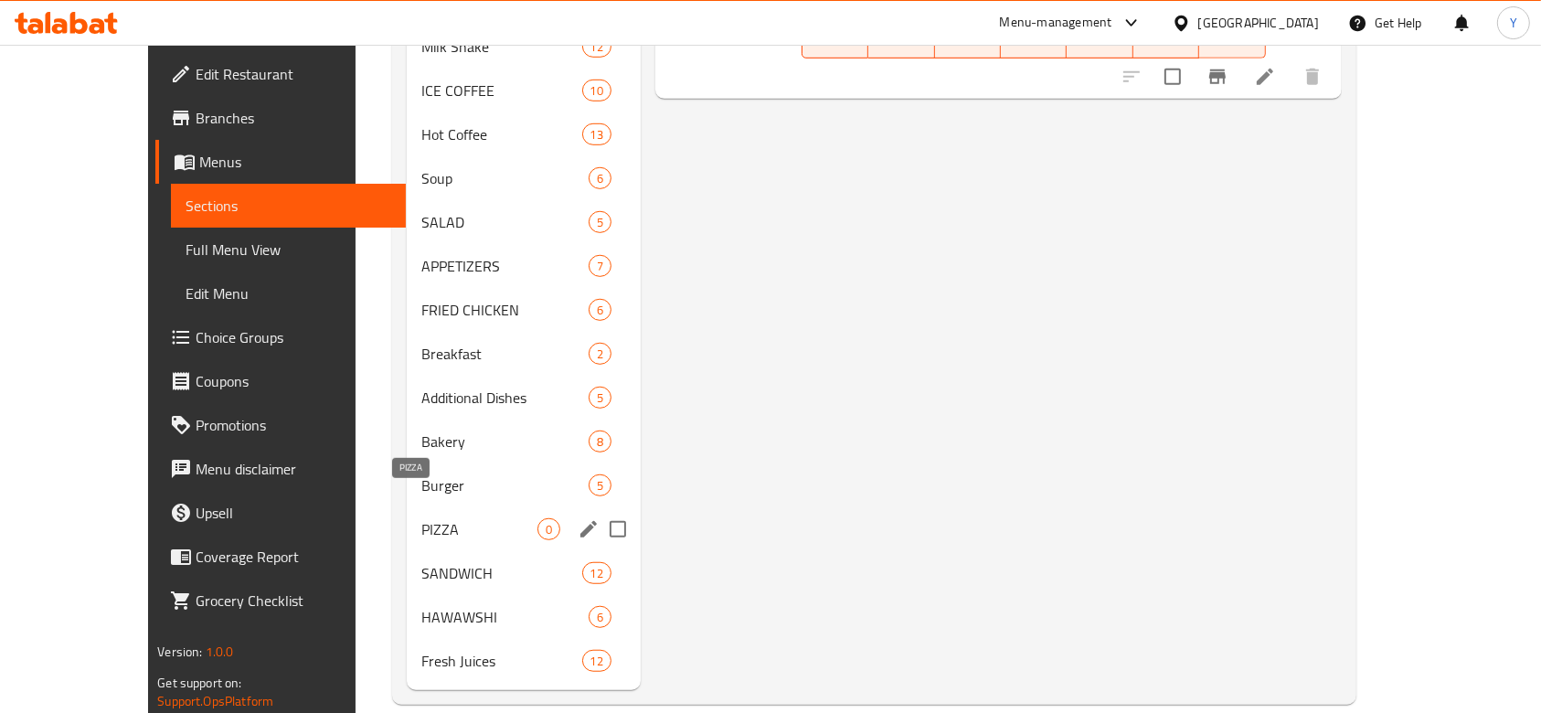
click at [451, 518] on span "PIZZA" at bounding box center [478, 529] width 115 height 22
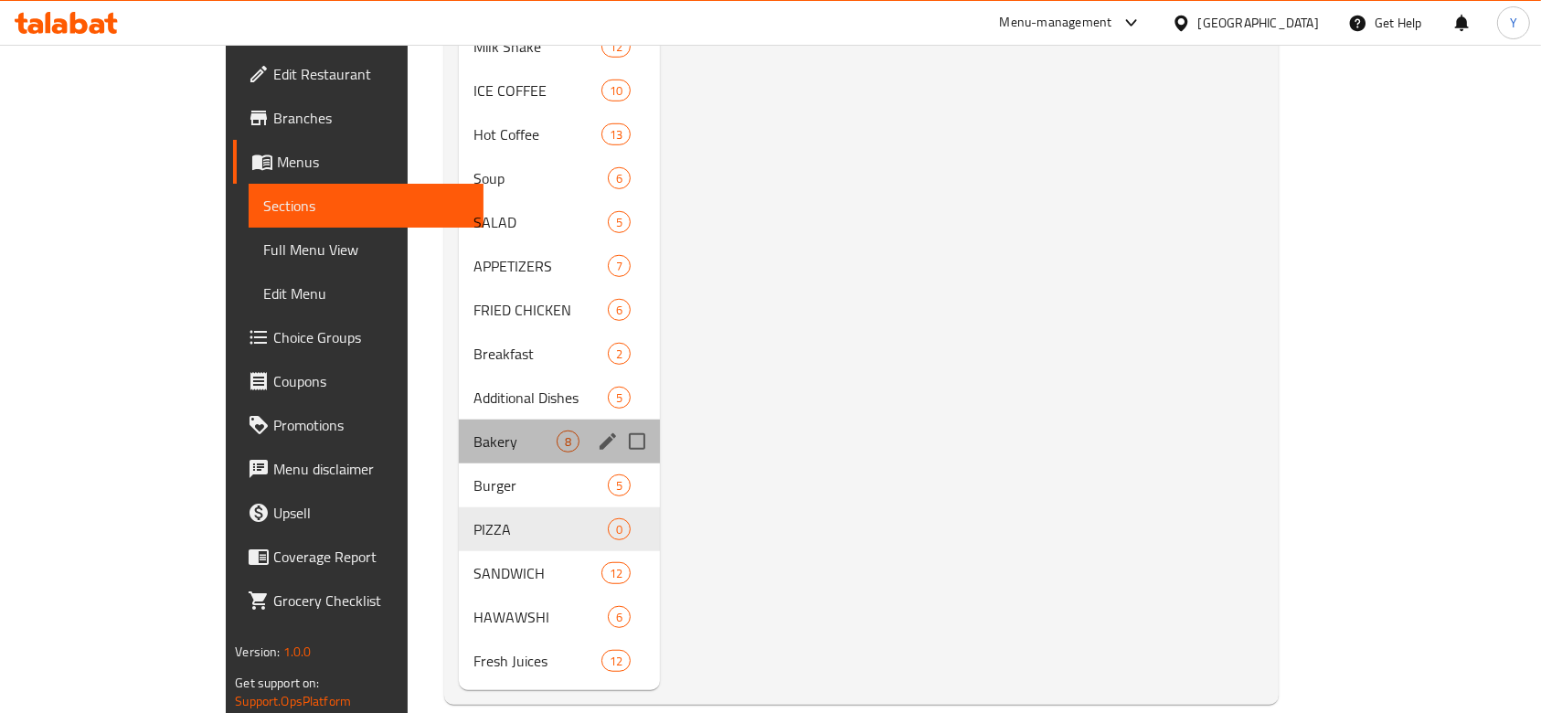
click at [459, 420] on div "Bakery 8" at bounding box center [559, 442] width 201 height 44
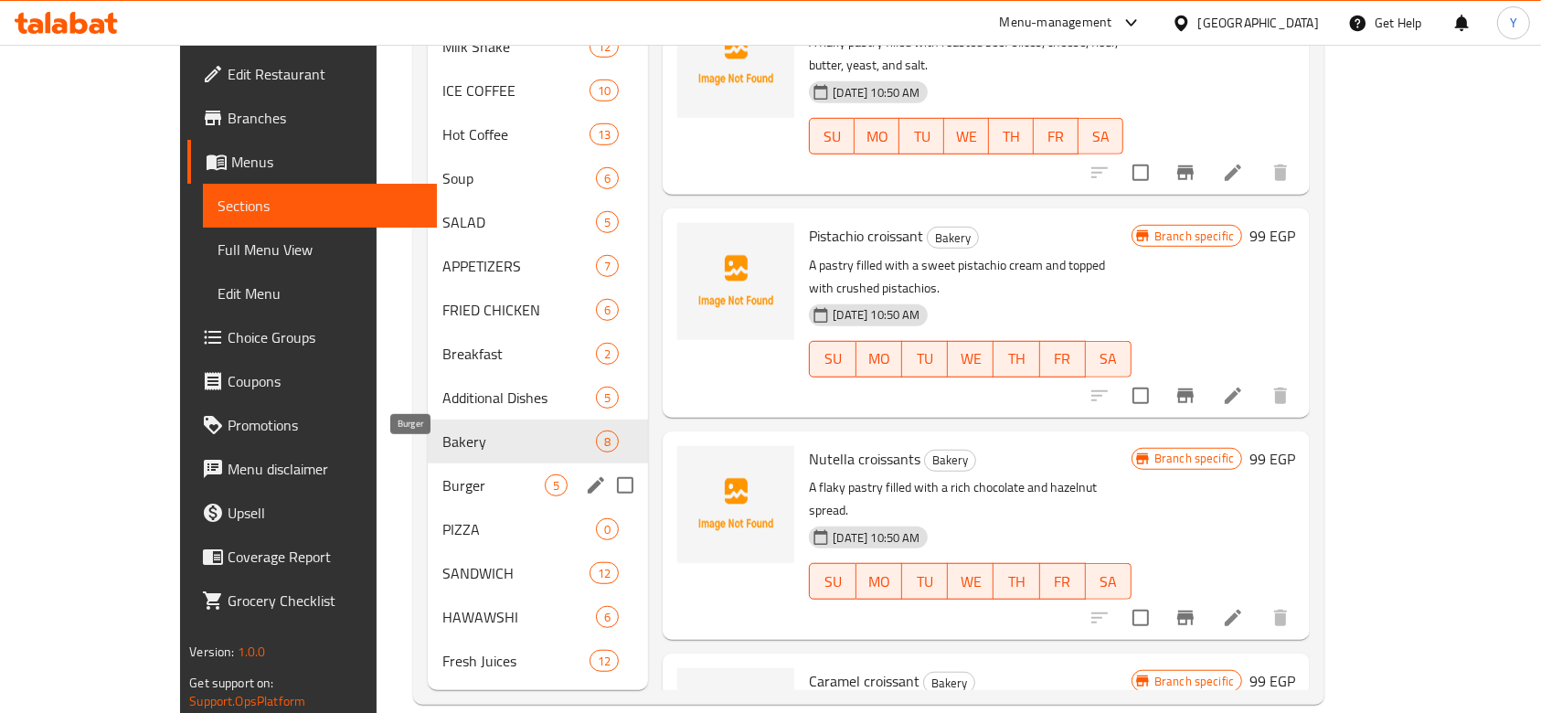
click at [448, 475] on span "Burger" at bounding box center [494, 486] width 102 height 22
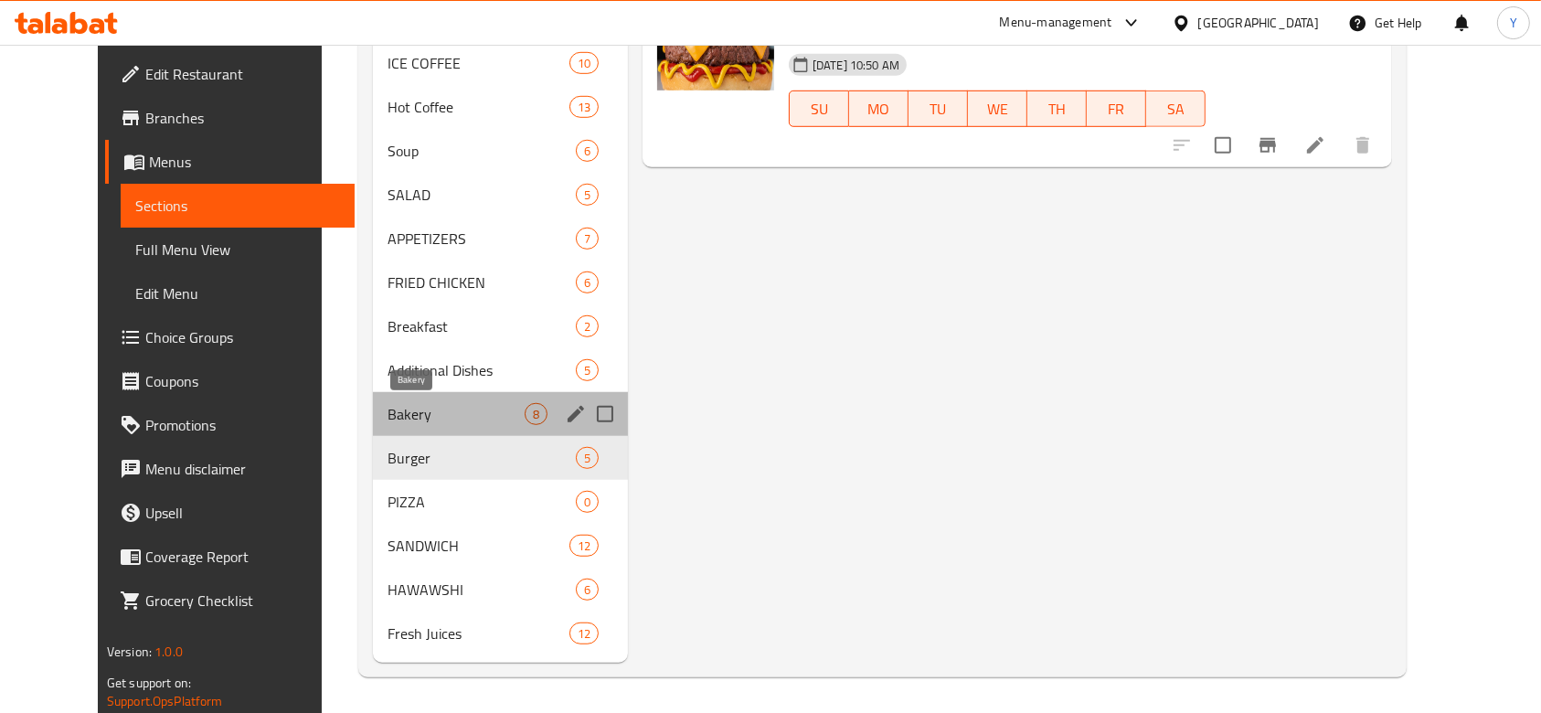
click at [433, 419] on span "Bakery" at bounding box center [456, 414] width 137 height 22
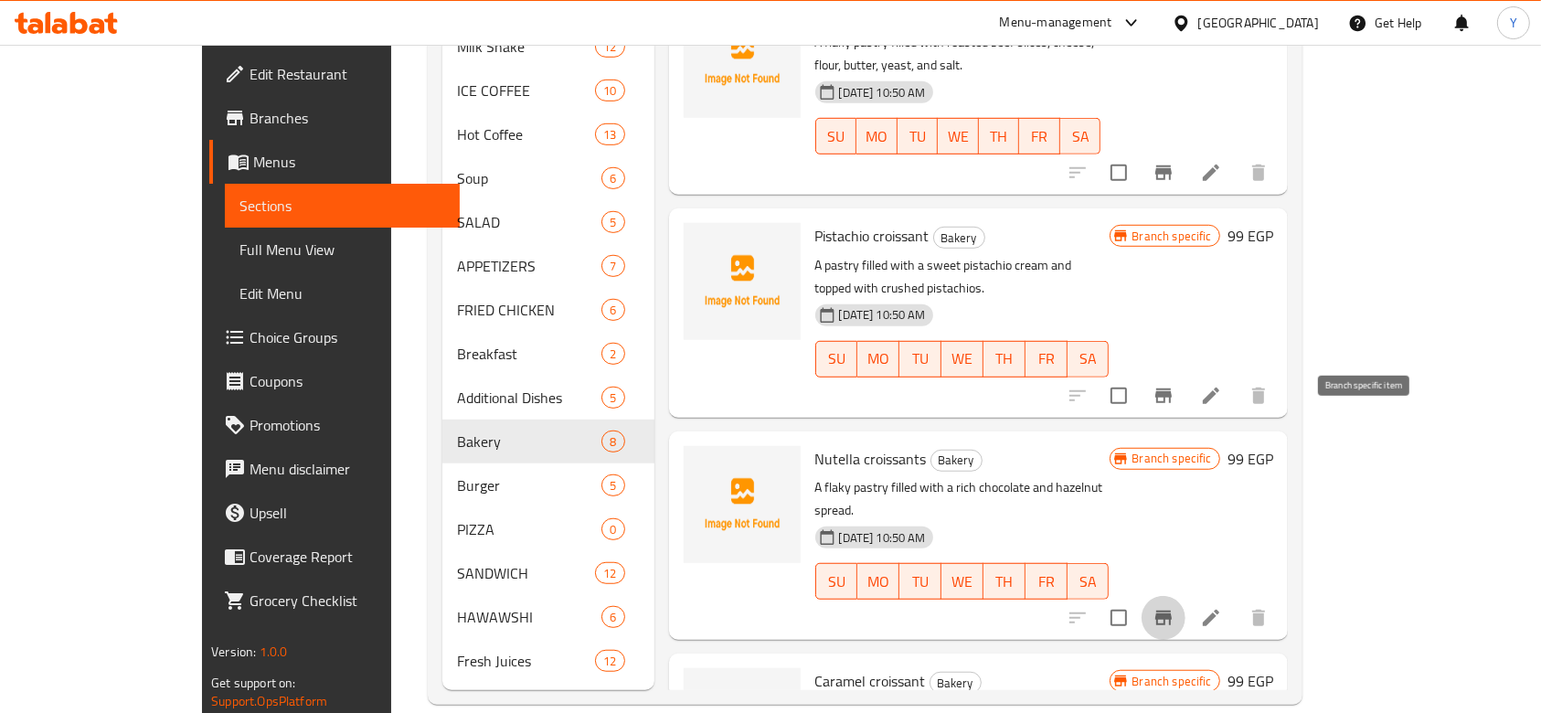
click at [1172, 611] on icon "Branch-specific-item" at bounding box center [1164, 618] width 16 height 15
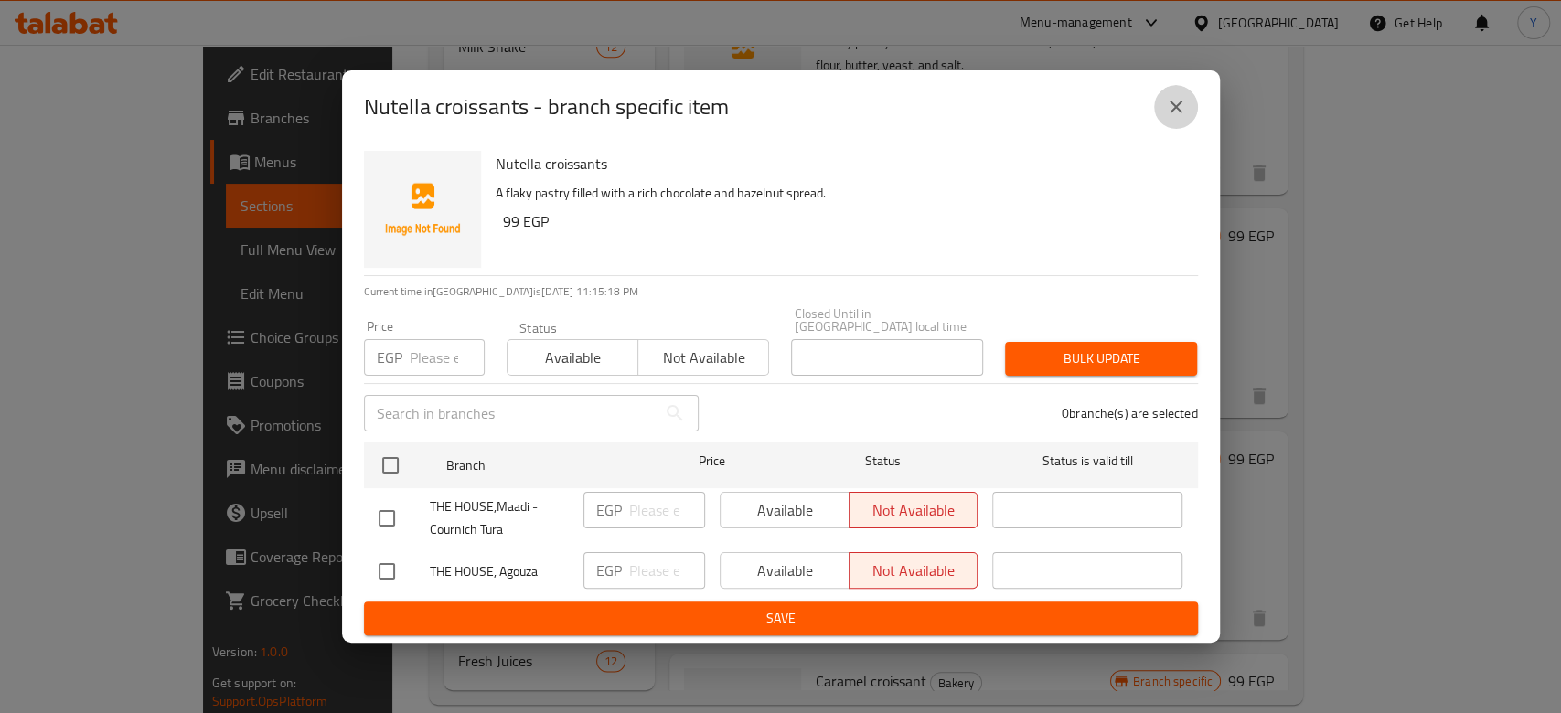
click at [1178, 113] on icon "close" at bounding box center [1175, 107] width 13 height 13
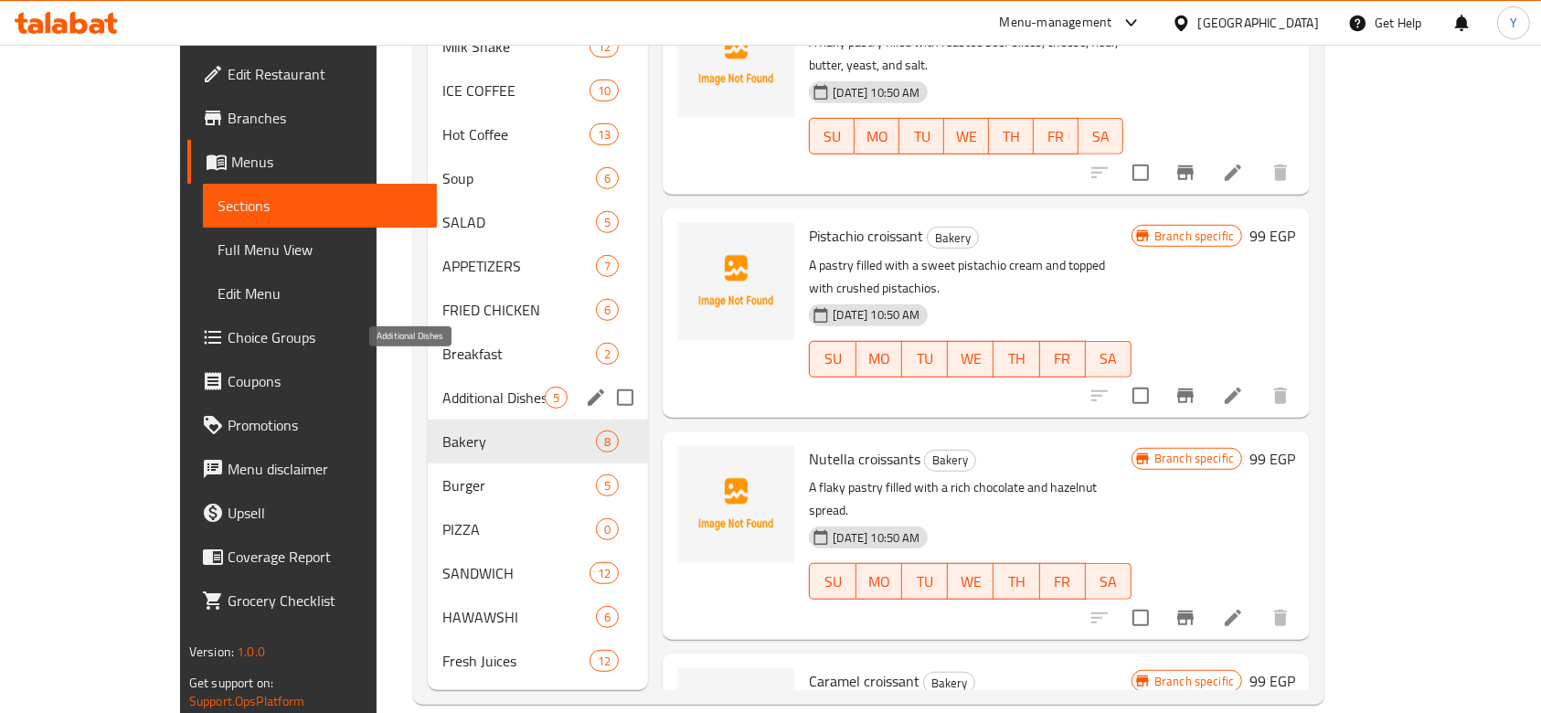
click at [443, 387] on span "Additional Dishes" at bounding box center [494, 398] width 102 height 22
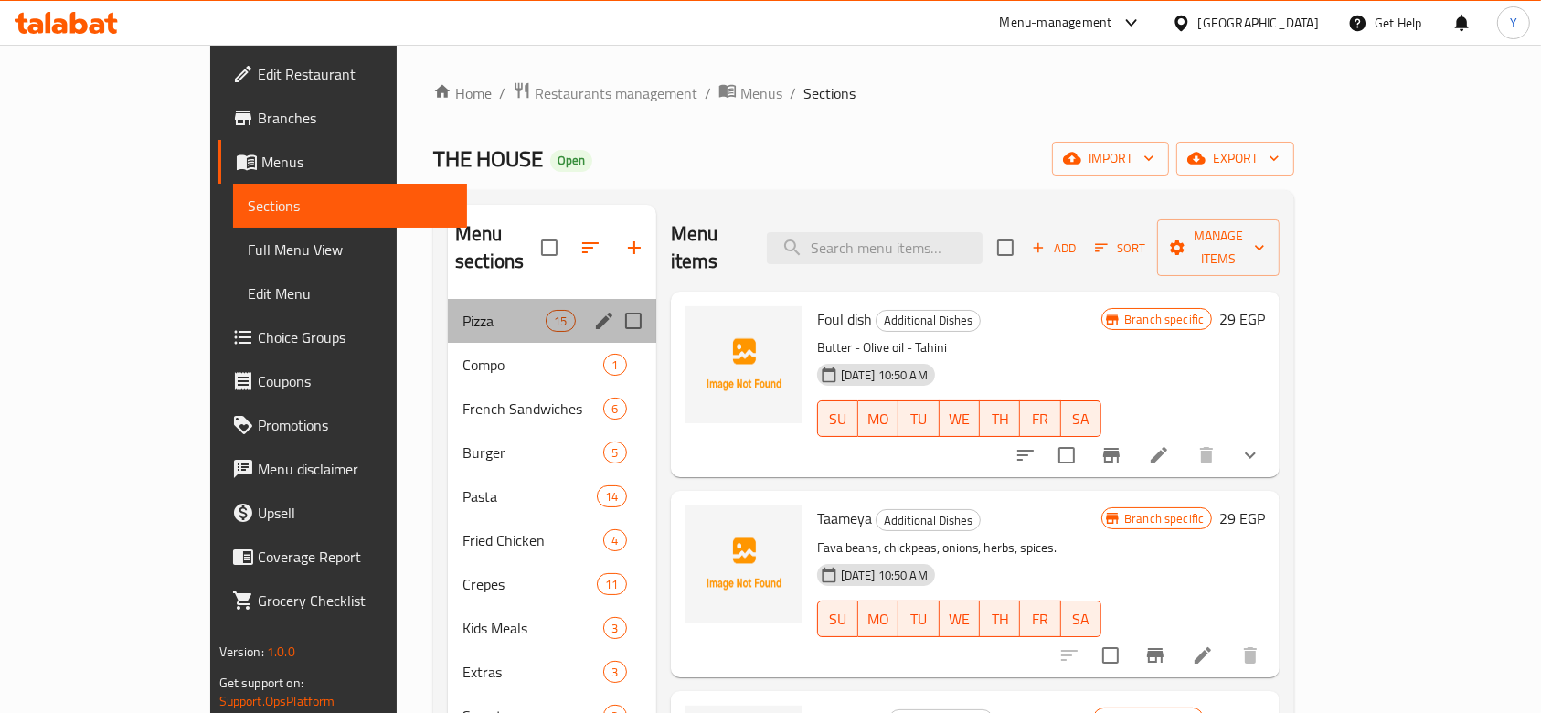
click at [448, 305] on div "Pizza 15" at bounding box center [552, 321] width 208 height 44
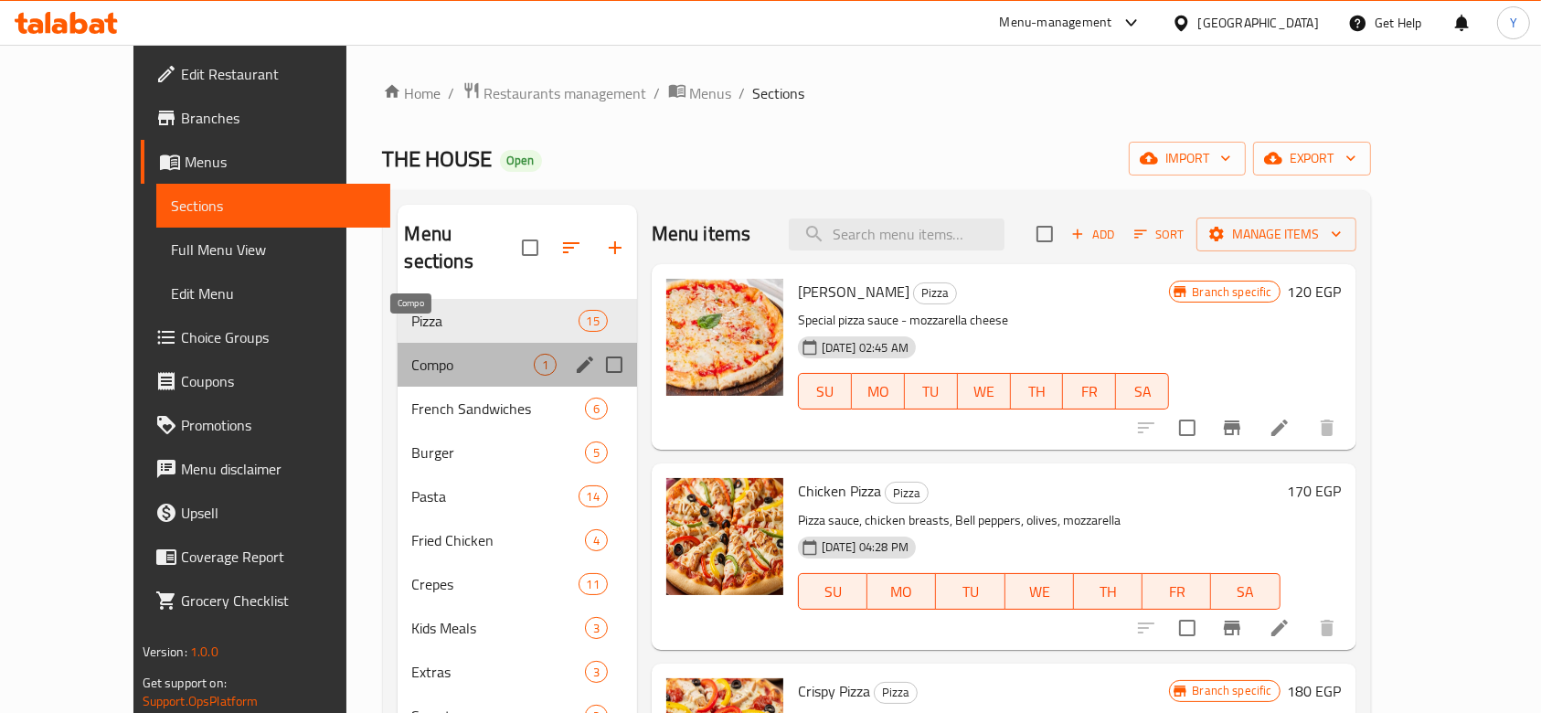
click at [412, 354] on span "Compo" at bounding box center [473, 365] width 122 height 22
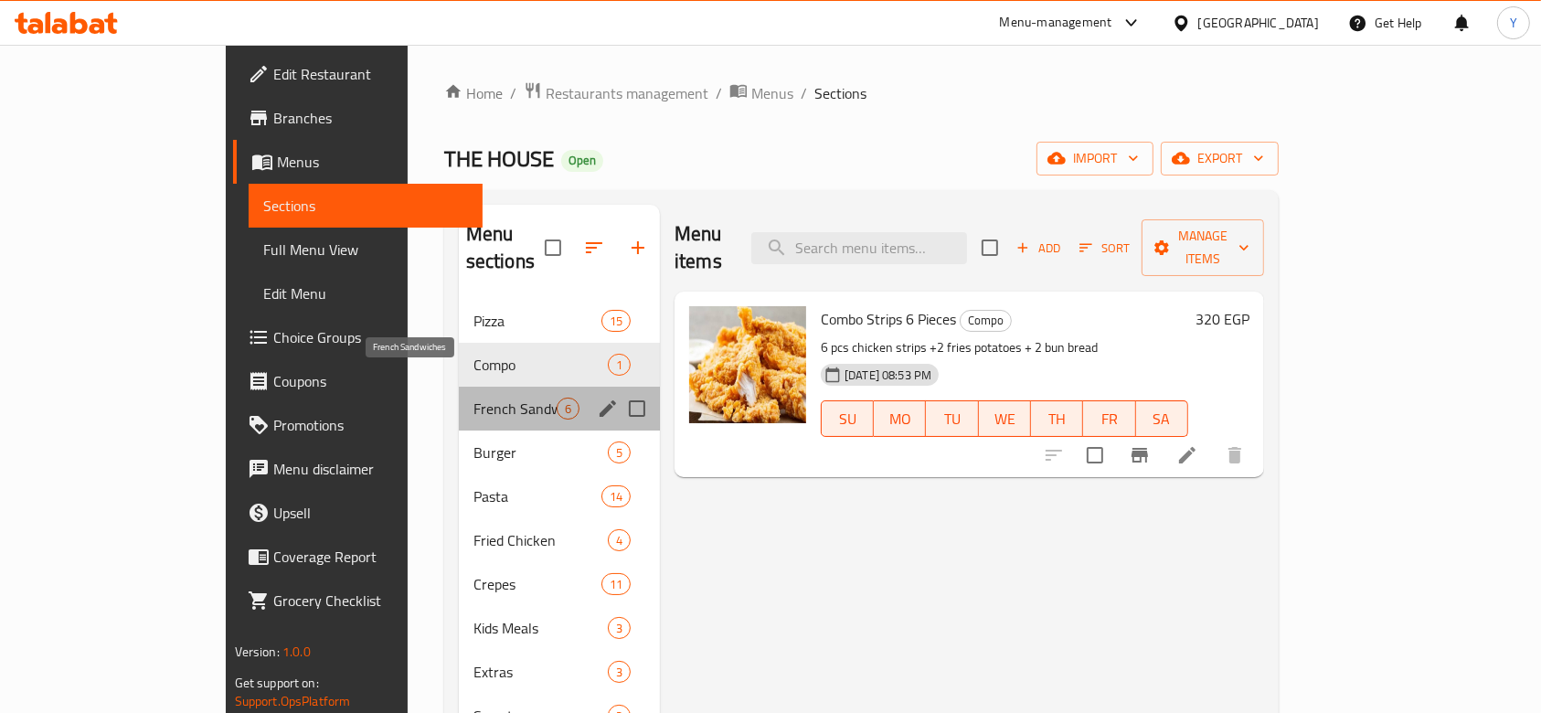
click at [474, 398] on span "French Sandwiches" at bounding box center [515, 409] width 83 height 22
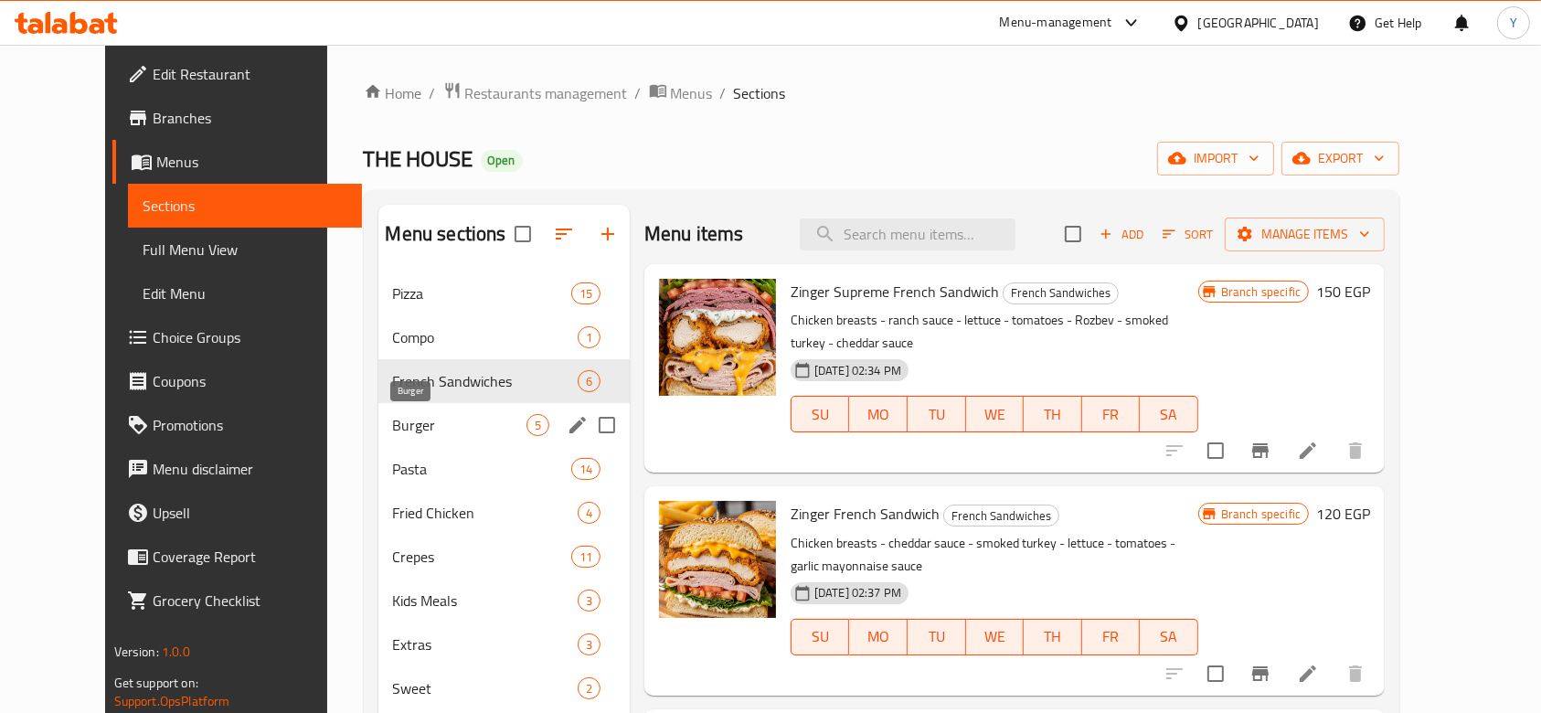
click at [400, 414] on span "Burger" at bounding box center [459, 425] width 133 height 22
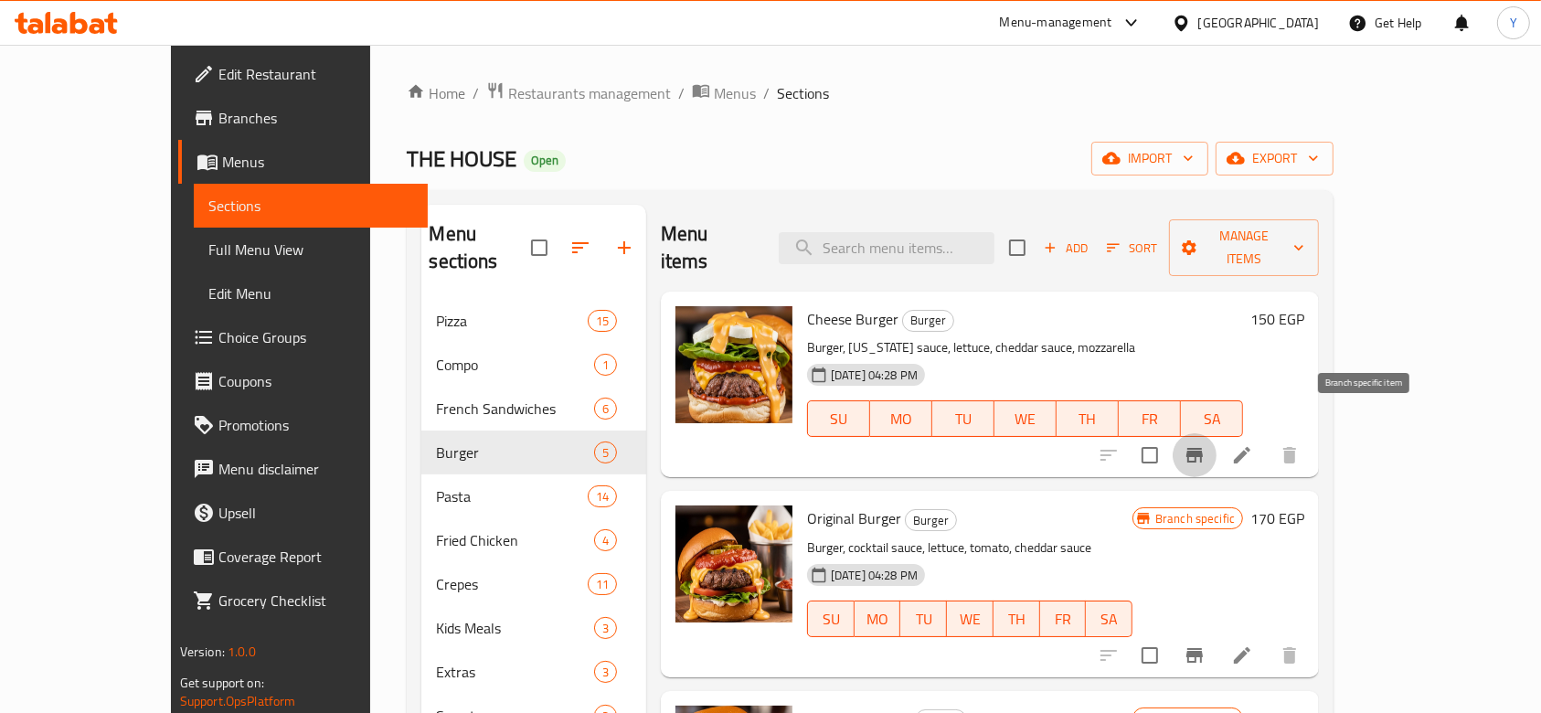
click at [1217, 440] on button "Branch-specific-item" at bounding box center [1195, 455] width 44 height 44
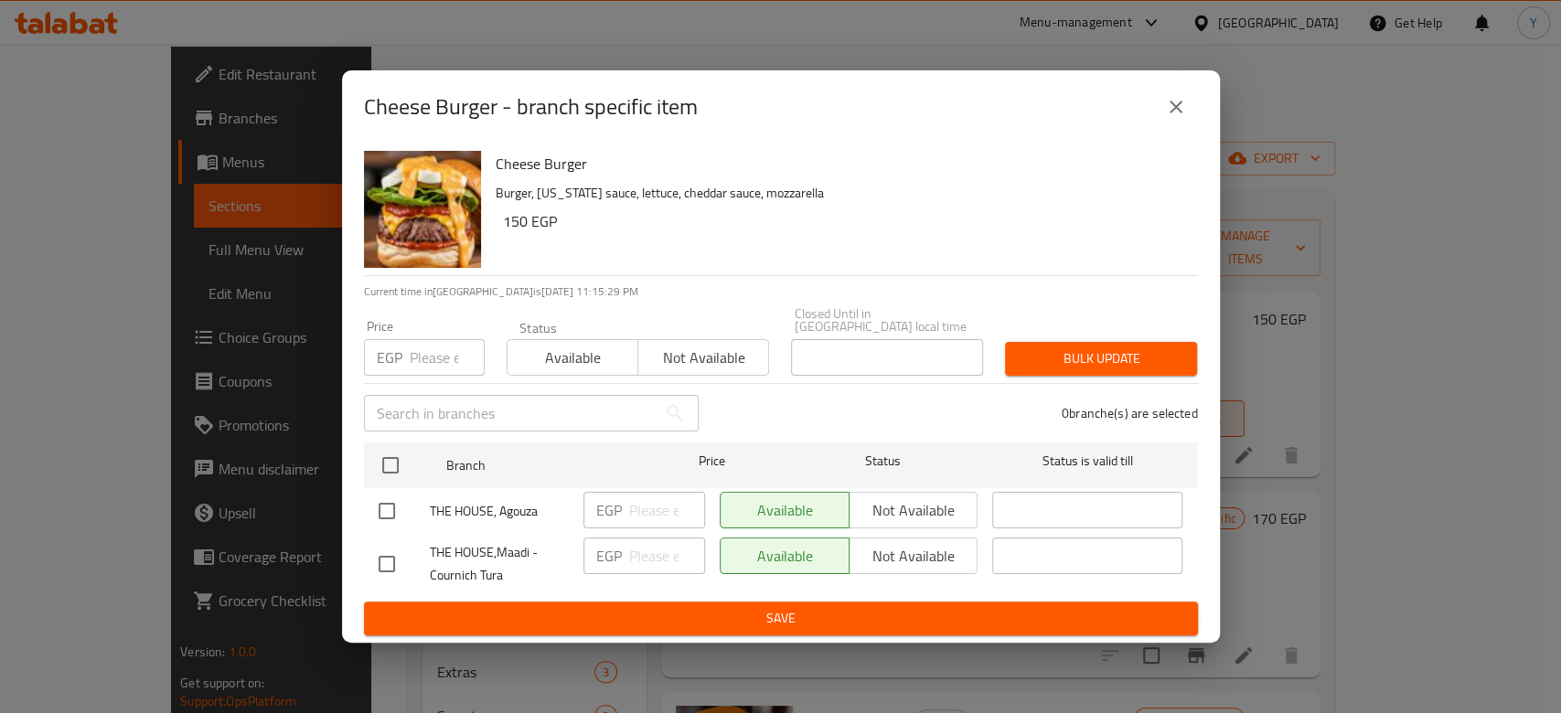
click at [1177, 108] on icon "close" at bounding box center [1176, 107] width 22 height 22
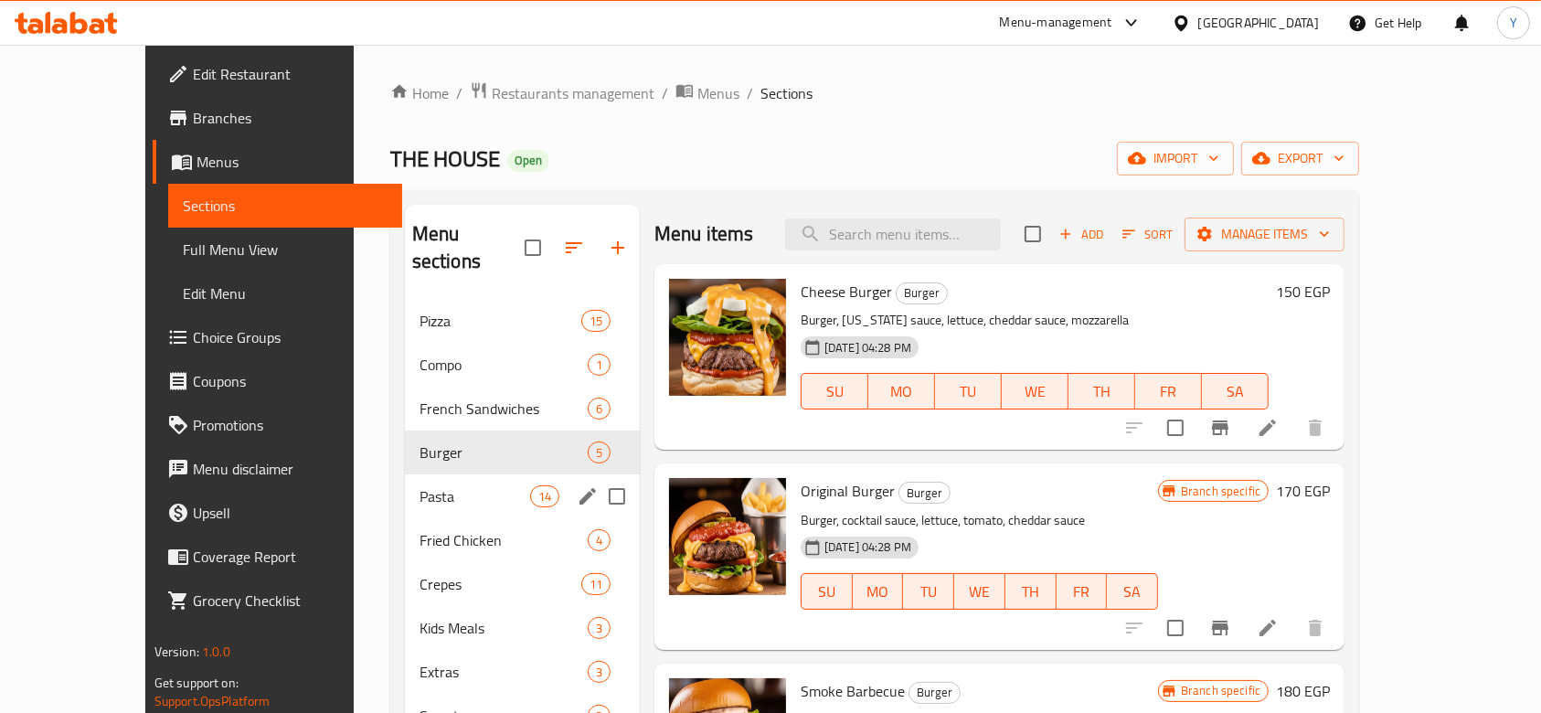
click at [421, 485] on span "Pasta" at bounding box center [475, 496] width 111 height 22
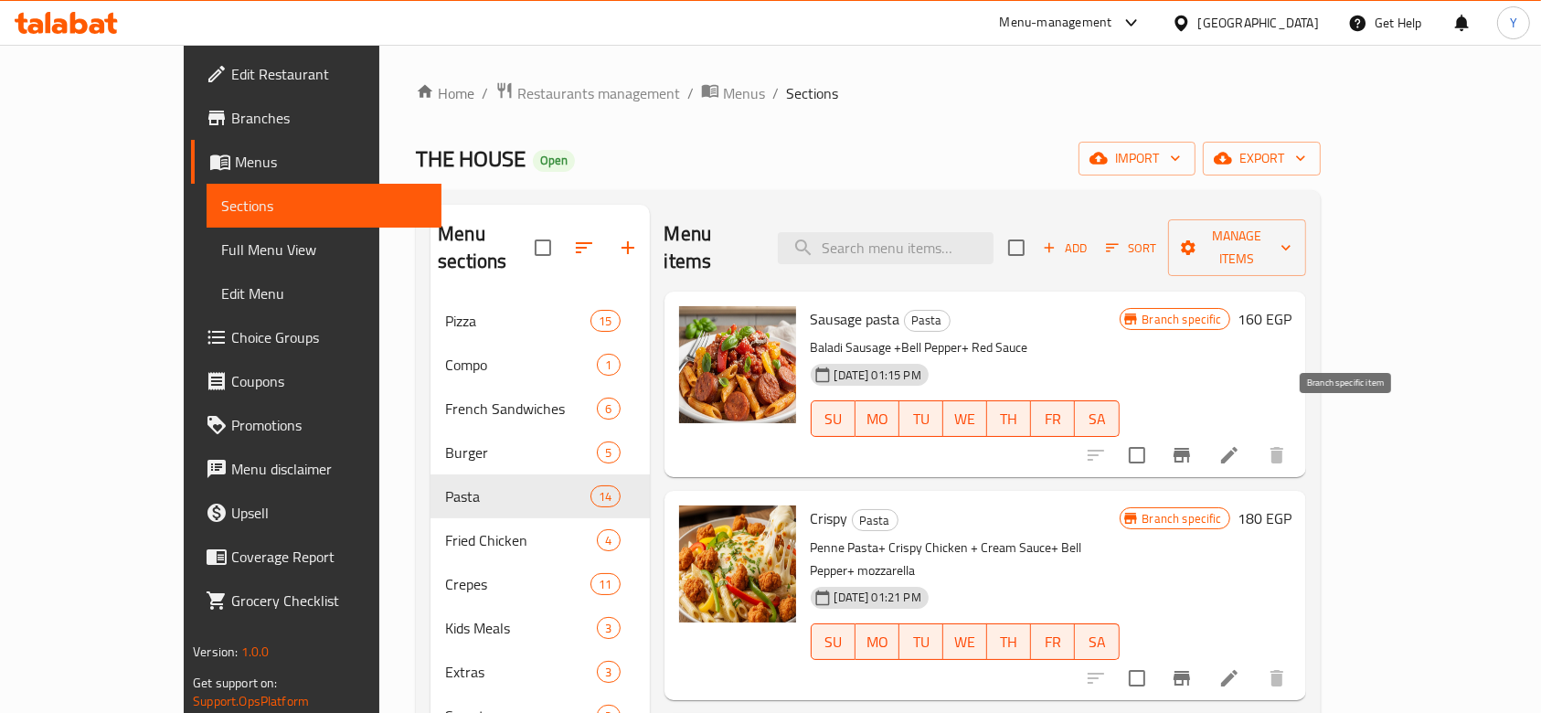
click at [1190, 448] on icon "Branch-specific-item" at bounding box center [1182, 455] width 16 height 15
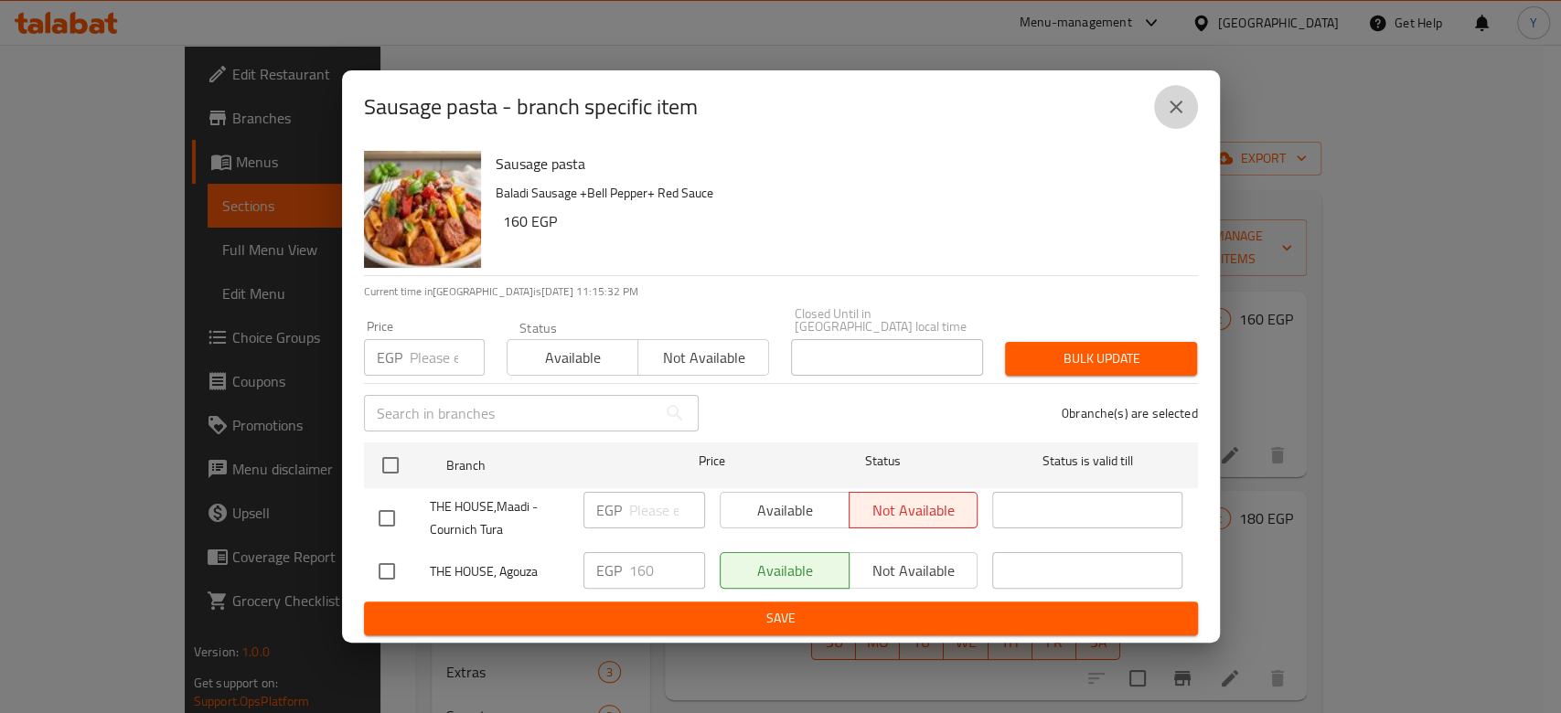
click at [1185, 113] on icon "close" at bounding box center [1176, 107] width 22 height 22
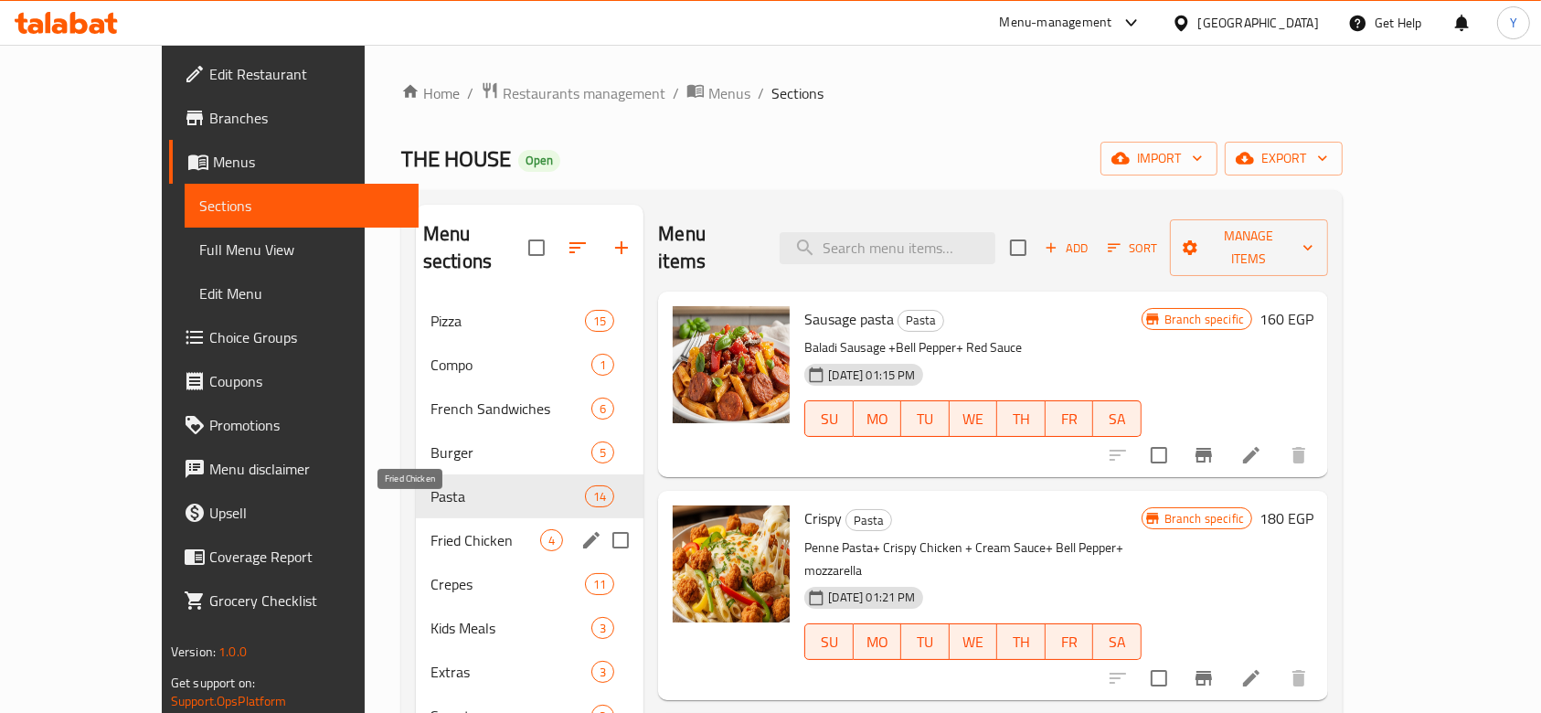
click at [431, 529] on span "Fried Chicken" at bounding box center [486, 540] width 110 height 22
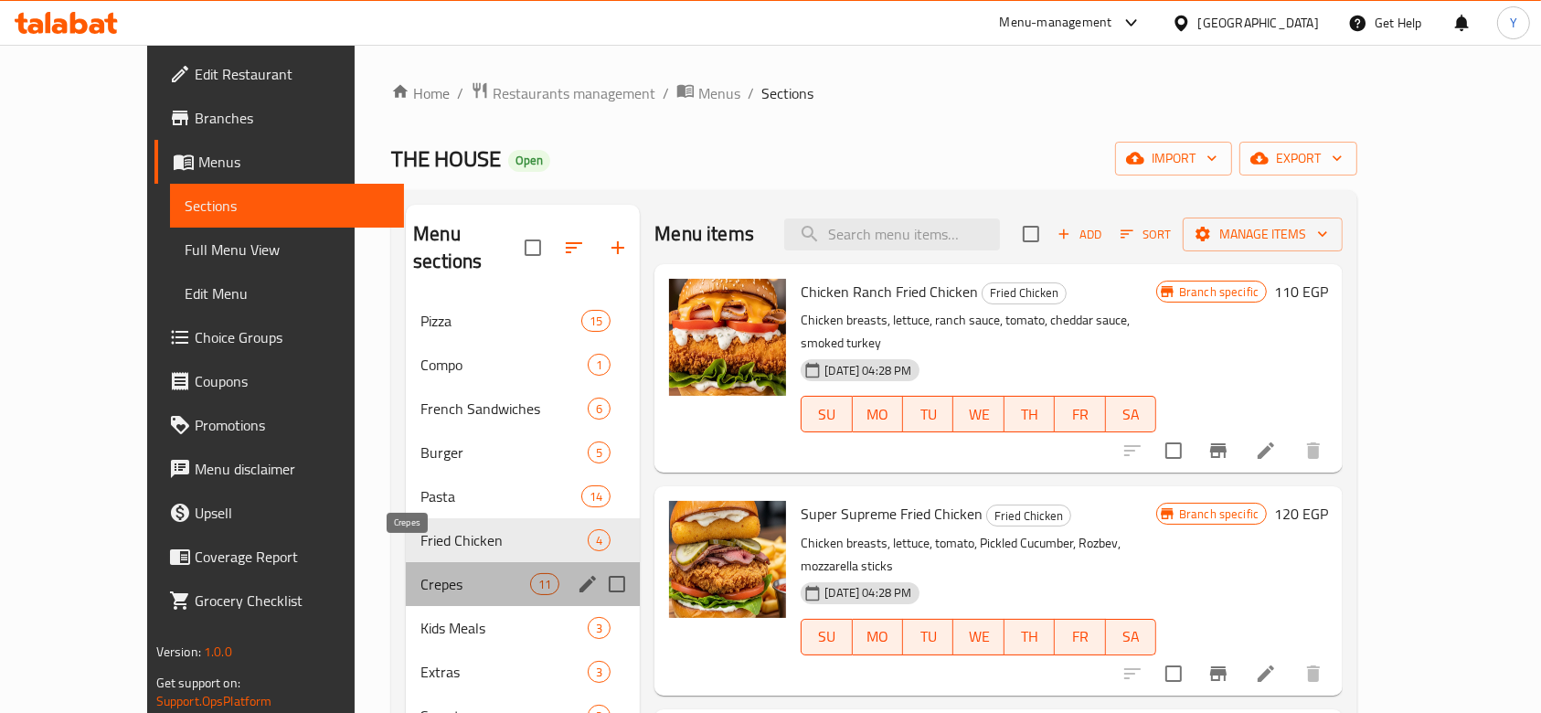
click at [421, 573] on span "Crepes" at bounding box center [476, 584] width 110 height 22
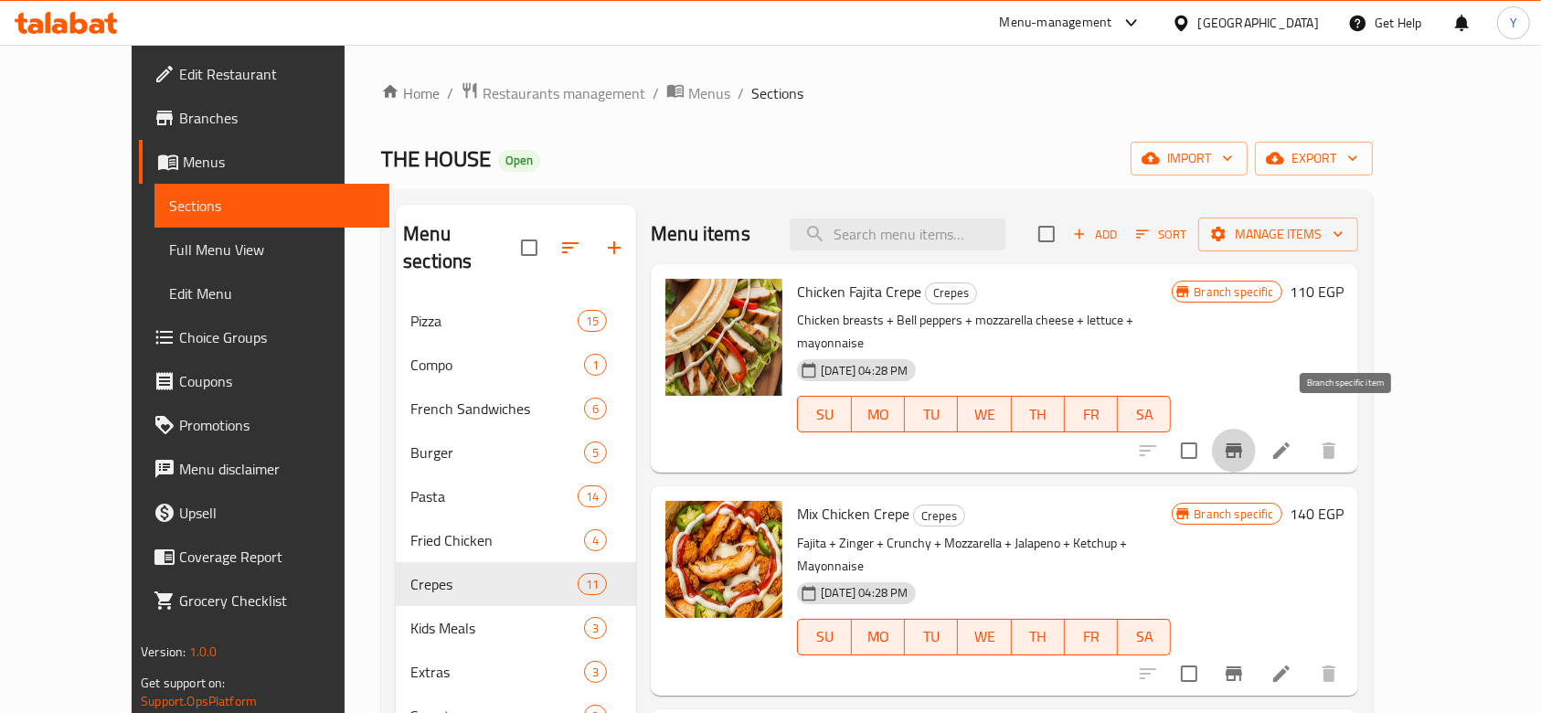
drag, startPoint x: 1343, startPoint y: 426, endPoint x: 1355, endPoint y: 422, distance: 12.4
click at [1245, 440] on icon "Branch-specific-item" at bounding box center [1234, 451] width 22 height 22
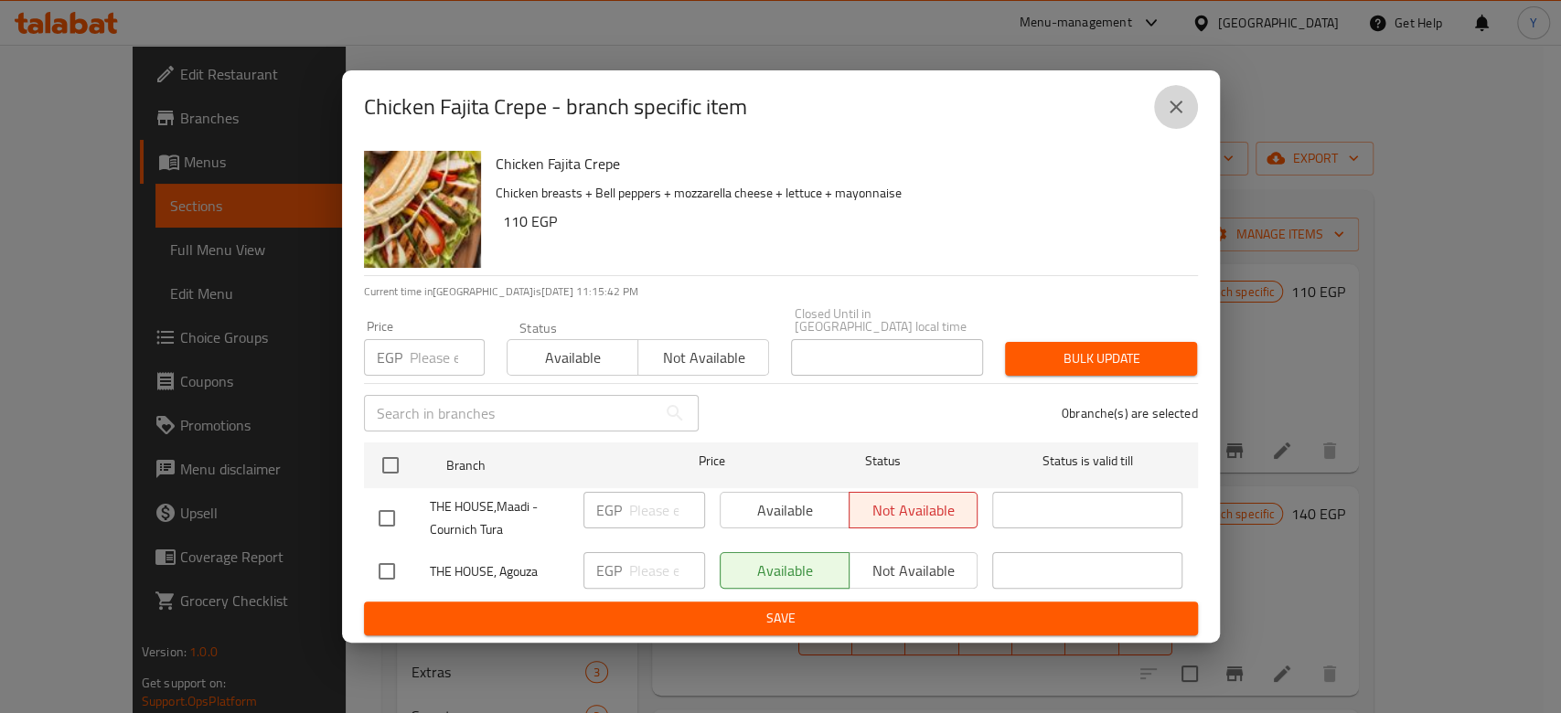
click at [1171, 113] on icon "close" at bounding box center [1176, 107] width 22 height 22
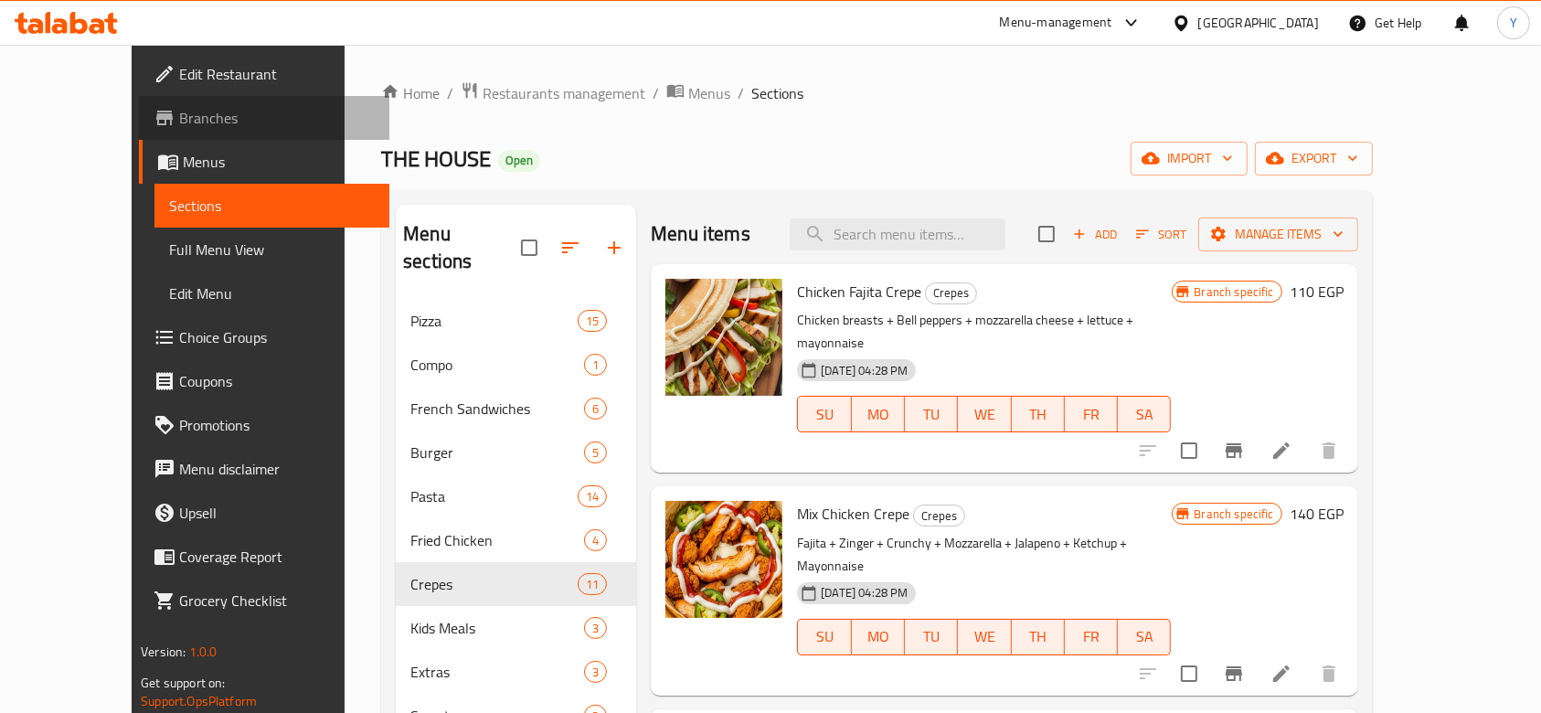
click at [179, 120] on span "Branches" at bounding box center [277, 118] width 196 height 22
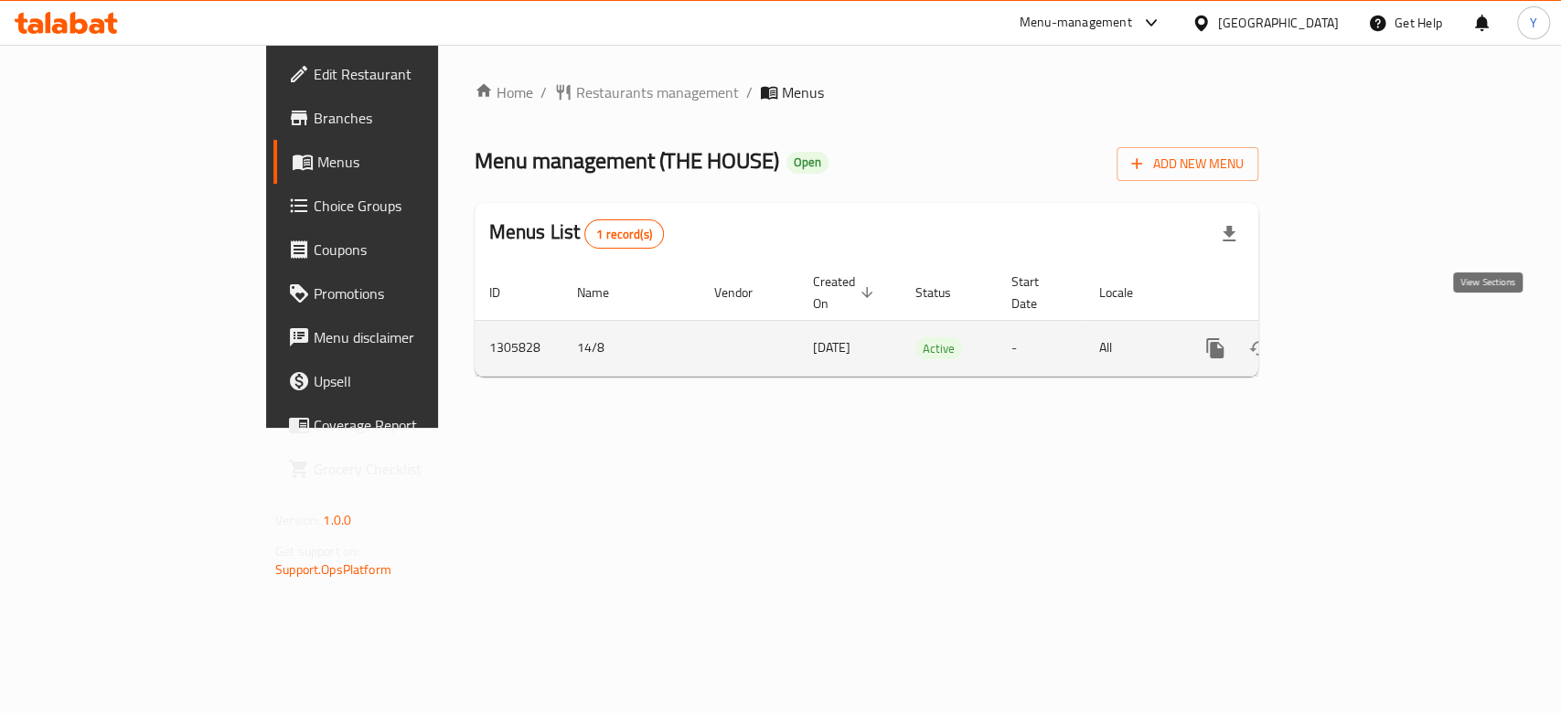
click at [1358, 337] on icon "enhanced table" at bounding box center [1347, 348] width 22 height 22
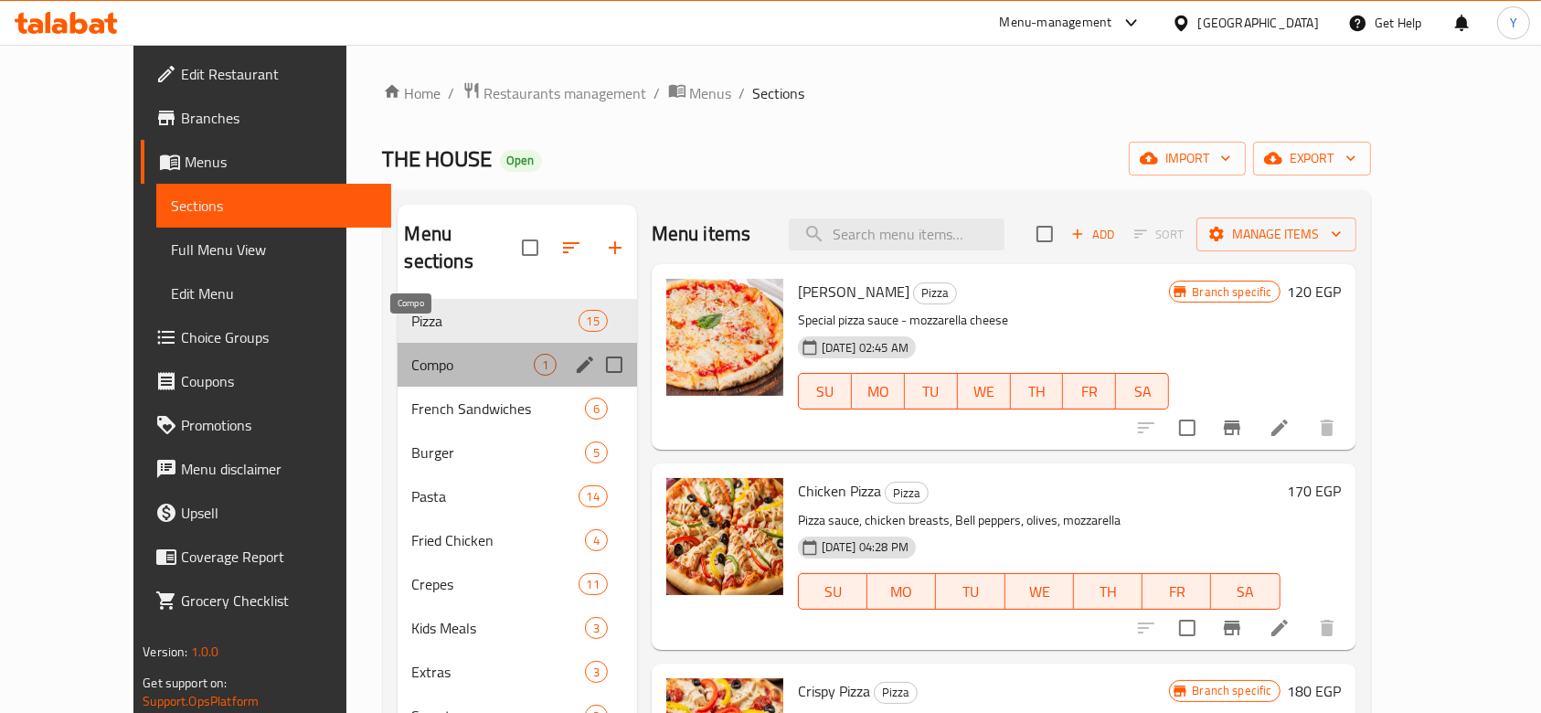
click at [419, 354] on span "Compo" at bounding box center [473, 365] width 122 height 22
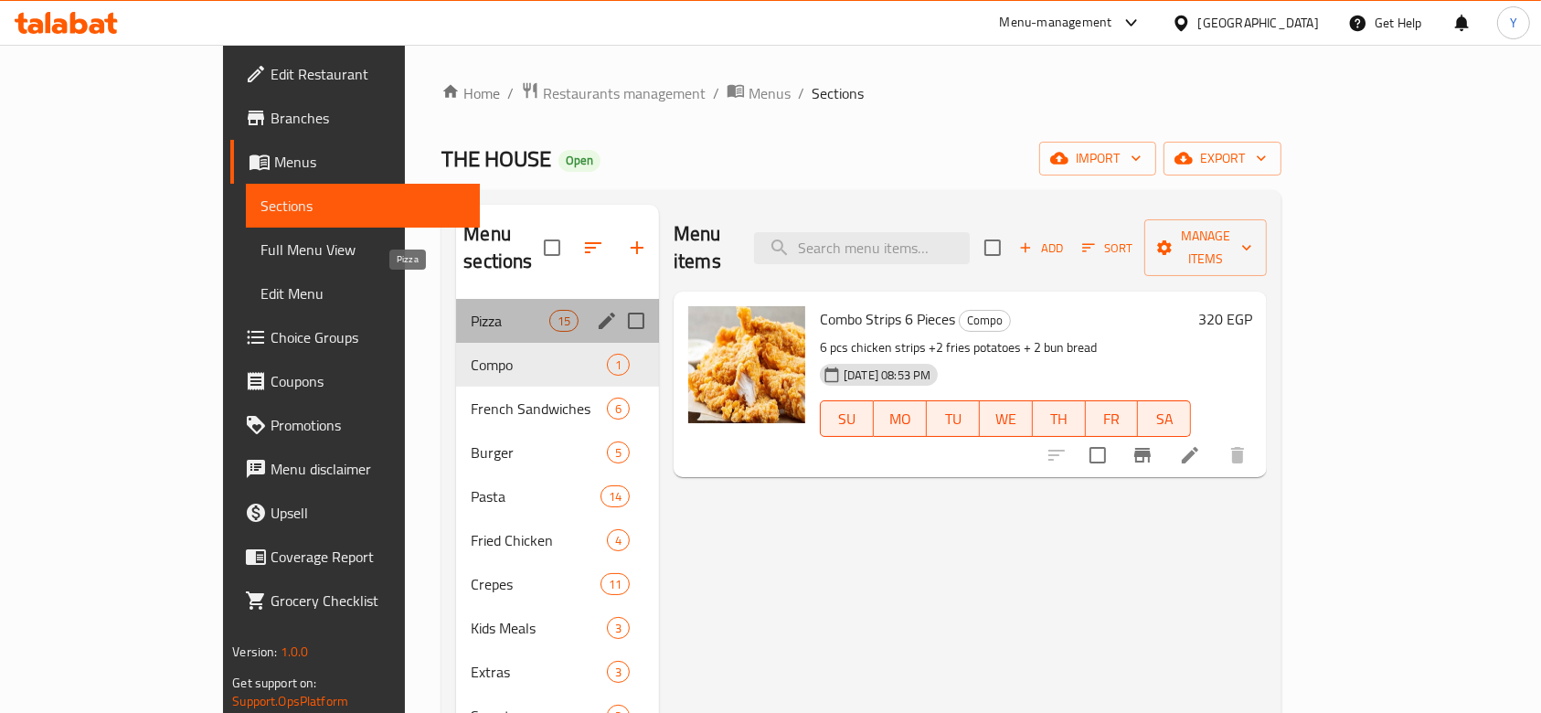
click at [471, 310] on span "Pizza" at bounding box center [510, 321] width 78 height 22
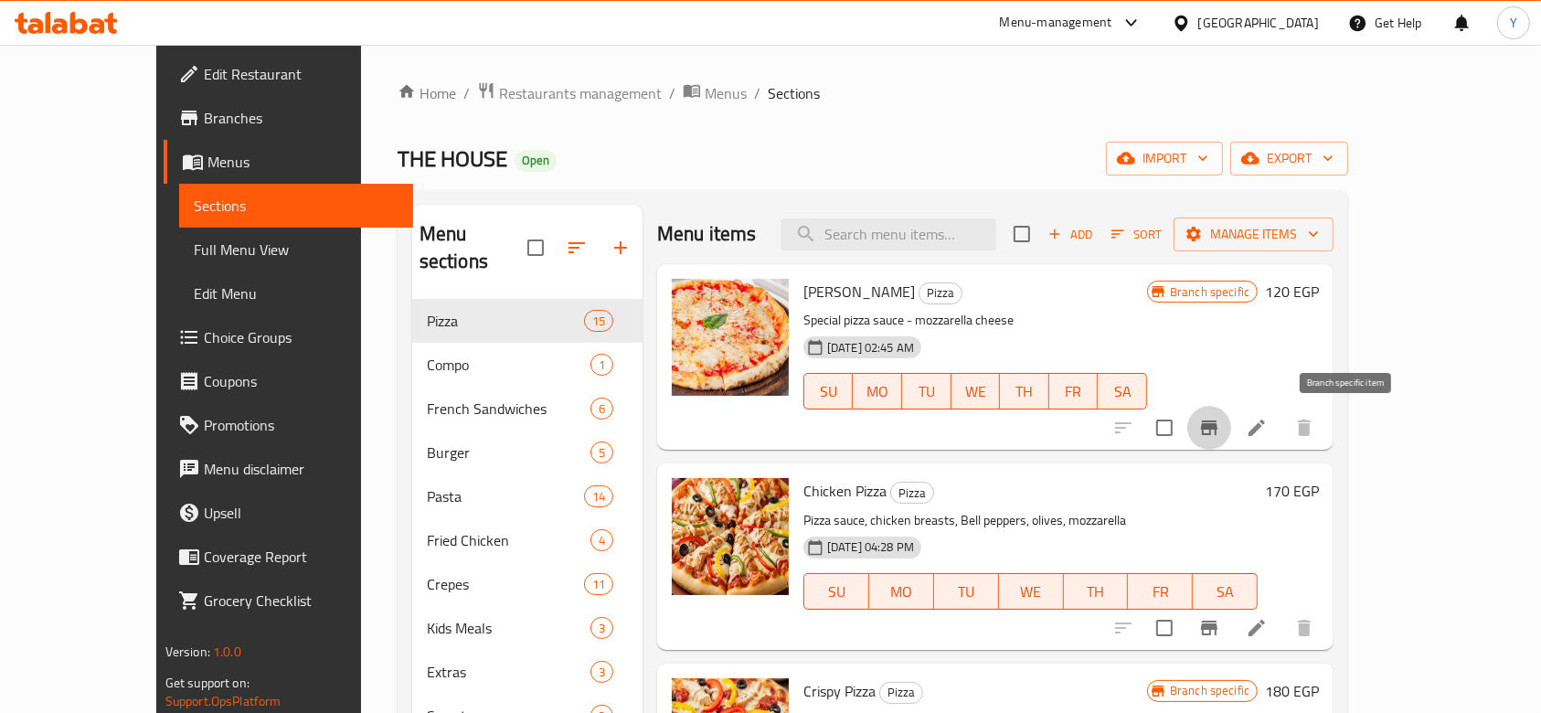
click at [1221, 421] on icon "Branch-specific-item" at bounding box center [1210, 428] width 22 height 22
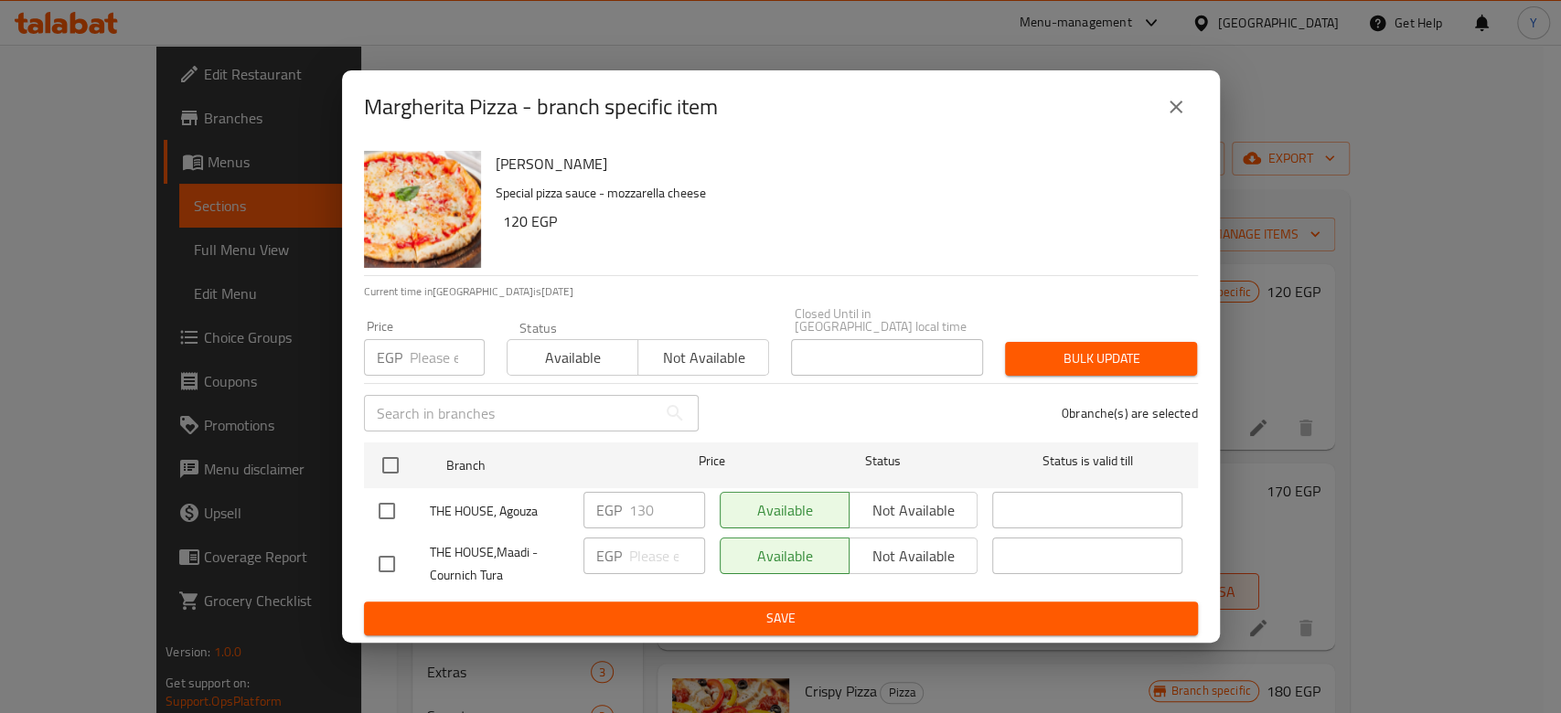
click at [1189, 113] on button "close" at bounding box center [1176, 107] width 44 height 44
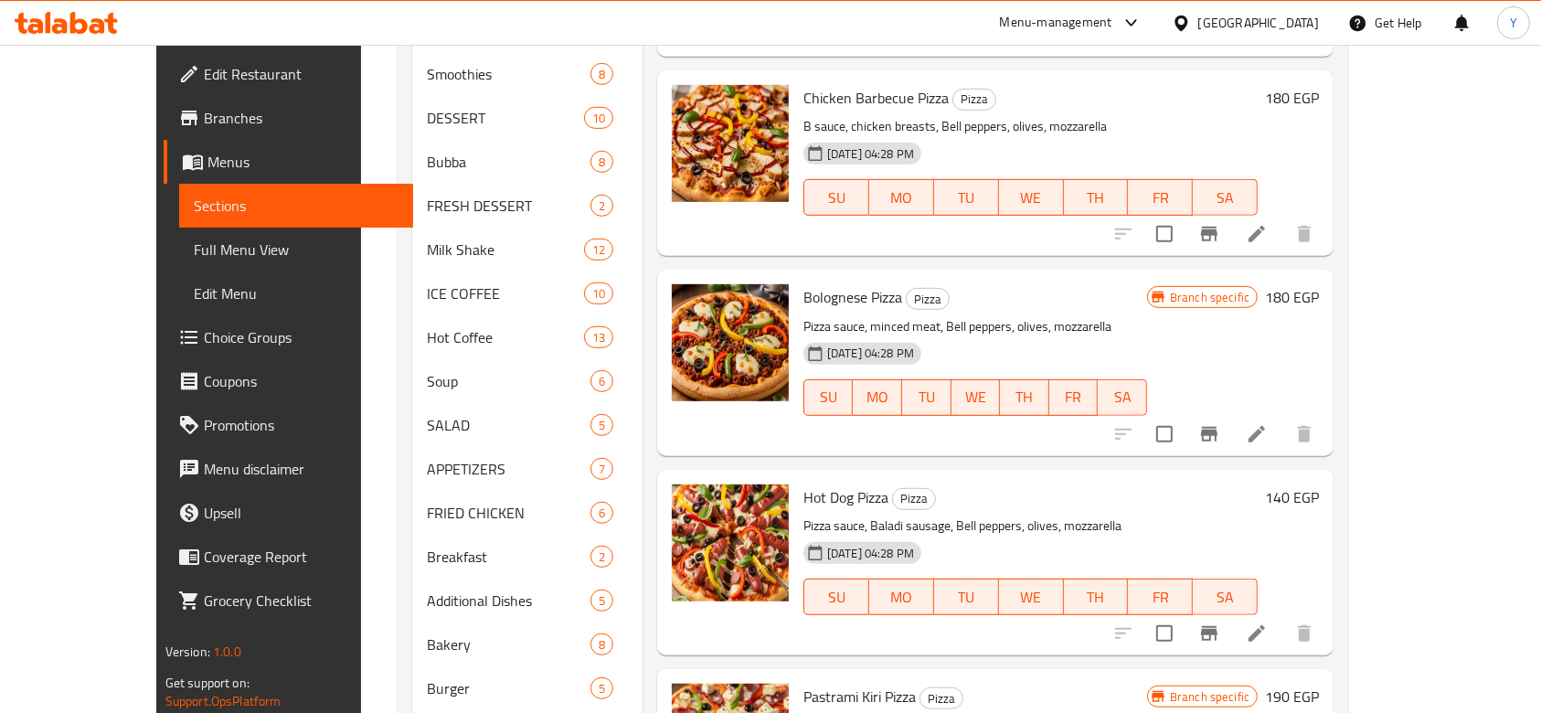
scroll to position [1196, 0]
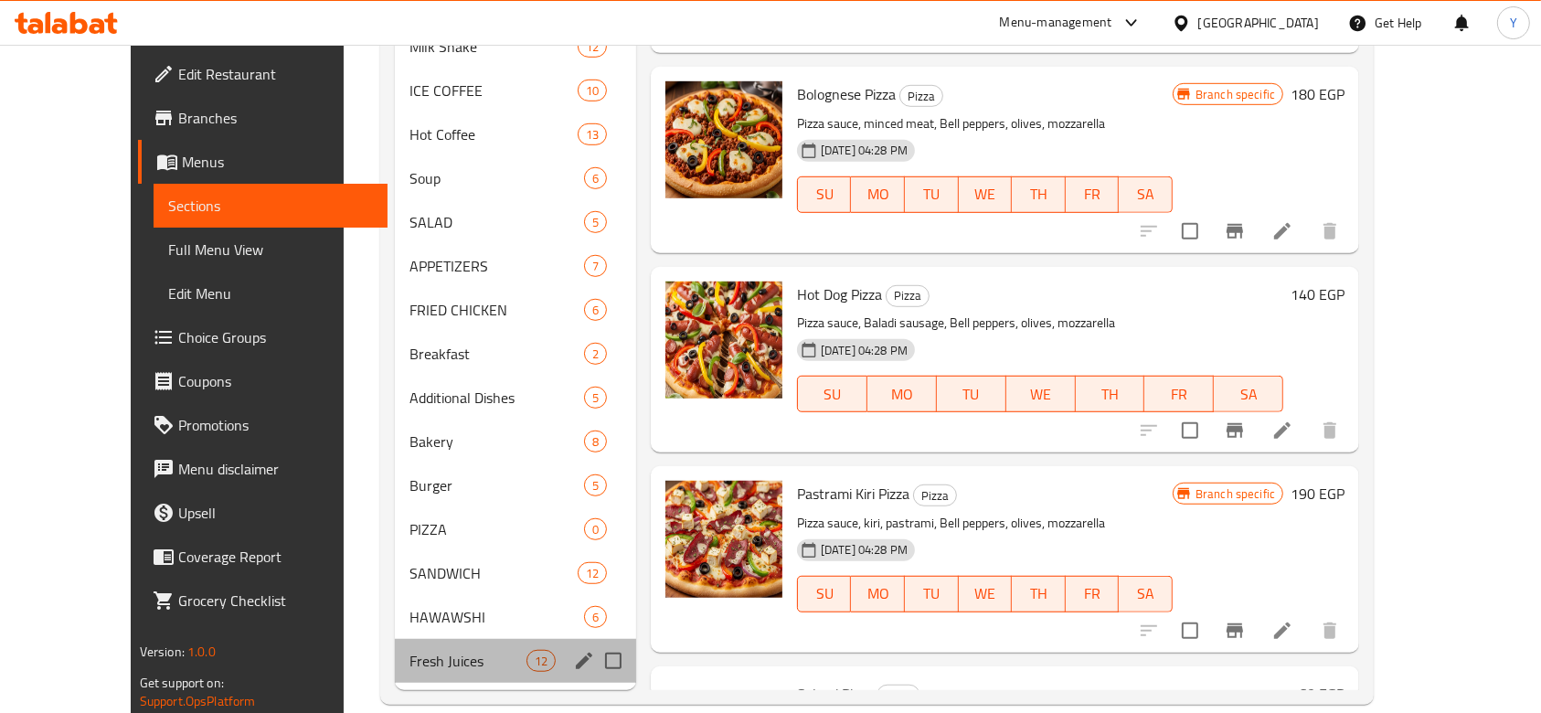
click at [410, 639] on div "Fresh Juices 12" at bounding box center [515, 661] width 241 height 44
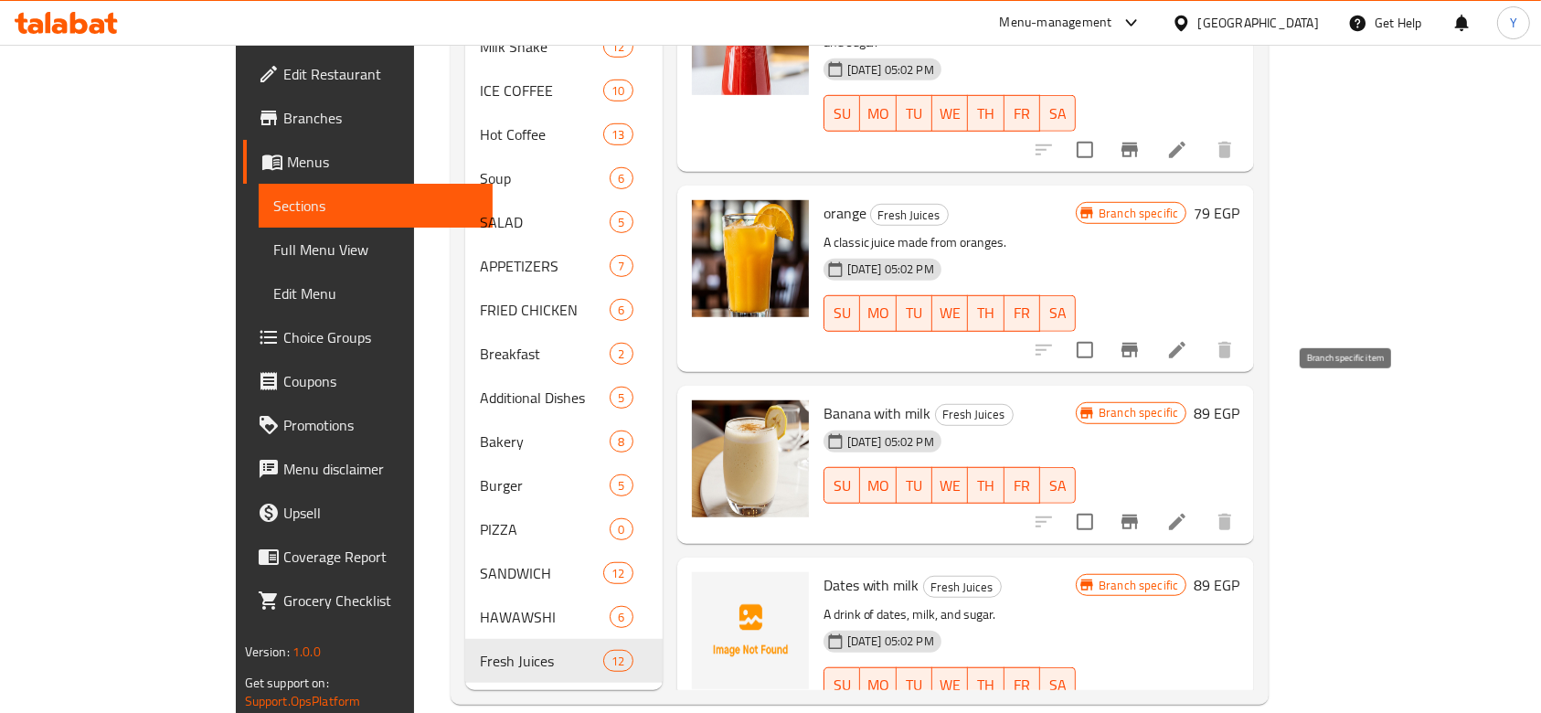
click at [1138, 515] on icon "Branch-specific-item" at bounding box center [1130, 522] width 16 height 15
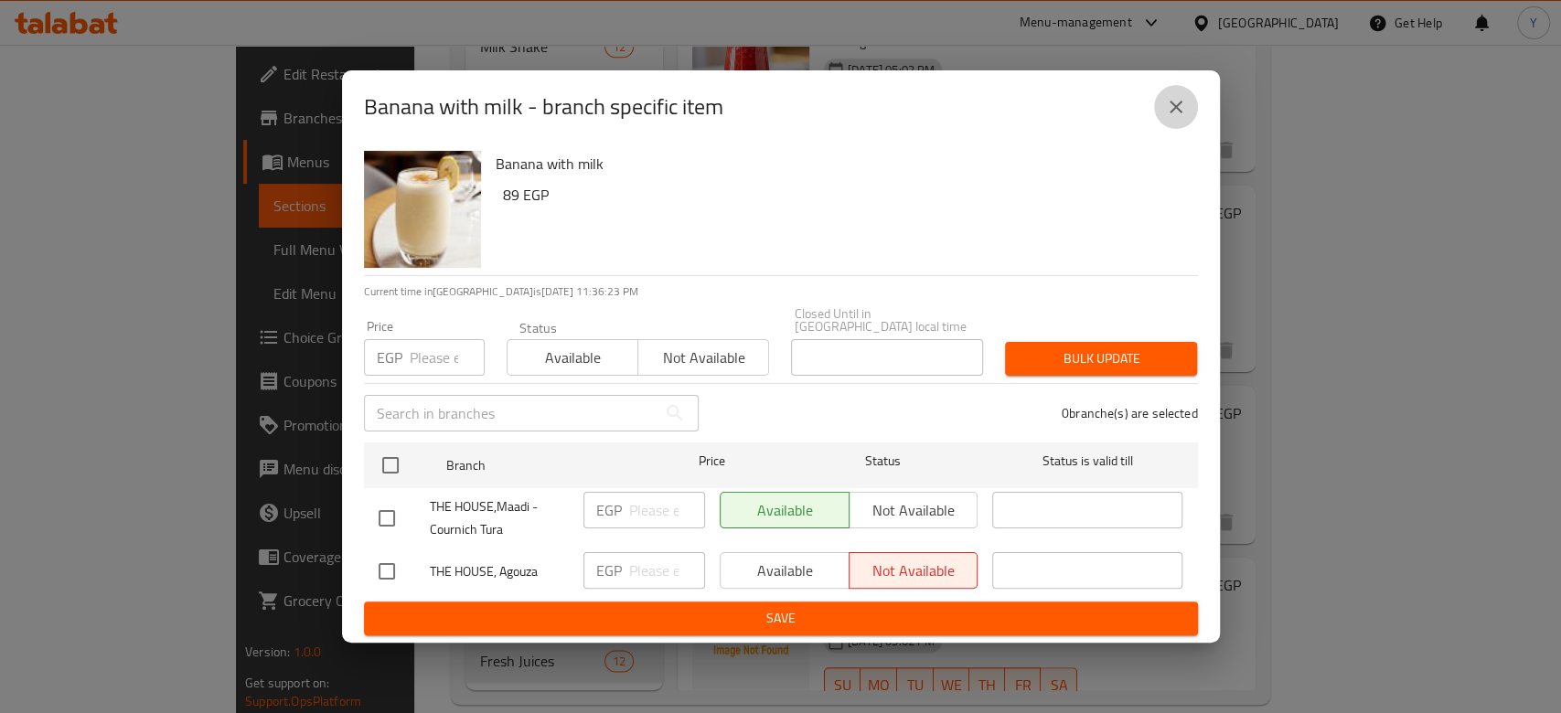
click at [1176, 113] on icon "close" at bounding box center [1175, 107] width 13 height 13
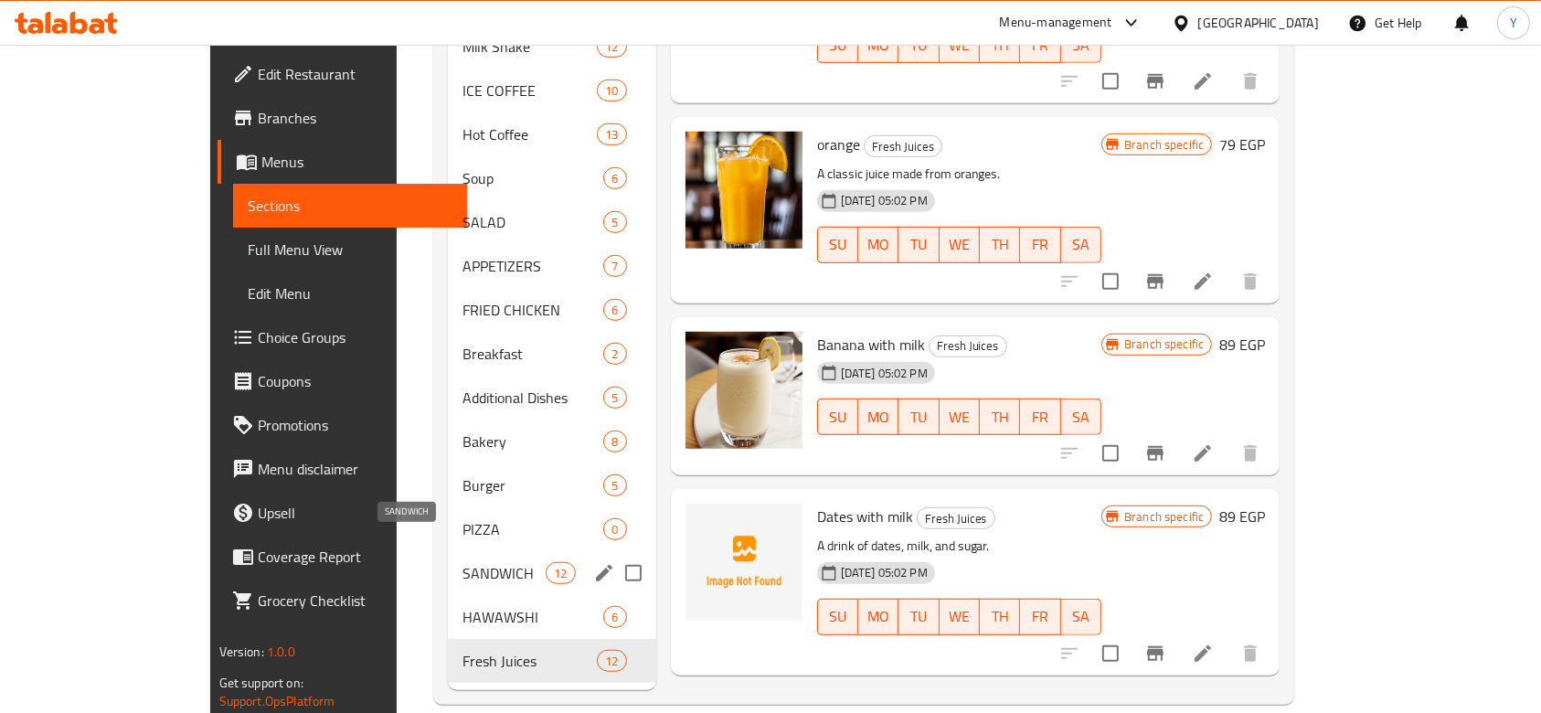
click at [463, 562] on span "SANDWICH" at bounding box center [504, 573] width 83 height 22
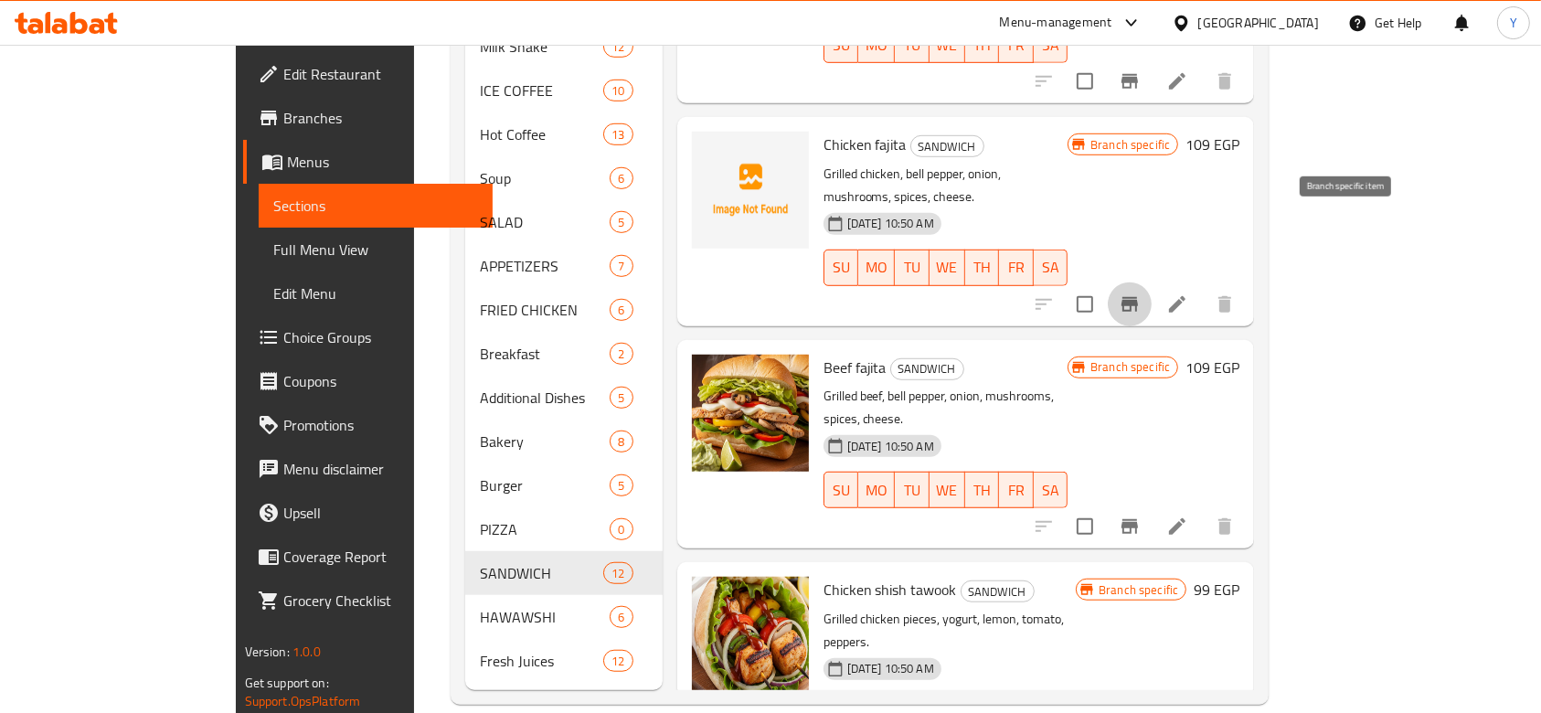
click at [1138, 297] on icon "Branch-specific-item" at bounding box center [1130, 304] width 16 height 15
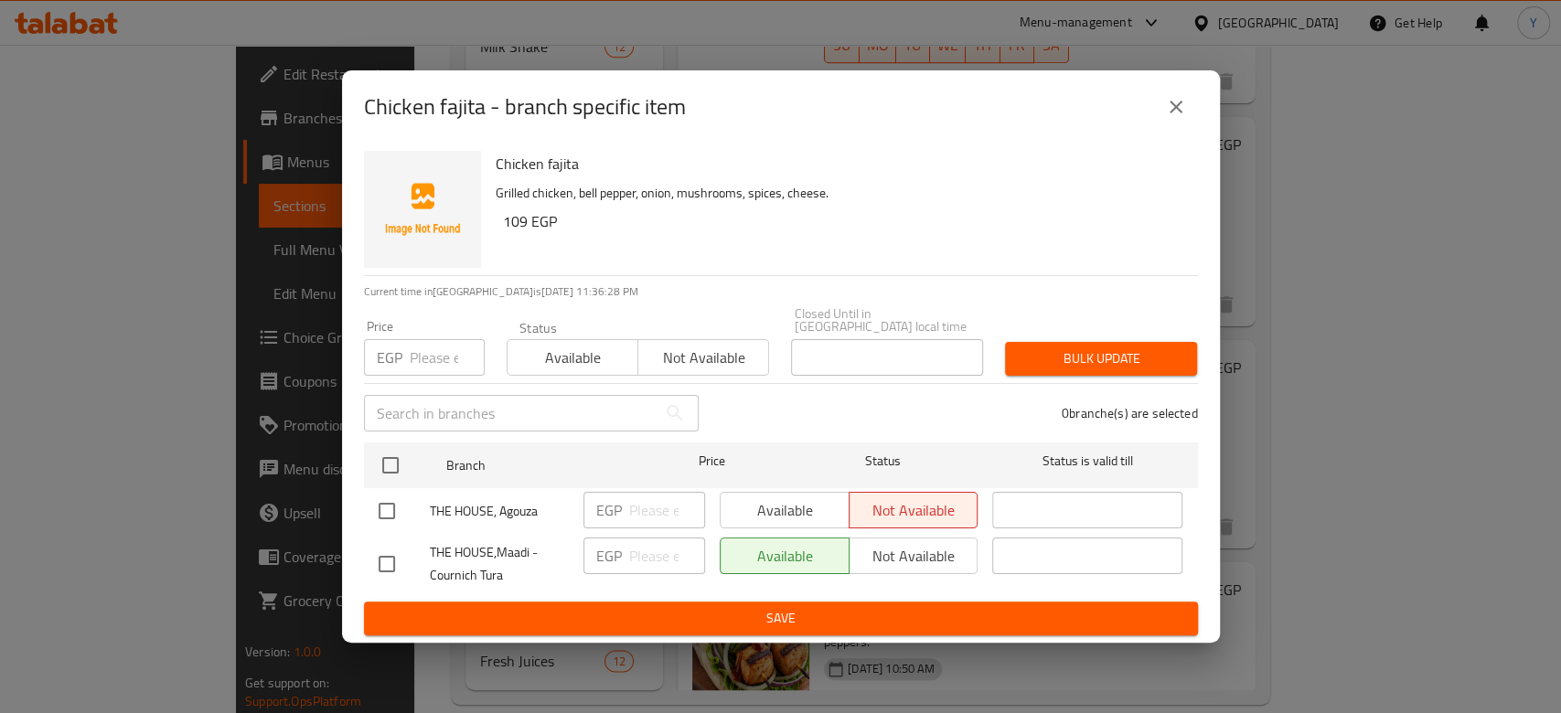
click at [1171, 111] on icon "close" at bounding box center [1175, 107] width 13 height 13
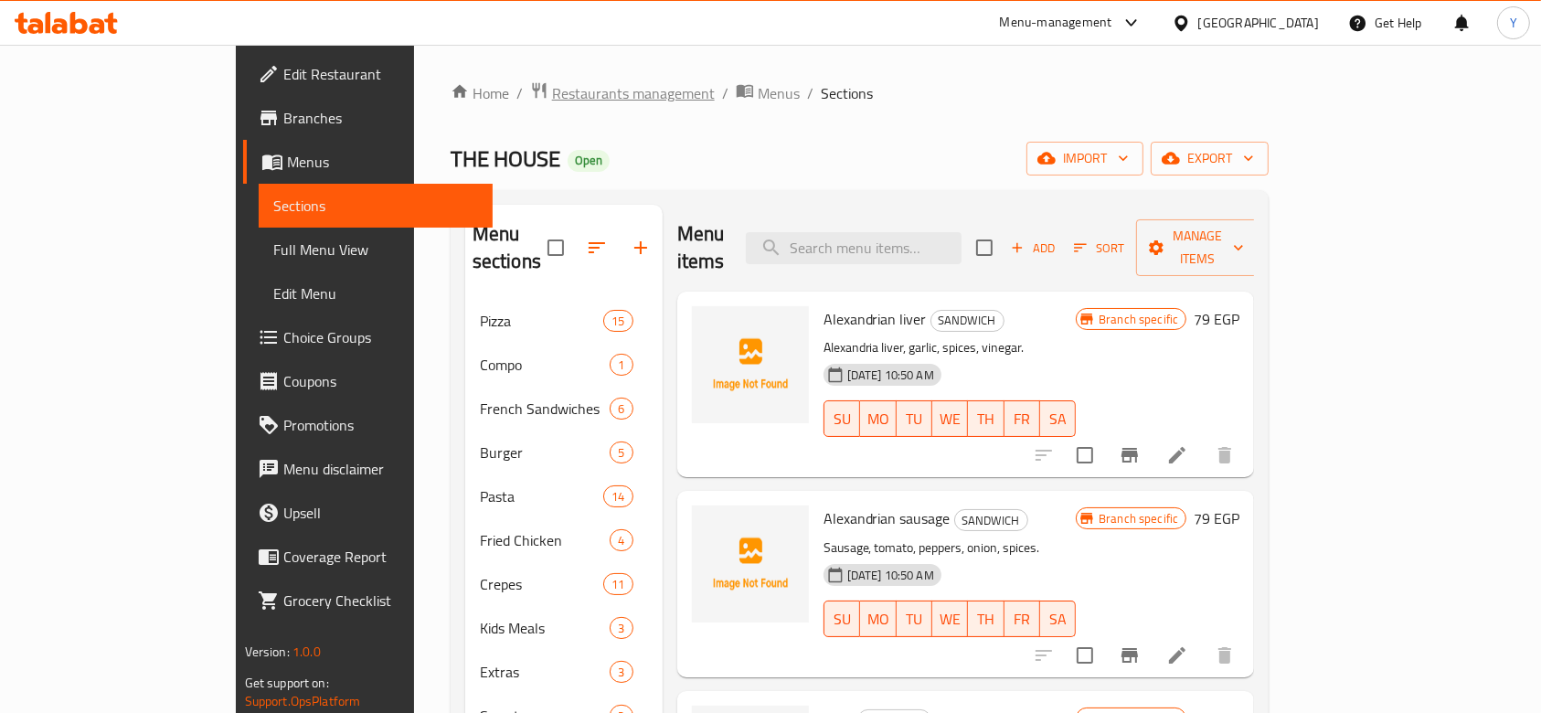
click at [552, 88] on span "Restaurants management" at bounding box center [633, 93] width 163 height 22
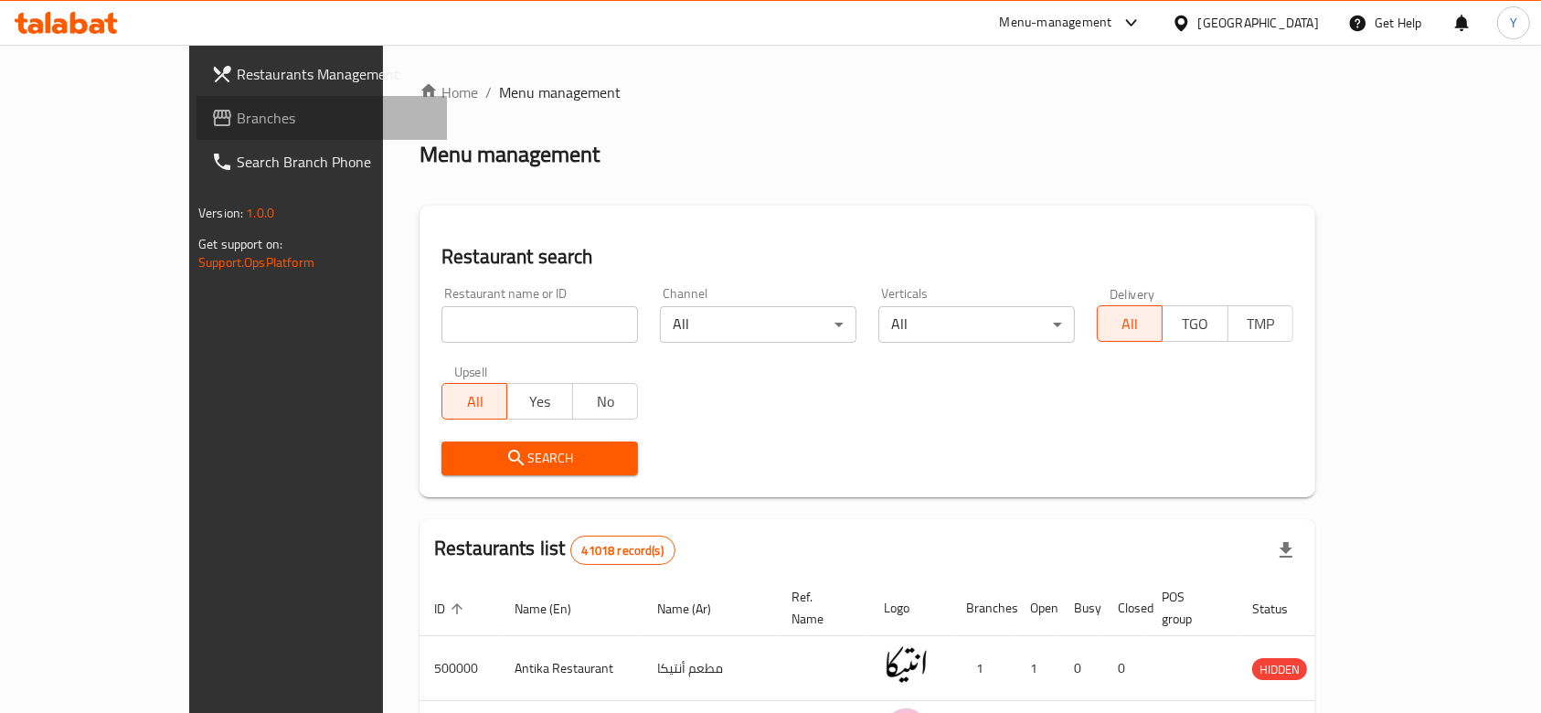
click at [237, 112] on span "Branches" at bounding box center [335, 118] width 196 height 22
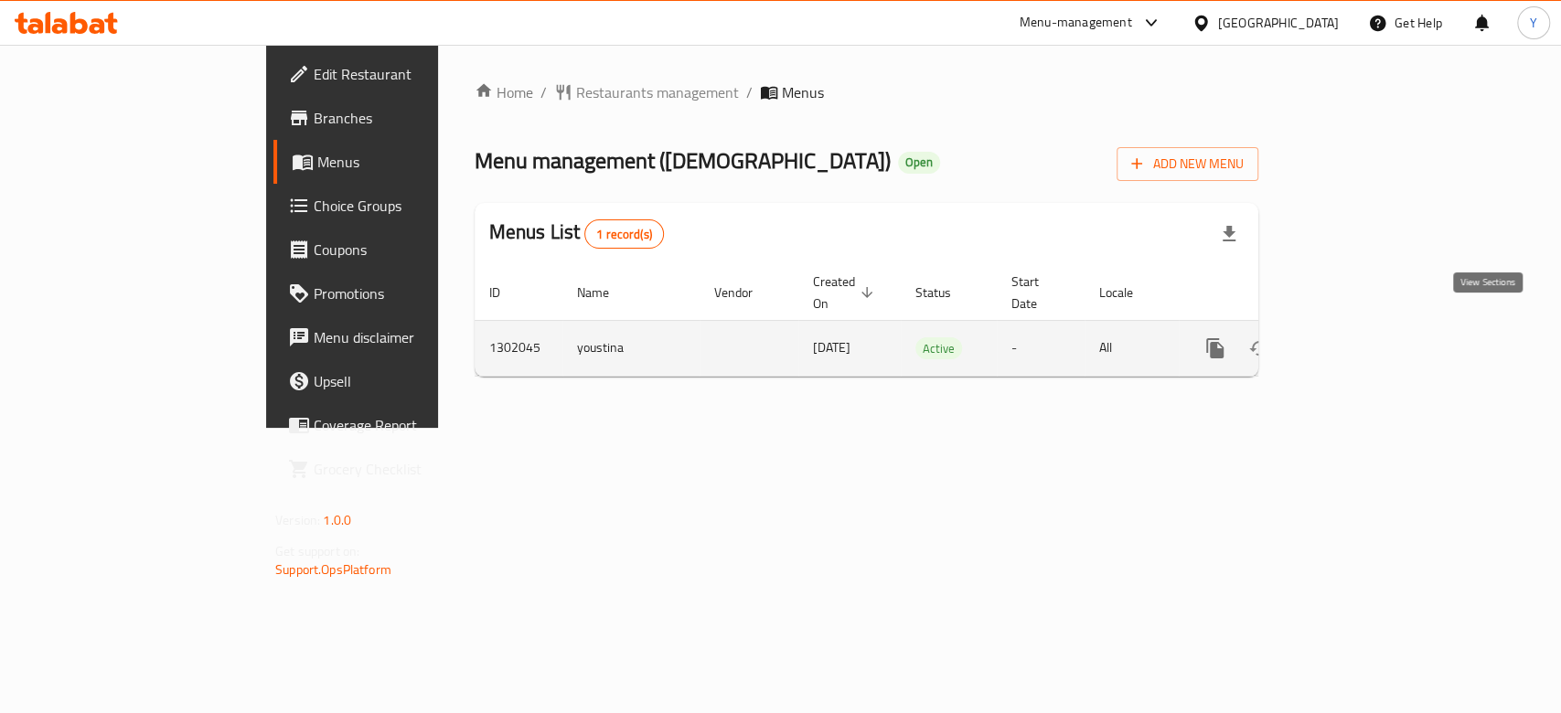
click at [1358, 337] on icon "enhanced table" at bounding box center [1347, 348] width 22 height 22
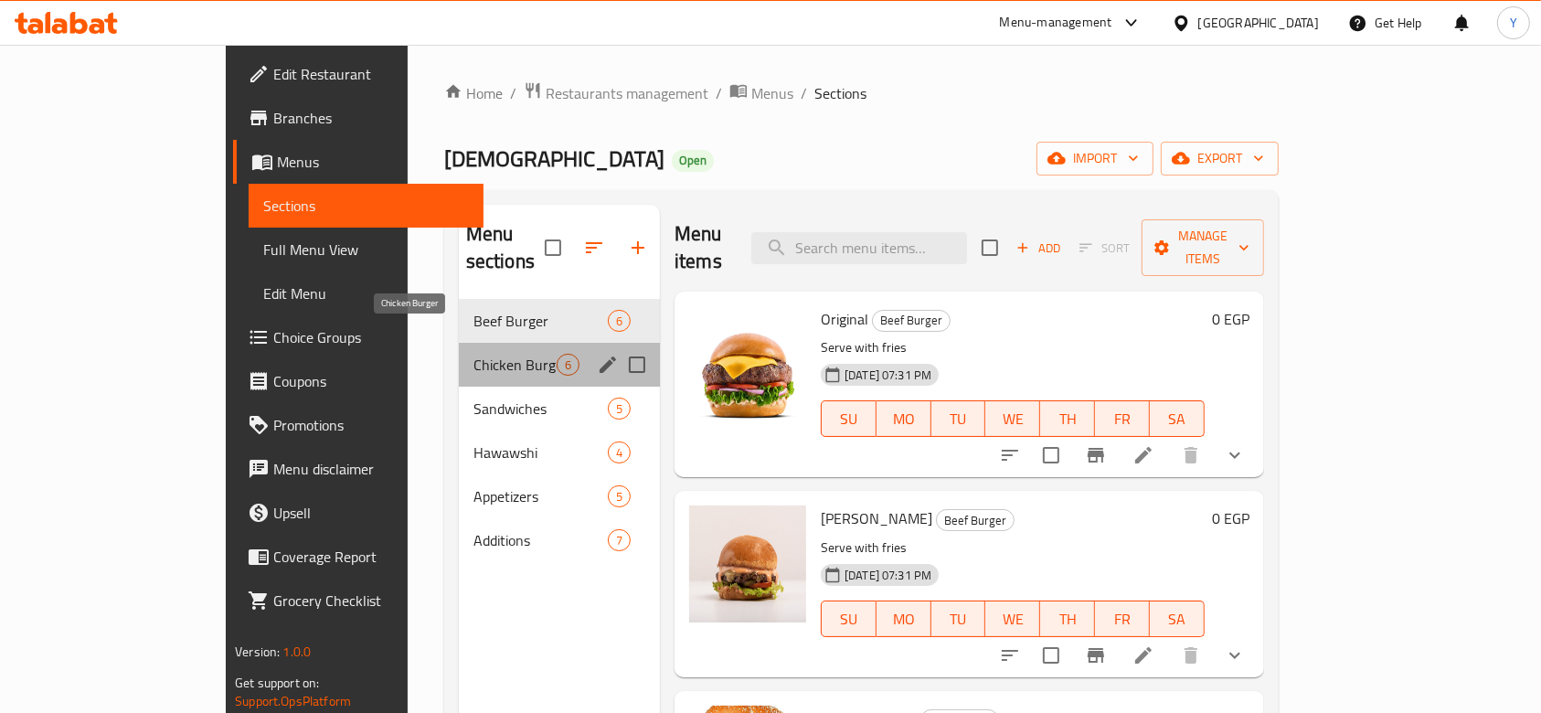
click at [474, 354] on span "Chicken Burger" at bounding box center [515, 365] width 83 height 22
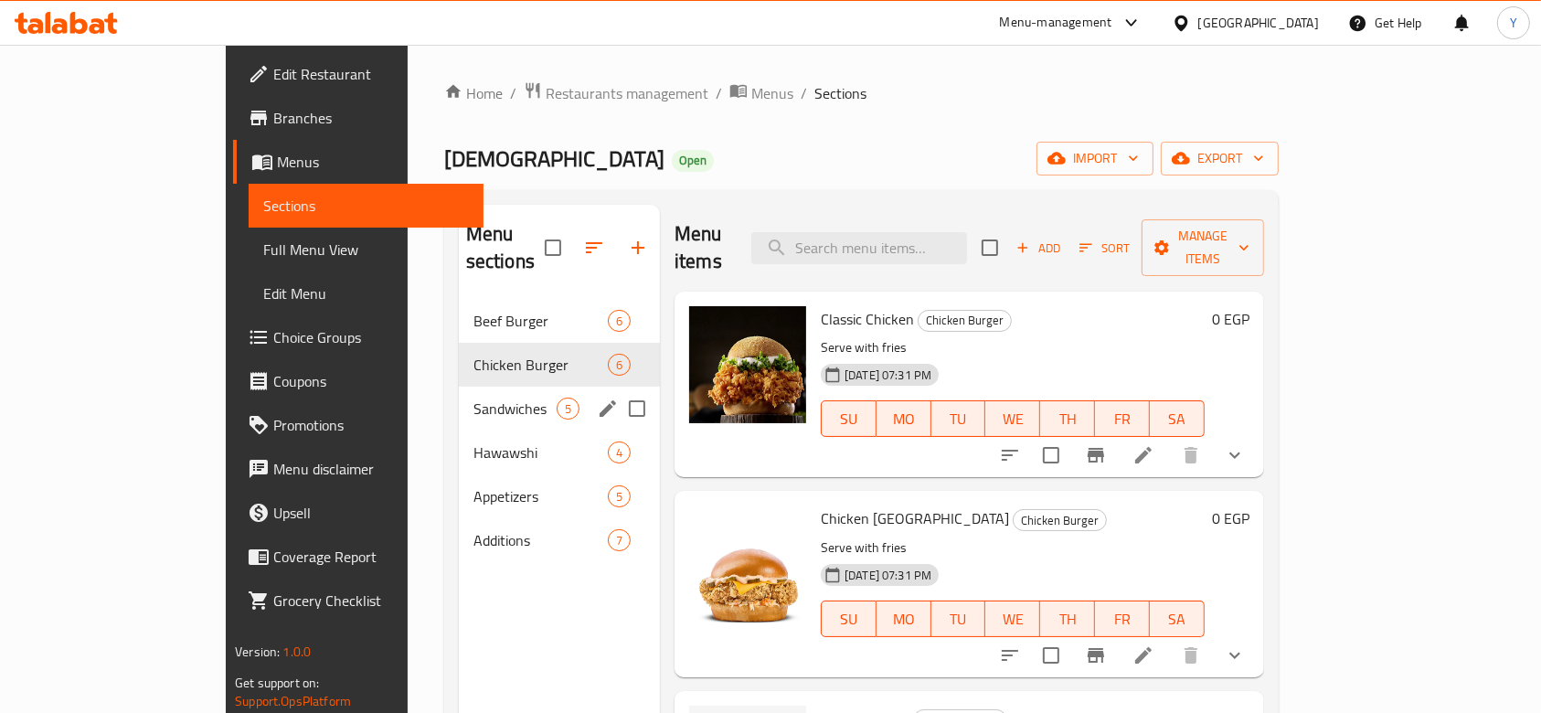
click at [459, 399] on div "Sandwiches 5" at bounding box center [559, 409] width 201 height 44
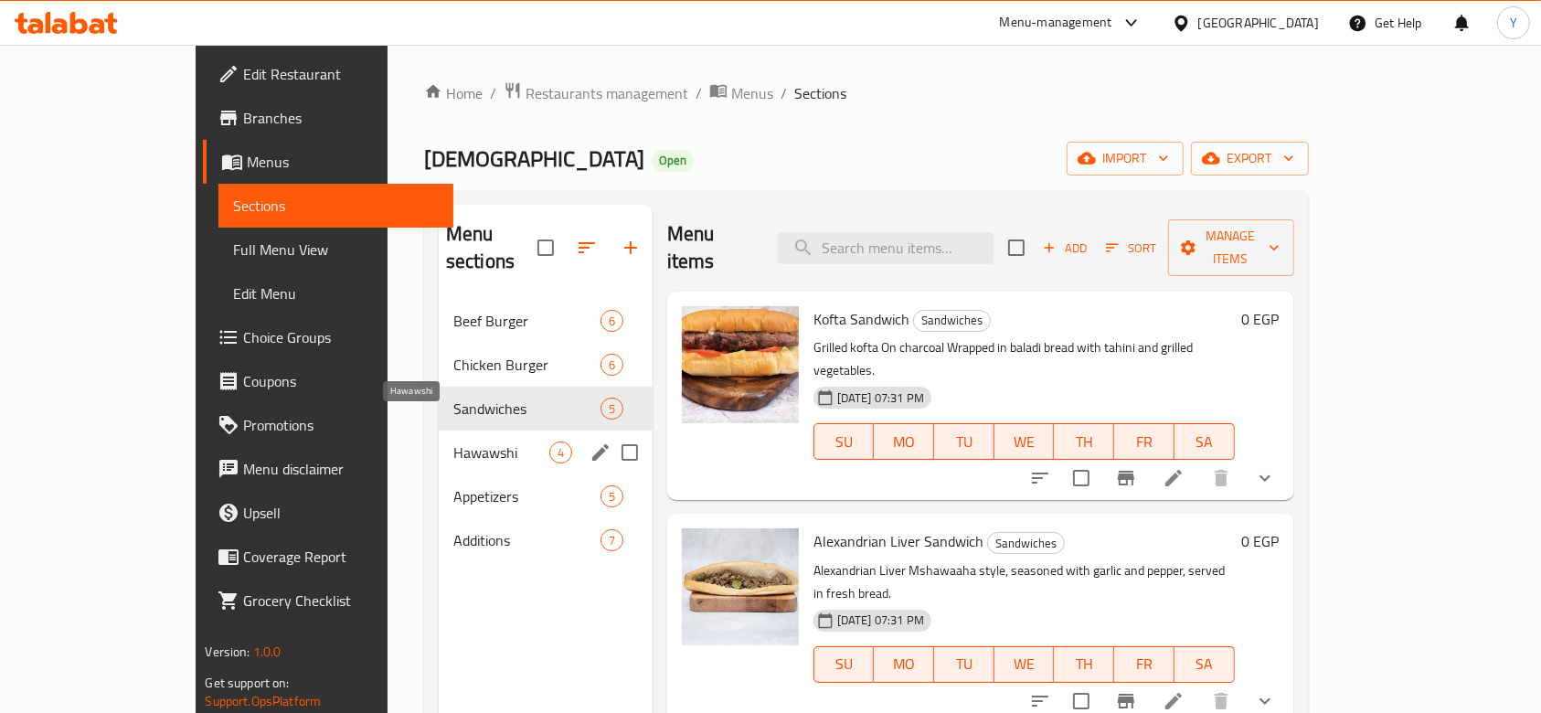
click at [453, 442] on span "Hawawshi" at bounding box center [501, 453] width 96 height 22
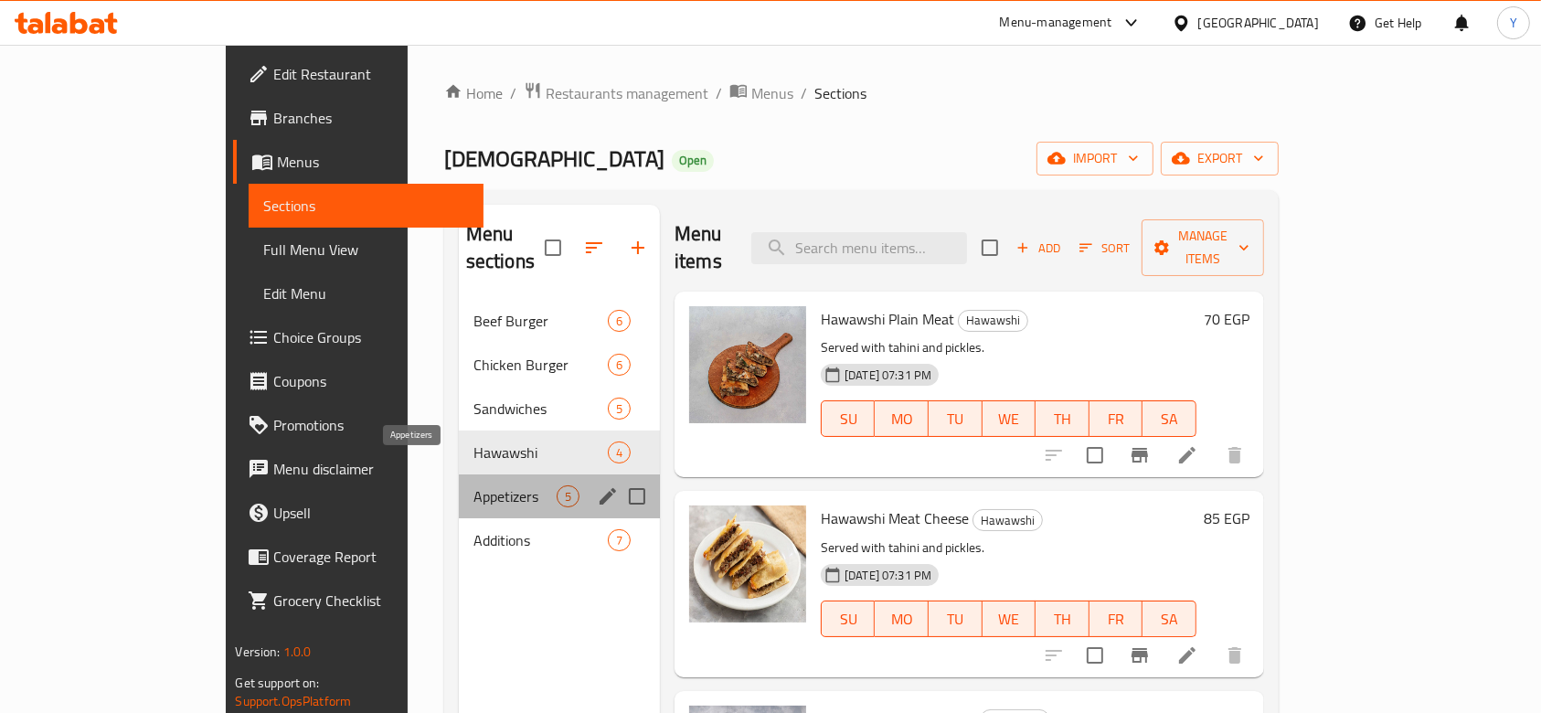
click at [474, 485] on span "Appetizers" at bounding box center [515, 496] width 83 height 22
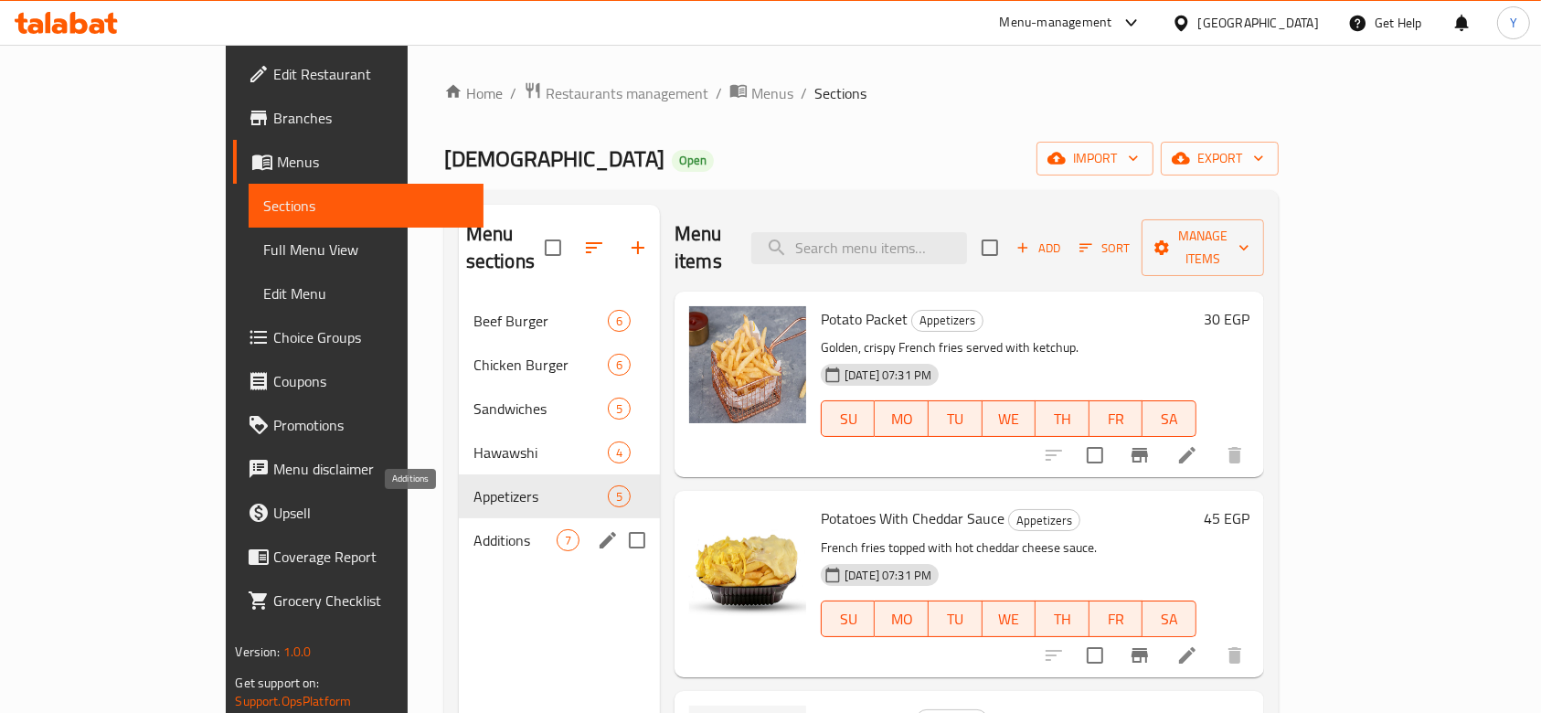
click at [474, 529] on span "Additions" at bounding box center [515, 540] width 83 height 22
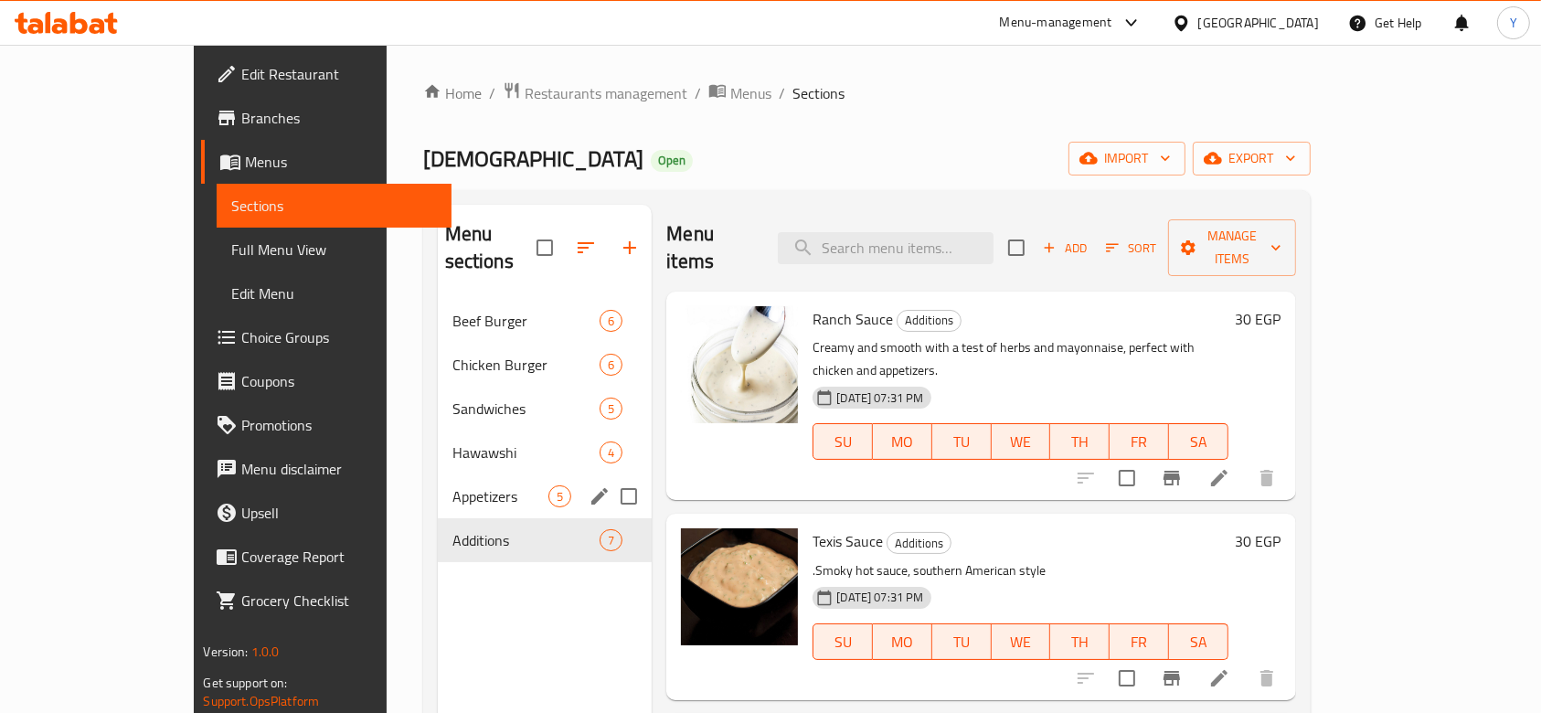
click at [438, 475] on div "Appetizers 5" at bounding box center [545, 497] width 215 height 44
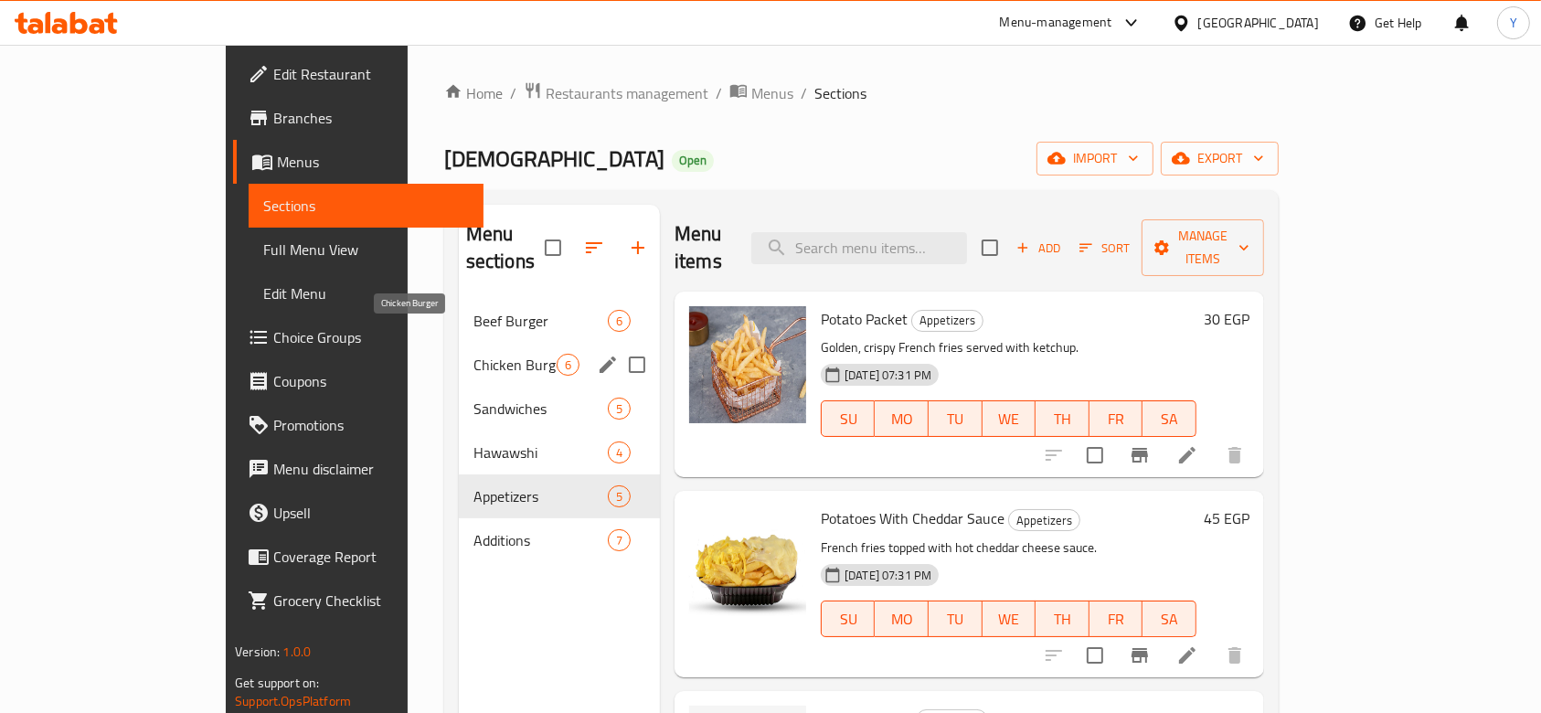
click at [474, 354] on span "Chicken Burger" at bounding box center [515, 365] width 83 height 22
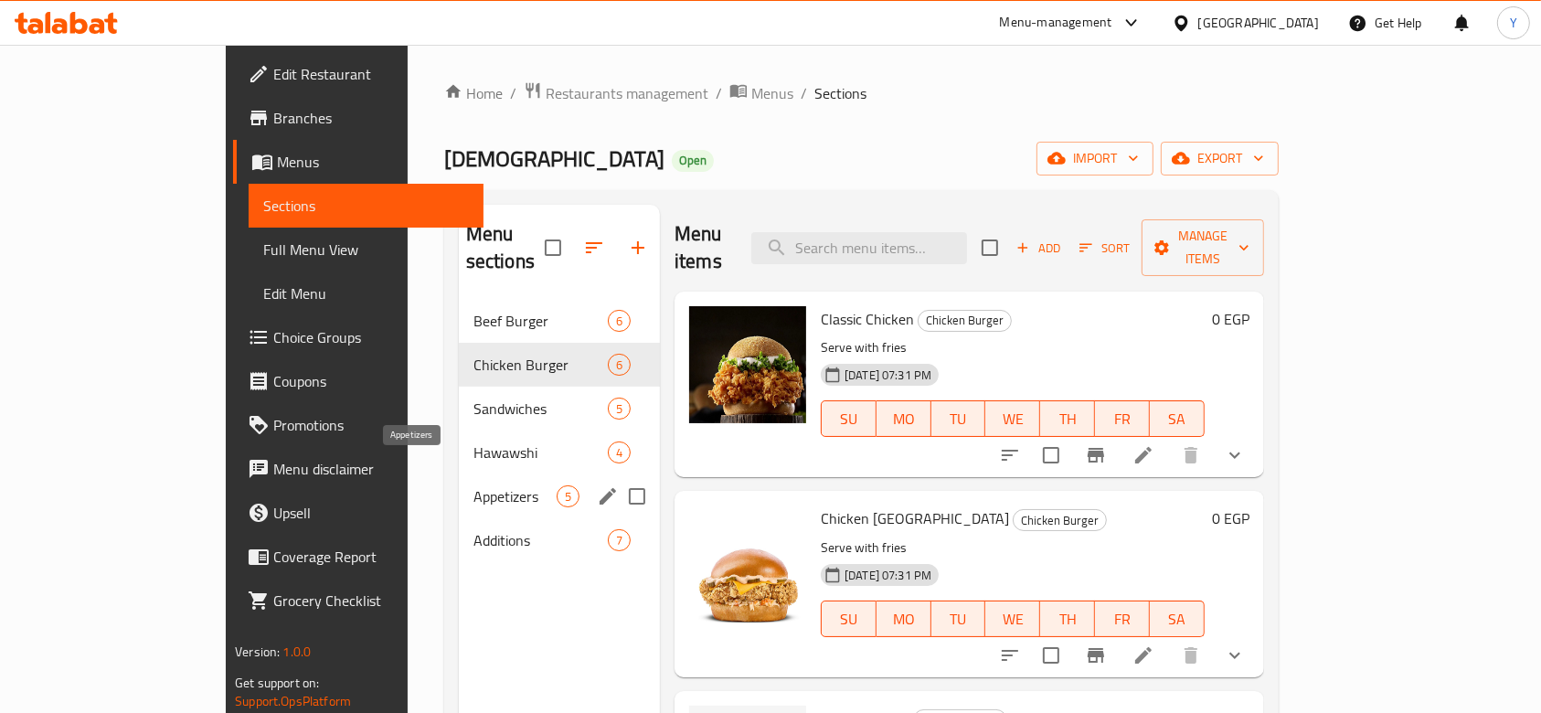
click at [474, 485] on span "Appetizers" at bounding box center [515, 496] width 83 height 22
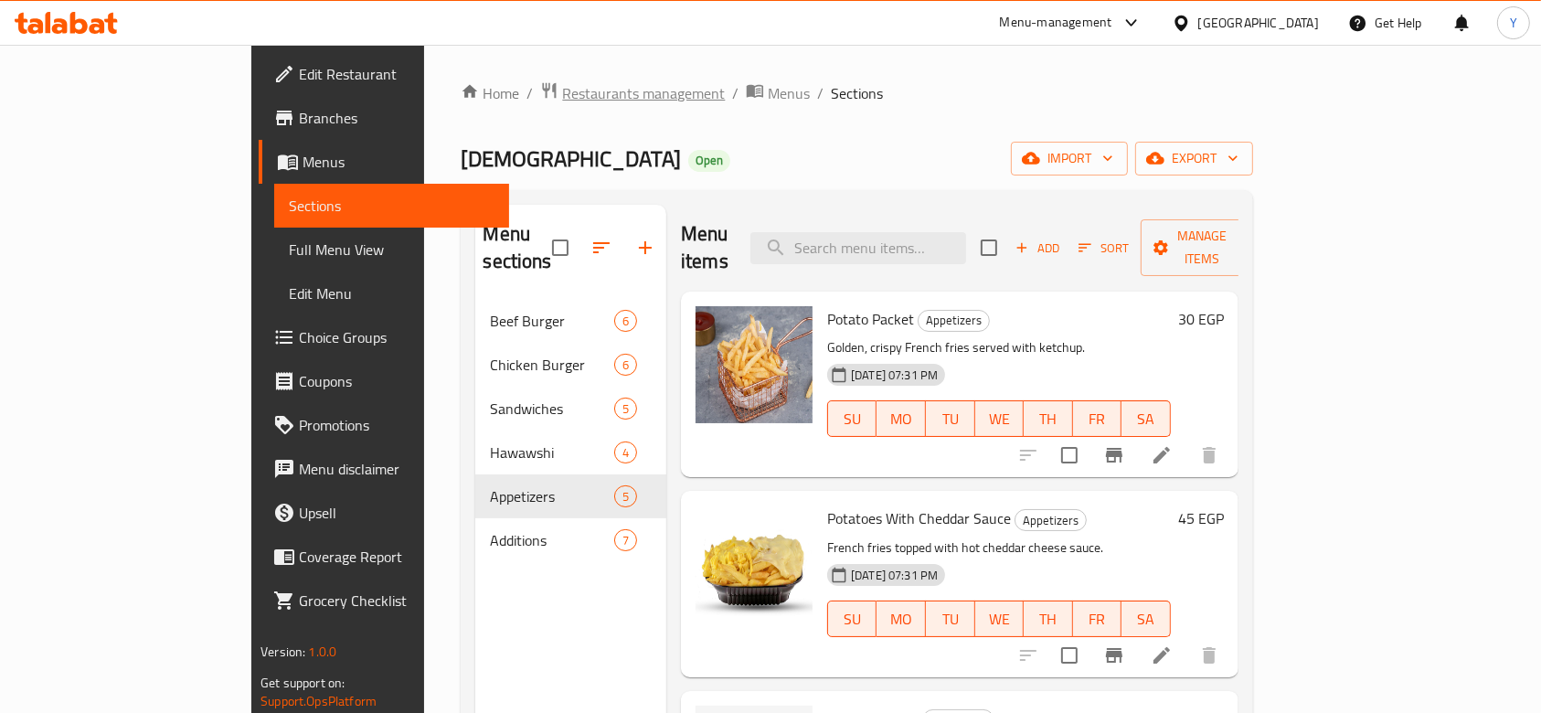
click at [562, 98] on span "Restaurants management" at bounding box center [643, 93] width 163 height 22
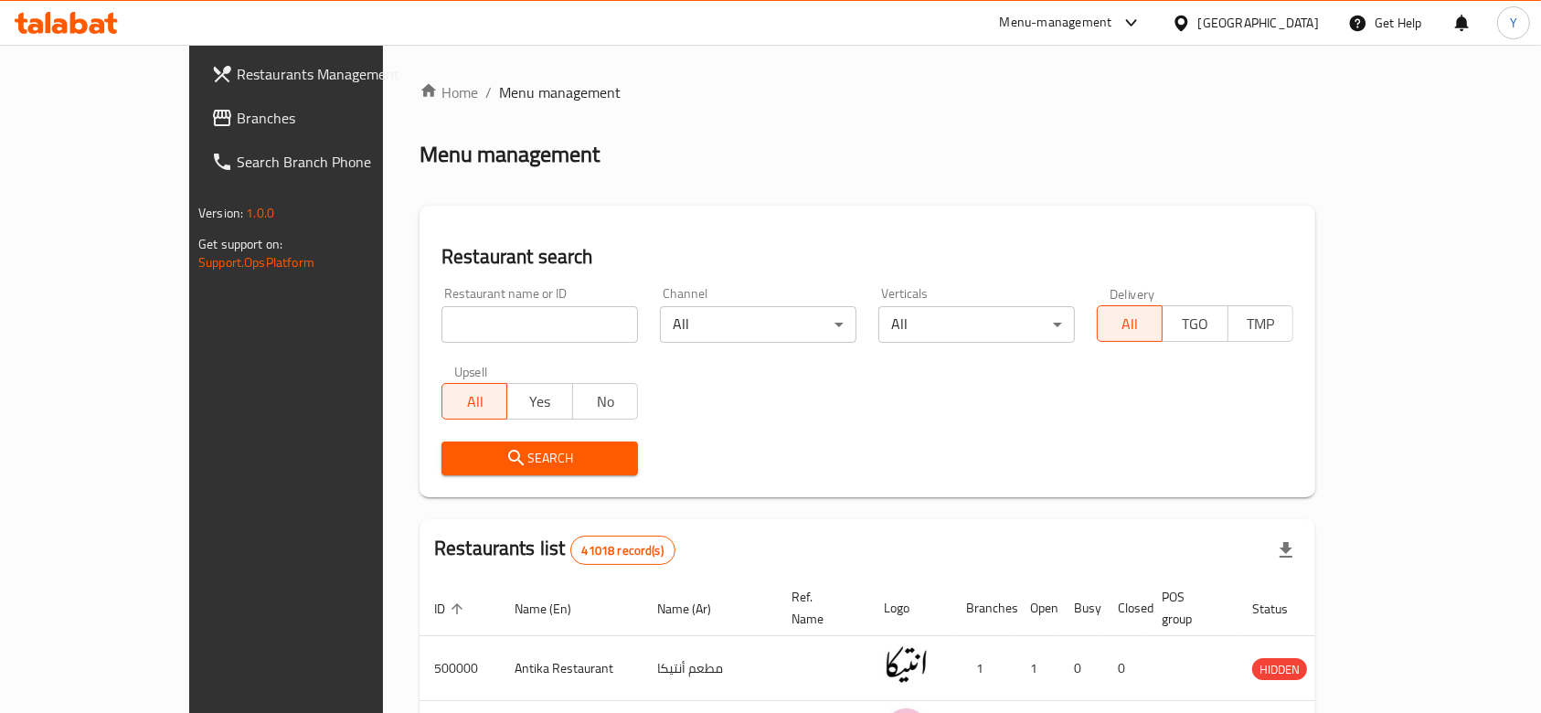
click at [237, 113] on span "Branches" at bounding box center [335, 118] width 196 height 22
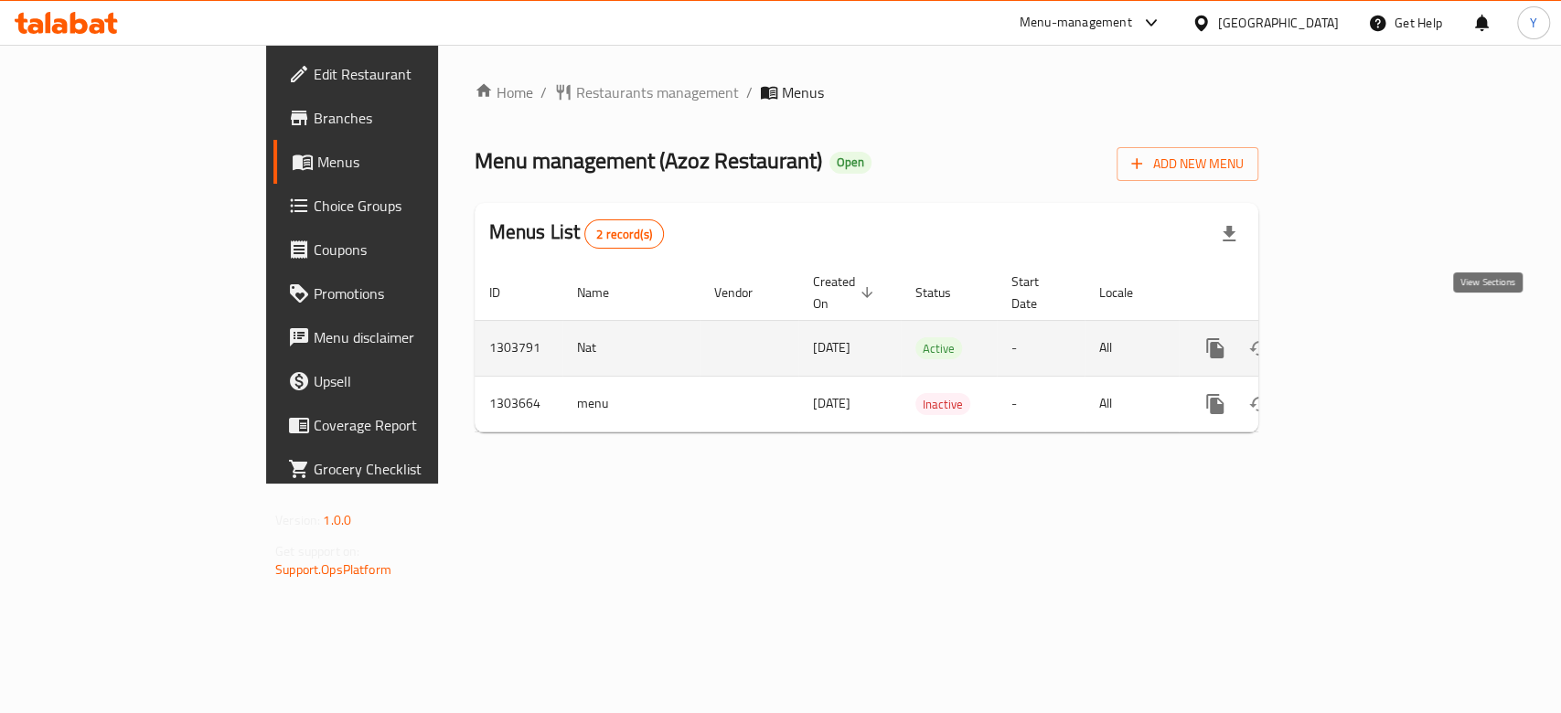
click at [1358, 337] on icon "enhanced table" at bounding box center [1347, 348] width 22 height 22
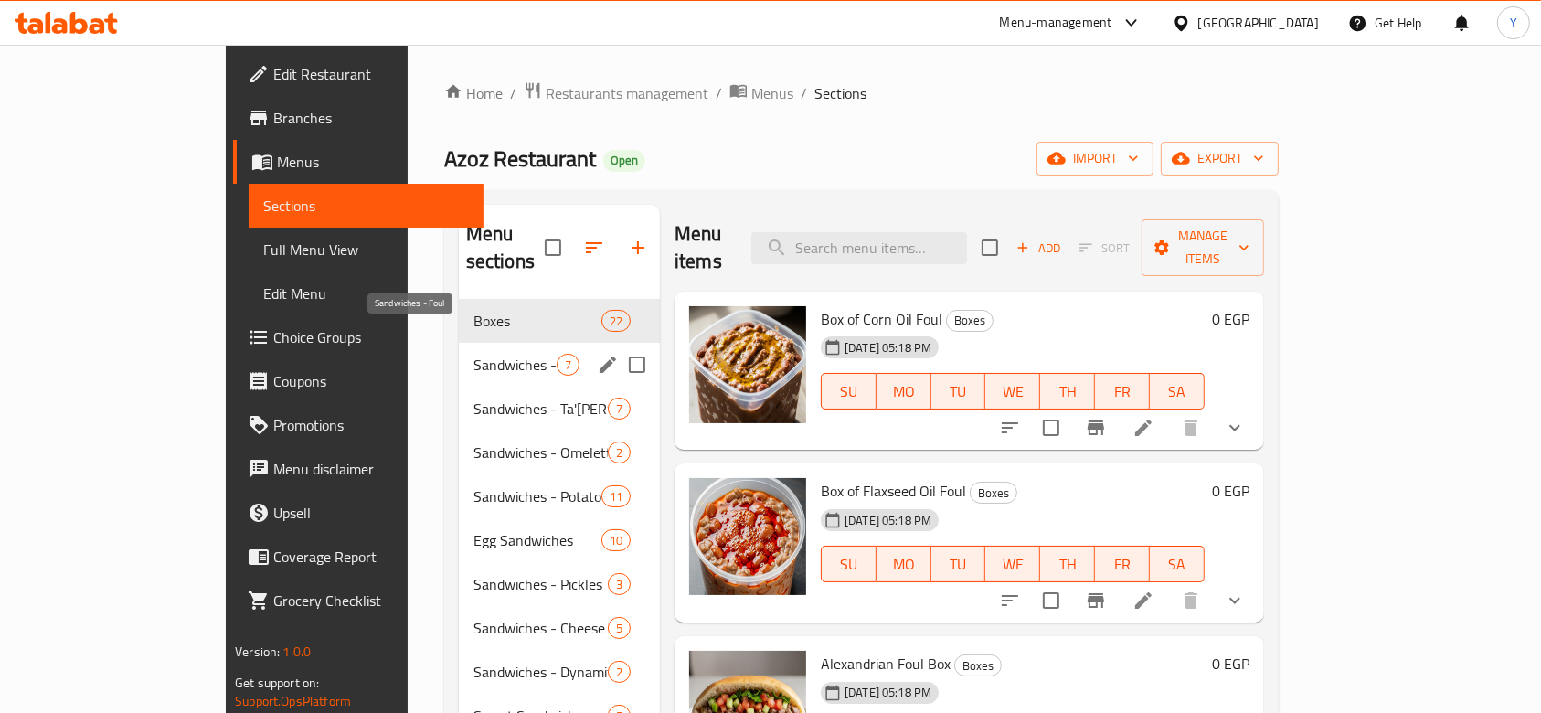
click at [474, 354] on span "Sandwiches - Foul" at bounding box center [515, 365] width 83 height 22
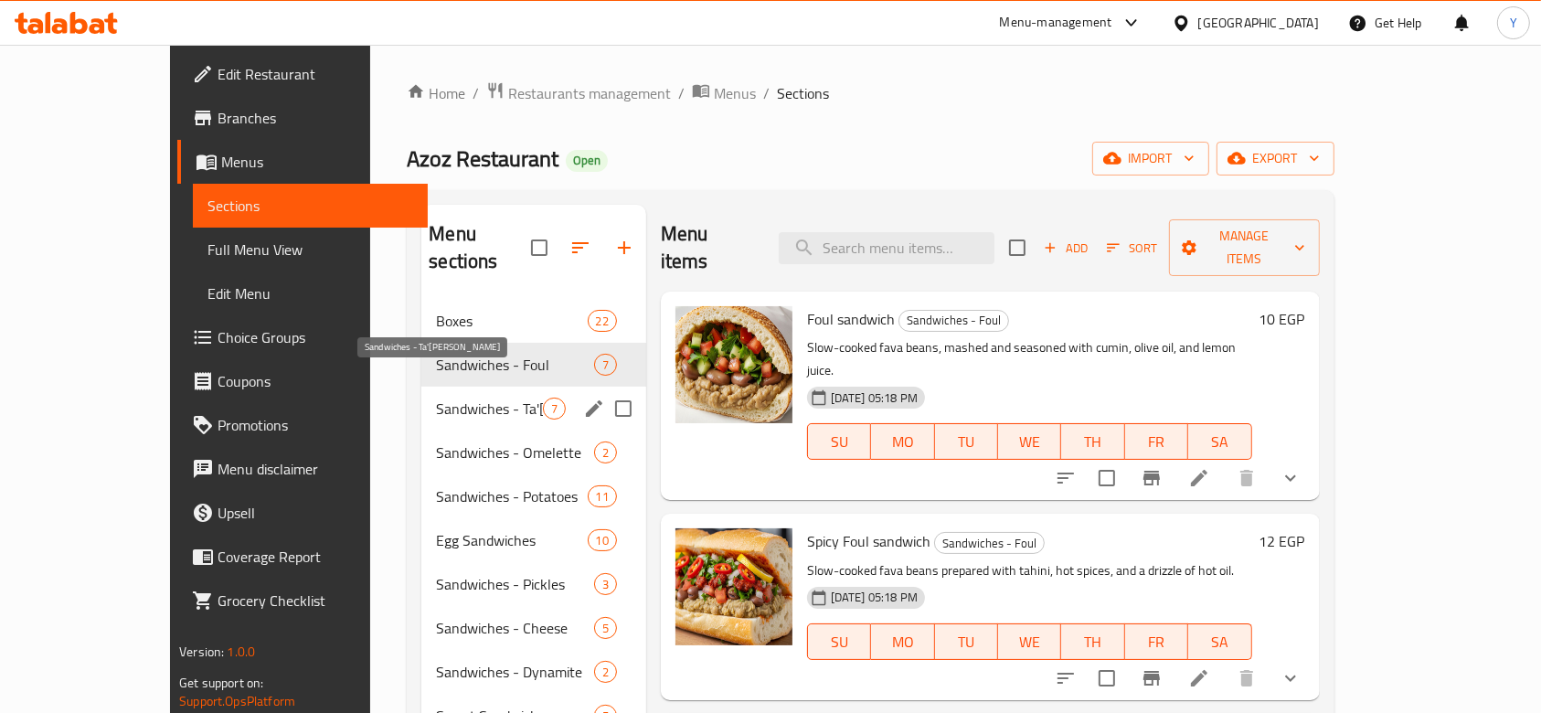
click at [436, 398] on span "Sandwiches - Ta'[PERSON_NAME]" at bounding box center [489, 409] width 106 height 22
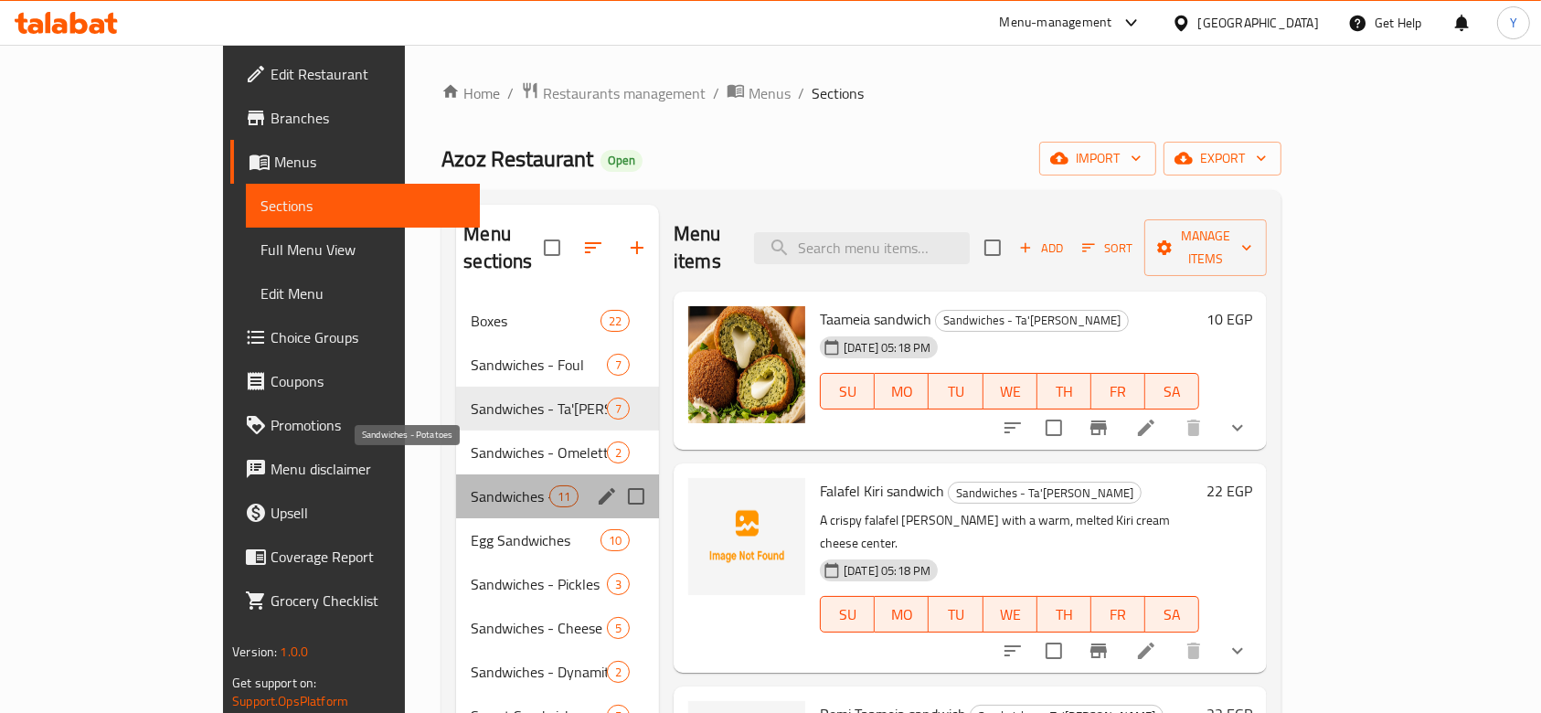
click at [471, 485] on span "Sandwiches - Potatoes" at bounding box center [510, 496] width 78 height 22
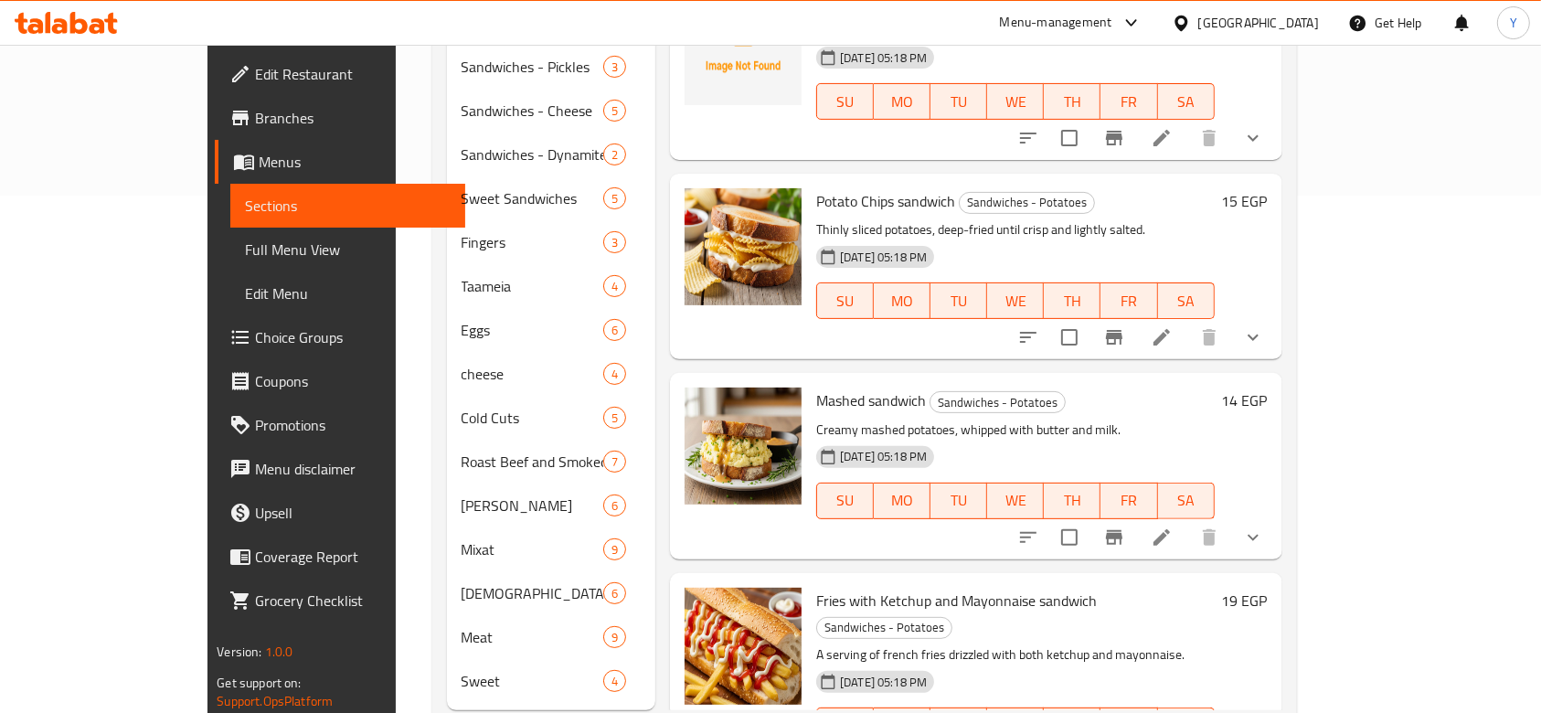
scroll to position [516, 0]
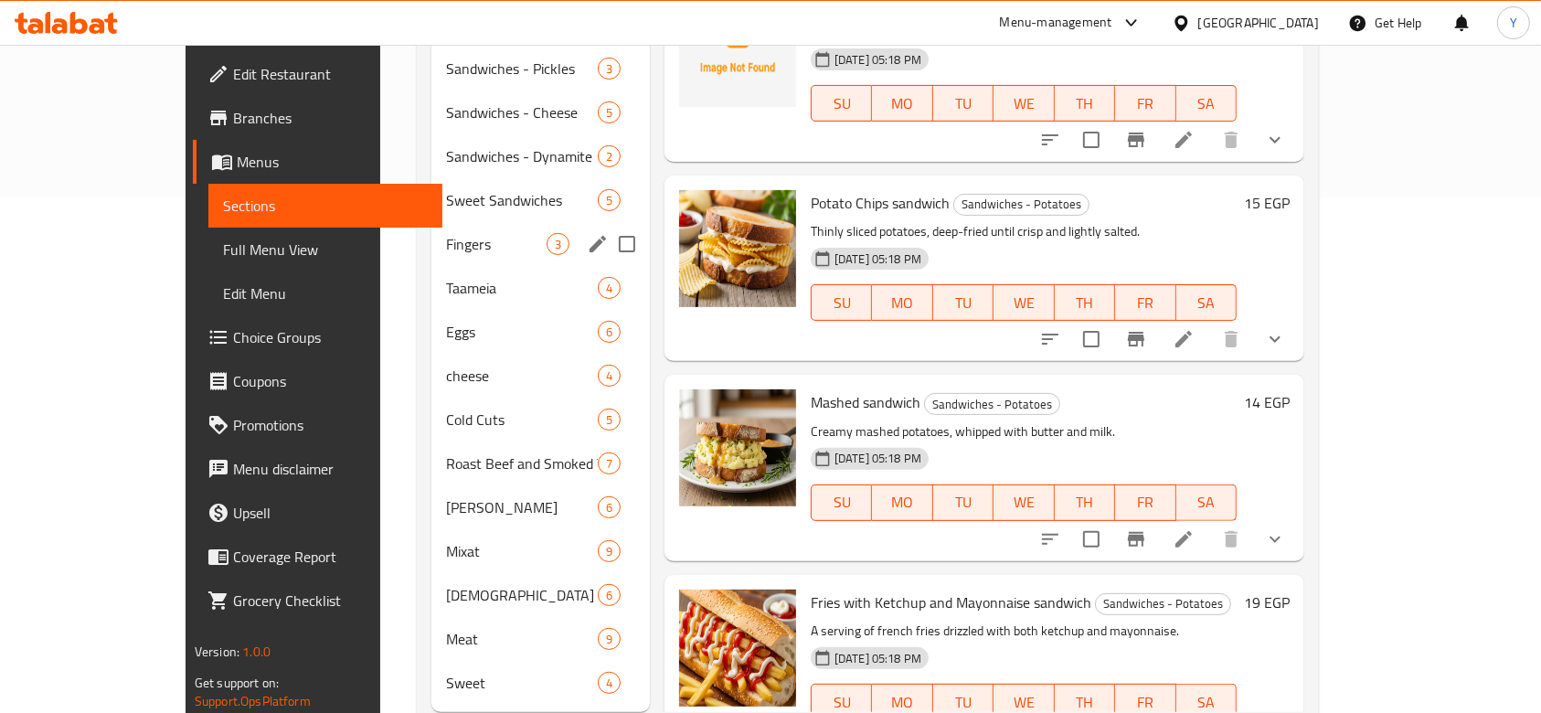
click at [446, 233] on span "Fingers" at bounding box center [496, 244] width 101 height 22
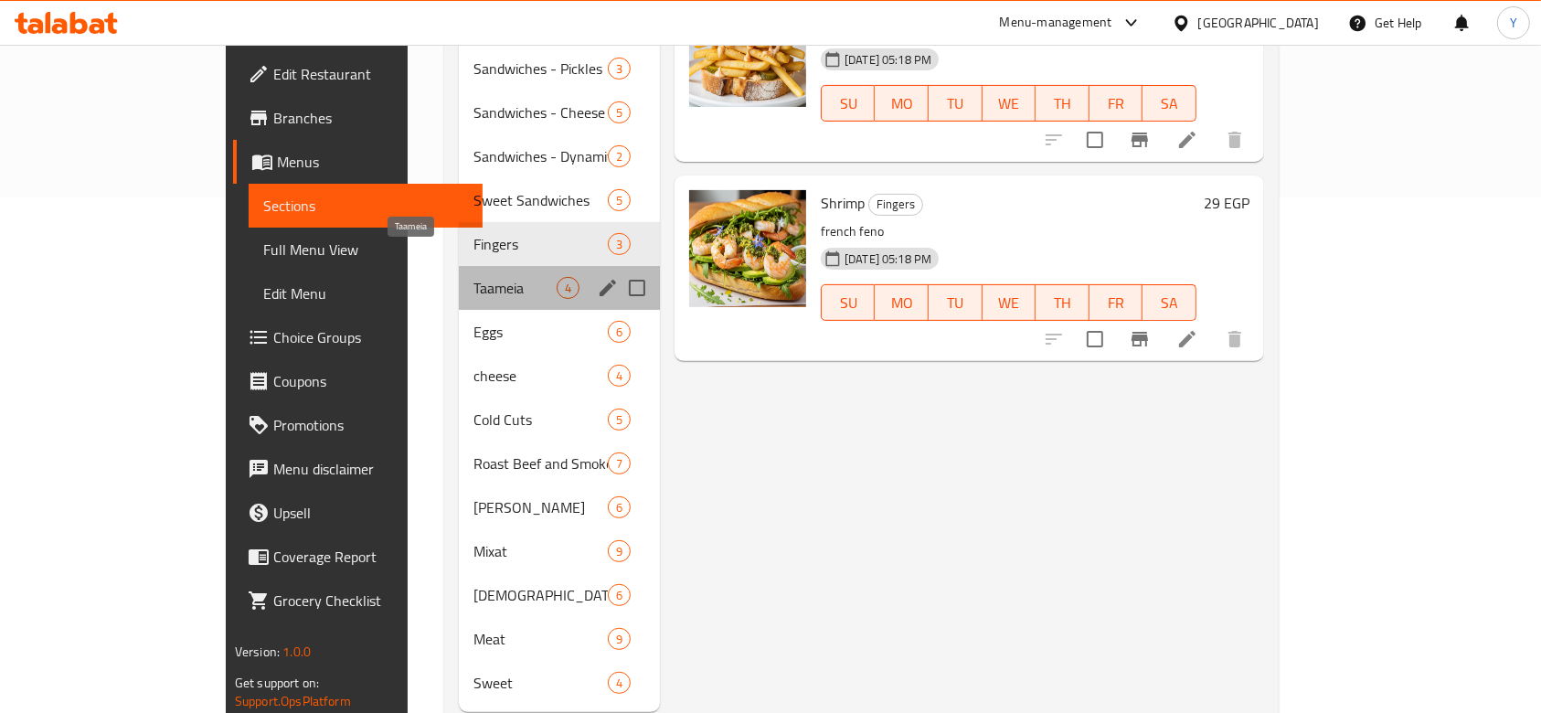
click at [474, 277] on span "Taameia" at bounding box center [515, 288] width 83 height 22
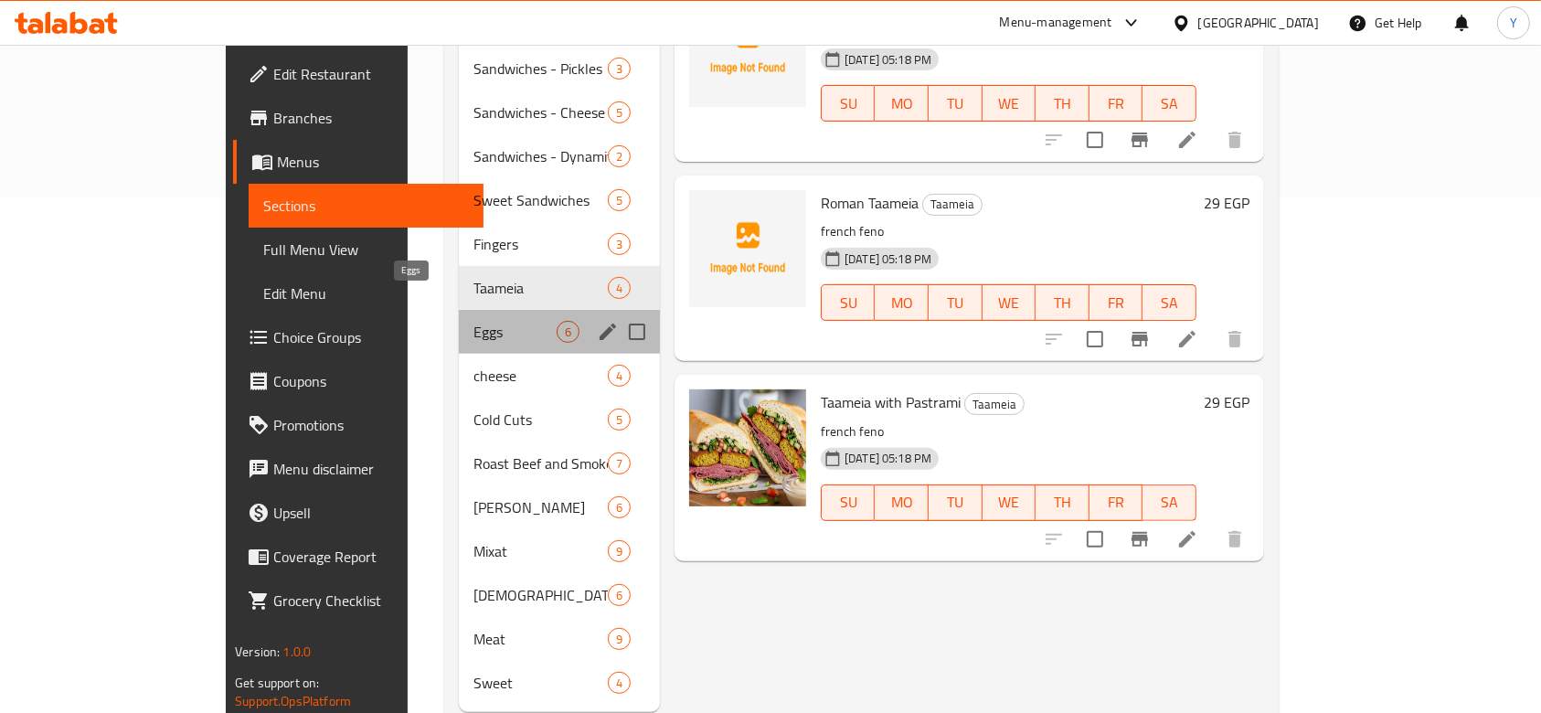
click at [474, 321] on span "Eggs" at bounding box center [515, 332] width 83 height 22
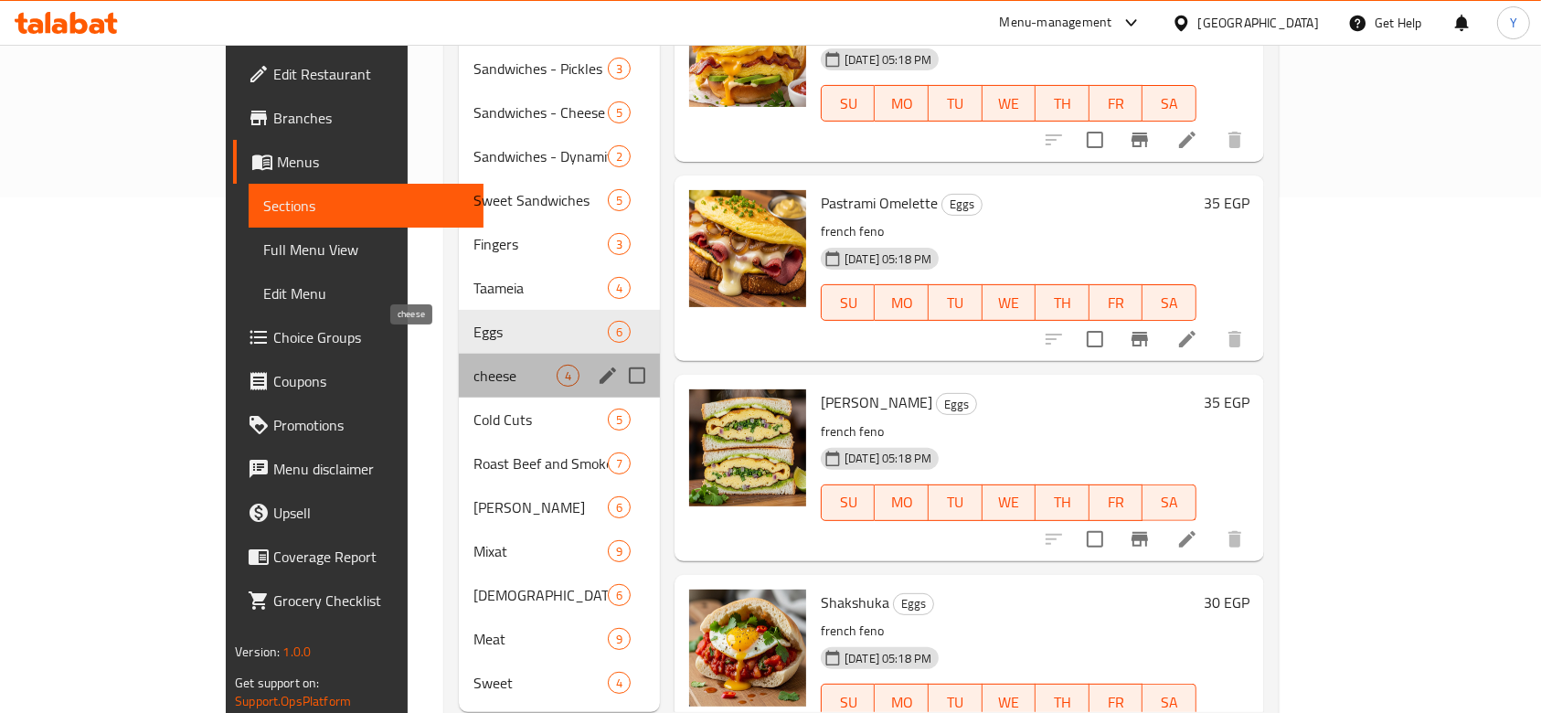
click at [474, 365] on span "cheese" at bounding box center [515, 376] width 83 height 22
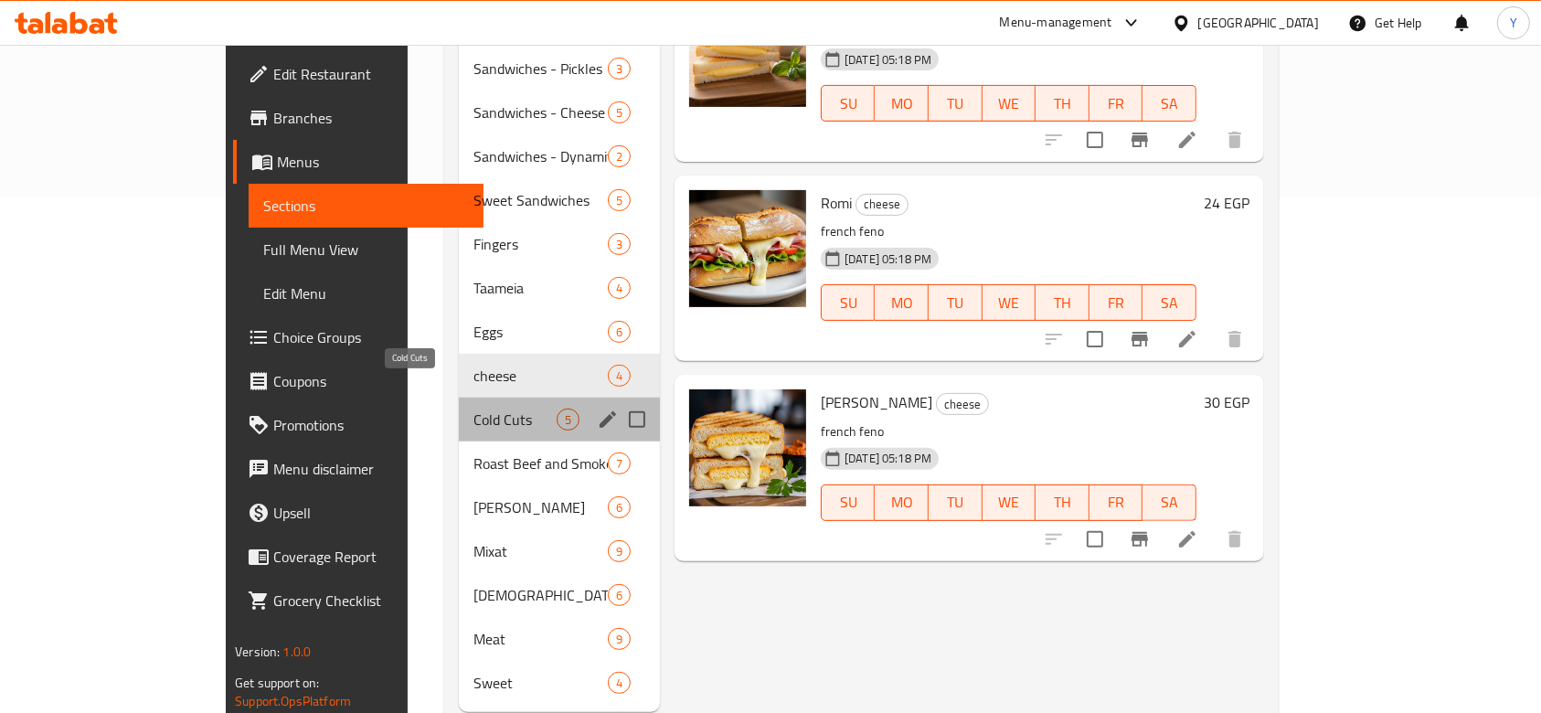
click at [474, 409] on span "Cold Cuts" at bounding box center [515, 420] width 83 height 22
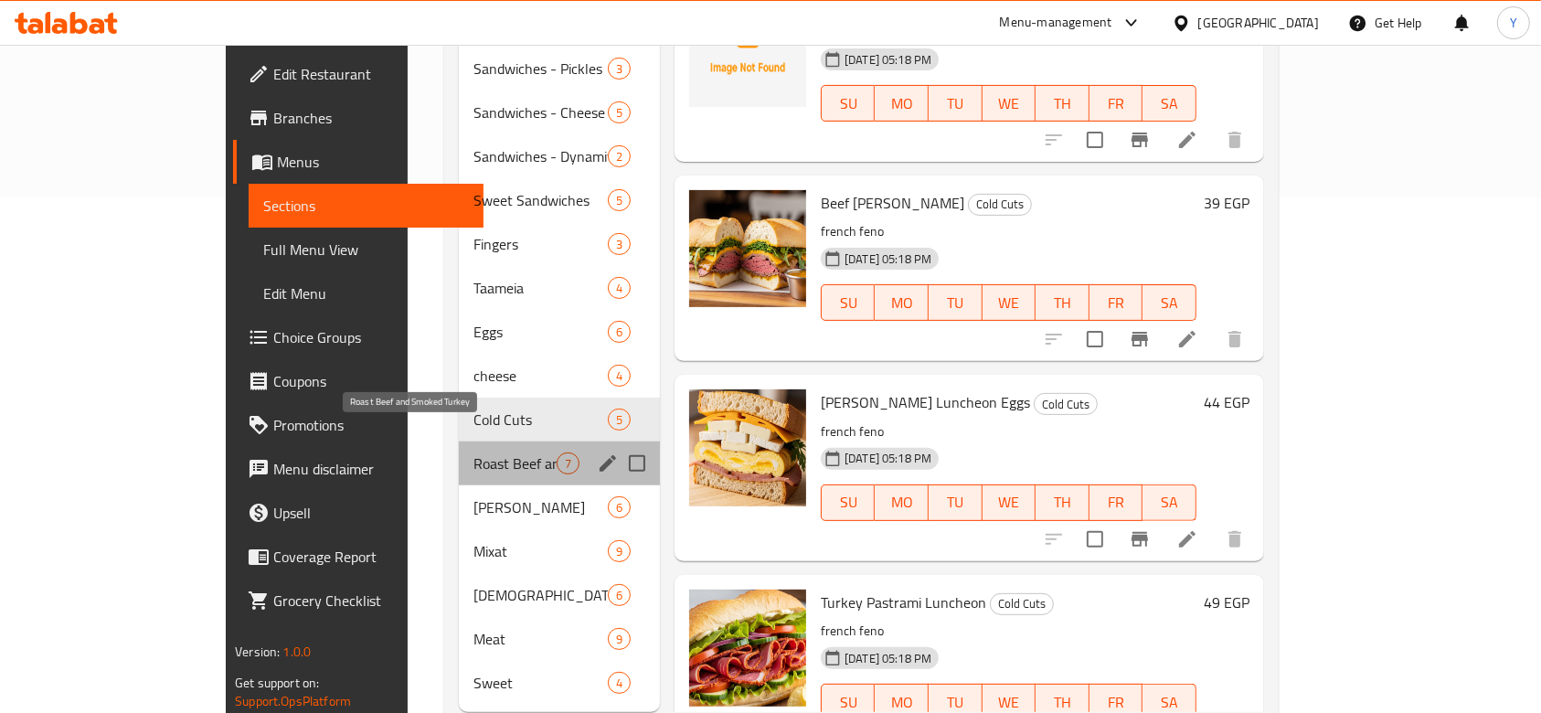
click at [474, 453] on span "Roast Beef and Smoked Turkey" at bounding box center [515, 464] width 83 height 22
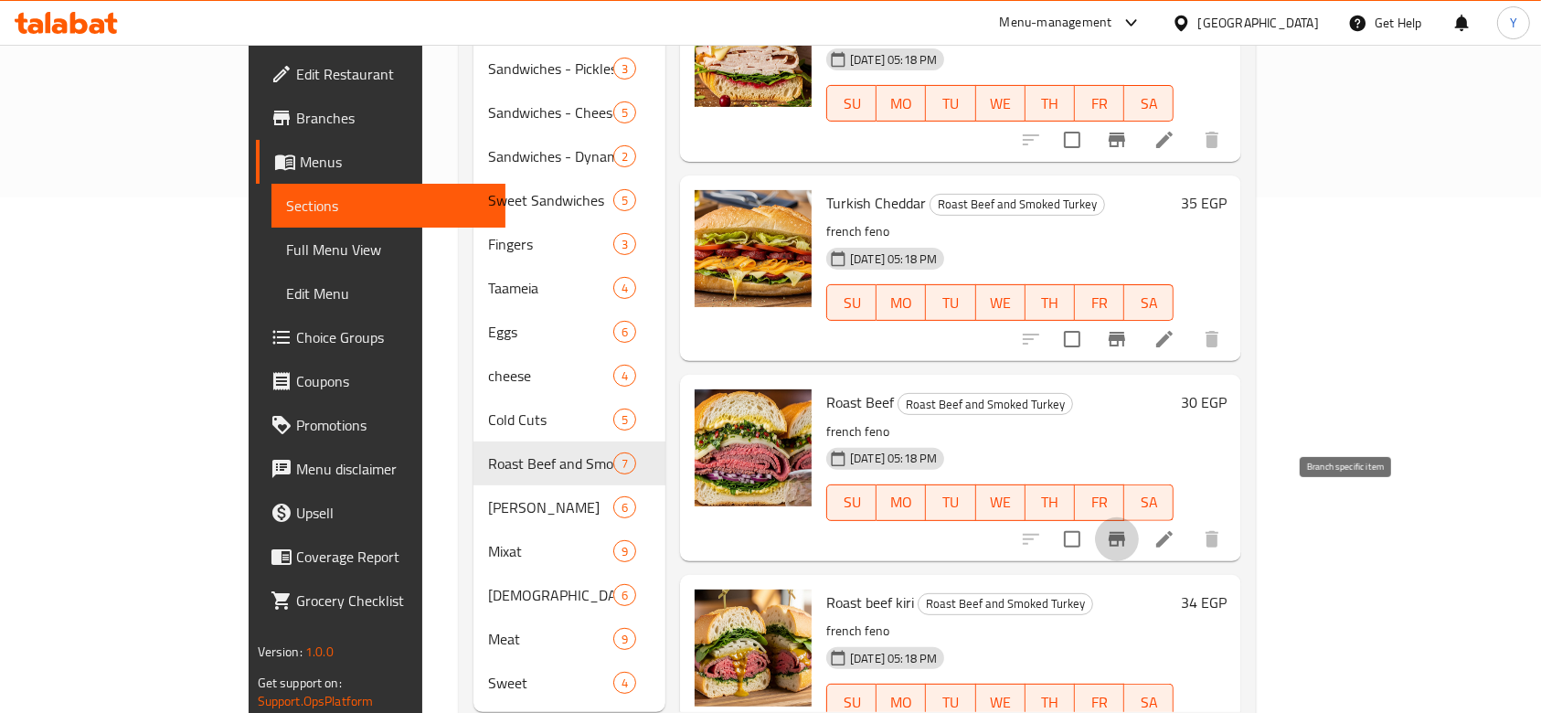
click at [1128, 528] on icon "Branch-specific-item" at bounding box center [1117, 539] width 22 height 22
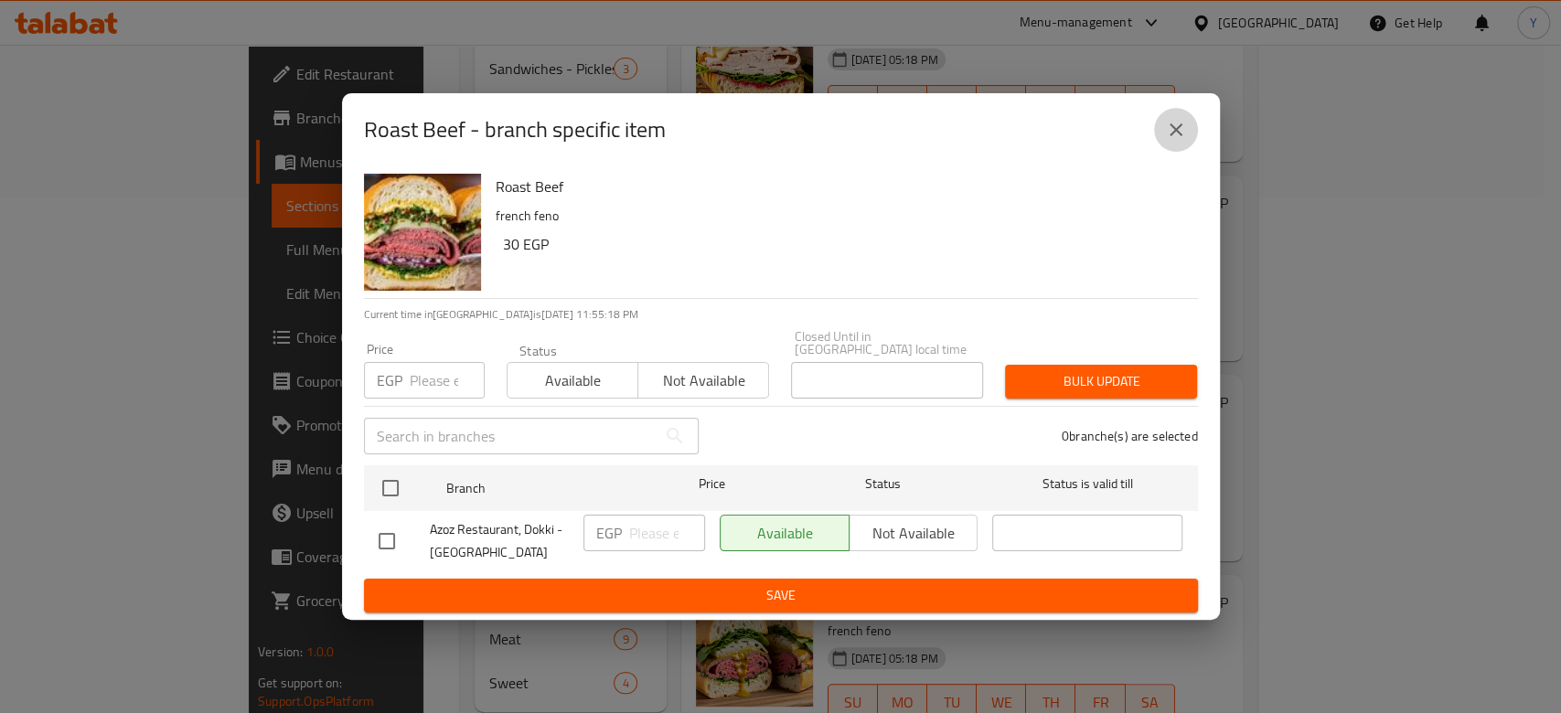
click at [1178, 130] on icon "close" at bounding box center [1176, 130] width 22 height 22
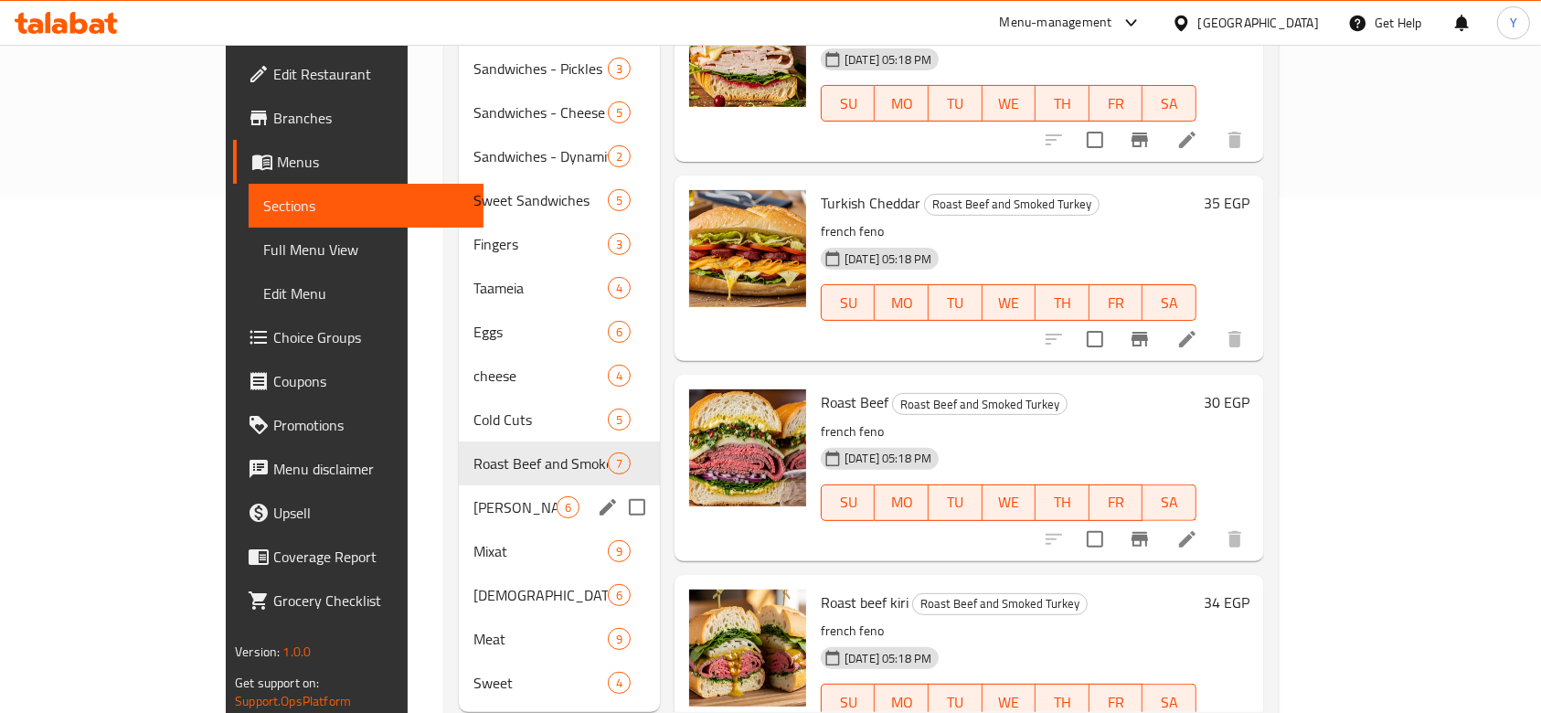
click at [459, 496] on div "Halwani Luncheon 6" at bounding box center [559, 507] width 201 height 44
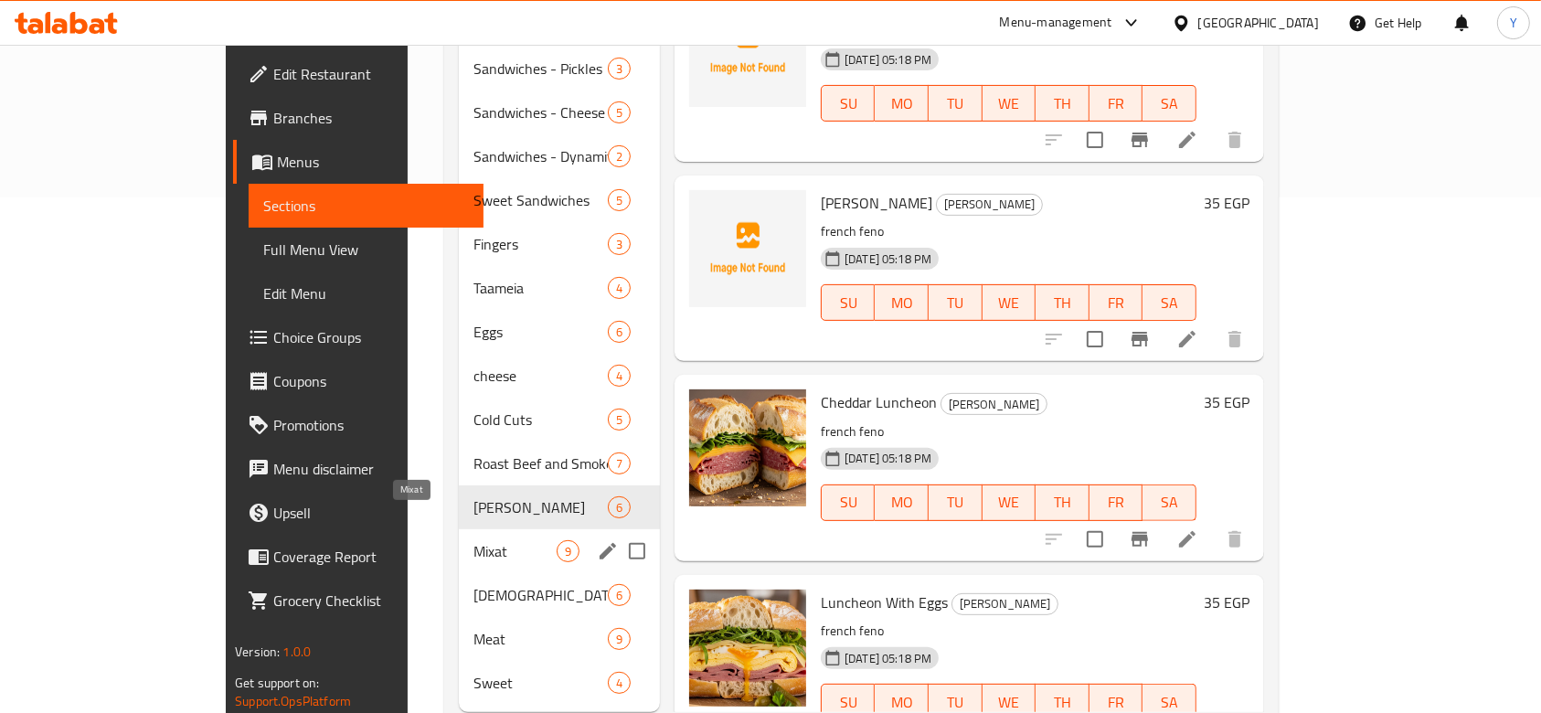
click at [474, 540] on span "Mixat" at bounding box center [515, 551] width 83 height 22
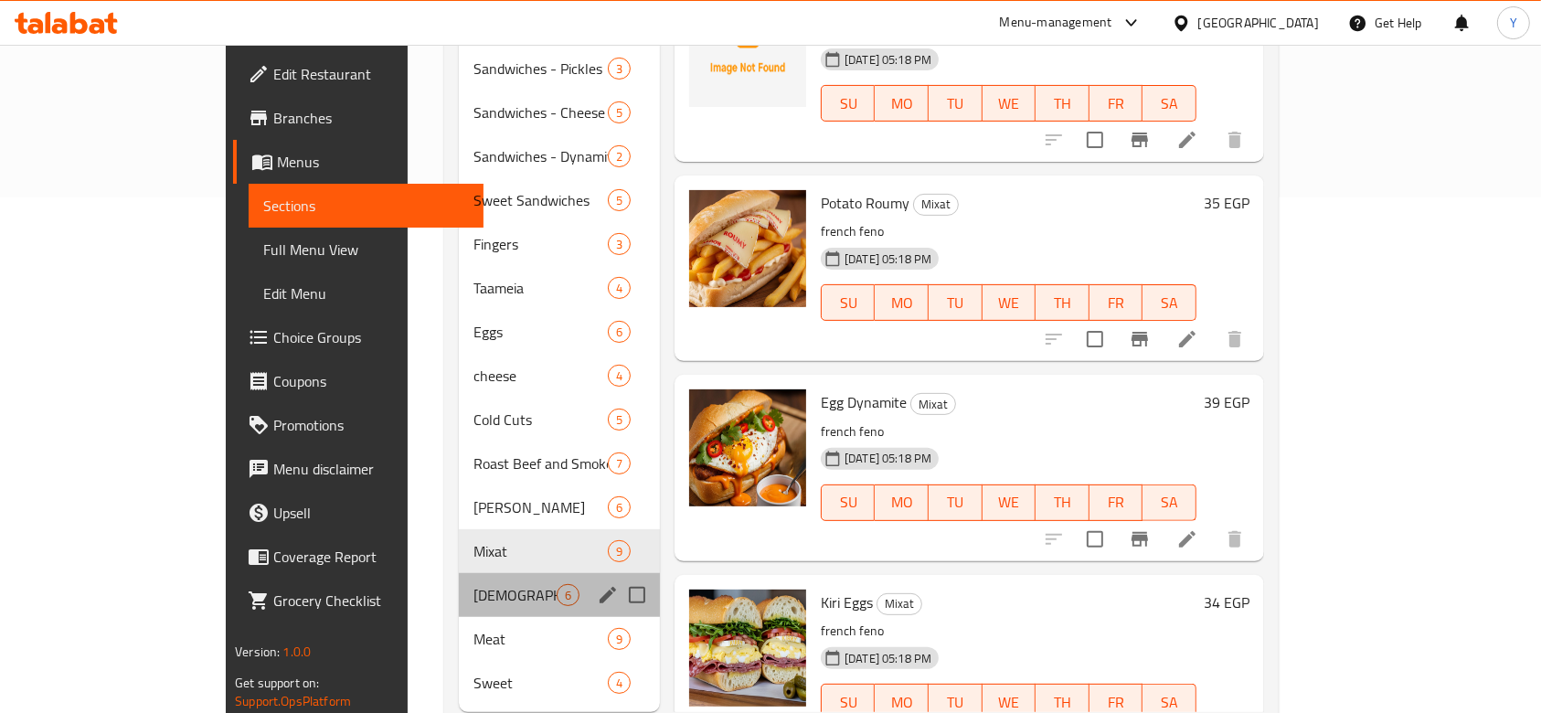
click at [459, 581] on div "Syrian 6" at bounding box center [559, 595] width 201 height 44
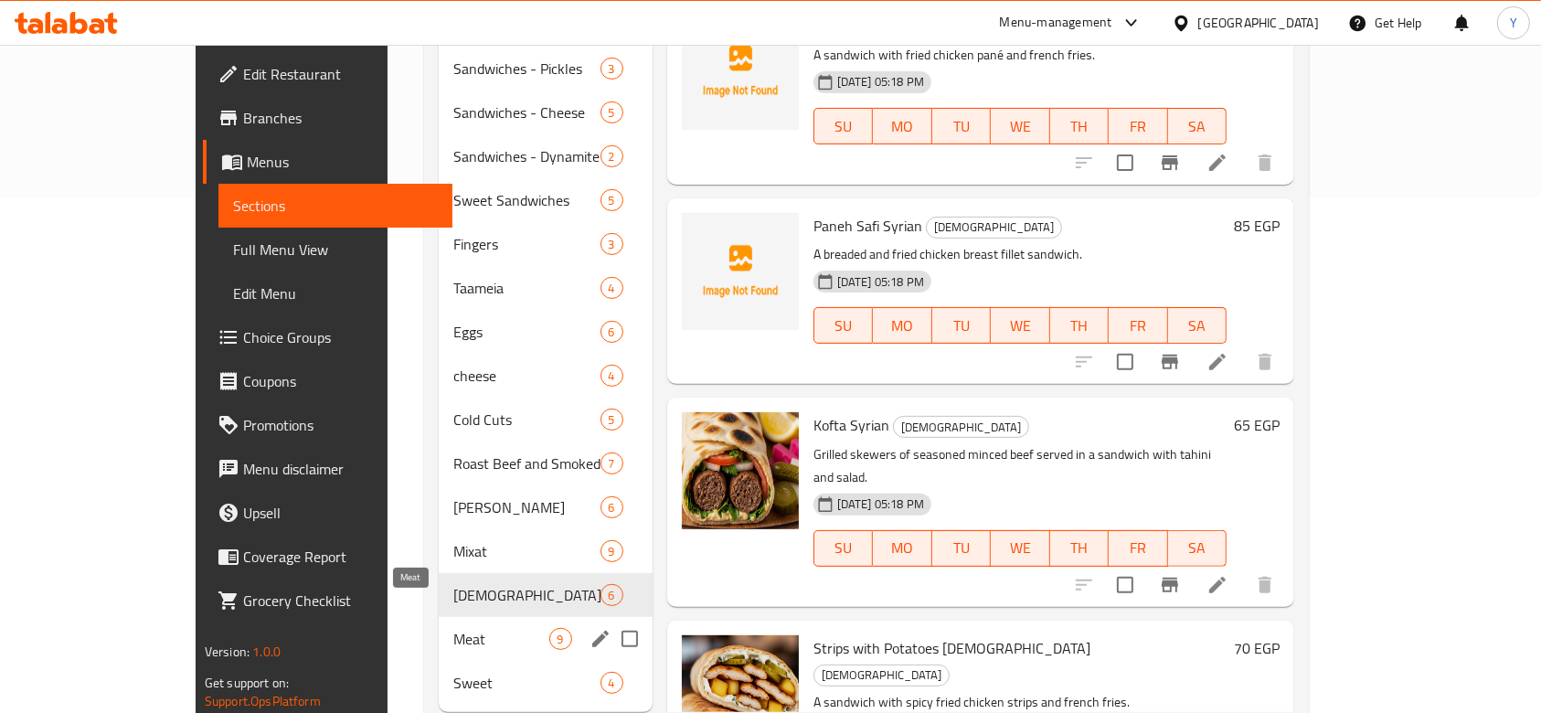
click at [453, 628] on span "Meat" at bounding box center [501, 639] width 96 height 22
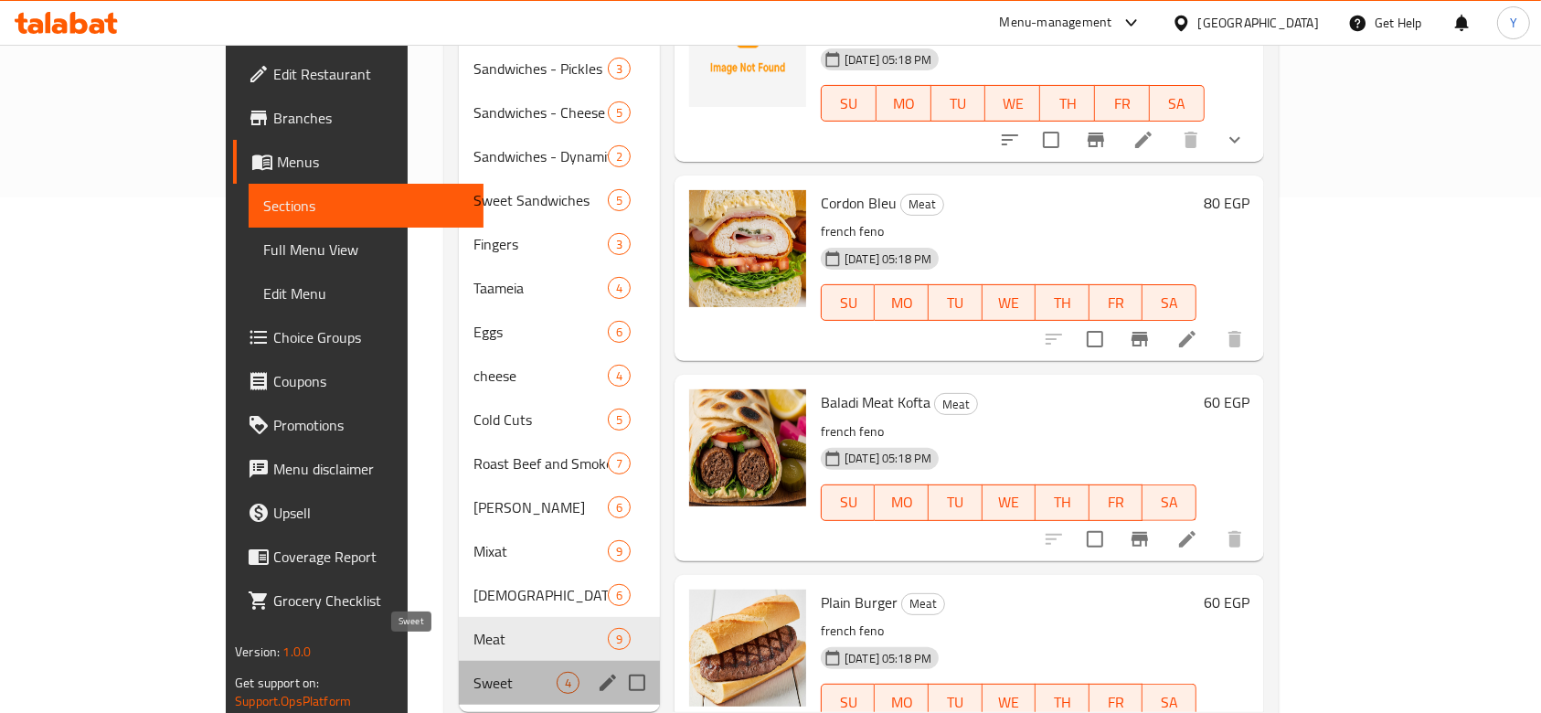
click at [474, 672] on span "Sweet" at bounding box center [515, 683] width 83 height 22
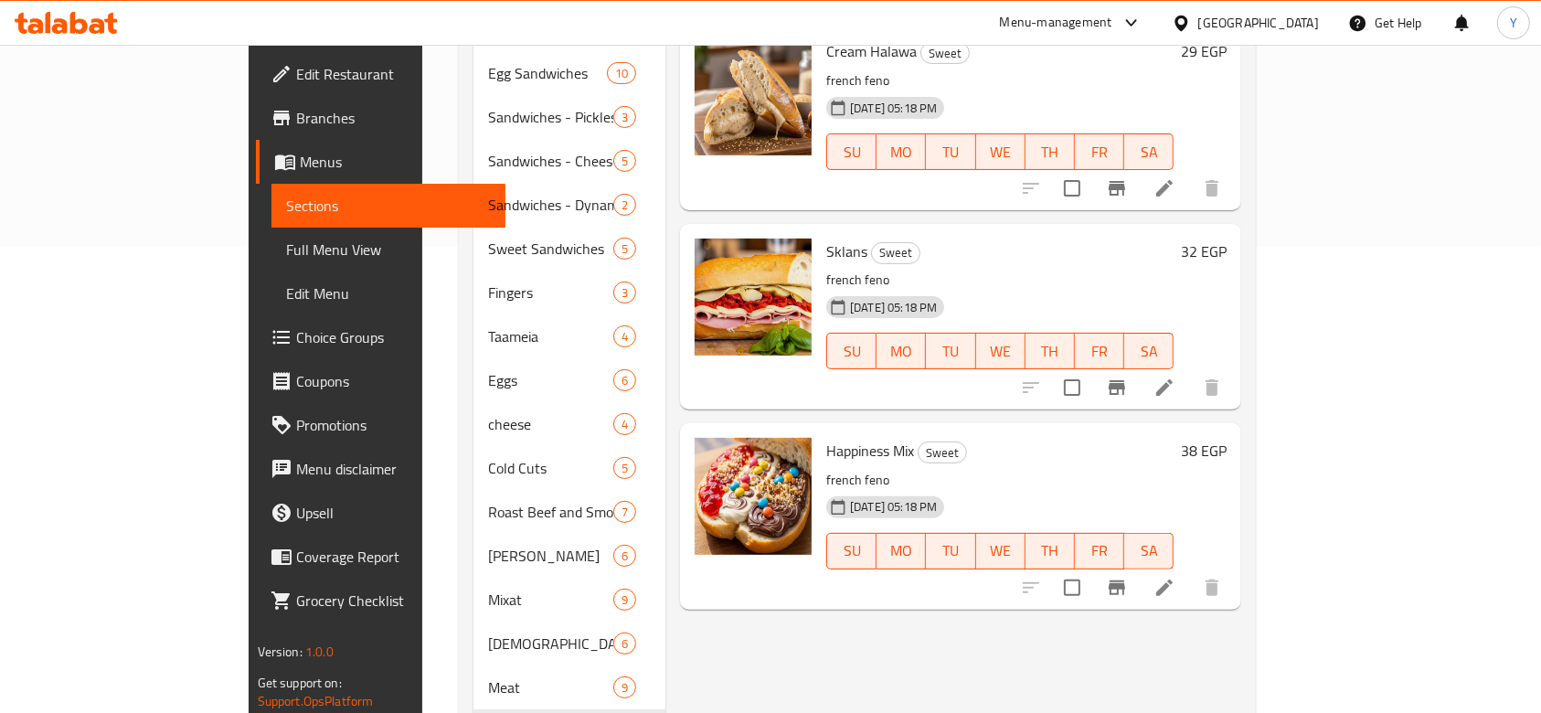
scroll to position [538, 0]
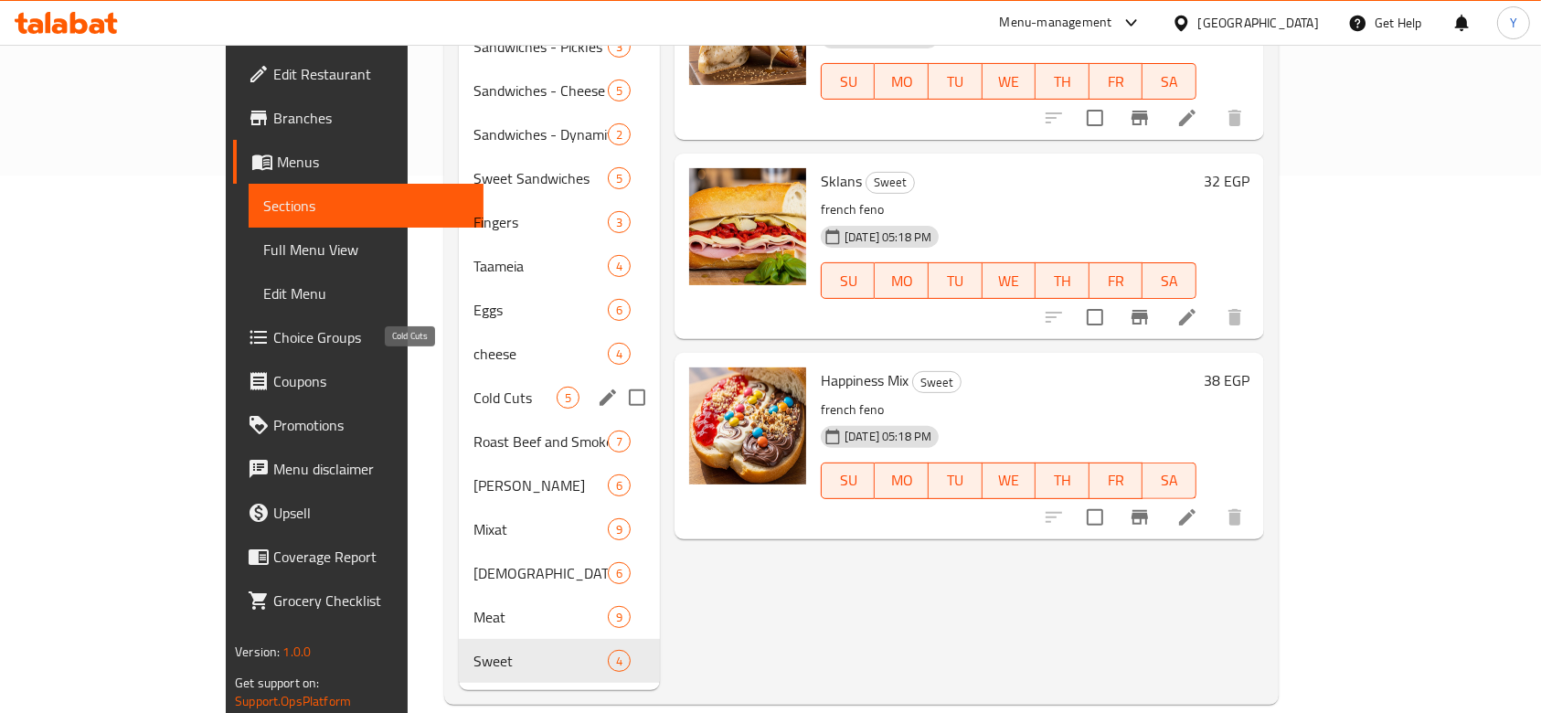
click at [474, 387] on span "Cold Cuts" at bounding box center [515, 398] width 83 height 22
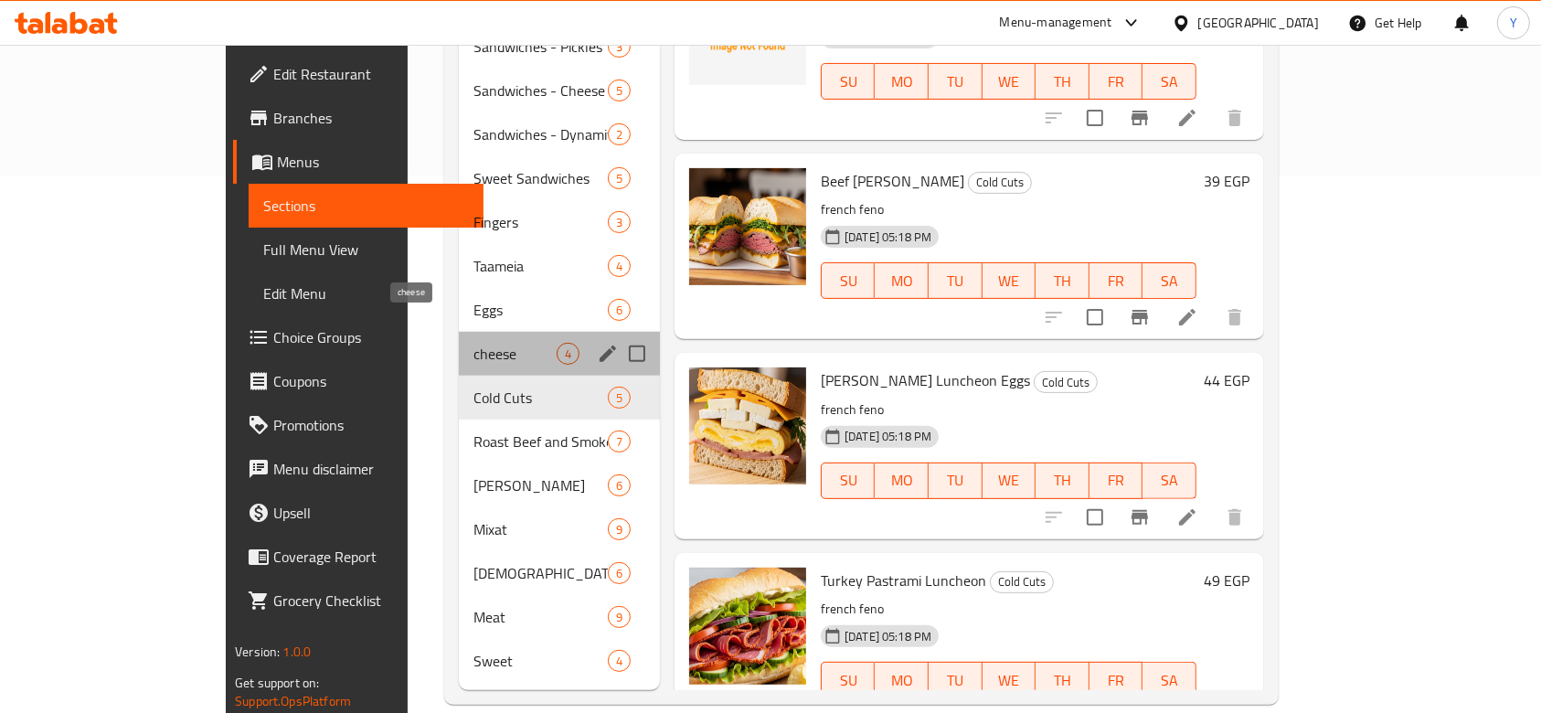
click at [474, 343] on span "cheese" at bounding box center [515, 354] width 83 height 22
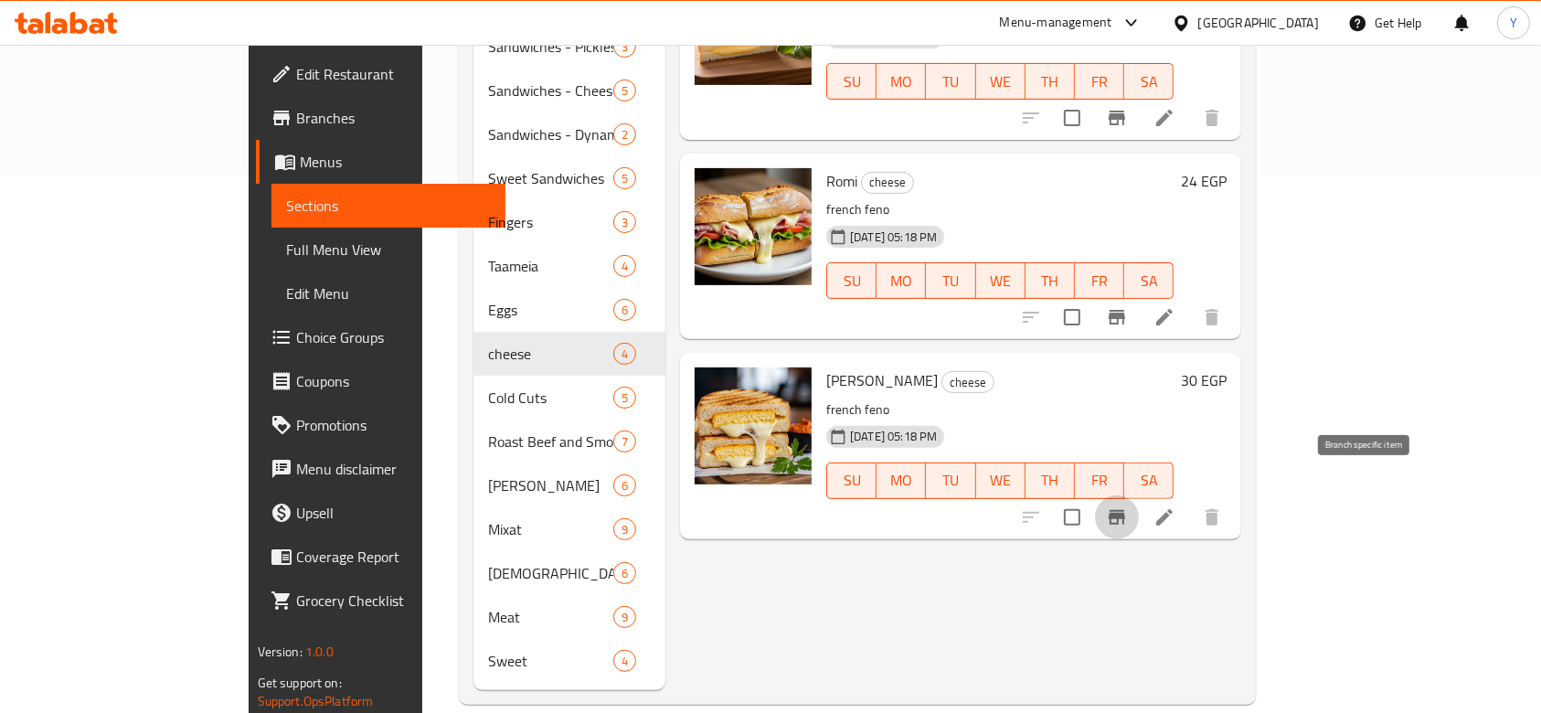
click at [1128, 507] on icon "Branch-specific-item" at bounding box center [1117, 518] width 22 height 22
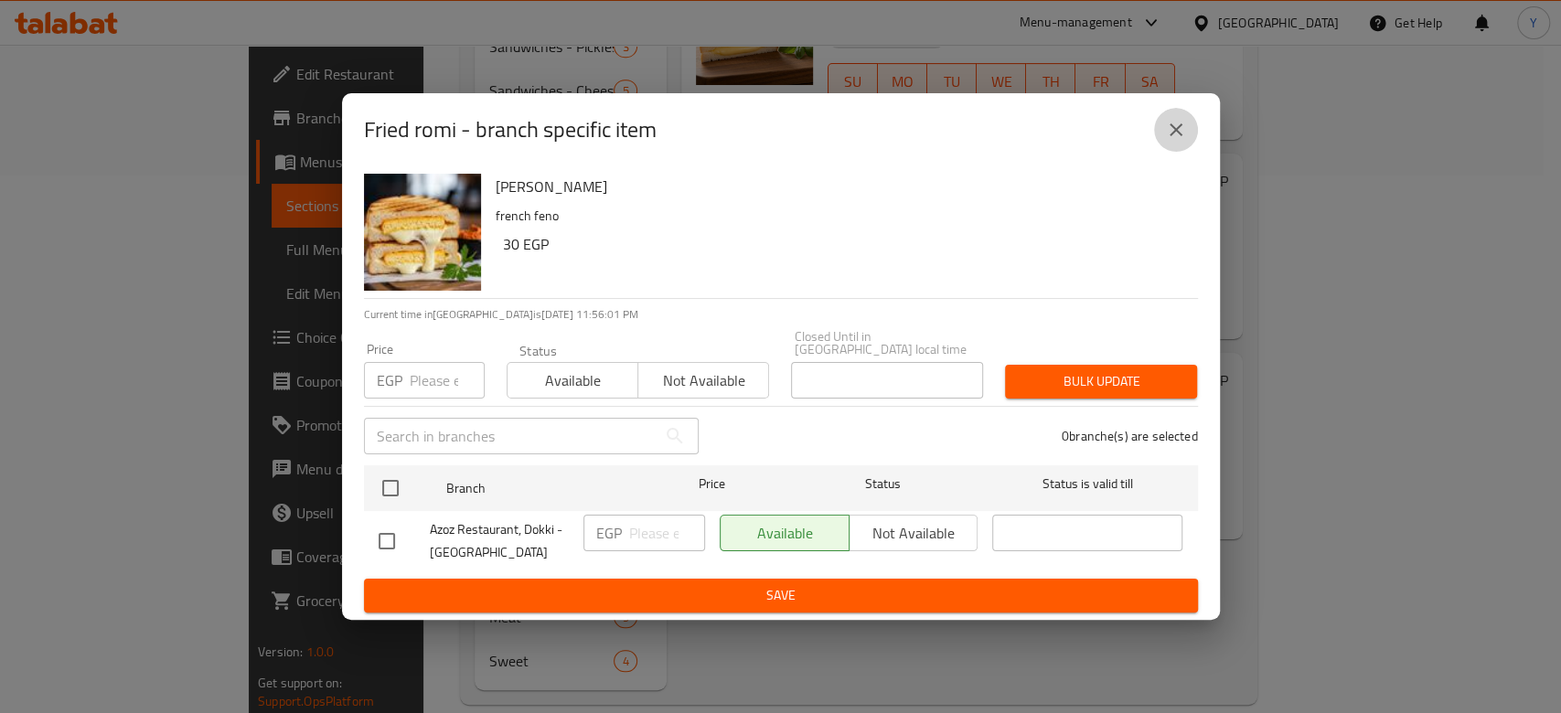
click at [1177, 123] on button "close" at bounding box center [1176, 130] width 44 height 44
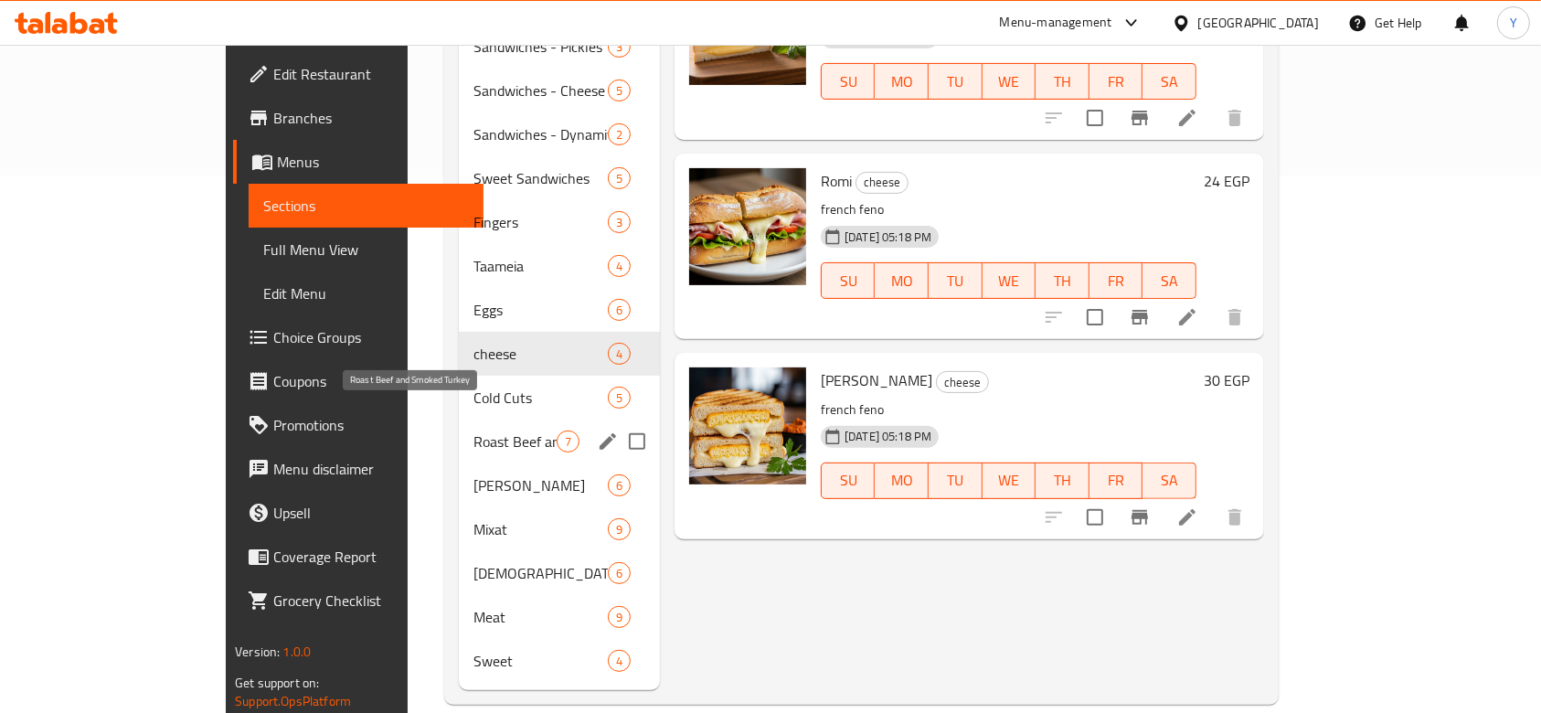
click at [474, 431] on span "Roast Beef and Smoked Turkey" at bounding box center [515, 442] width 83 height 22
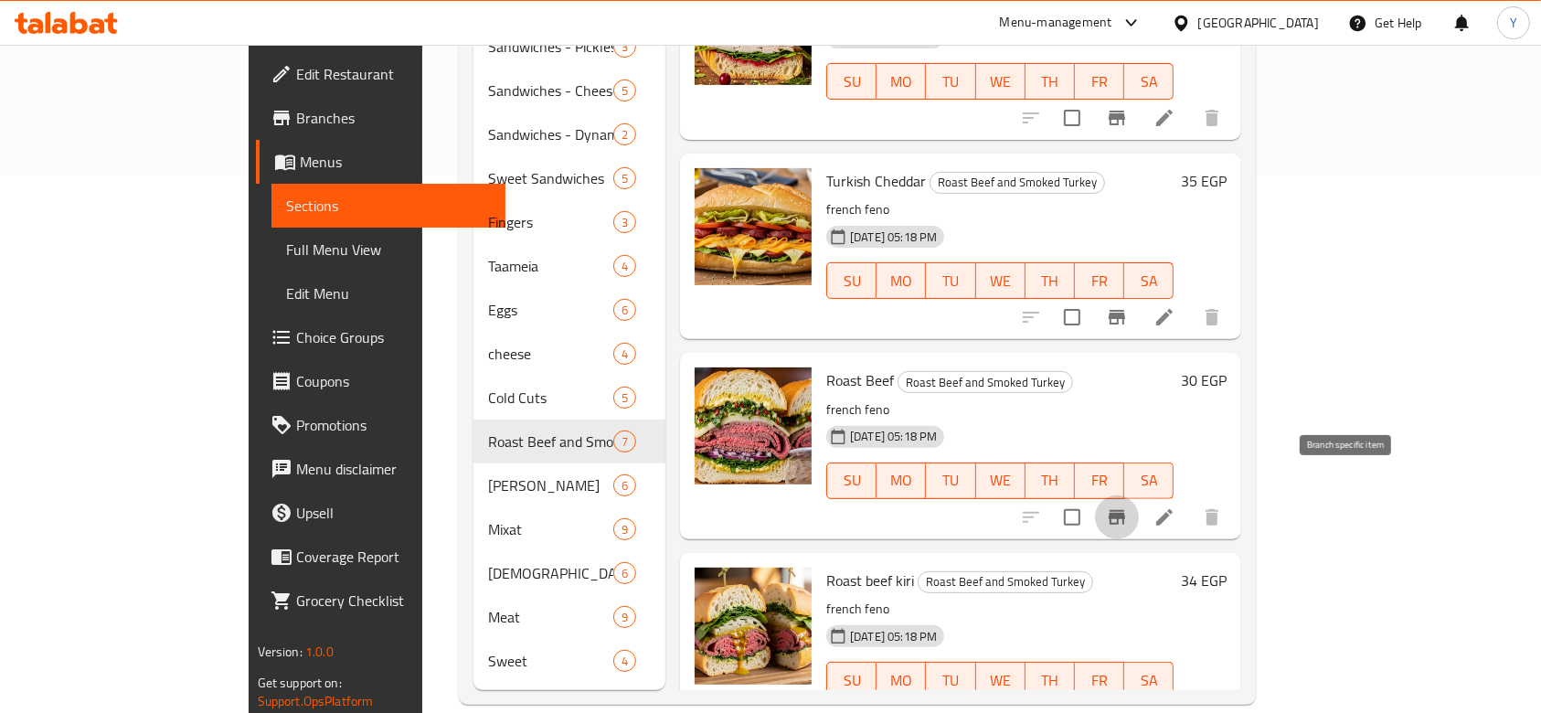
click at [1128, 507] on icon "Branch-specific-item" at bounding box center [1117, 518] width 22 height 22
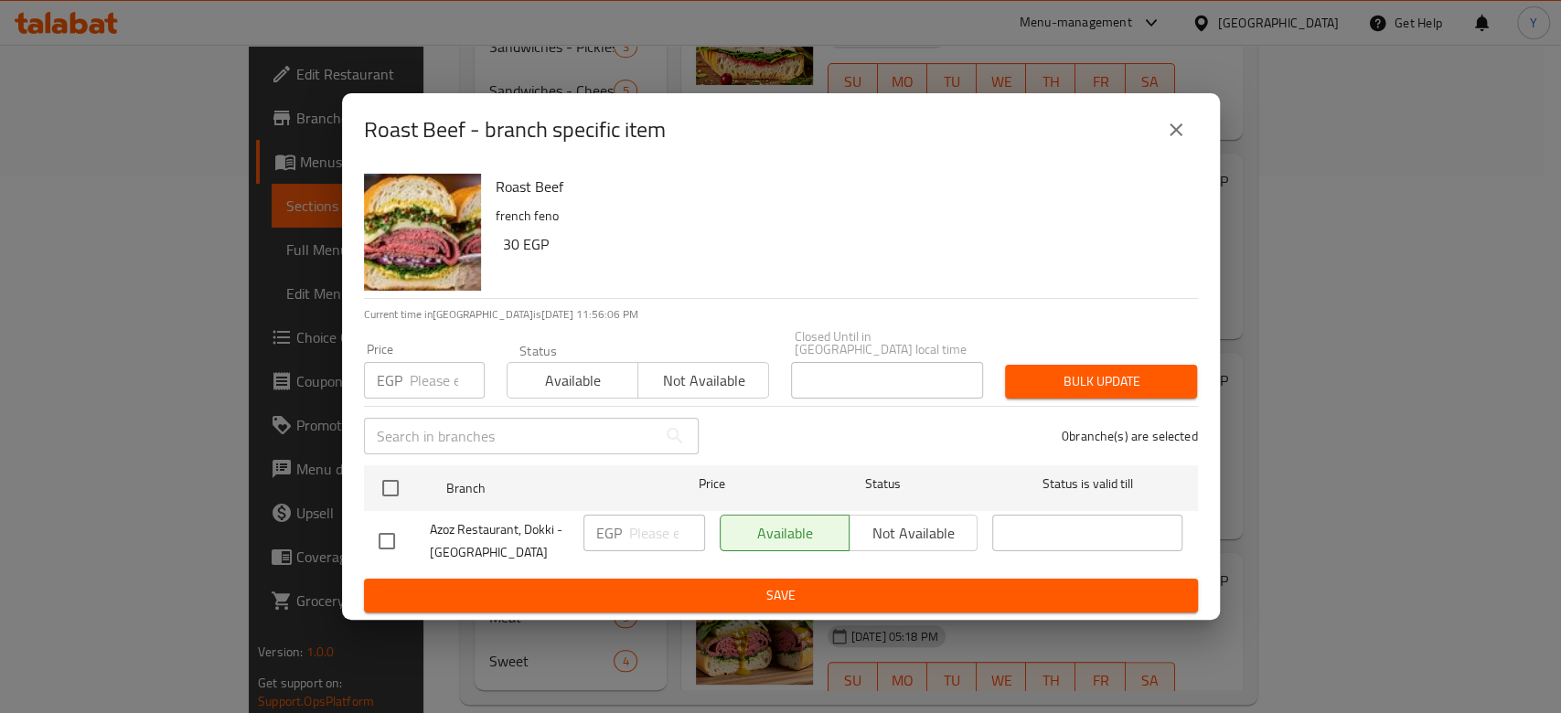
click at [1175, 138] on icon "close" at bounding box center [1176, 130] width 22 height 22
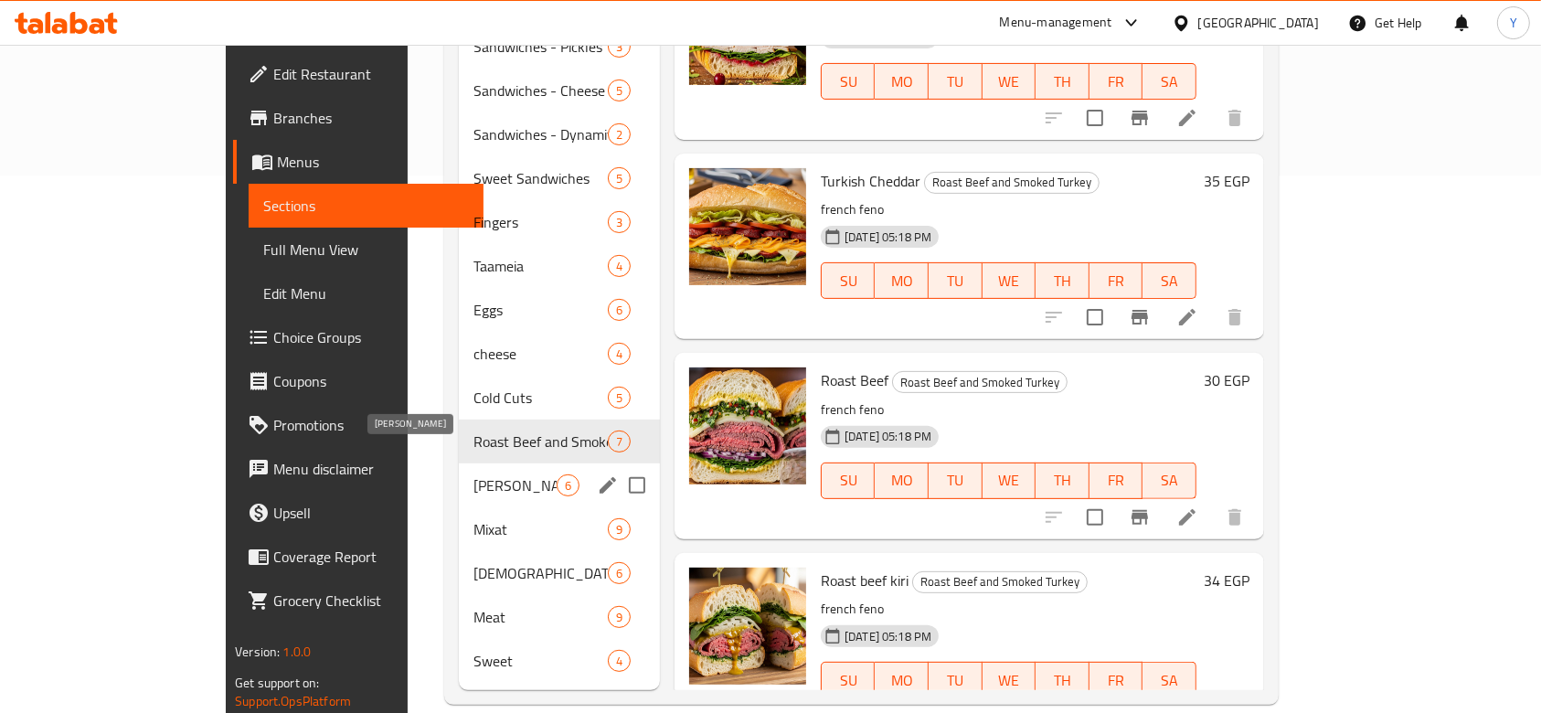
click at [474, 475] on span "Halwani Luncheon" at bounding box center [515, 486] width 83 height 22
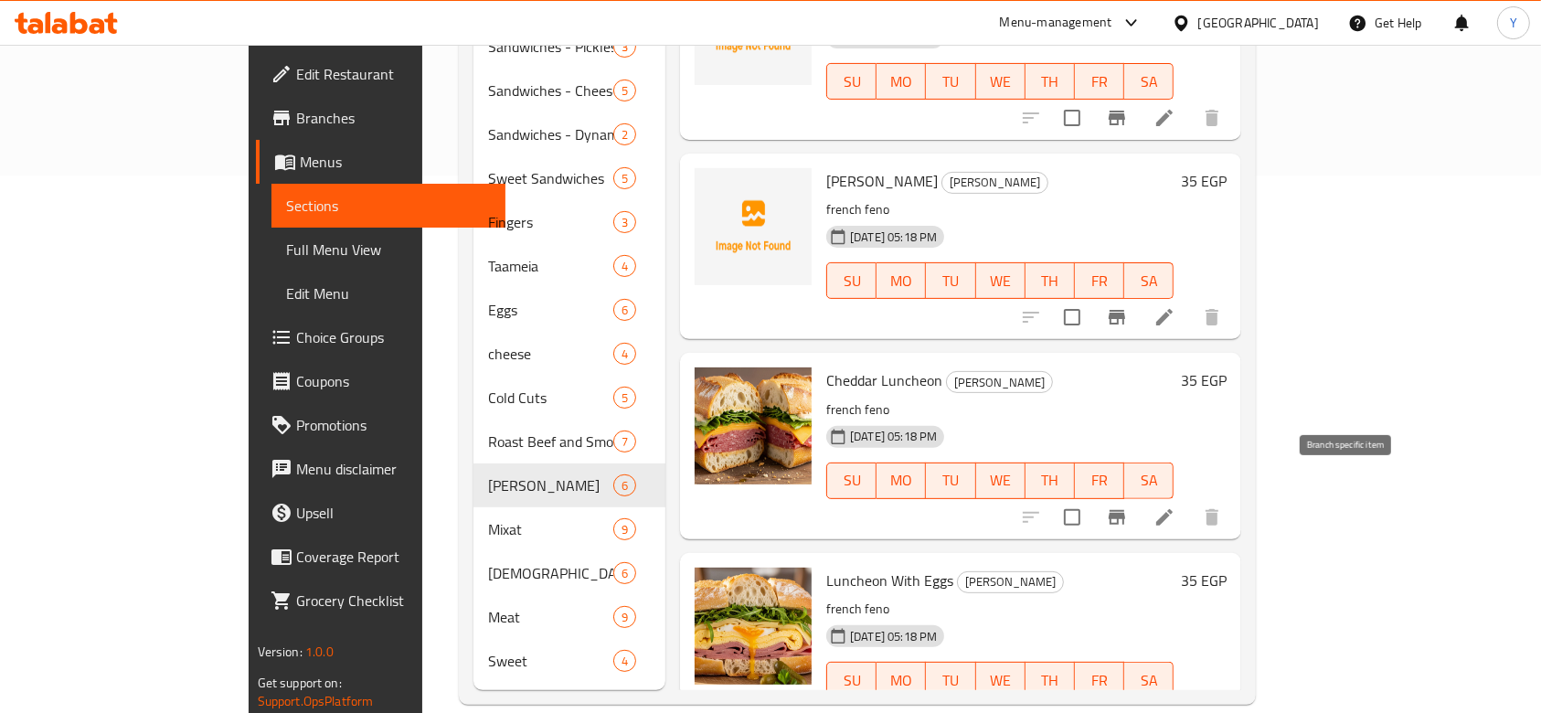
click at [1125, 510] on icon "Branch-specific-item" at bounding box center [1117, 517] width 16 height 15
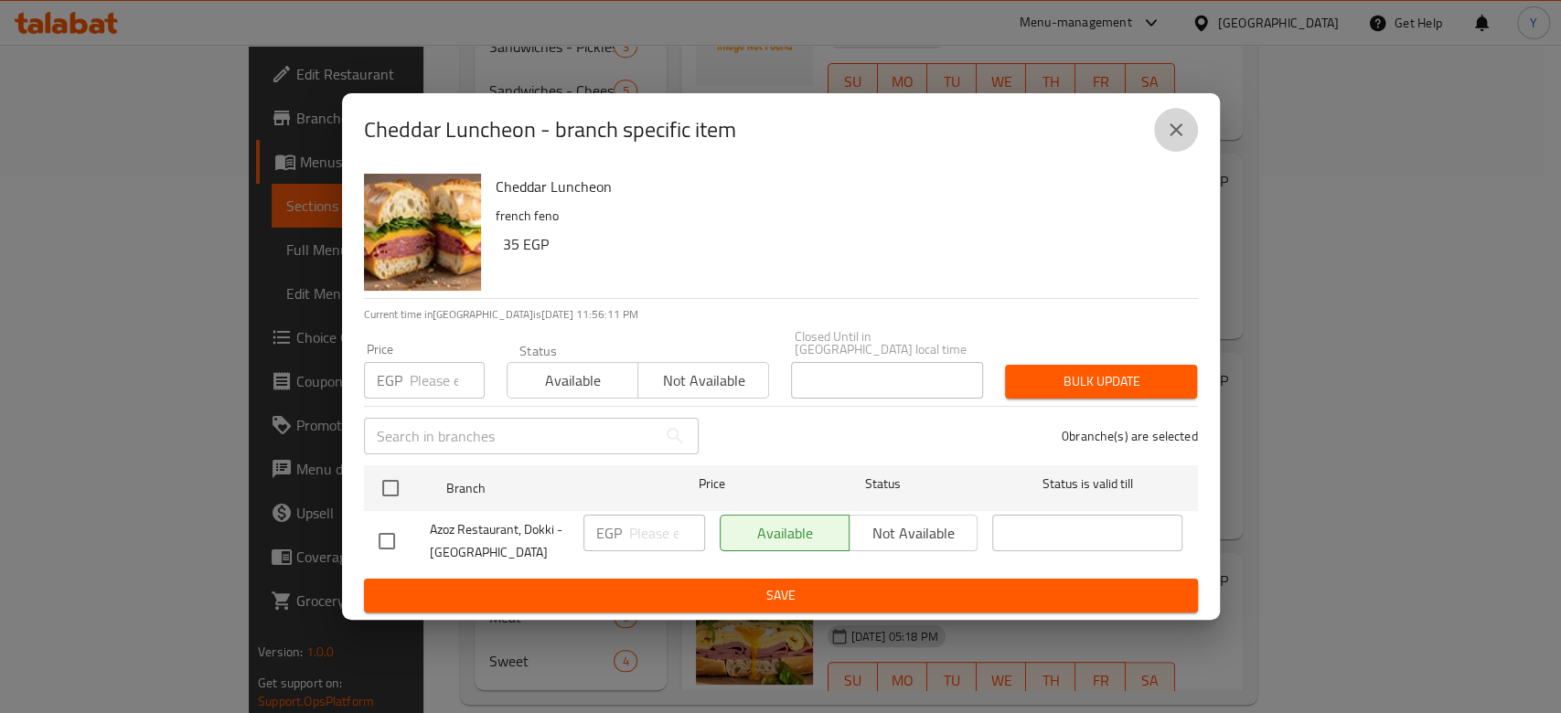
click at [1178, 136] on icon "close" at bounding box center [1175, 129] width 13 height 13
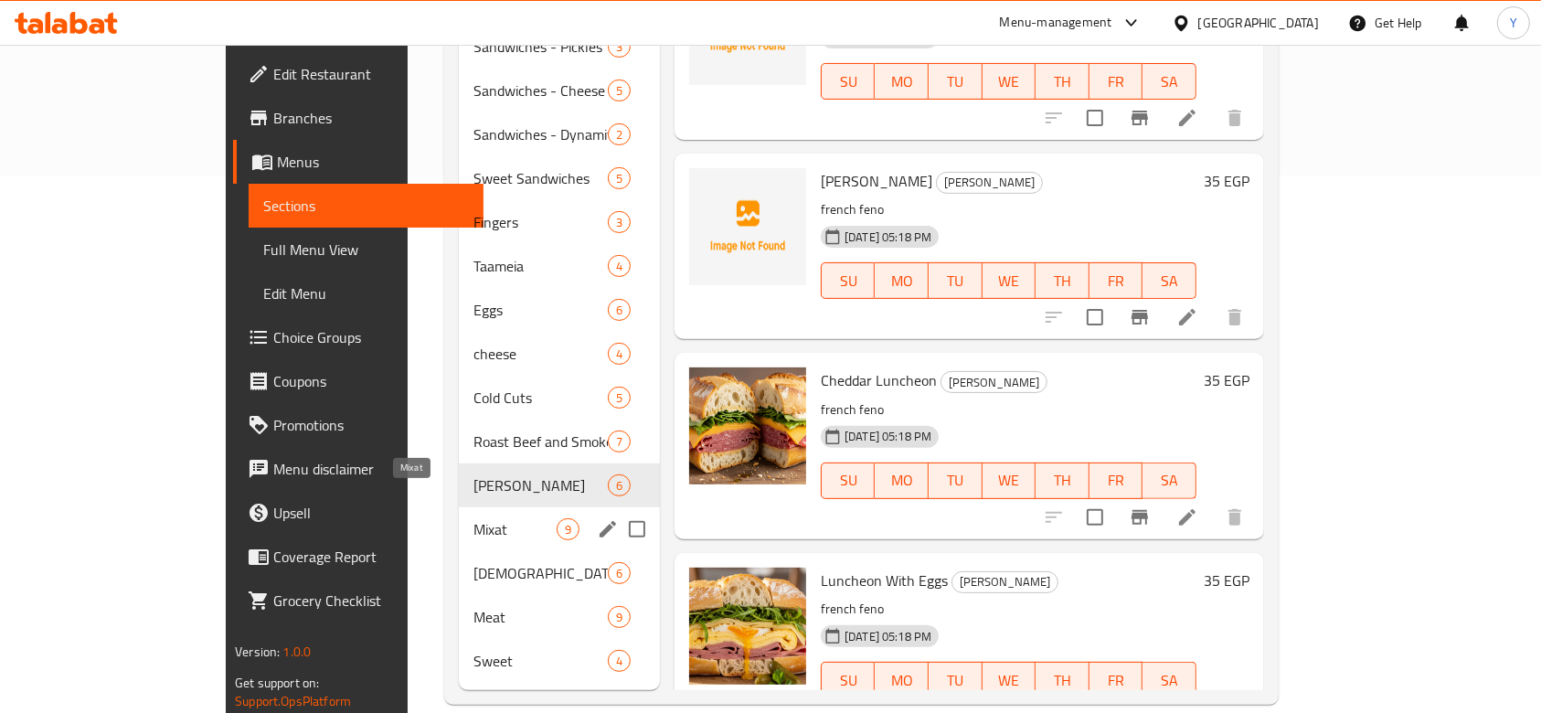
click at [474, 518] on span "Mixat" at bounding box center [515, 529] width 83 height 22
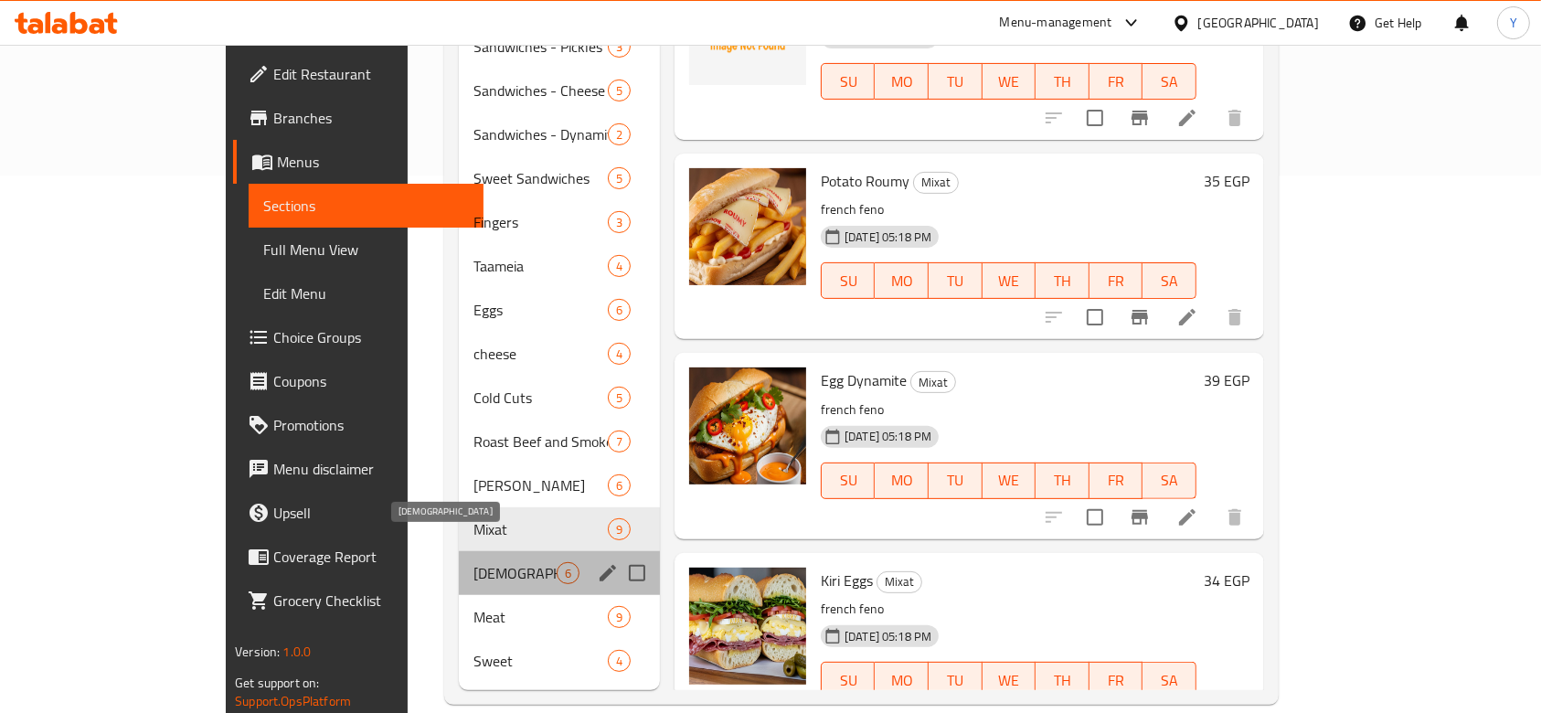
click at [474, 562] on span "Syrian" at bounding box center [515, 573] width 83 height 22
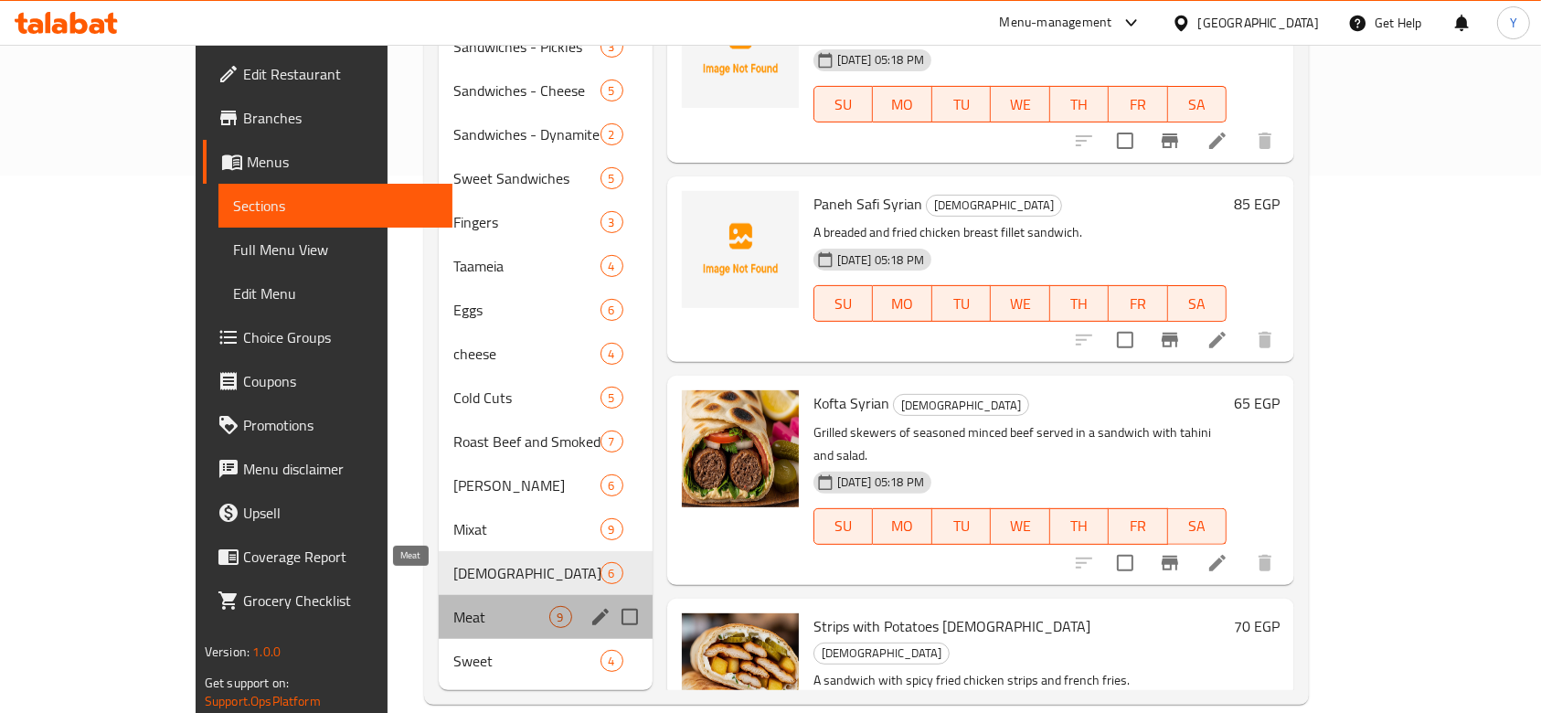
click at [453, 606] on span "Meat" at bounding box center [501, 617] width 96 height 22
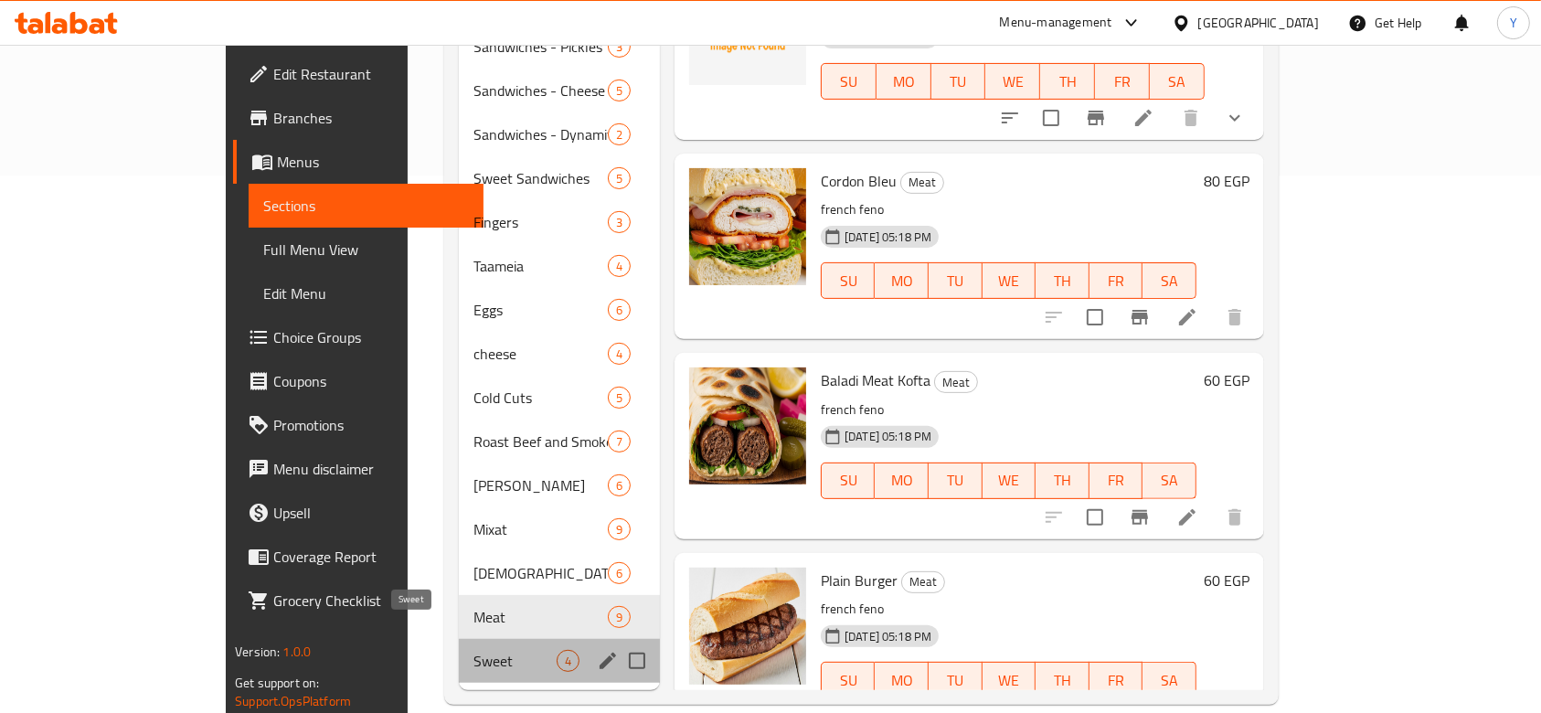
click at [474, 650] on span "Sweet" at bounding box center [515, 661] width 83 height 22
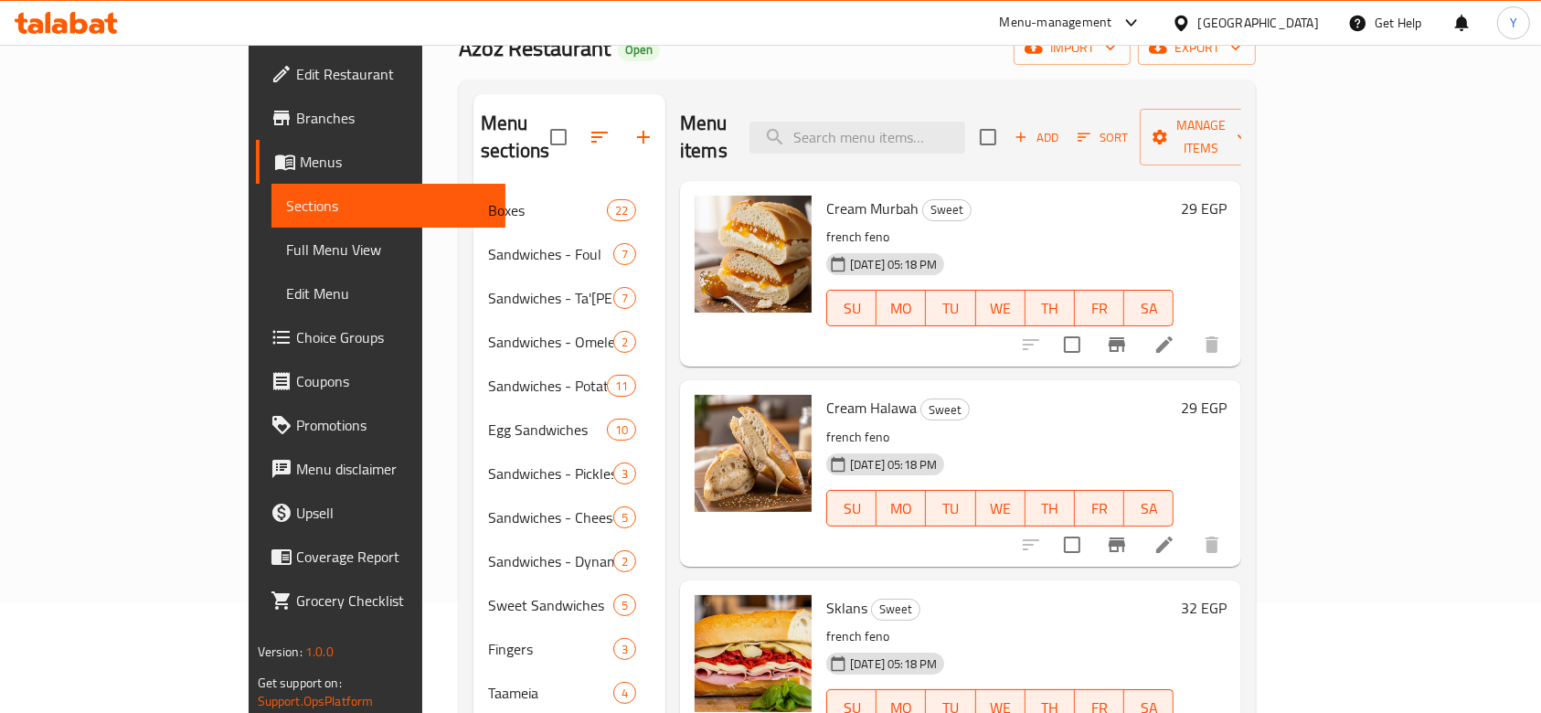
scroll to position [114, 0]
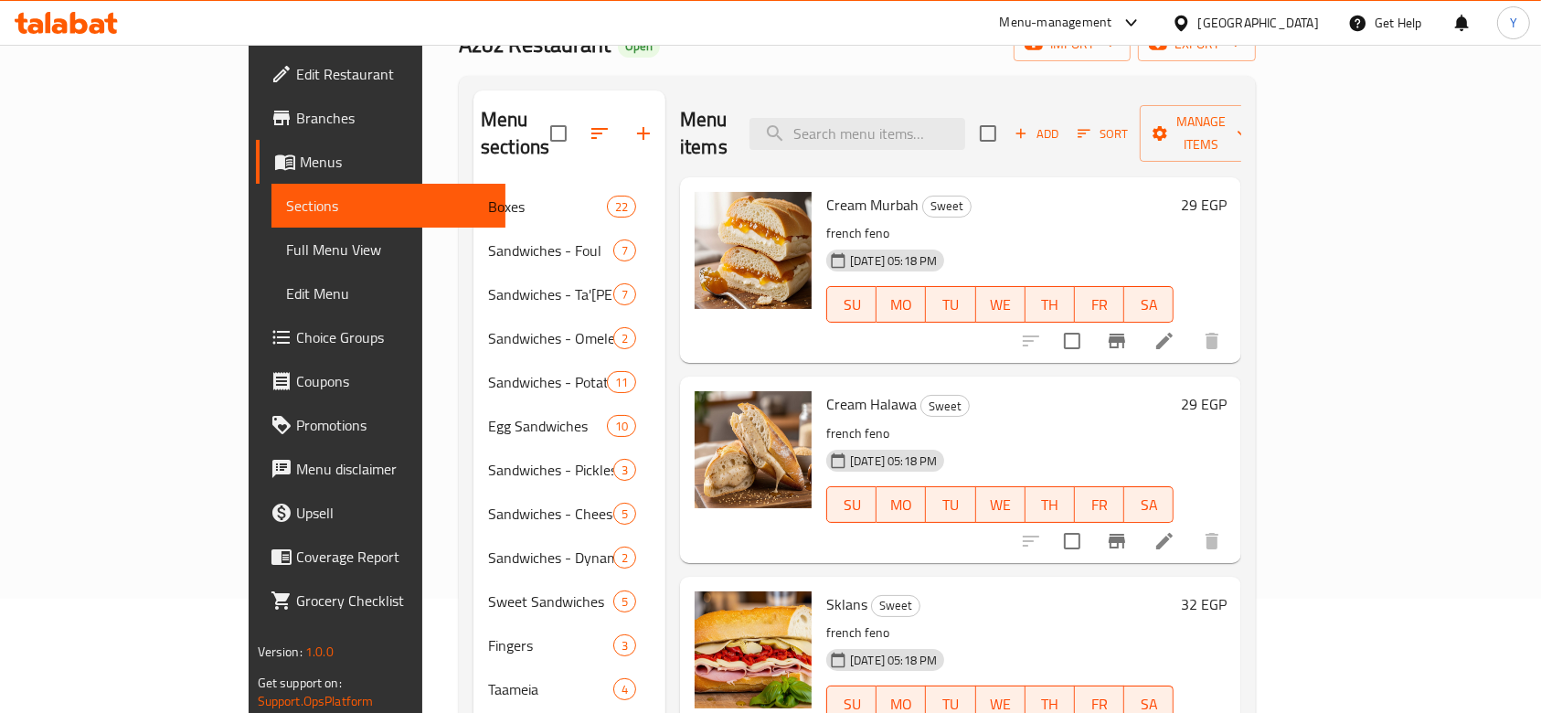
click at [1125, 334] on icon "Branch-specific-item" at bounding box center [1117, 341] width 16 height 15
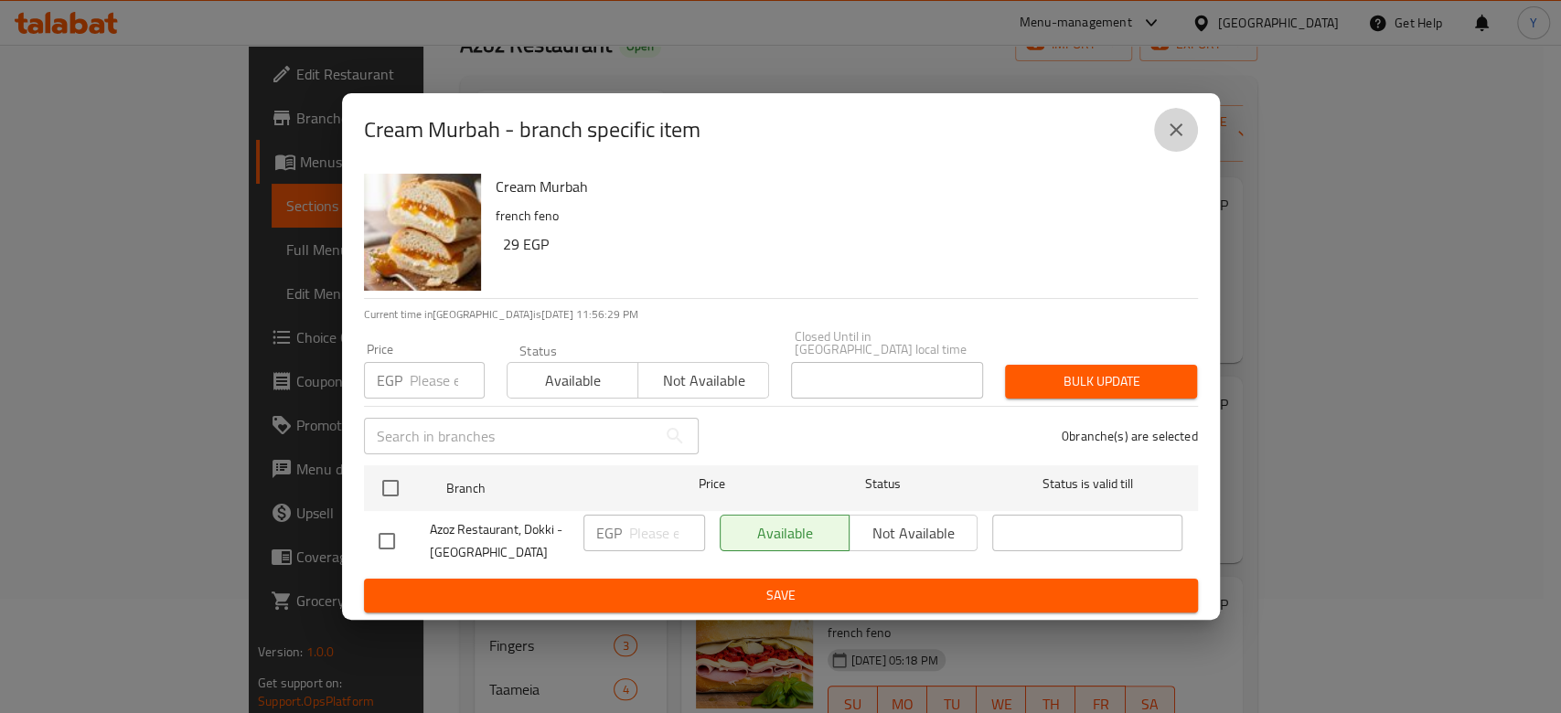
click at [1182, 141] on icon "close" at bounding box center [1176, 130] width 22 height 22
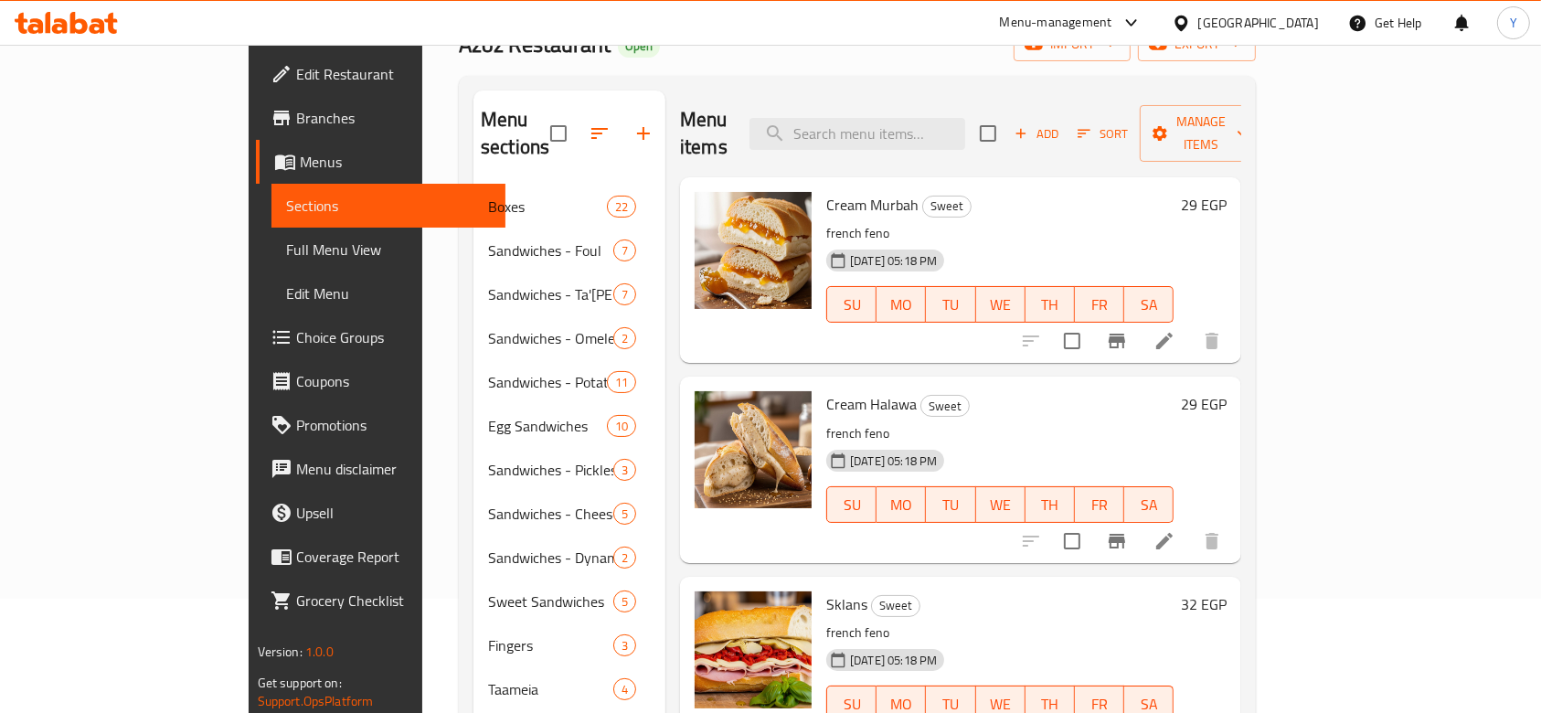
scroll to position [0, 0]
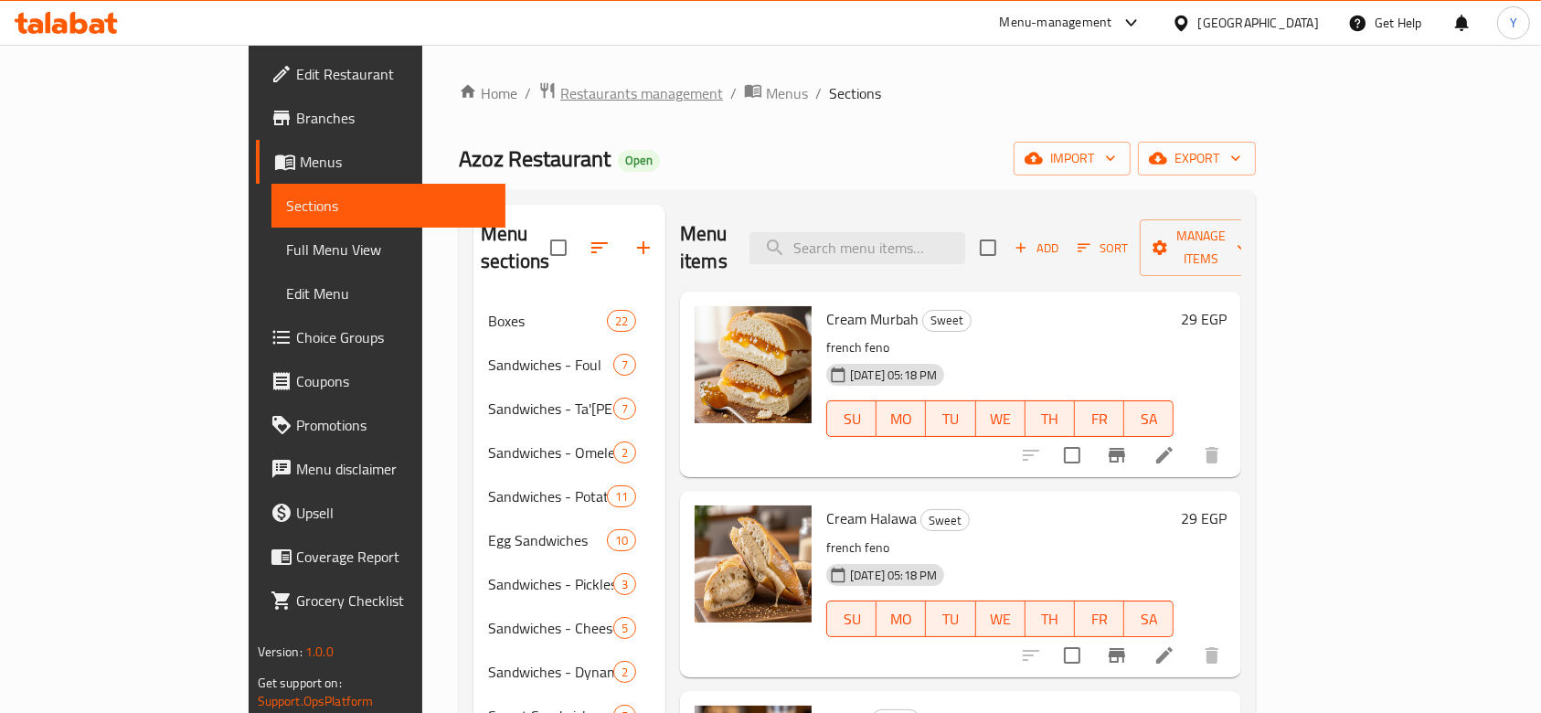
click at [560, 97] on span "Restaurants management" at bounding box center [641, 93] width 163 height 22
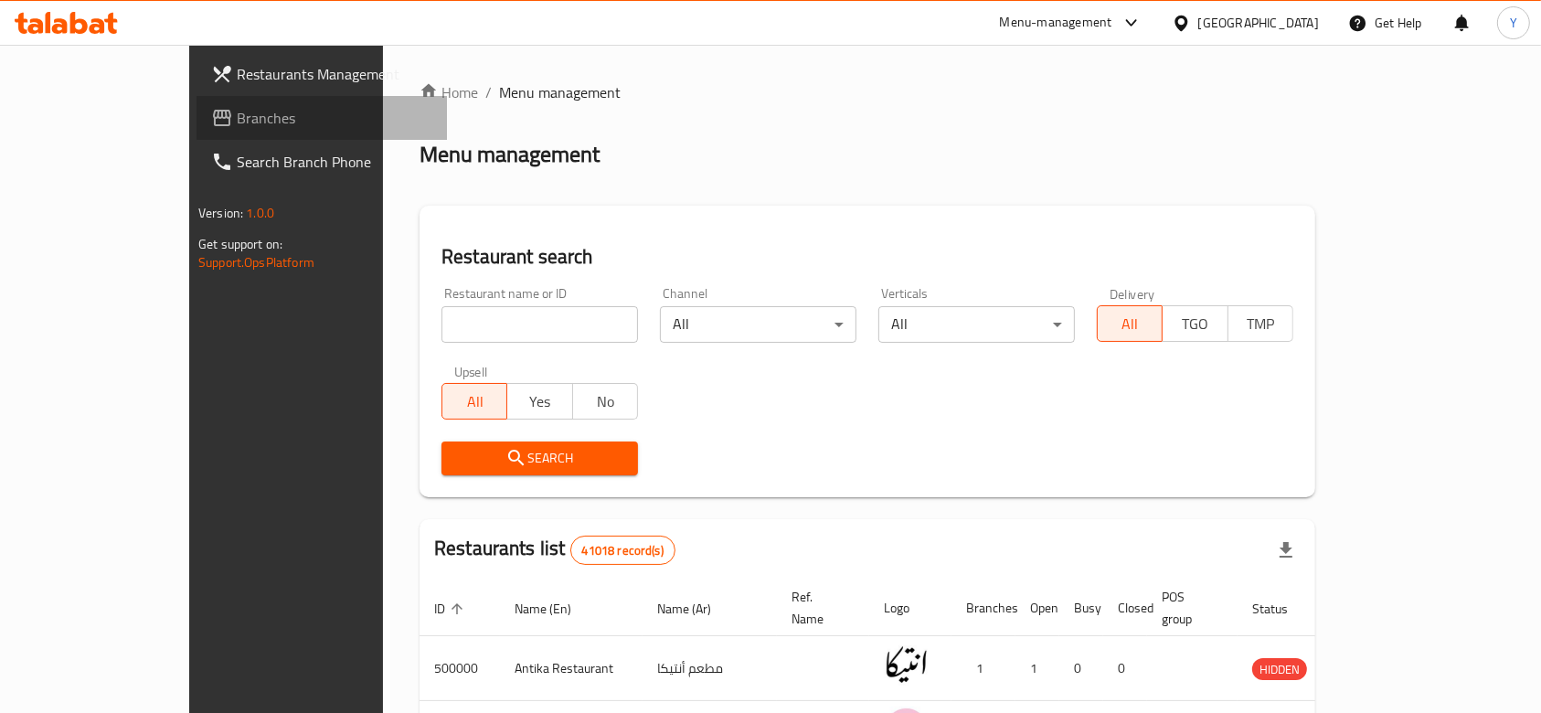
click at [237, 120] on span "Branches" at bounding box center [335, 118] width 196 height 22
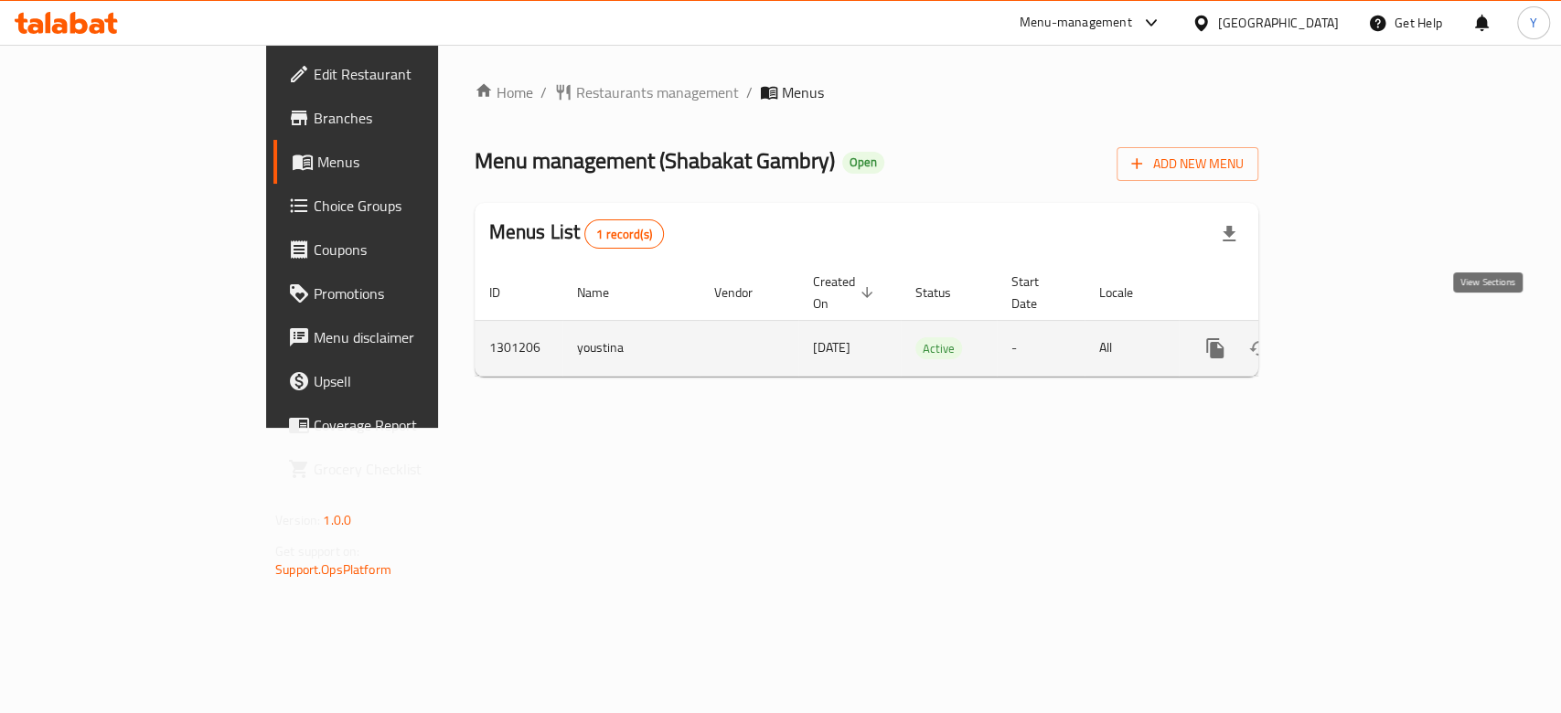
click at [1355, 340] on icon "enhanced table" at bounding box center [1347, 348] width 16 height 16
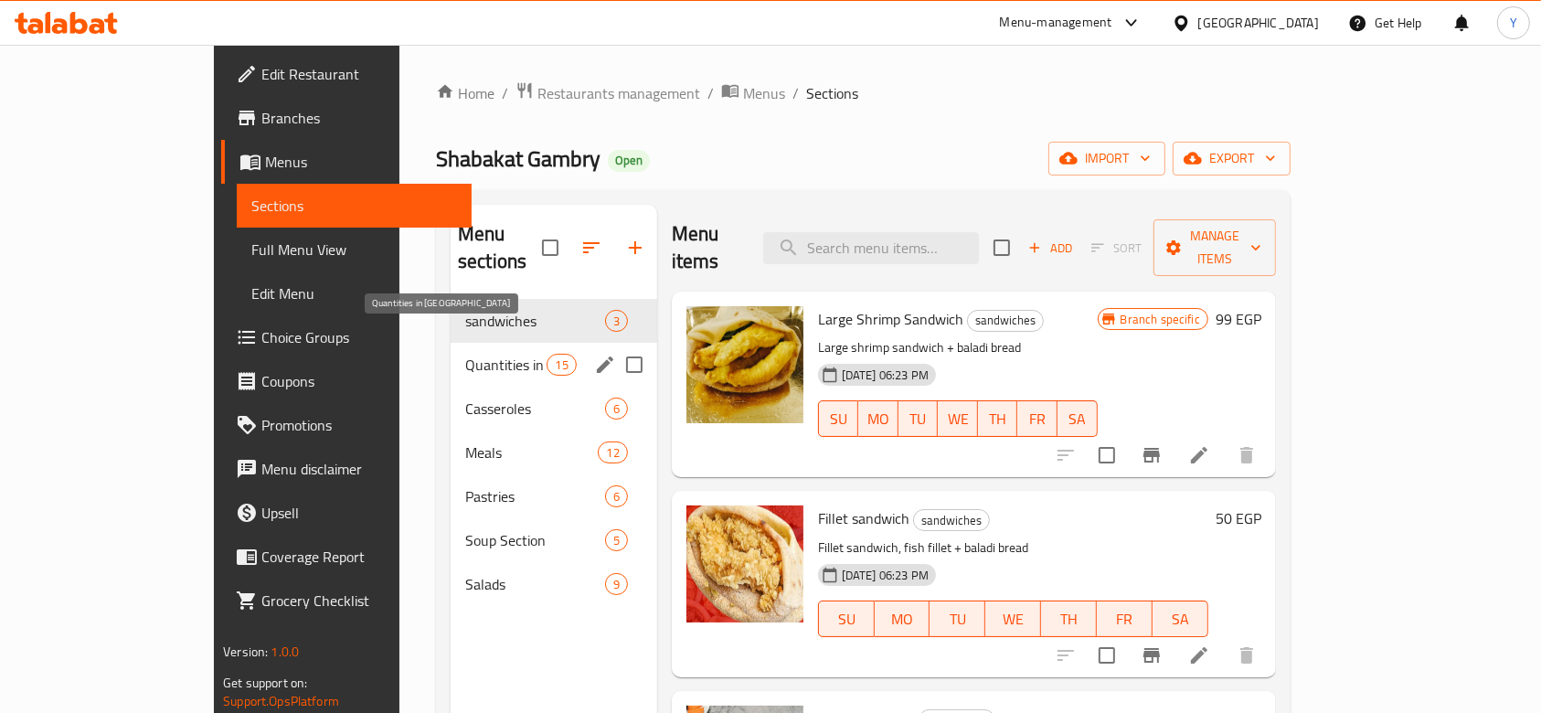
click at [465, 354] on span "Quantities in [GEOGRAPHIC_DATA]" at bounding box center [505, 365] width 81 height 22
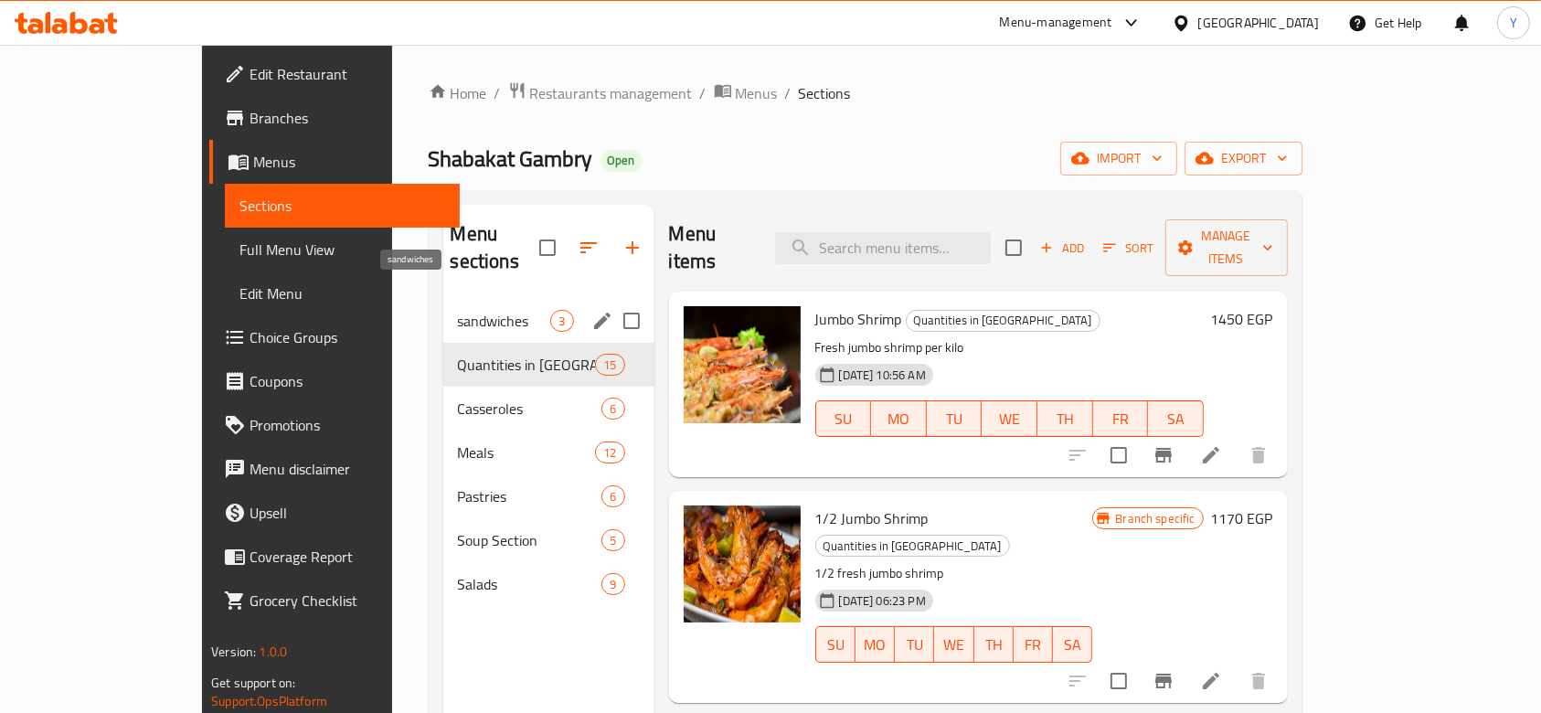
click at [458, 310] on span "sandwiches" at bounding box center [504, 321] width 93 height 22
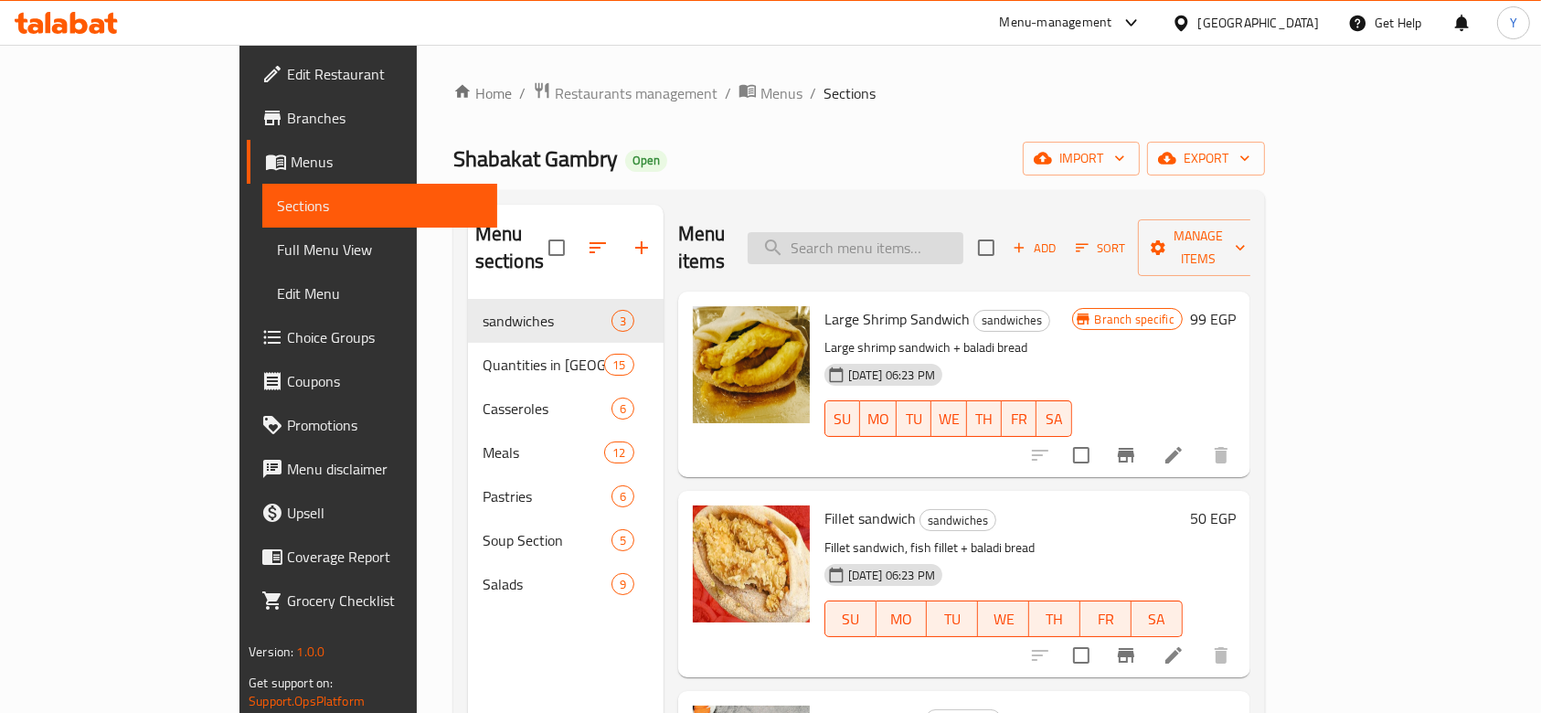
click at [949, 232] on input "search" at bounding box center [856, 248] width 216 height 32
paste input "الكيس الحراري"
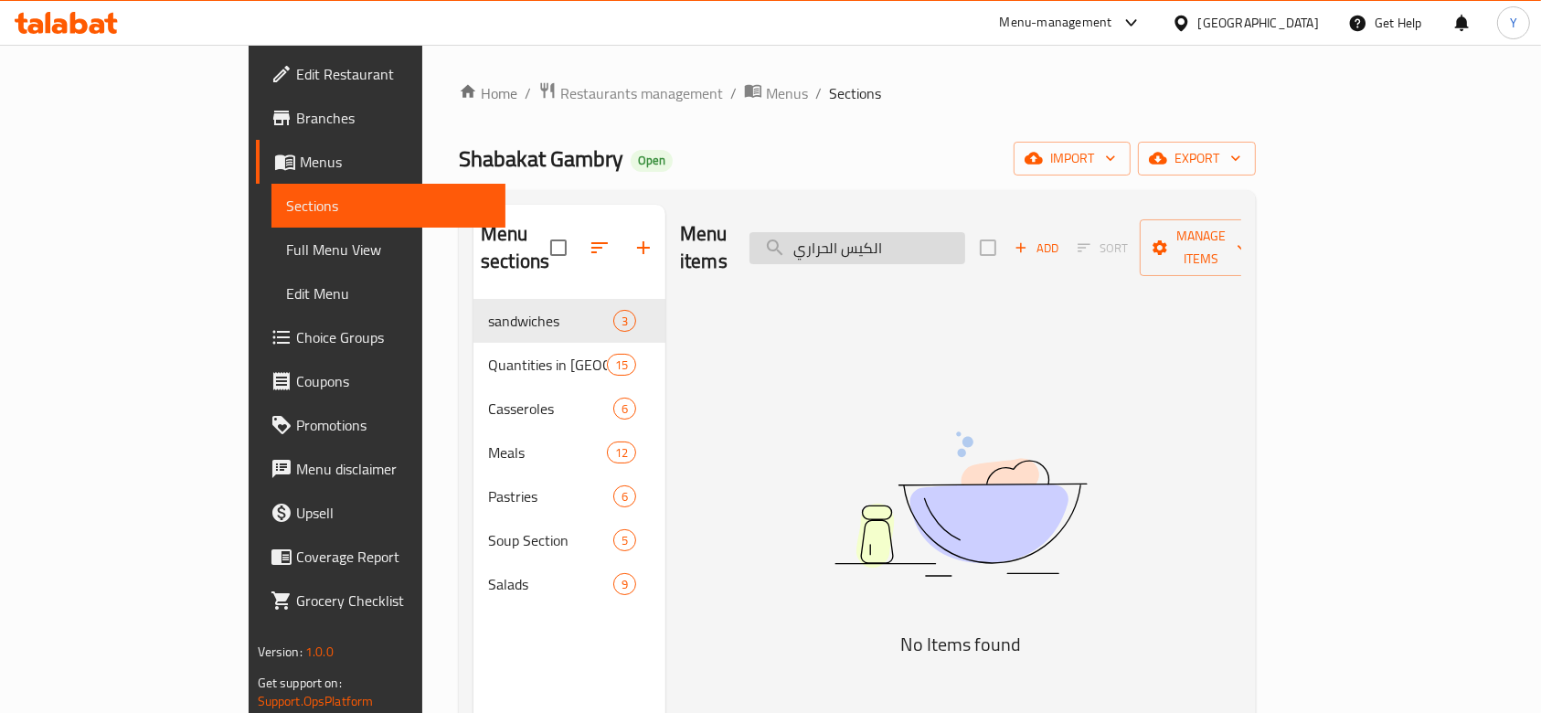
click at [905, 238] on input "الكيس الحراري" at bounding box center [858, 248] width 216 height 32
paste input "كيلو جندوفل"
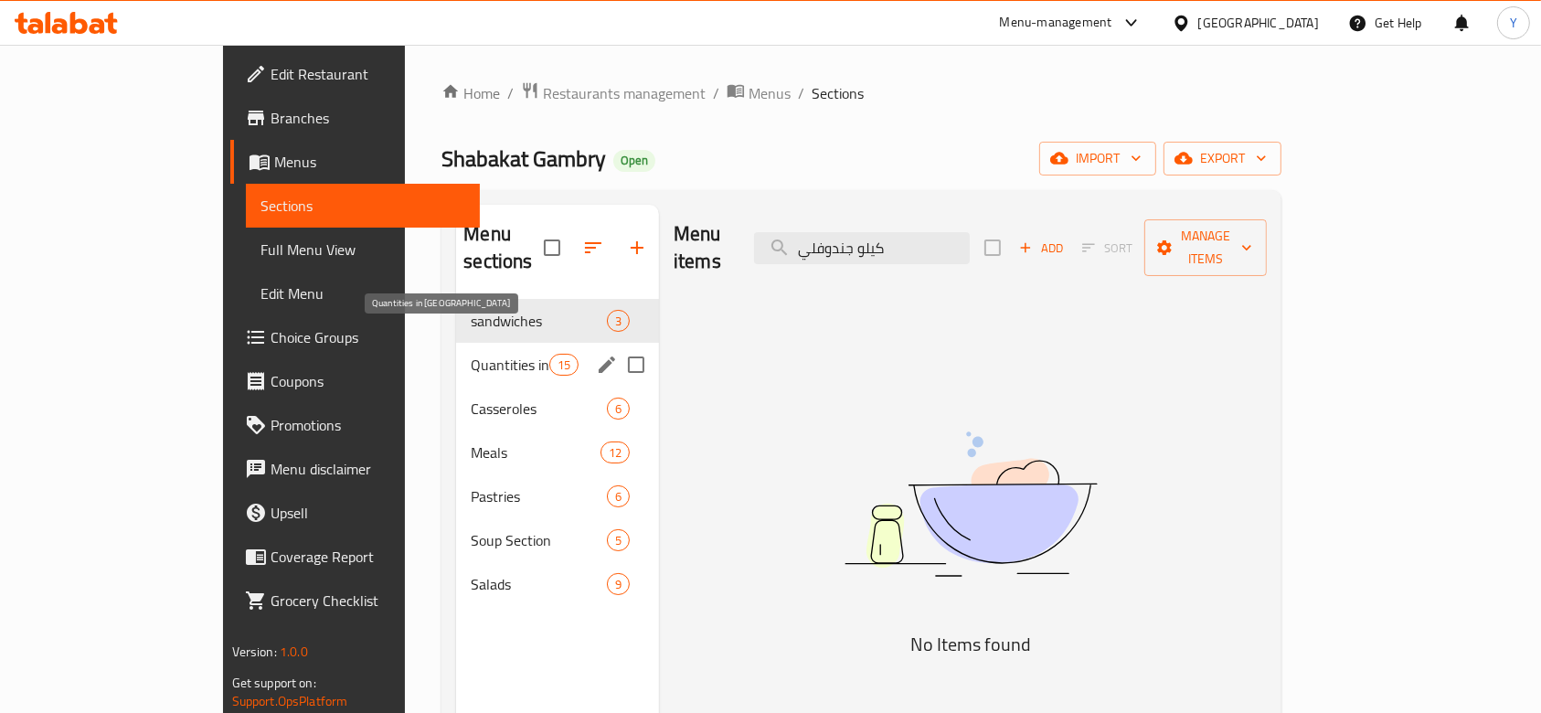
click at [471, 354] on span "Quantities in [GEOGRAPHIC_DATA]" at bounding box center [510, 365] width 78 height 22
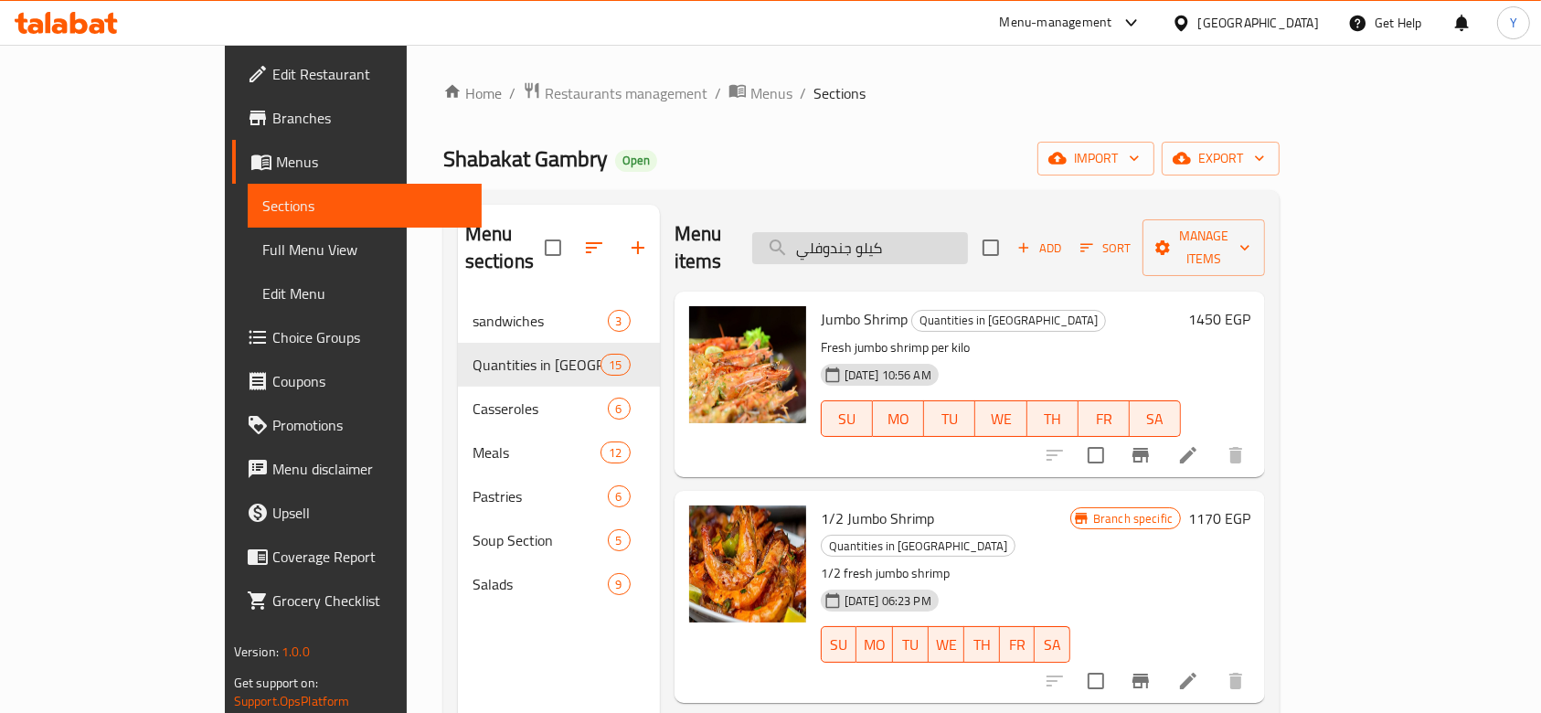
click at [922, 232] on input "كيلو جندوفلي" at bounding box center [860, 248] width 216 height 32
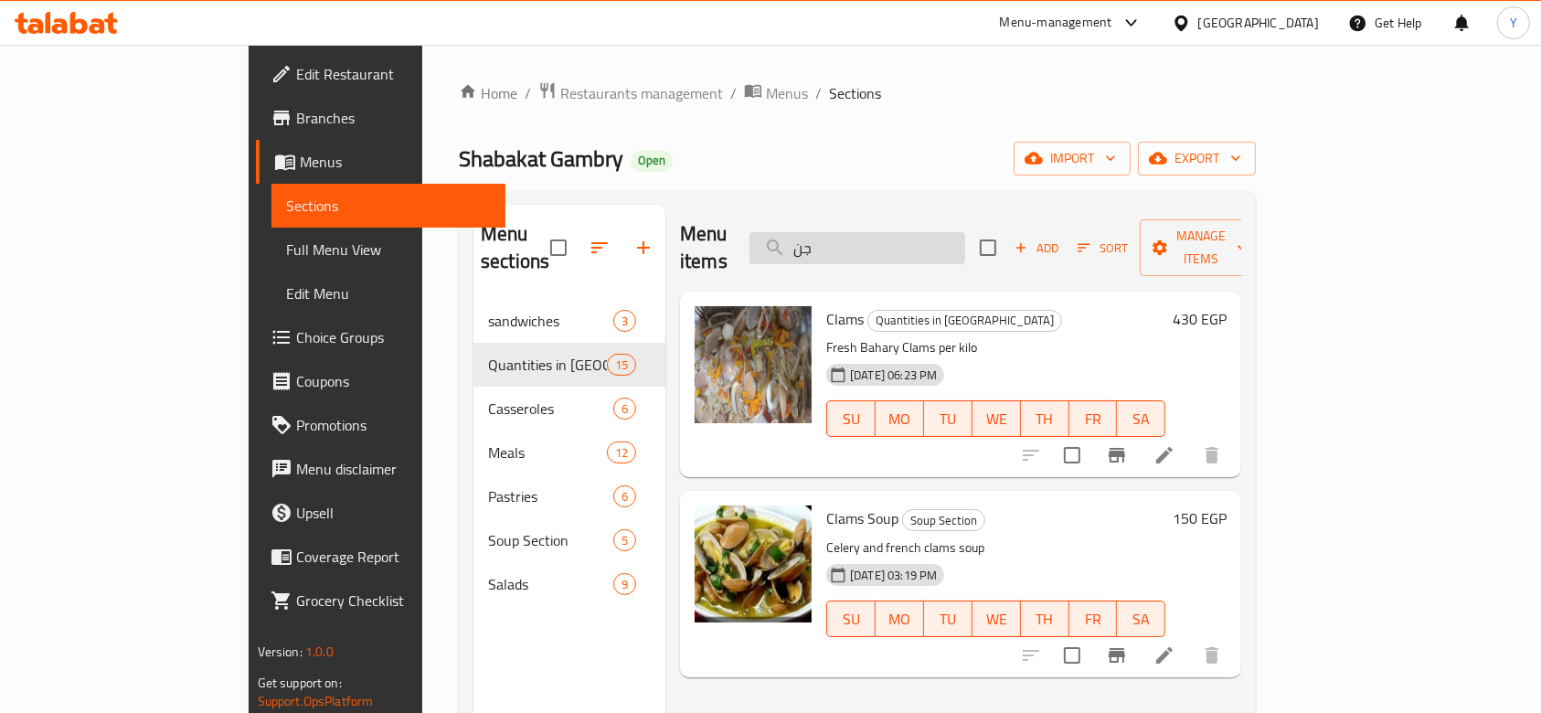
type input "ج"
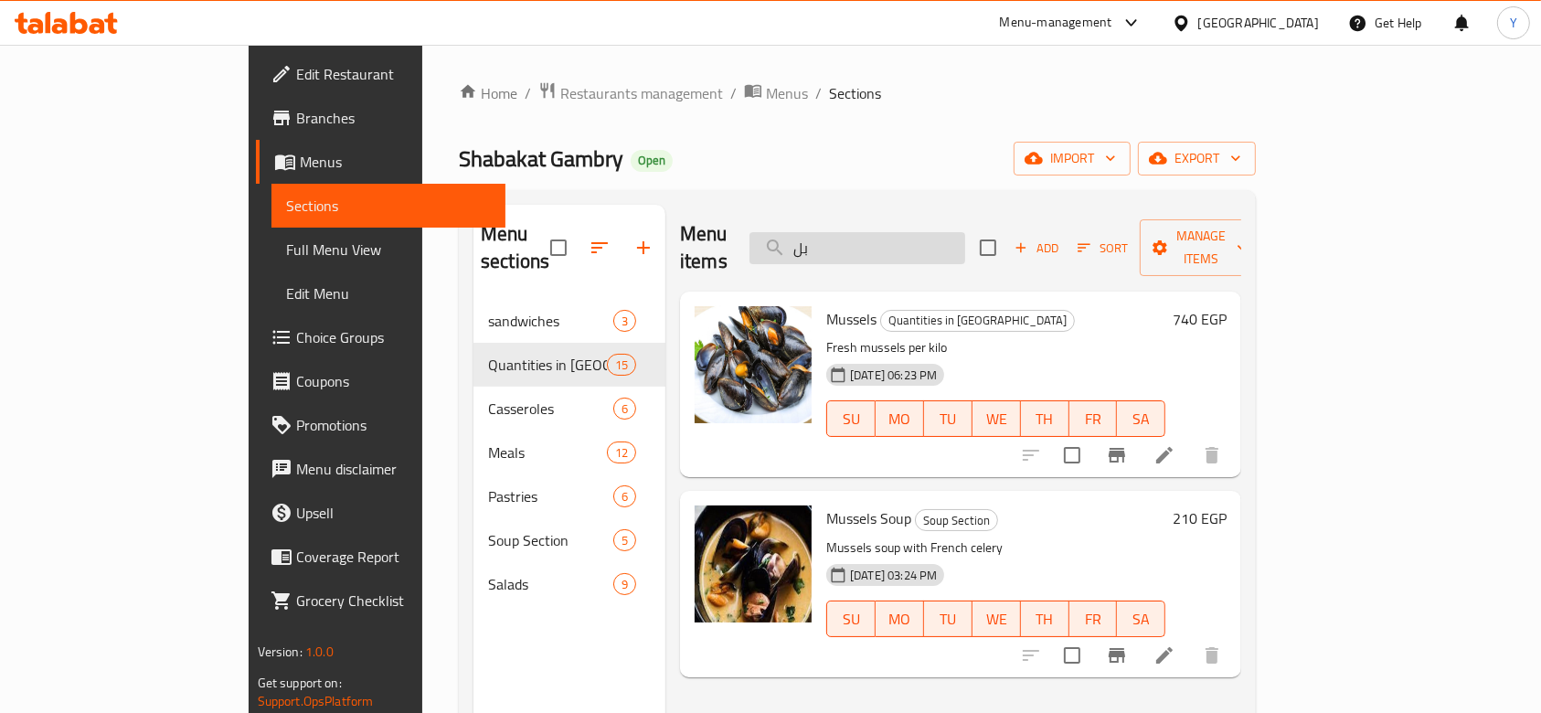
type input "ب"
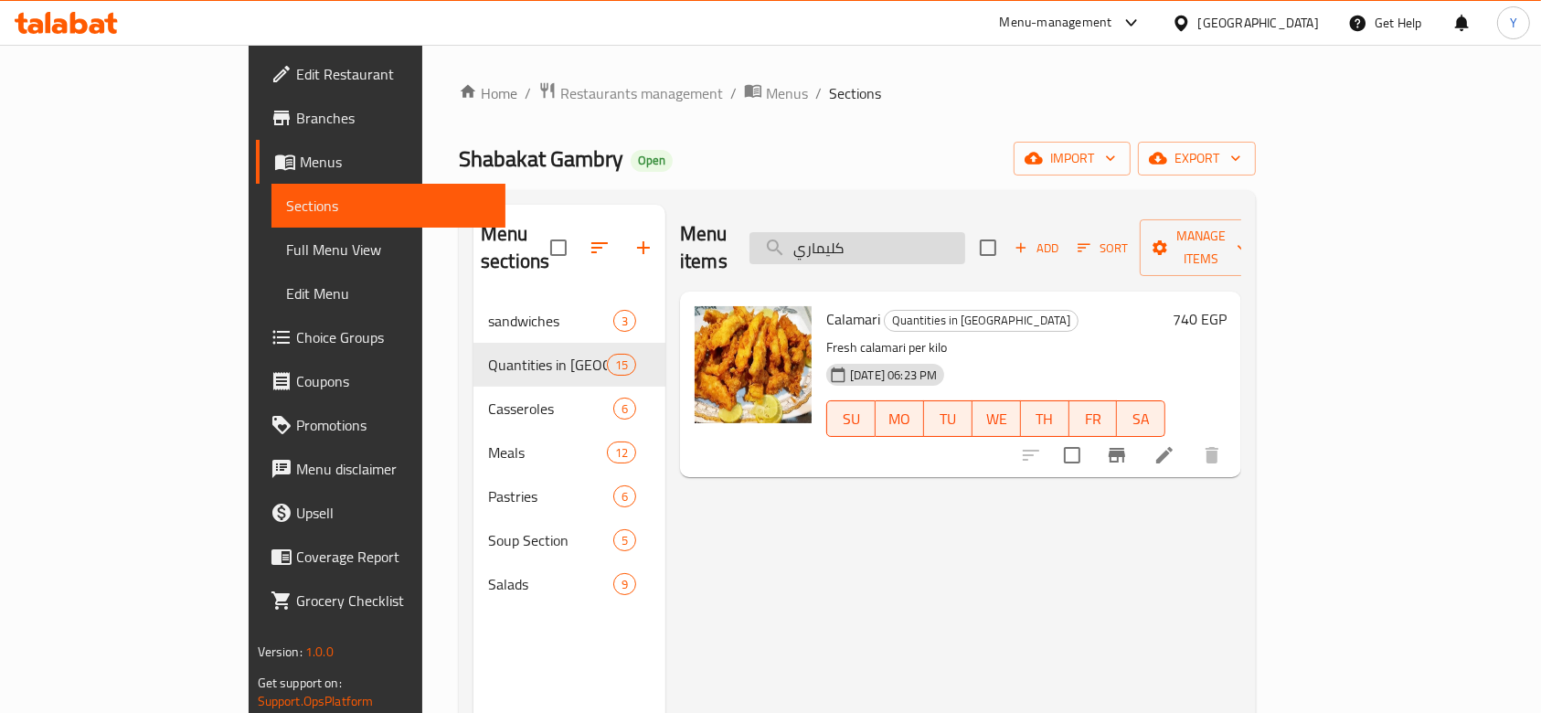
click at [935, 239] on input "كليماري" at bounding box center [858, 248] width 216 height 32
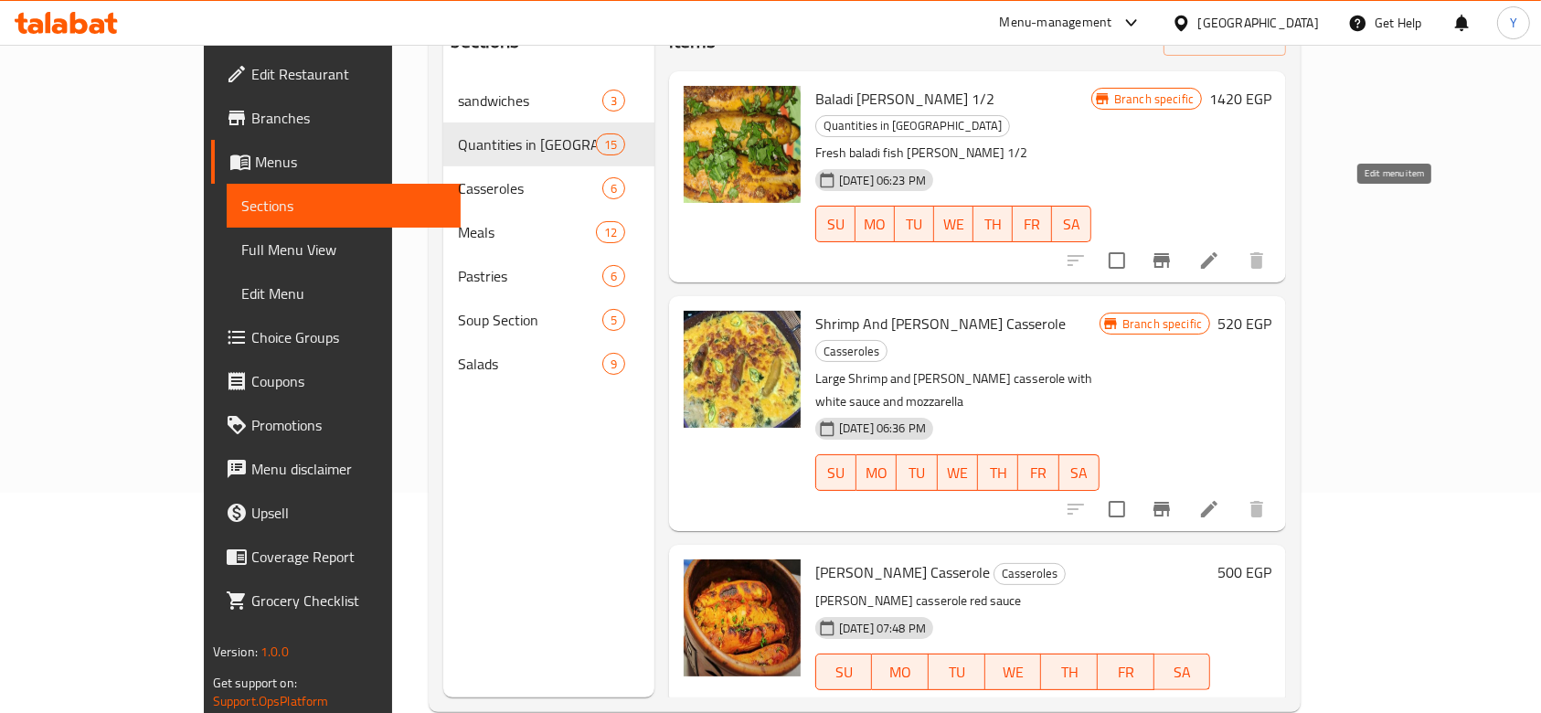
type input "بطارخ"
click at [1221, 250] on icon at bounding box center [1210, 261] width 22 height 22
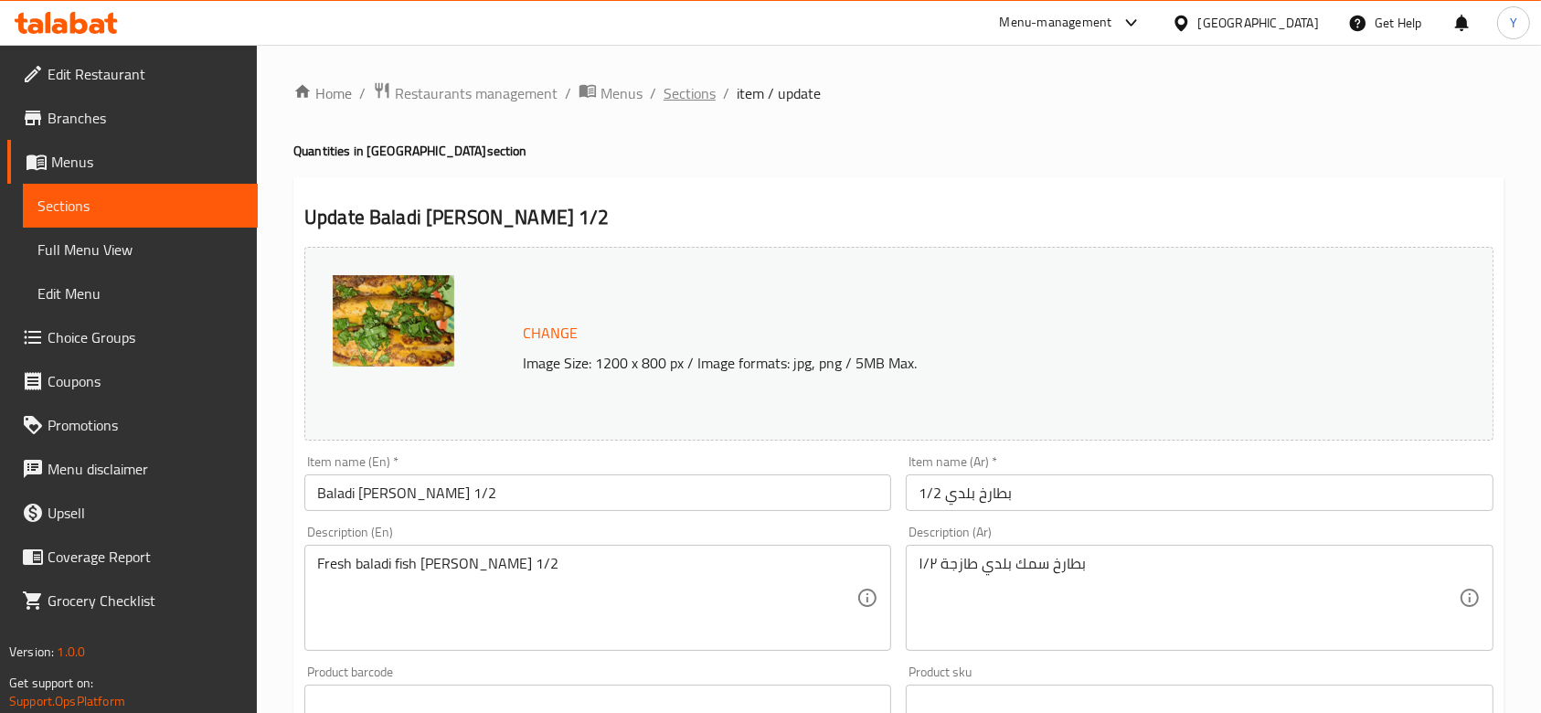
click at [688, 91] on span "Sections" at bounding box center [690, 93] width 52 height 22
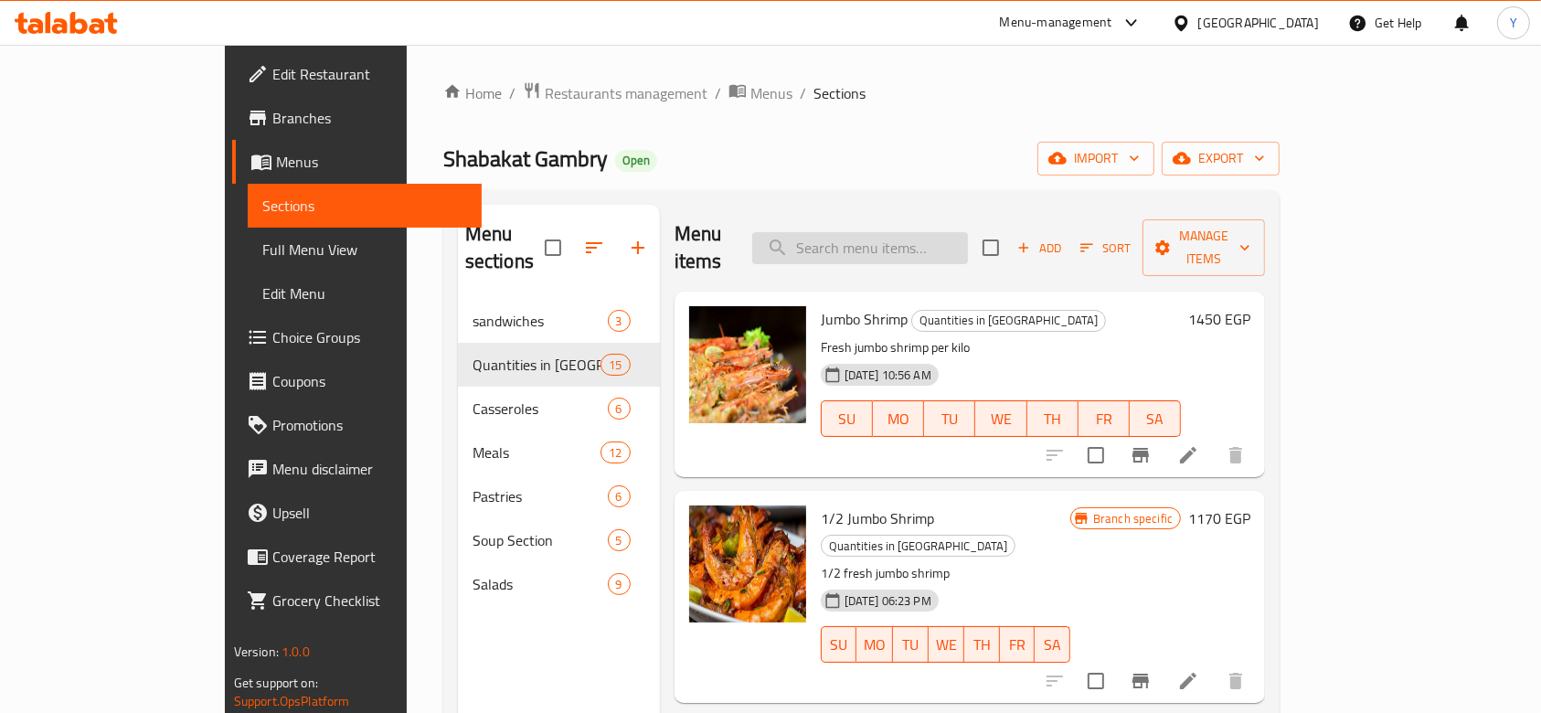
click at [900, 232] on input "search" at bounding box center [860, 248] width 216 height 32
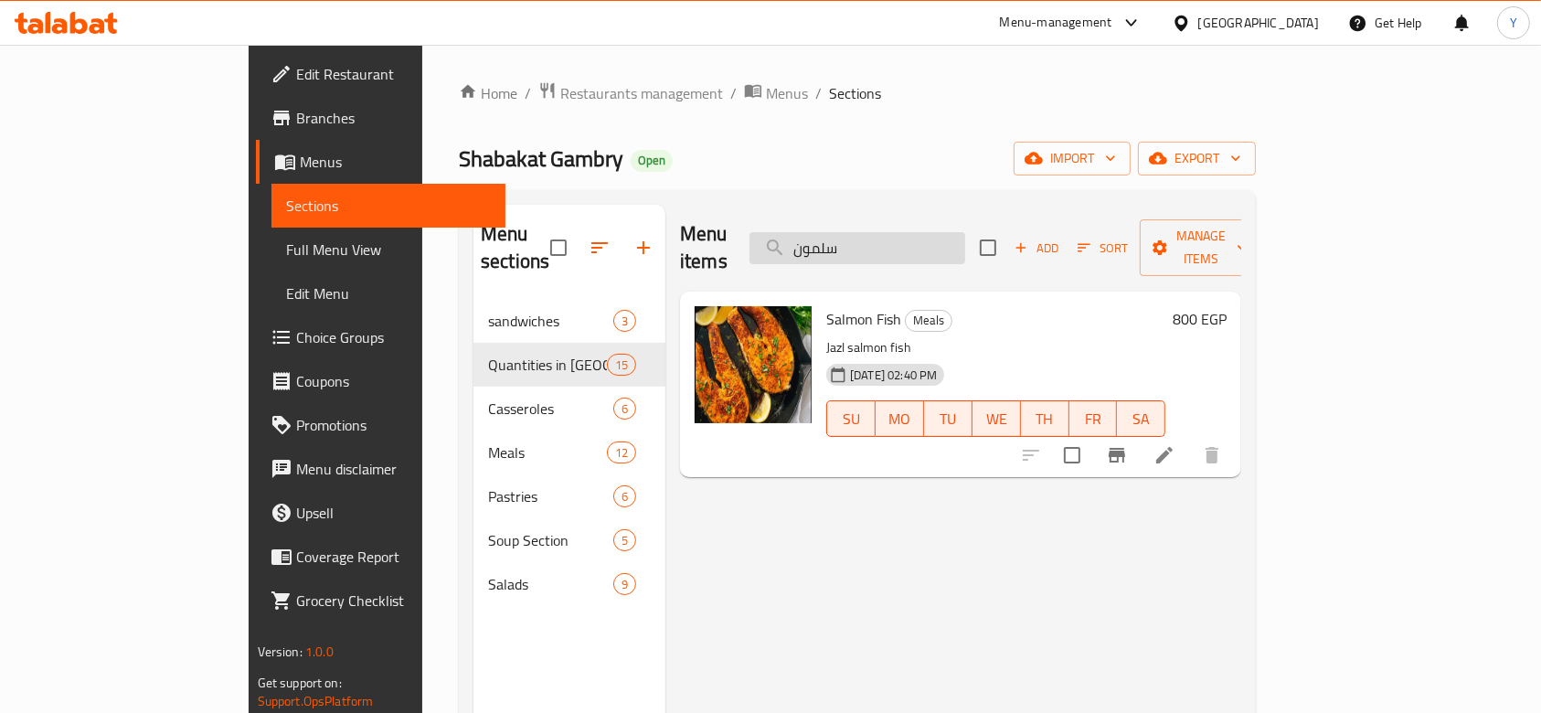
click at [900, 232] on input "سلمون" at bounding box center [858, 248] width 216 height 32
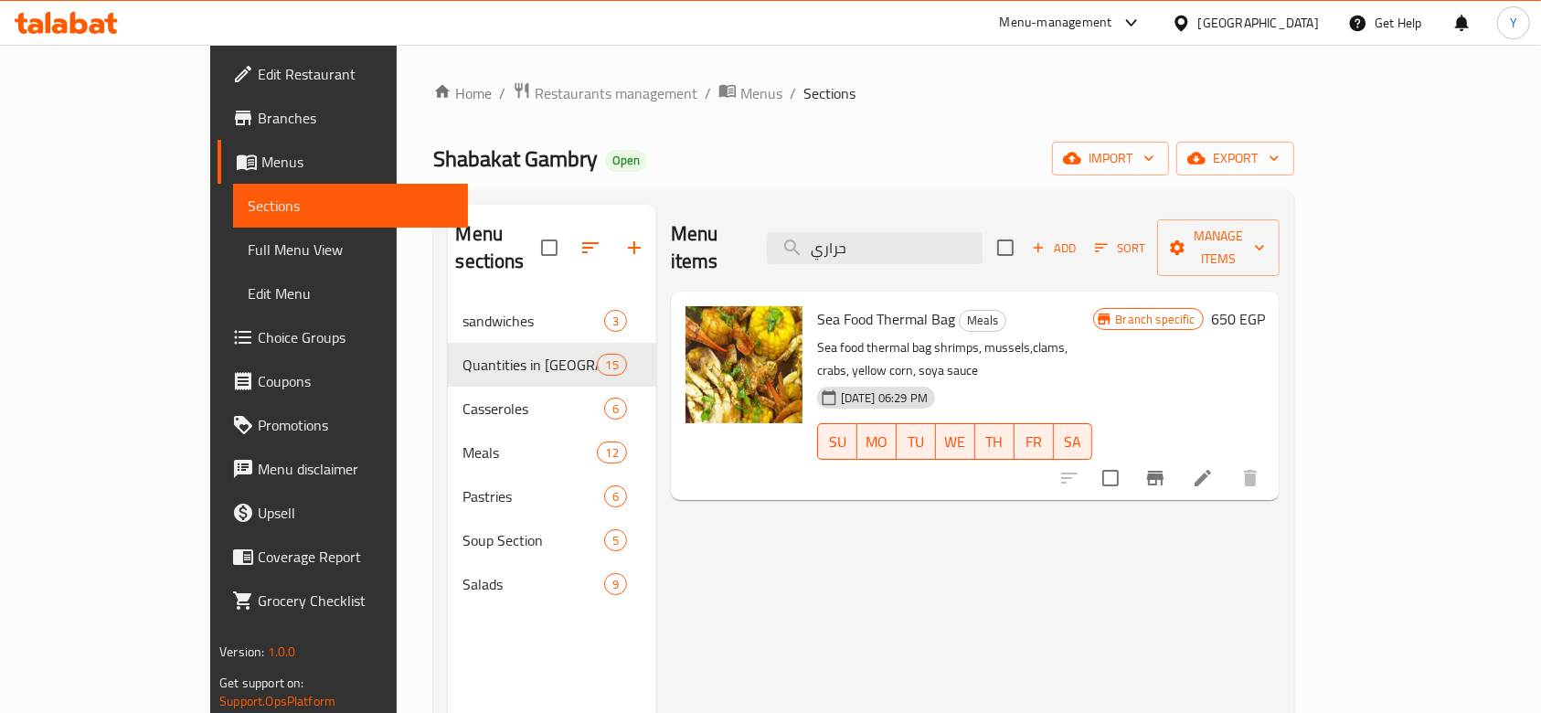
type input "حراري"
